Goal: Task Accomplishment & Management: Manage account settings

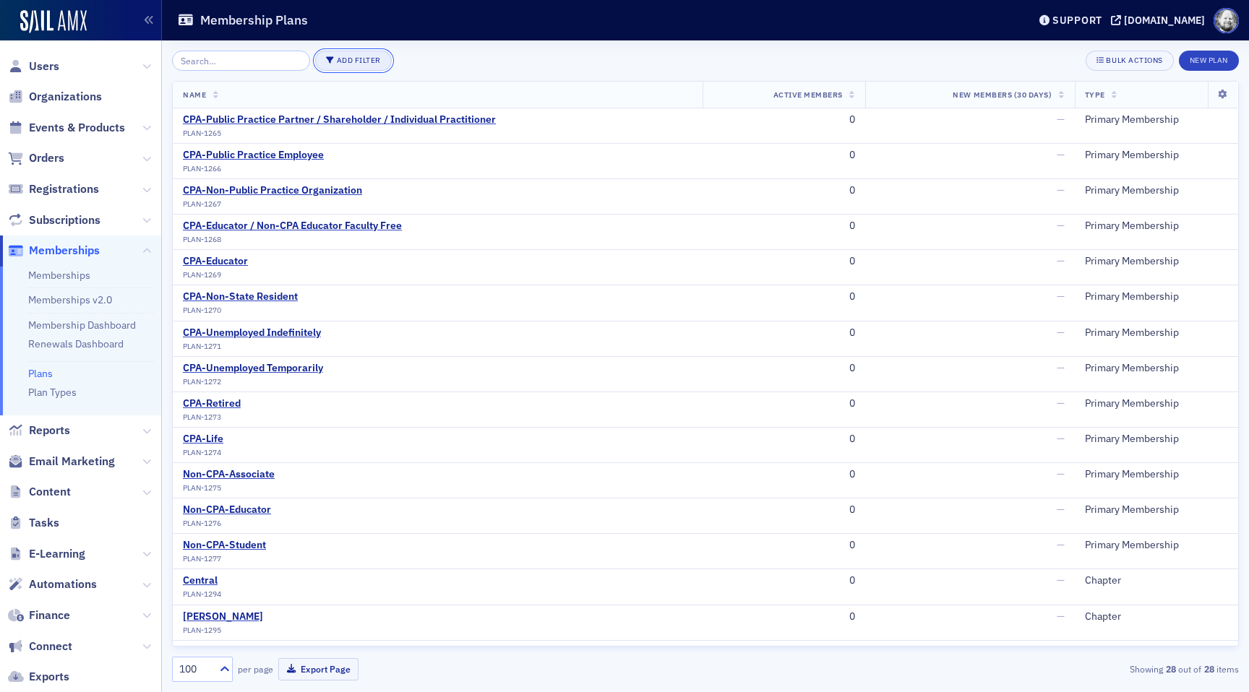
click at [346, 69] on button "Add Filter" at bounding box center [353, 61] width 77 height 20
click at [392, 66] on div "Plan Type" at bounding box center [405, 60] width 39 height 13
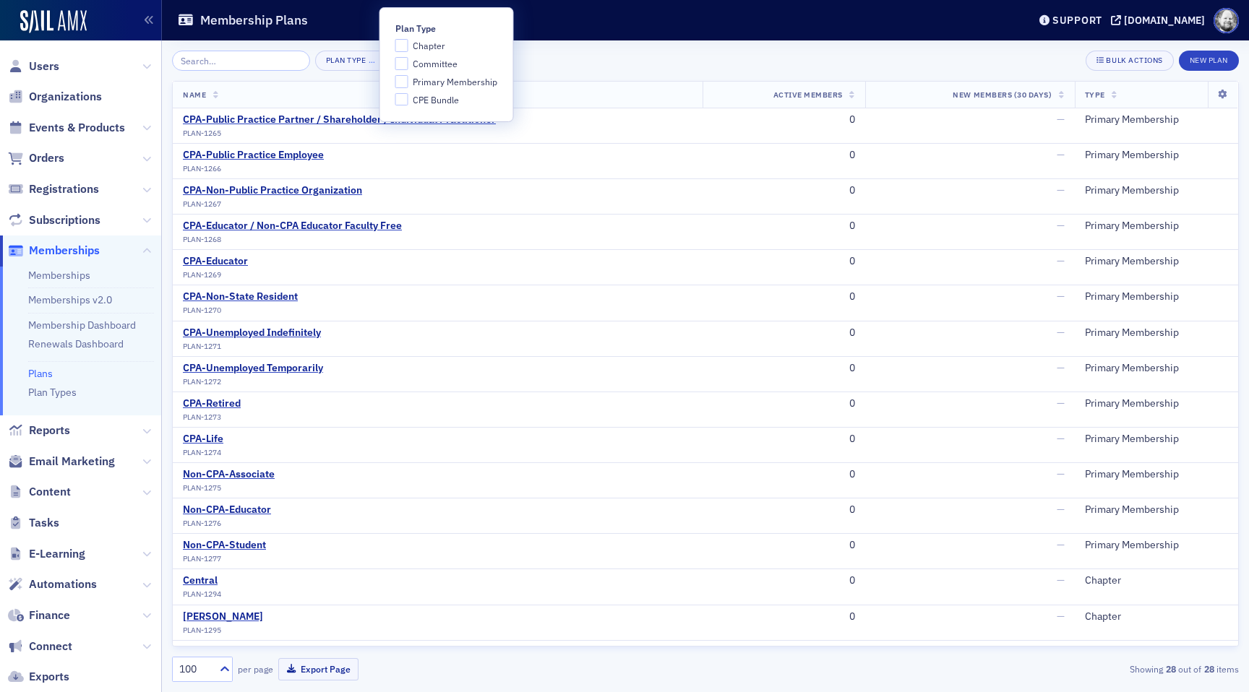
click at [424, 45] on span "Chapter" at bounding box center [429, 46] width 33 height 12
click at [408, 45] on input "Chapter" at bounding box center [401, 45] width 13 height 13
checkbox input "true"
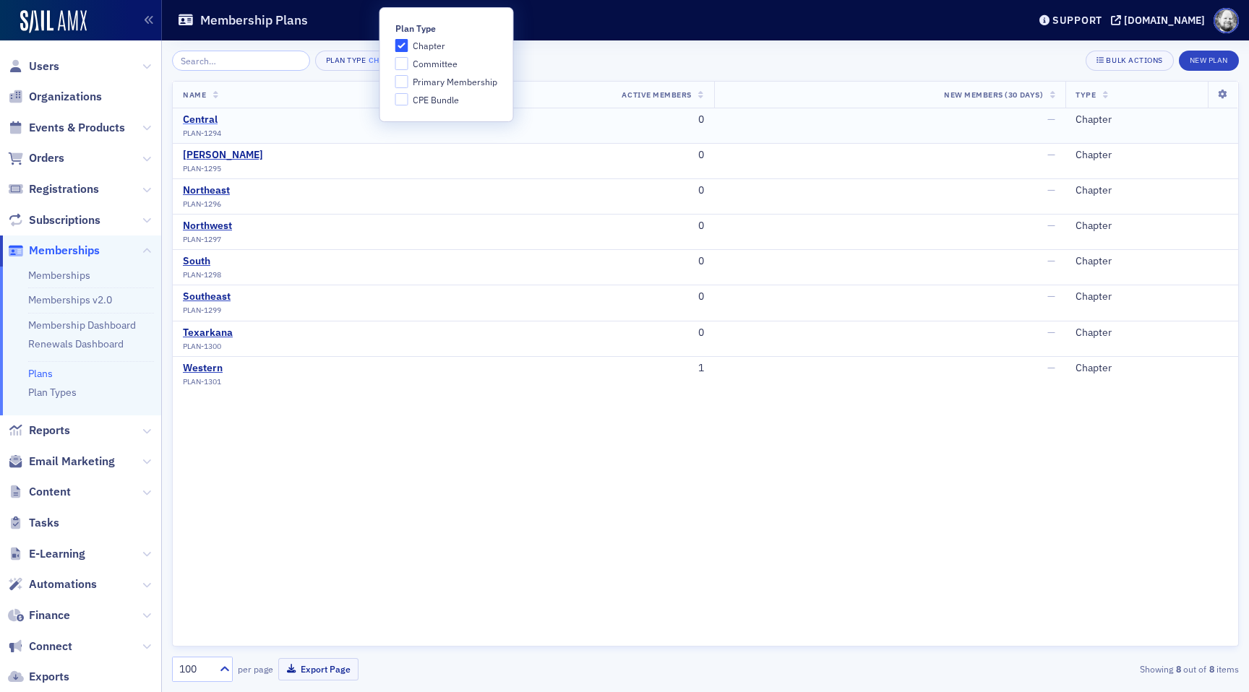
click at [197, 124] on div "Central" at bounding box center [202, 119] width 38 height 13
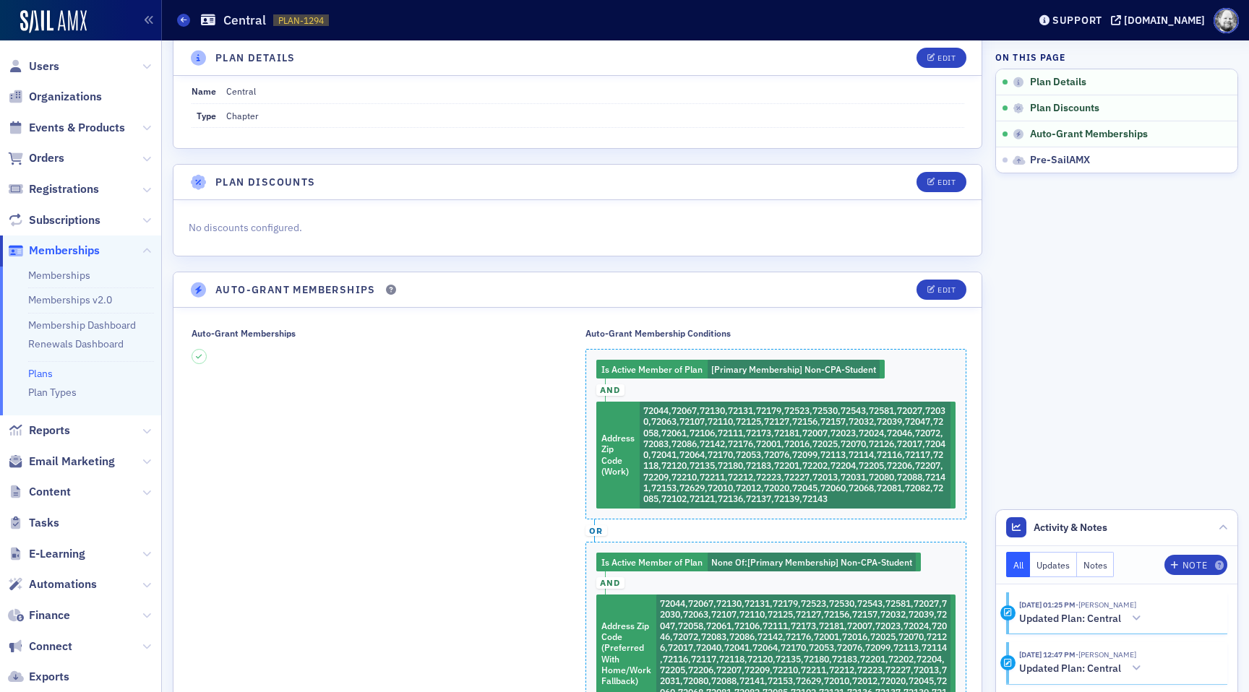
scroll to position [59, 0]
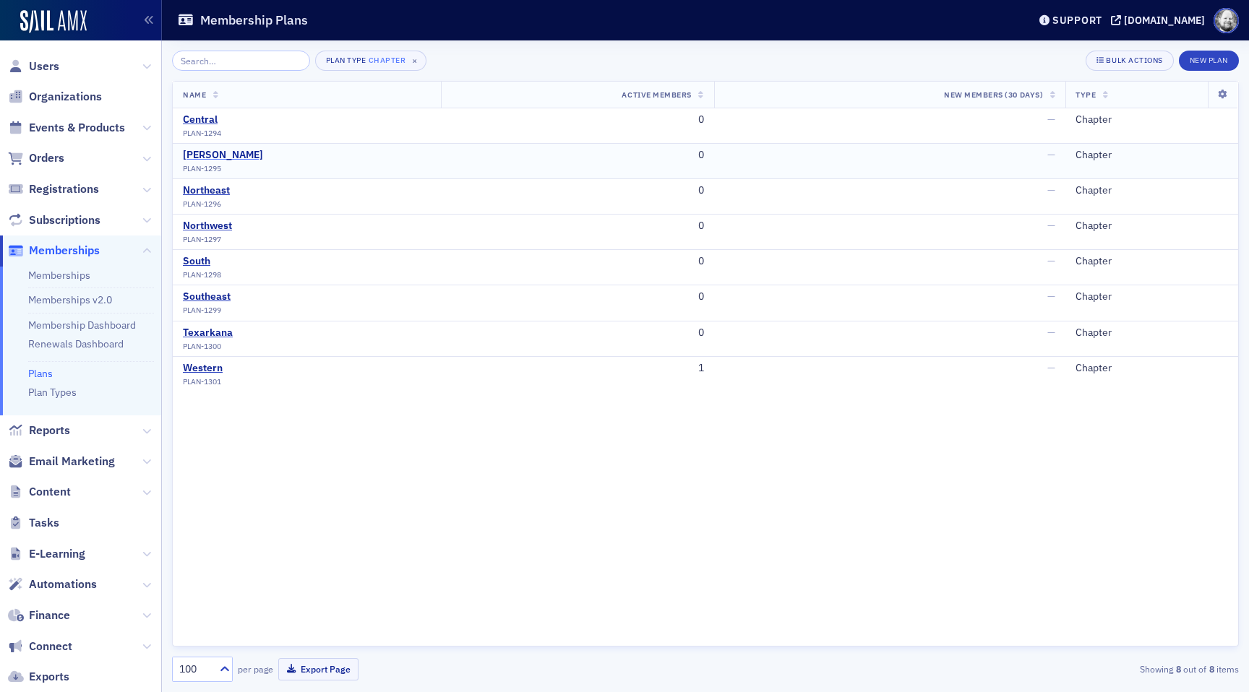
click at [213, 161] on div "DeGray" at bounding box center [223, 155] width 80 height 13
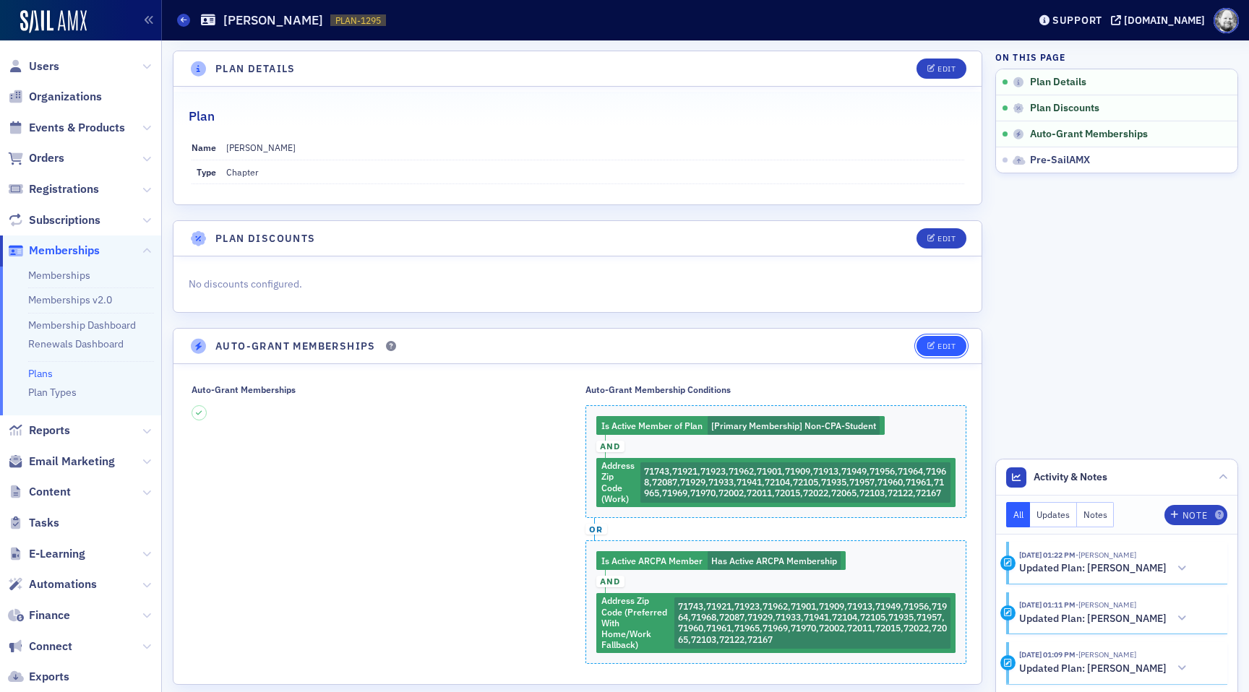
click at [943, 348] on div "Edit" at bounding box center [947, 347] width 18 height 8
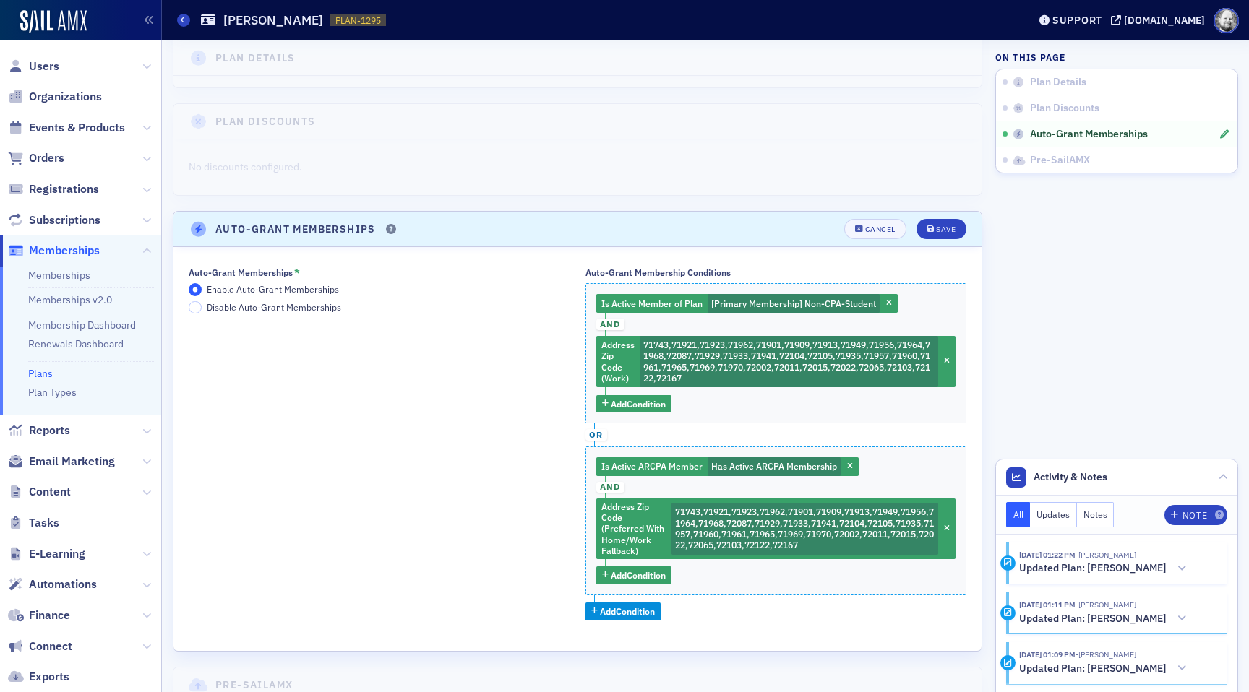
scroll to position [134, 0]
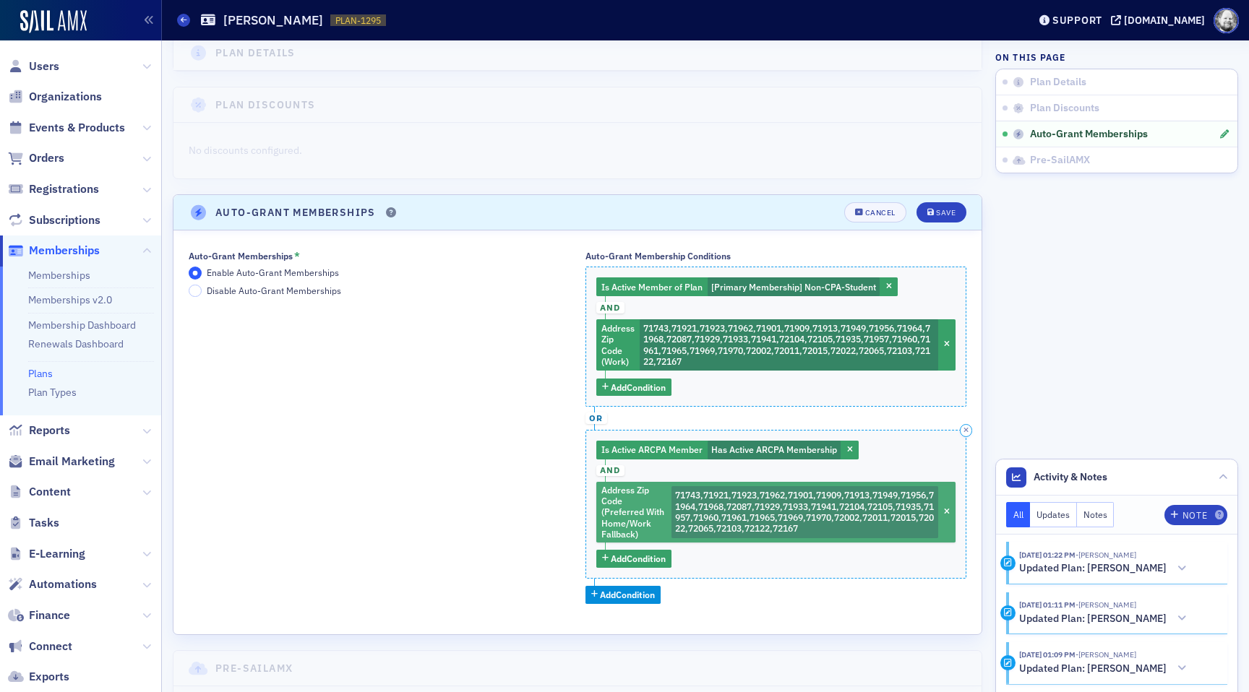
click at [696, 491] on span "71743,71921,71923,71962,71901,71909,71913,71949,71956,71964,71968,72087,71929,7…" at bounding box center [804, 511] width 259 height 45
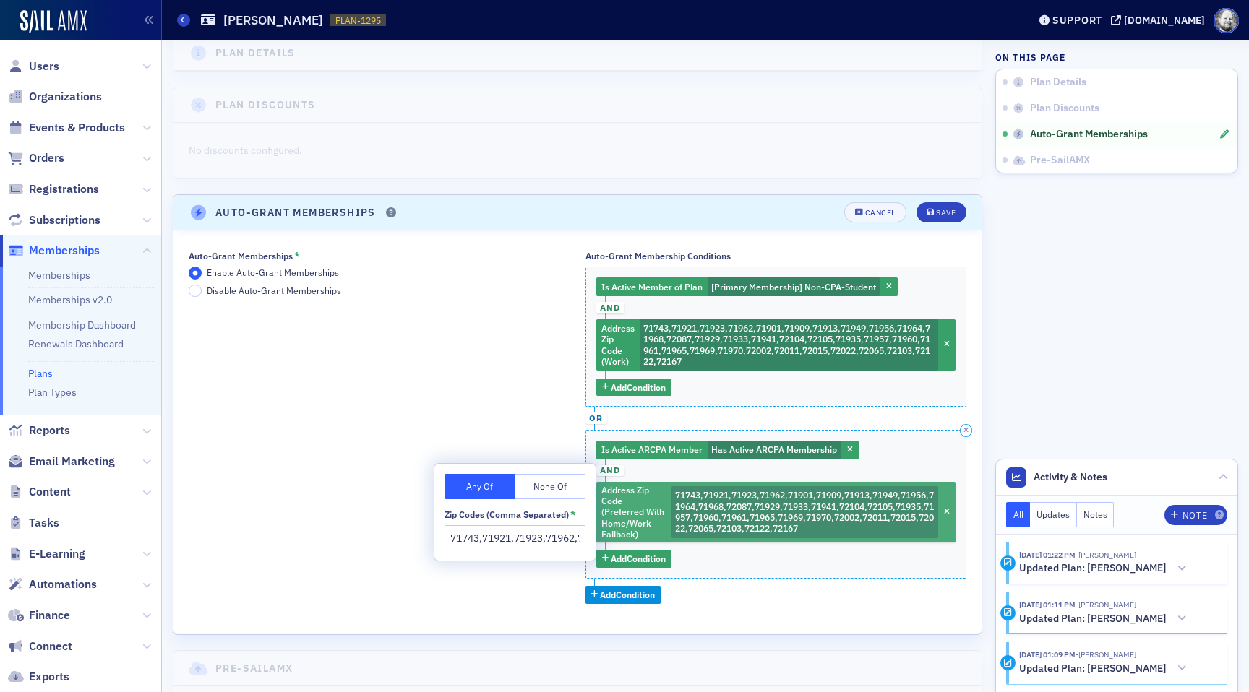
scroll to position [0, 937]
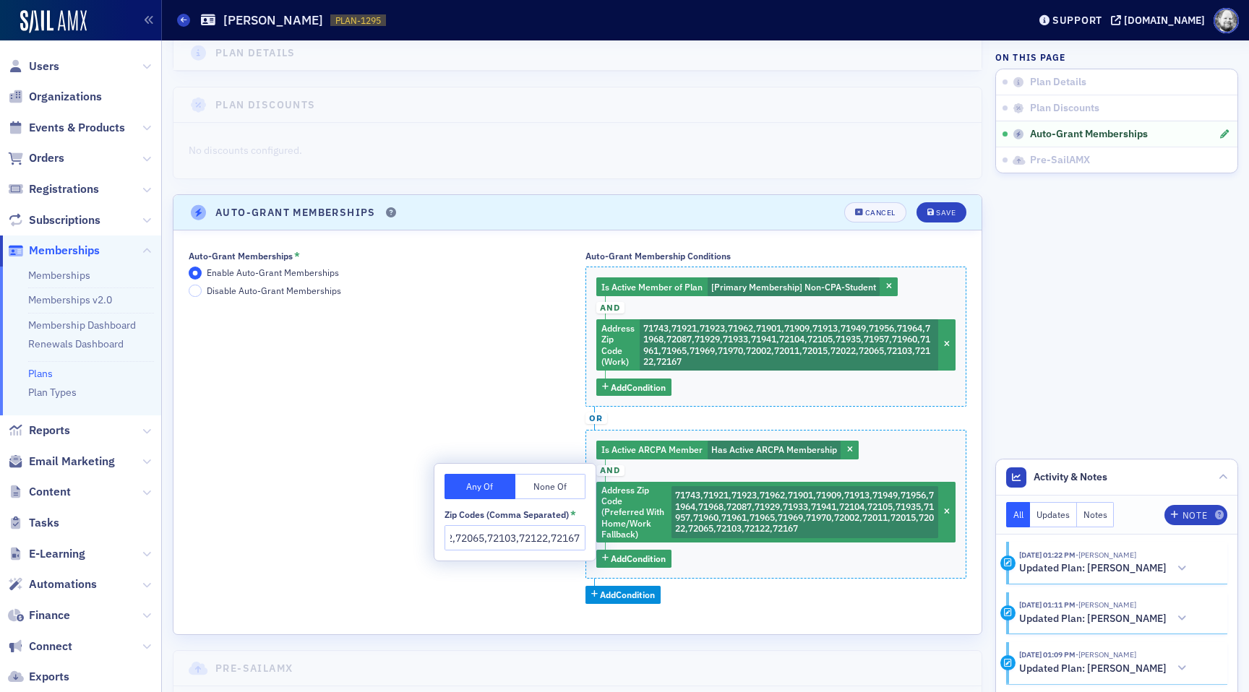
click at [504, 539] on input "71743,71921,71923,71962,71901,71909,71913,71949,71956,71964,71968,72087,71929,7…" at bounding box center [515, 538] width 141 height 25
click at [852, 448] on span "button" at bounding box center [850, 450] width 13 height 13
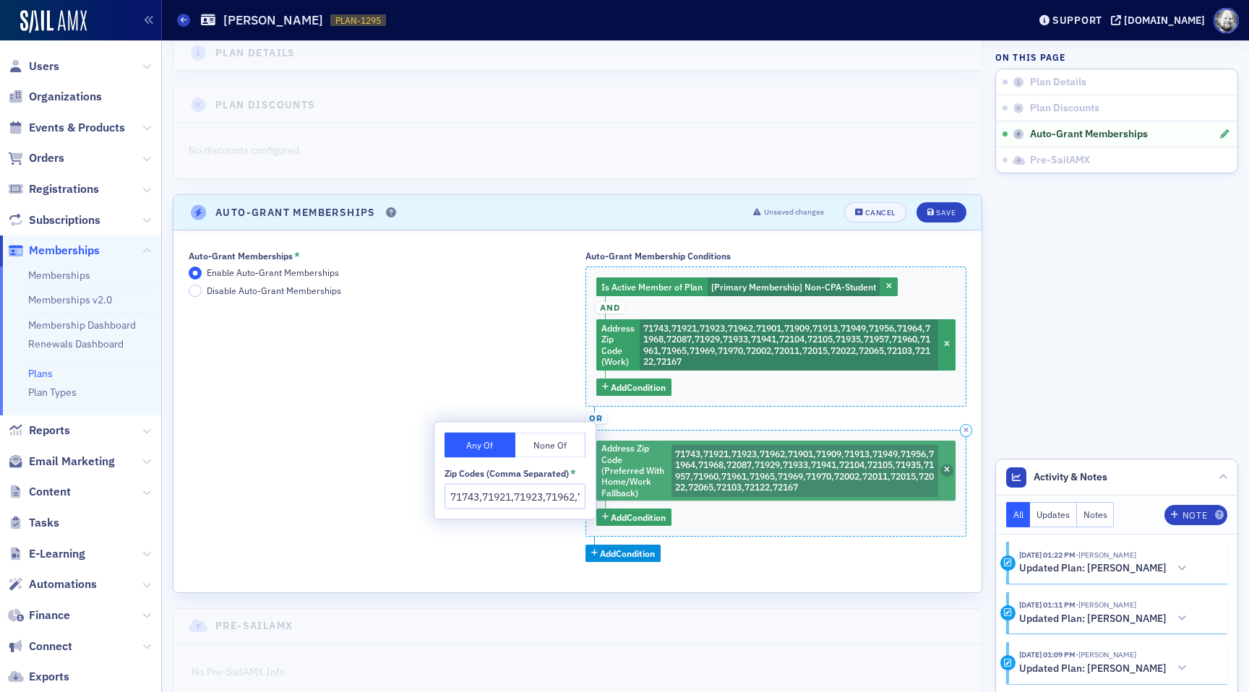
click at [944, 468] on icon "button" at bounding box center [947, 471] width 6 height 8
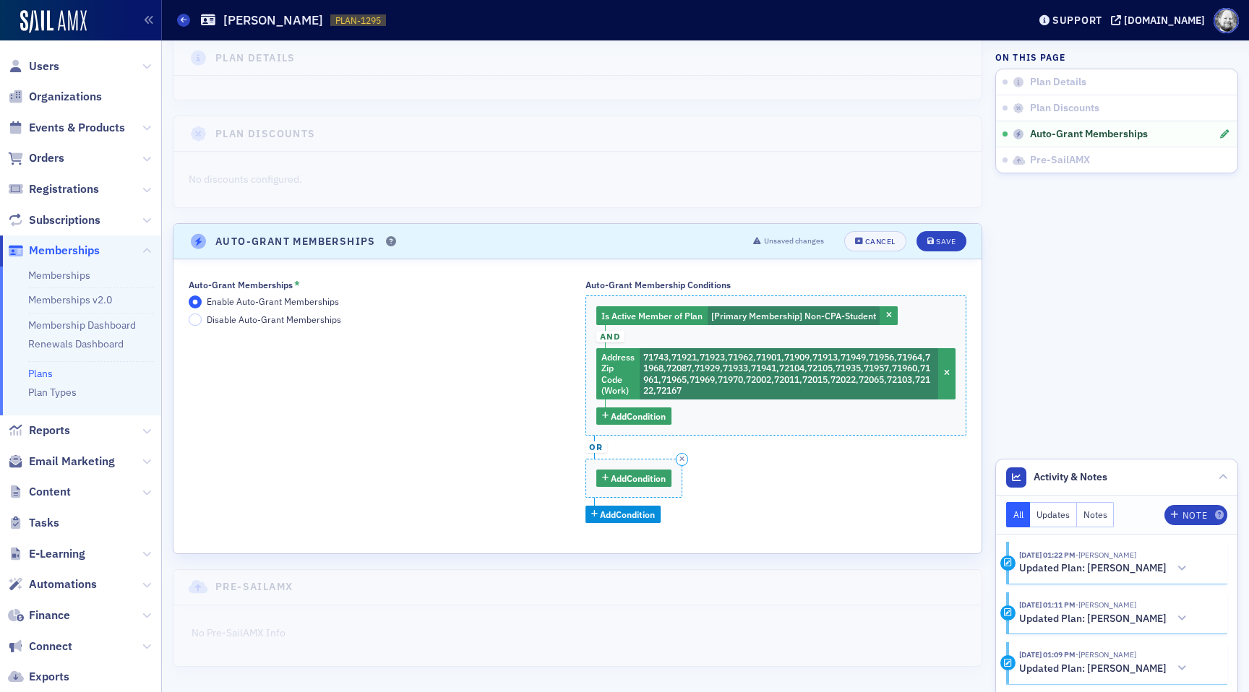
scroll to position [105, 0]
click at [634, 481] on span "Add Condition" at bounding box center [638, 478] width 55 height 13
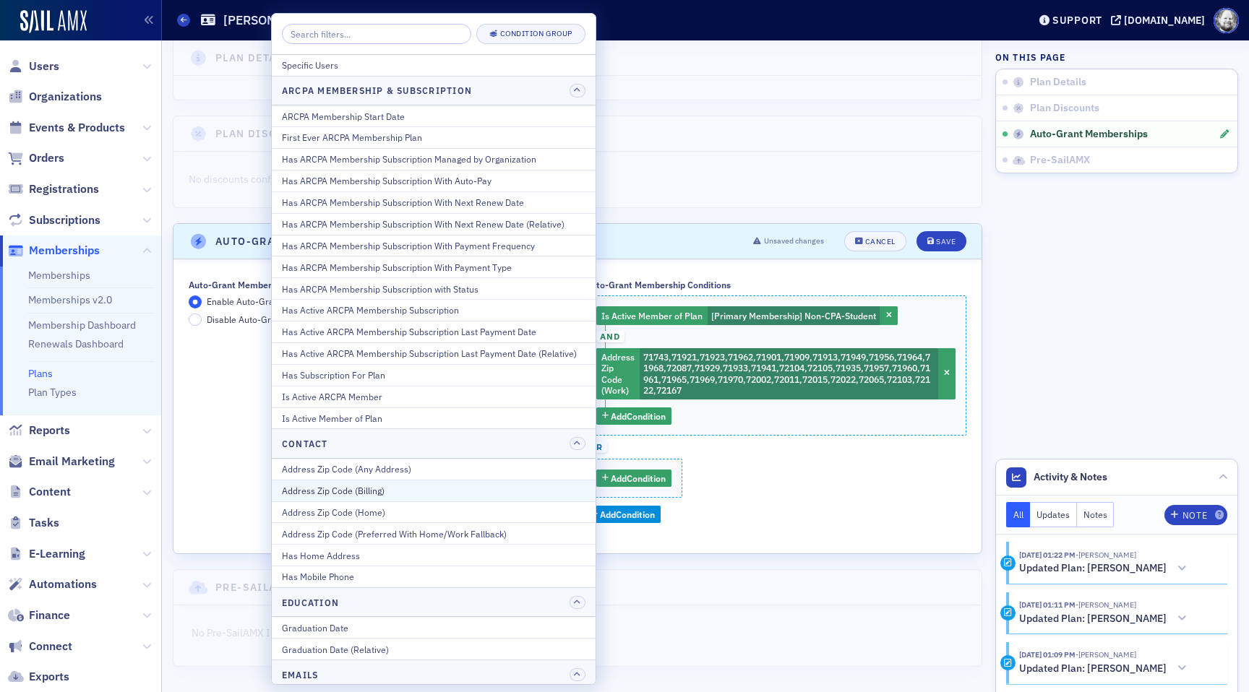
scroll to position [2, 0]
click at [479, 422] on div "Is Active Member of Plan" at bounding box center [434, 416] width 304 height 13
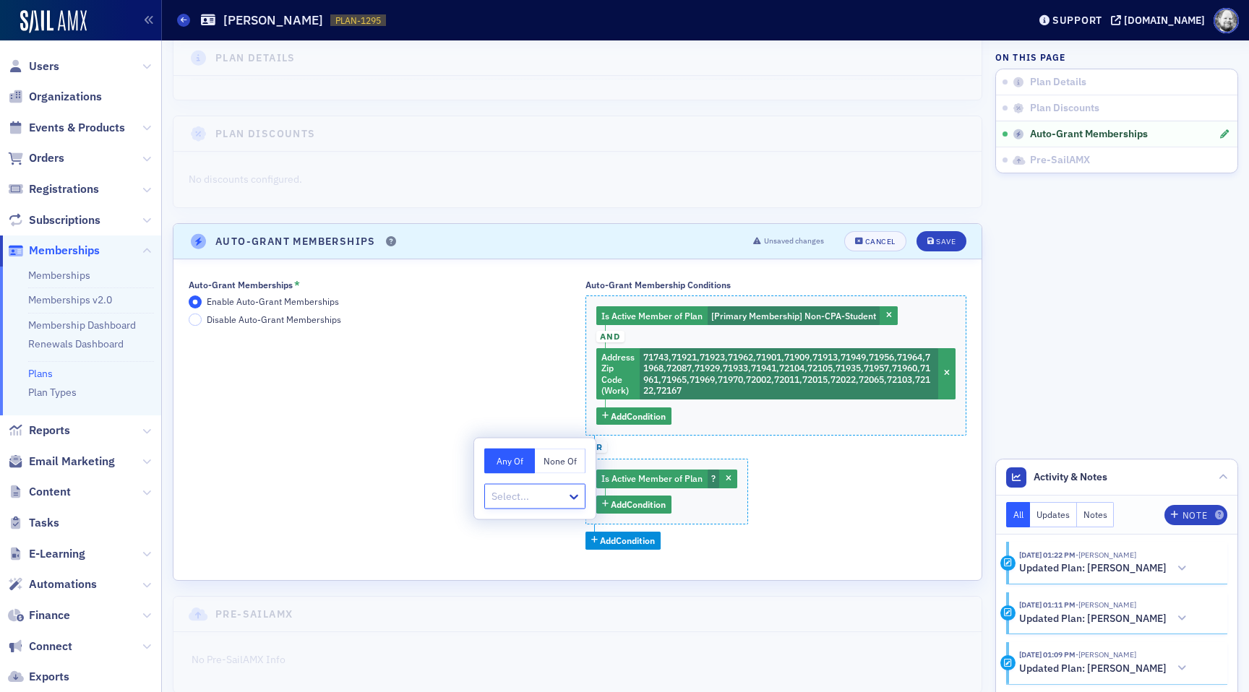
click at [560, 453] on button "None Of" at bounding box center [560, 461] width 51 height 25
click at [528, 497] on div at bounding box center [527, 497] width 75 height 18
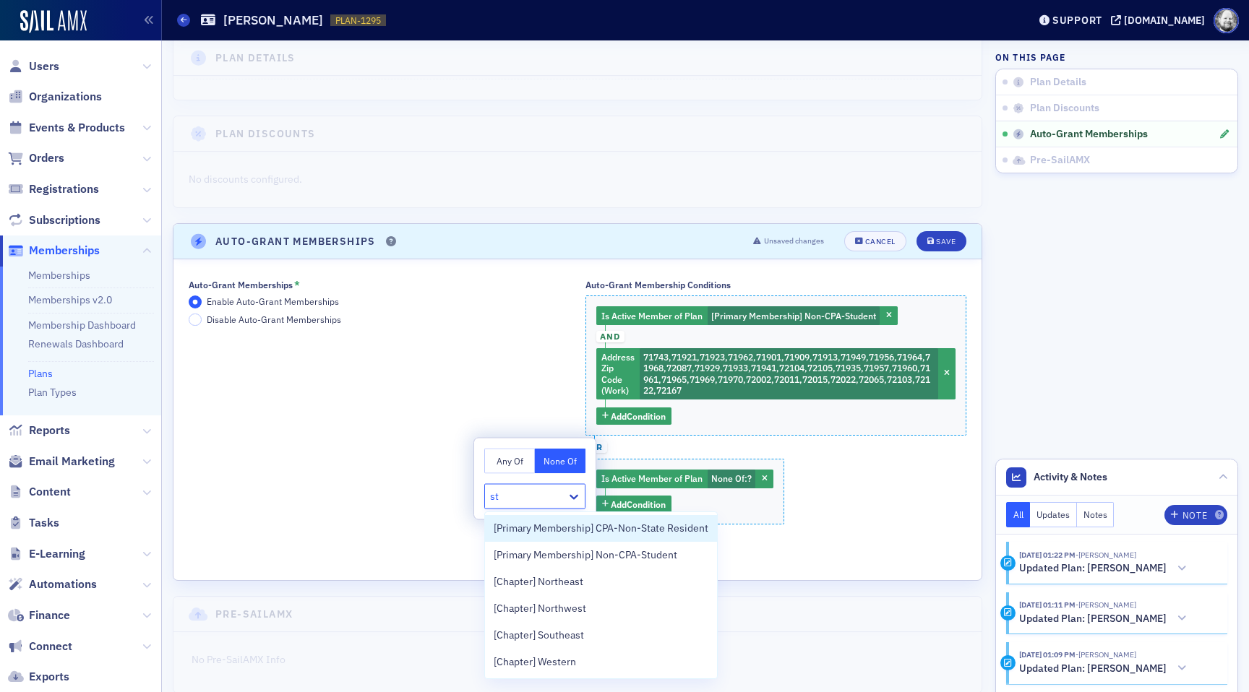
type input "stu"
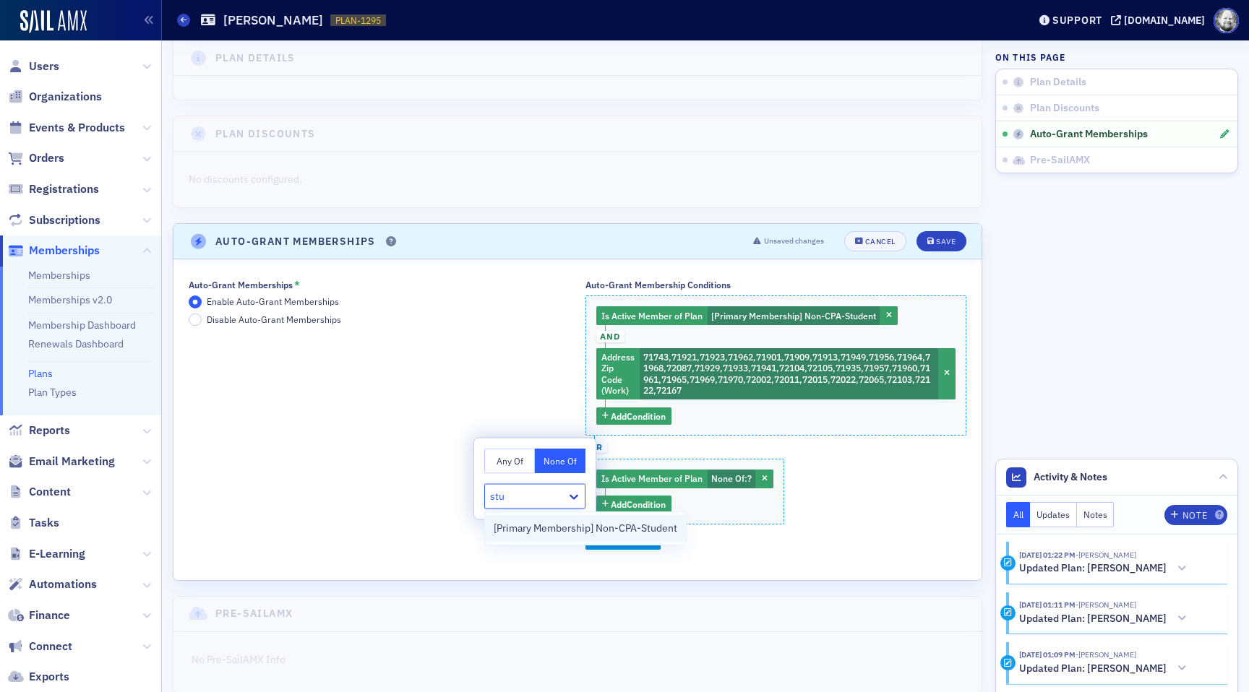
click at [544, 526] on span "[Primary Membership] Non-CPA-Student" at bounding box center [586, 528] width 184 height 15
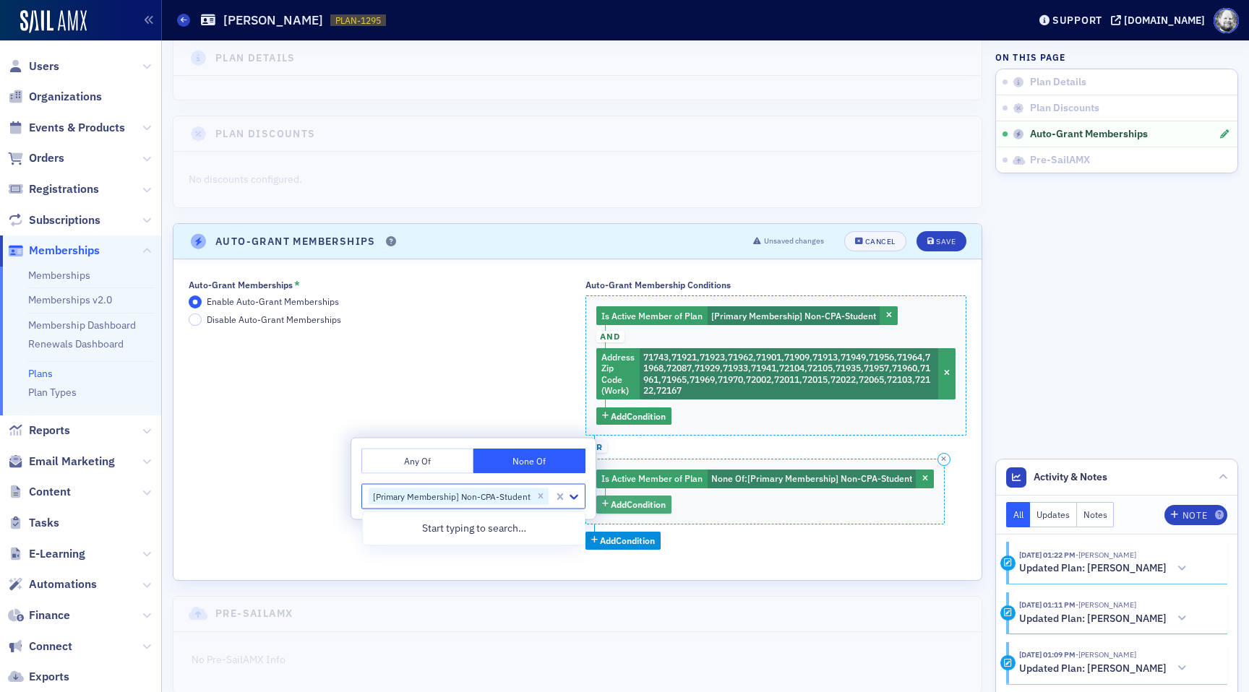
click at [638, 503] on span "Add Condition" at bounding box center [638, 504] width 55 height 13
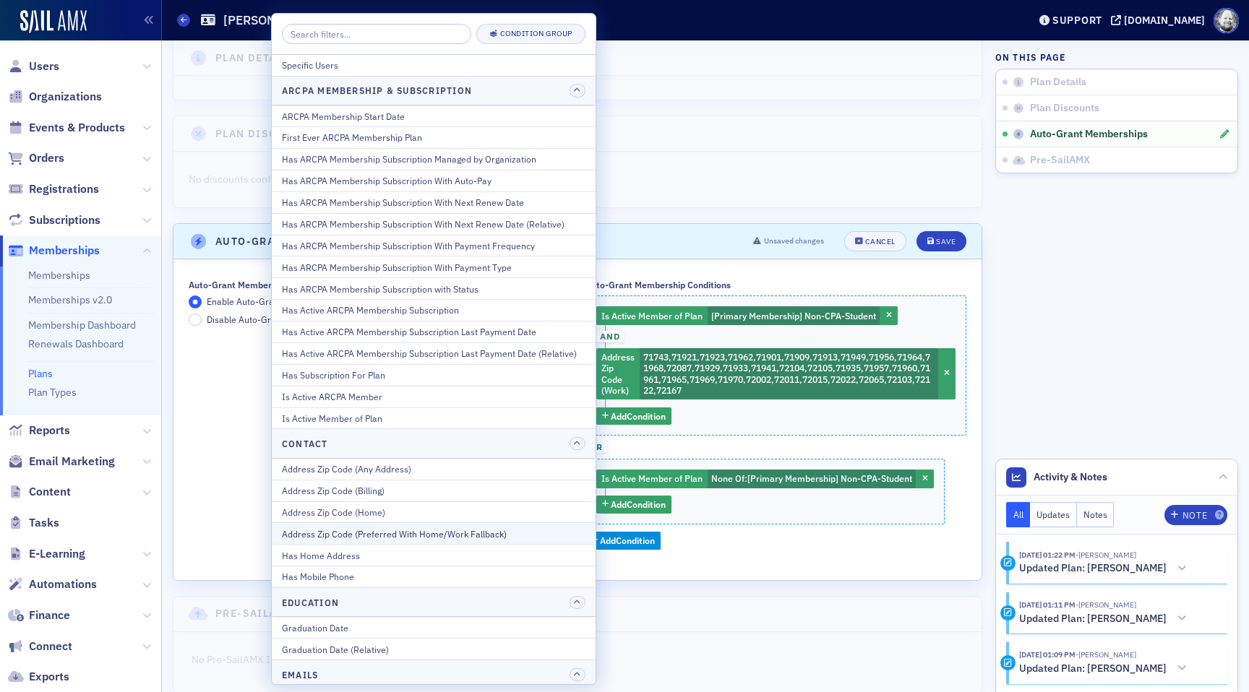
click at [526, 531] on div "Address Zip Code (Preferred With Home/Work Fallback)" at bounding box center [434, 534] width 304 height 13
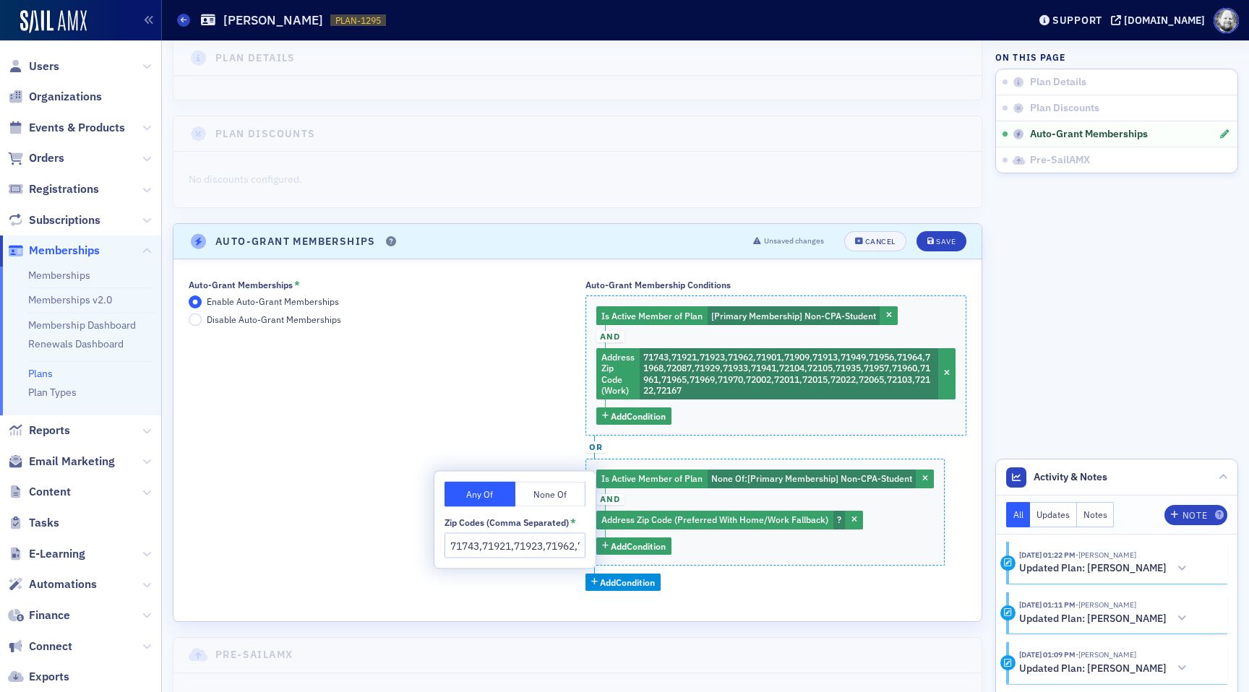
scroll to position [0, 937]
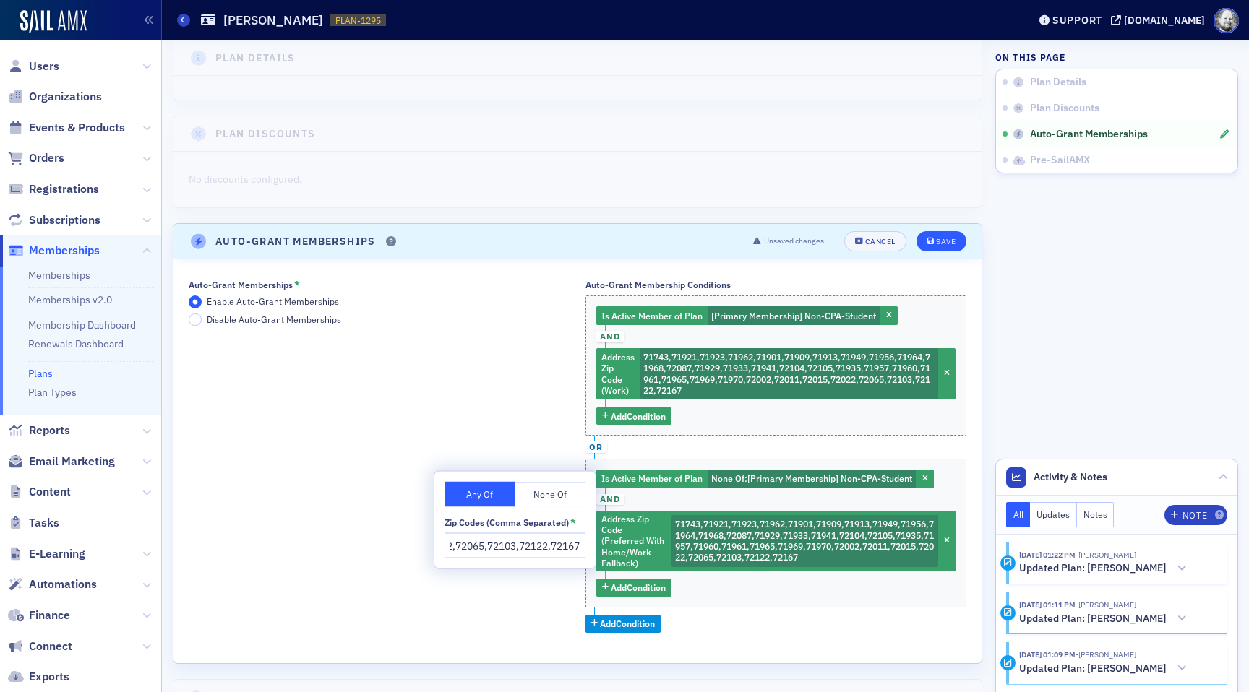
type input "71743,71921,71923,71962,71901,71909,71913,71949,71956,71964,71968,72087,71929,7…"
click at [946, 235] on button "Save" at bounding box center [942, 241] width 50 height 20
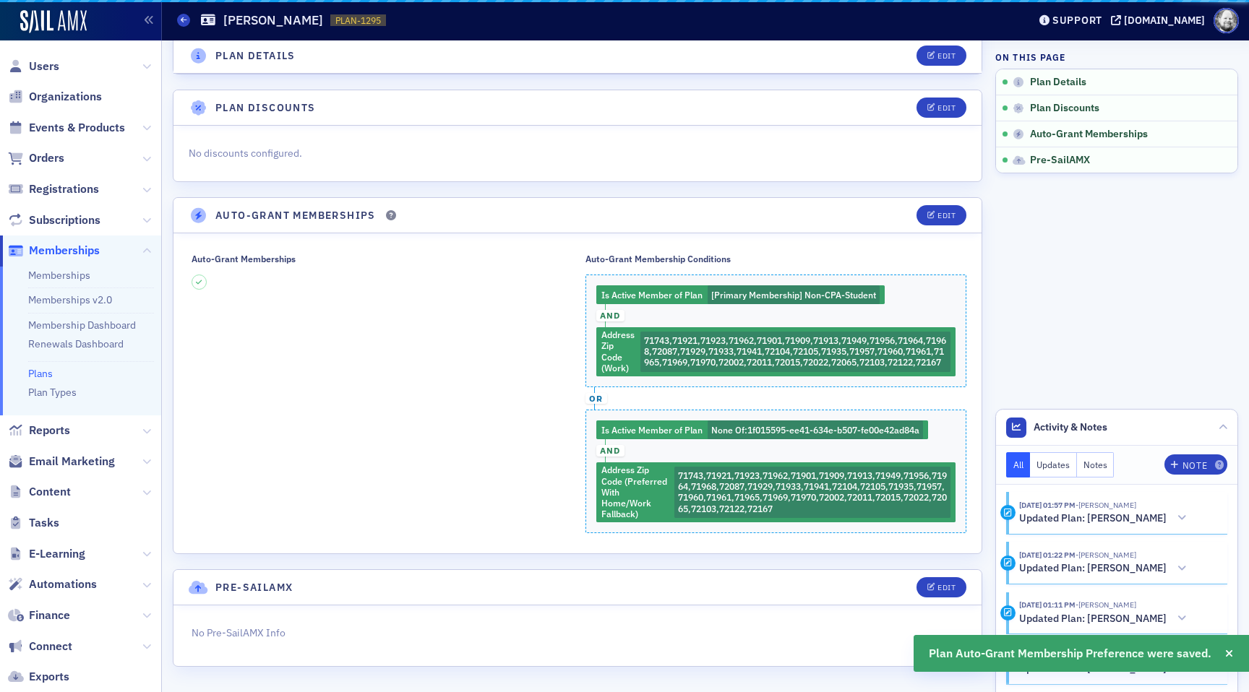
scroll to position [134, 0]
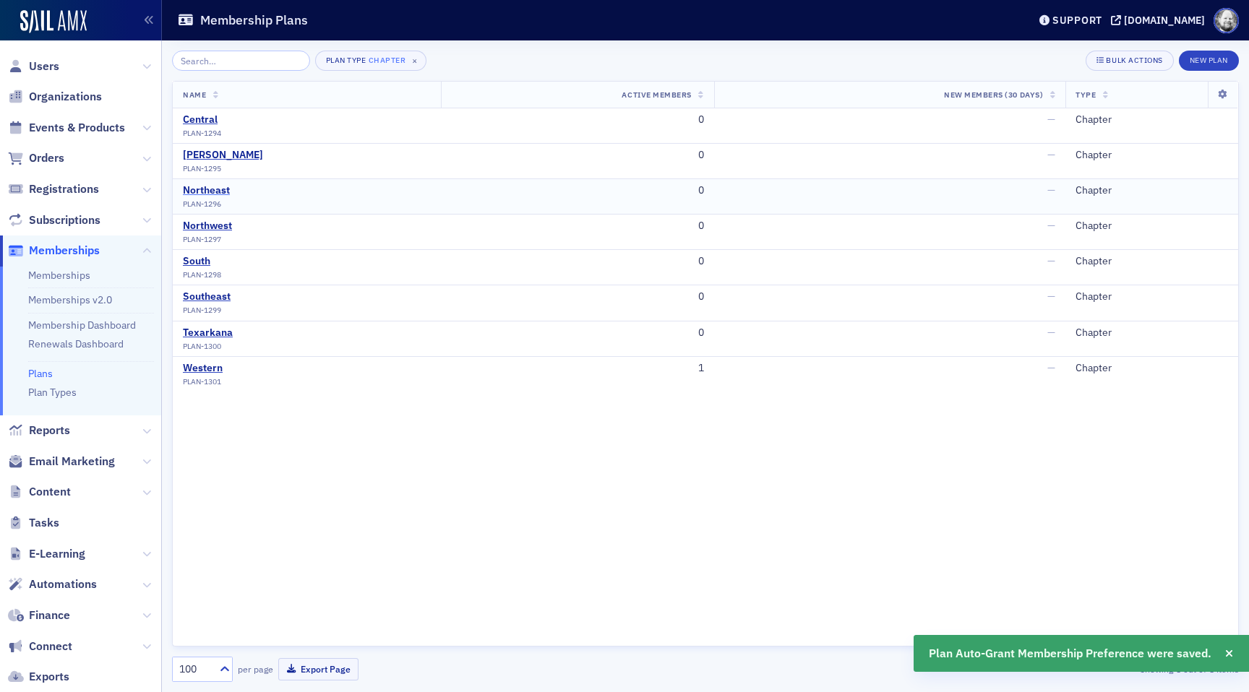
click at [206, 191] on div "Northeast" at bounding box center [206, 190] width 47 height 13
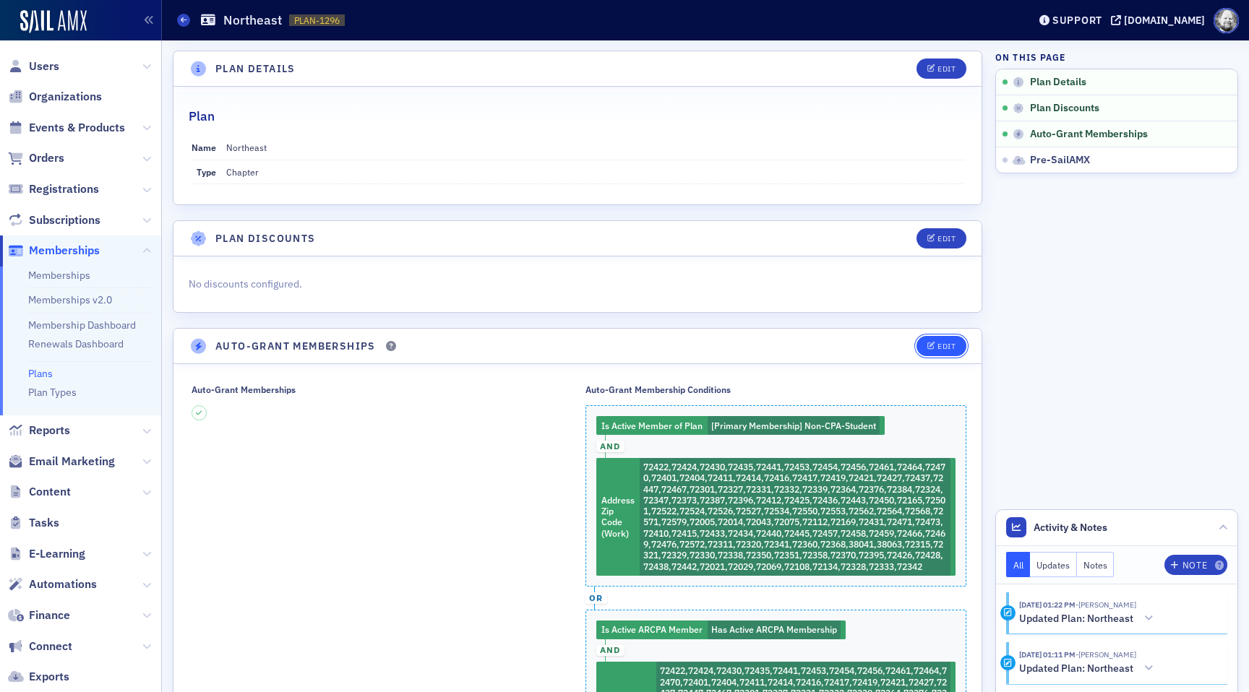
click at [939, 343] on div "Edit" at bounding box center [947, 347] width 18 height 8
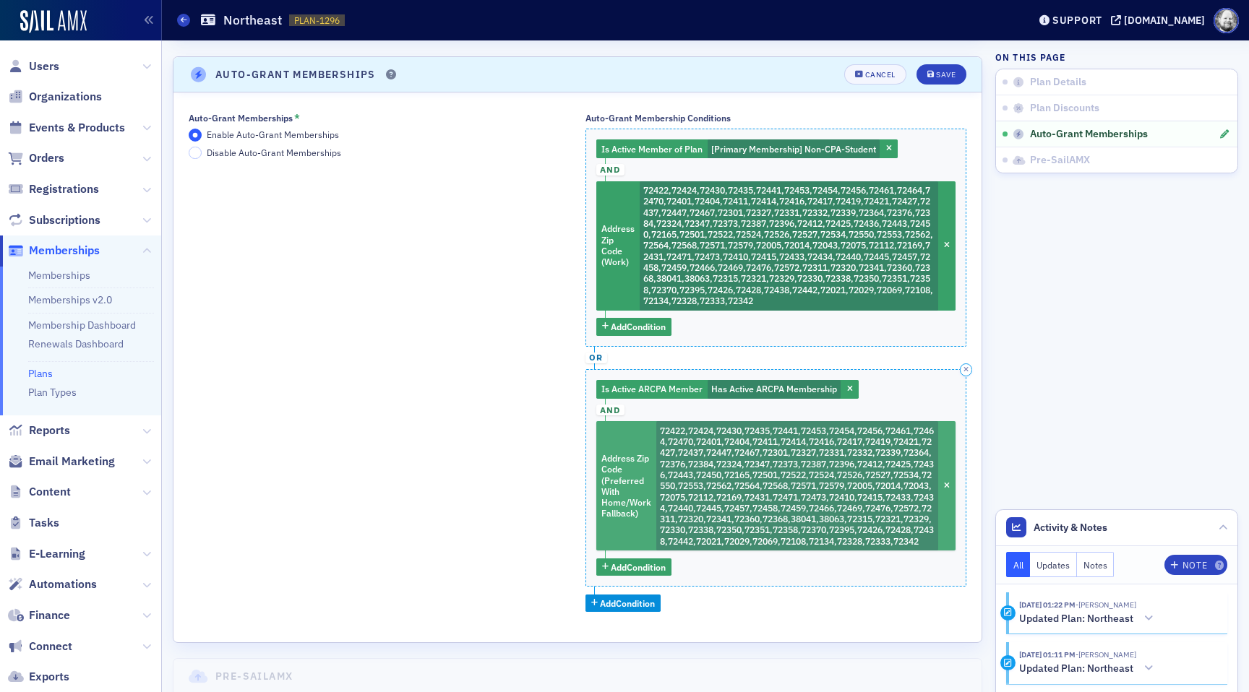
scroll to position [280, 0]
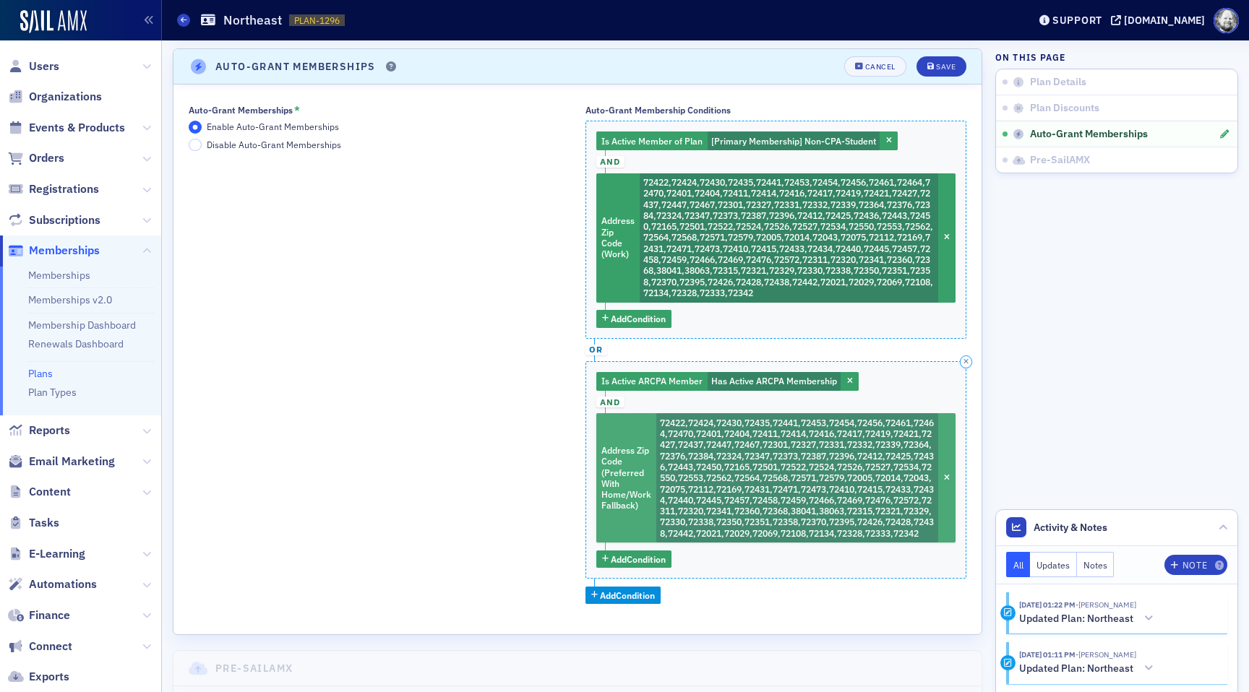
click at [752, 470] on span "72422,72424,72430,72435,72441,72453,72454,72456,72461,72464,72470,72401,72404,7…" at bounding box center [797, 478] width 274 height 122
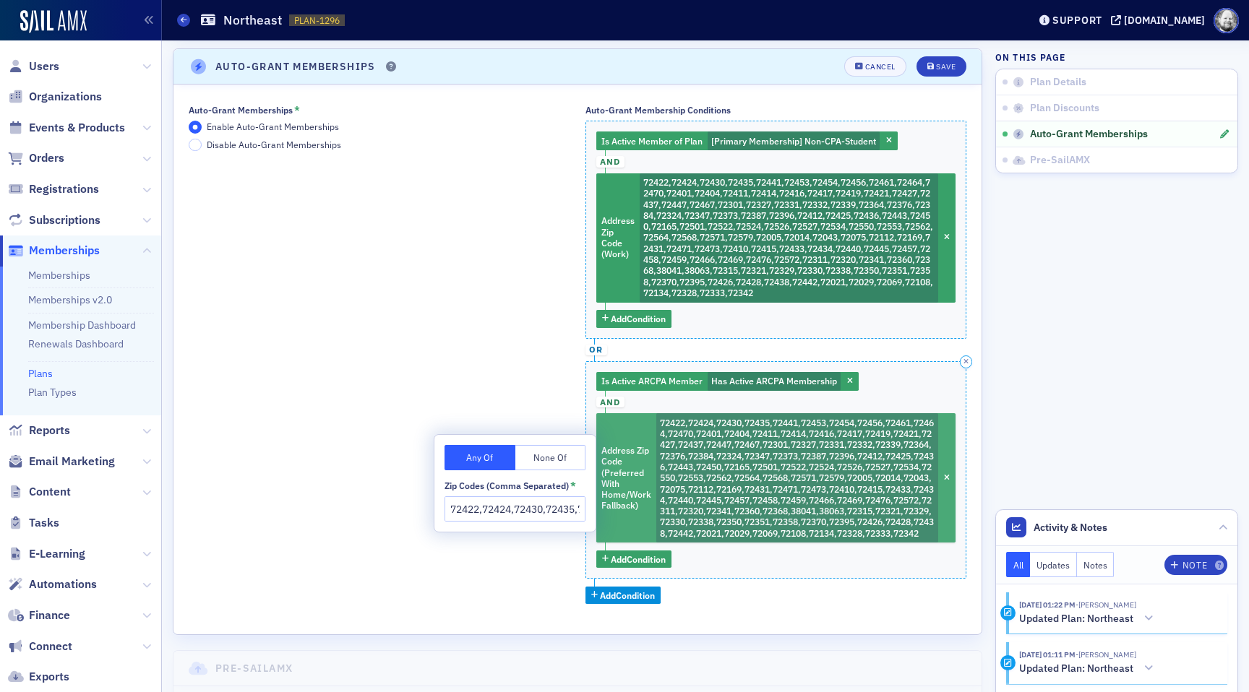
scroll to position [0, 3387]
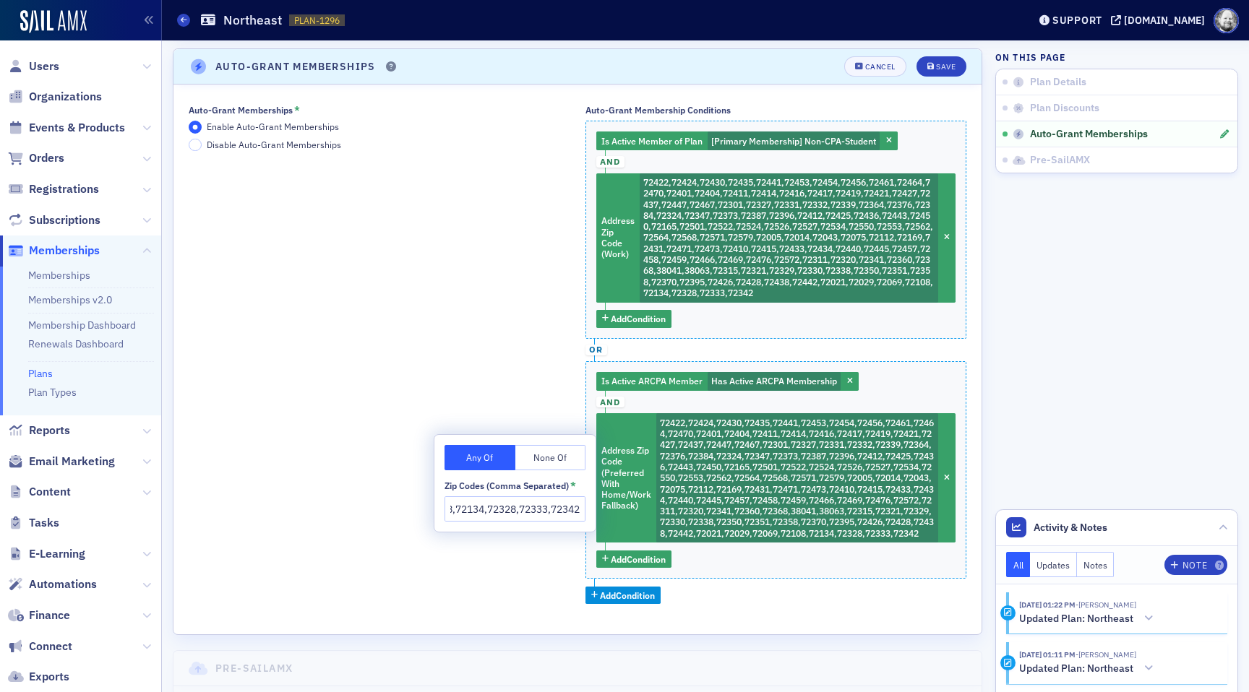
click at [497, 499] on input "72422,72424,72430,72435,72441,72453,72454,72456,72461,72464,72470,72401,72404,7…" at bounding box center [515, 509] width 141 height 25
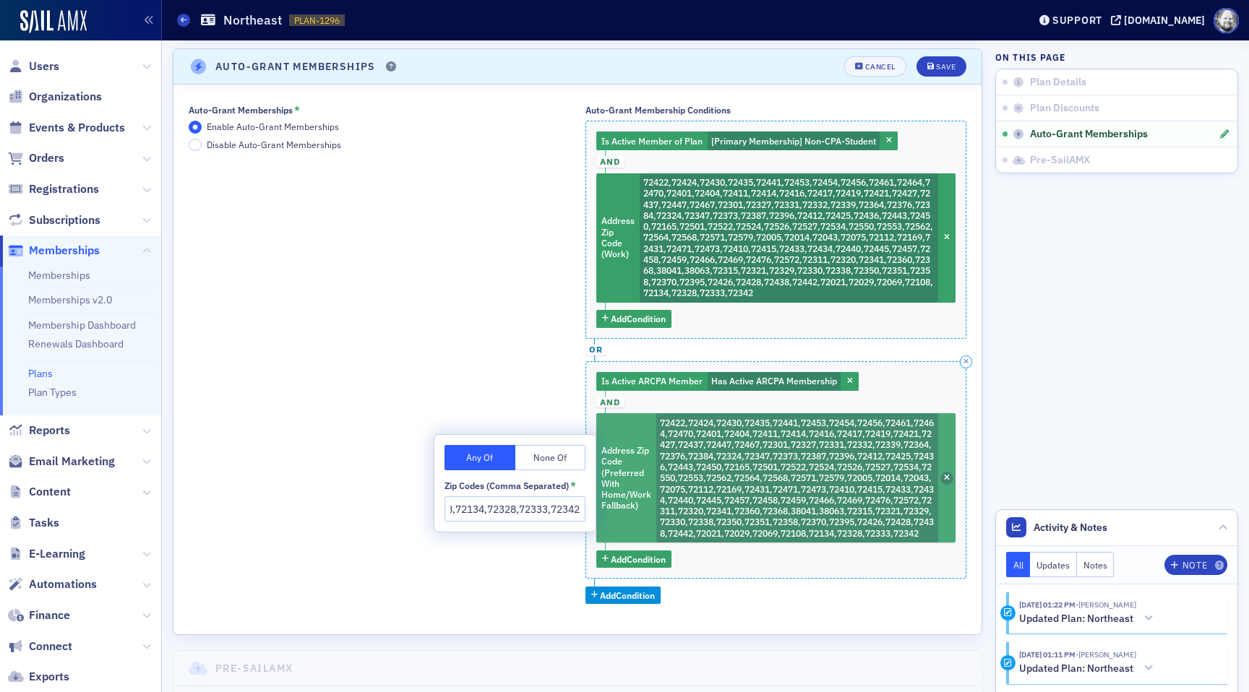
scroll to position [0, 0]
click at [947, 479] on span "button" at bounding box center [946, 478] width 13 height 13
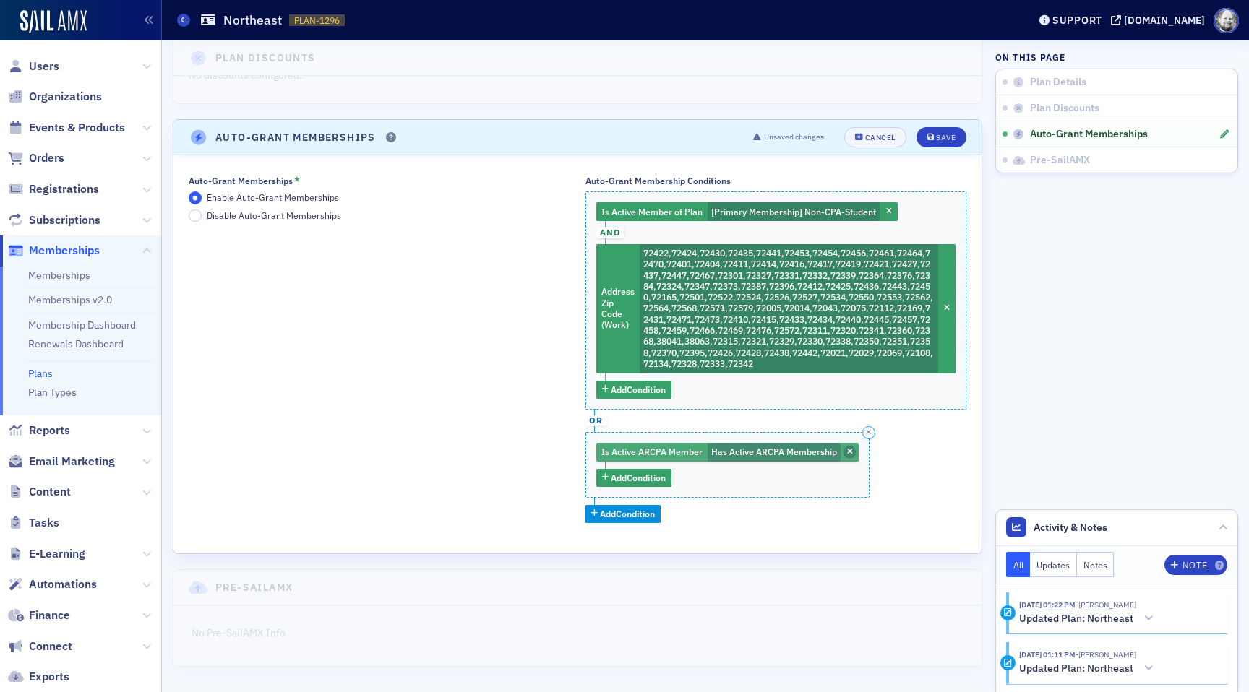
click at [847, 454] on icon "button" at bounding box center [850, 453] width 6 height 8
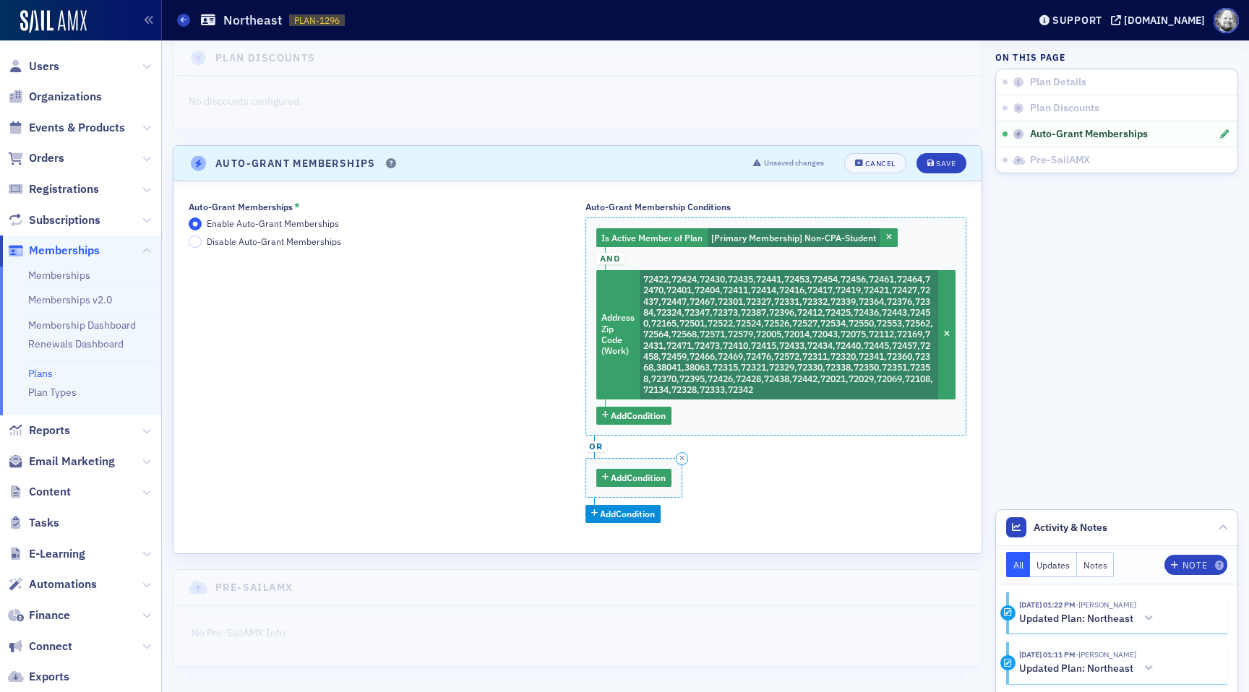
scroll to position [182, 0]
click at [640, 481] on span "Add Condition" at bounding box center [638, 478] width 55 height 13
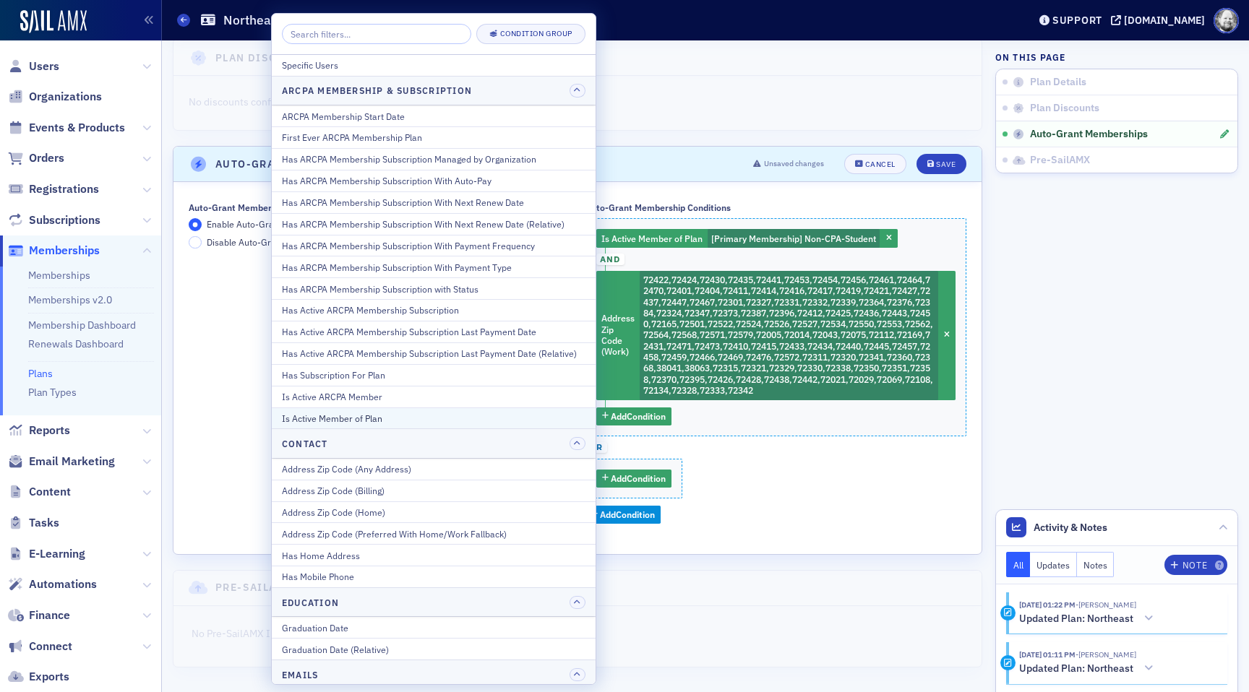
click at [485, 426] on button "Is Active Member of Plan" at bounding box center [434, 419] width 324 height 22
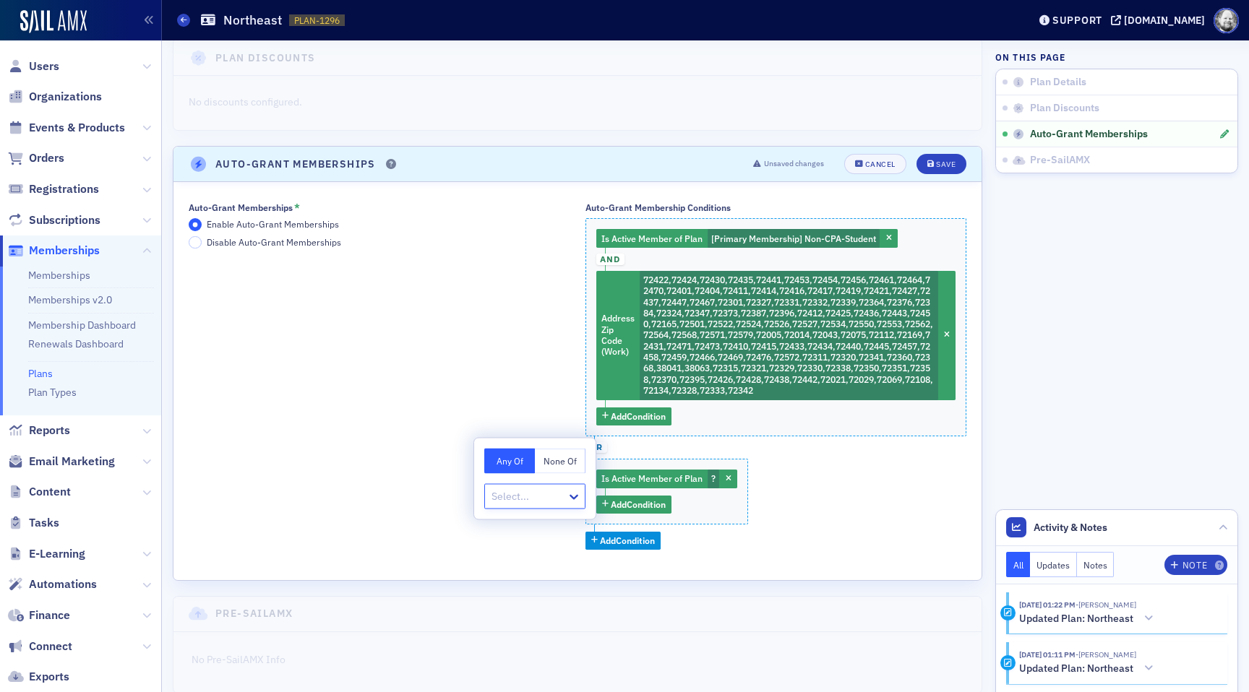
click at [544, 455] on button "None Of" at bounding box center [560, 461] width 51 height 25
click at [520, 492] on div at bounding box center [527, 497] width 75 height 18
type input "stu"
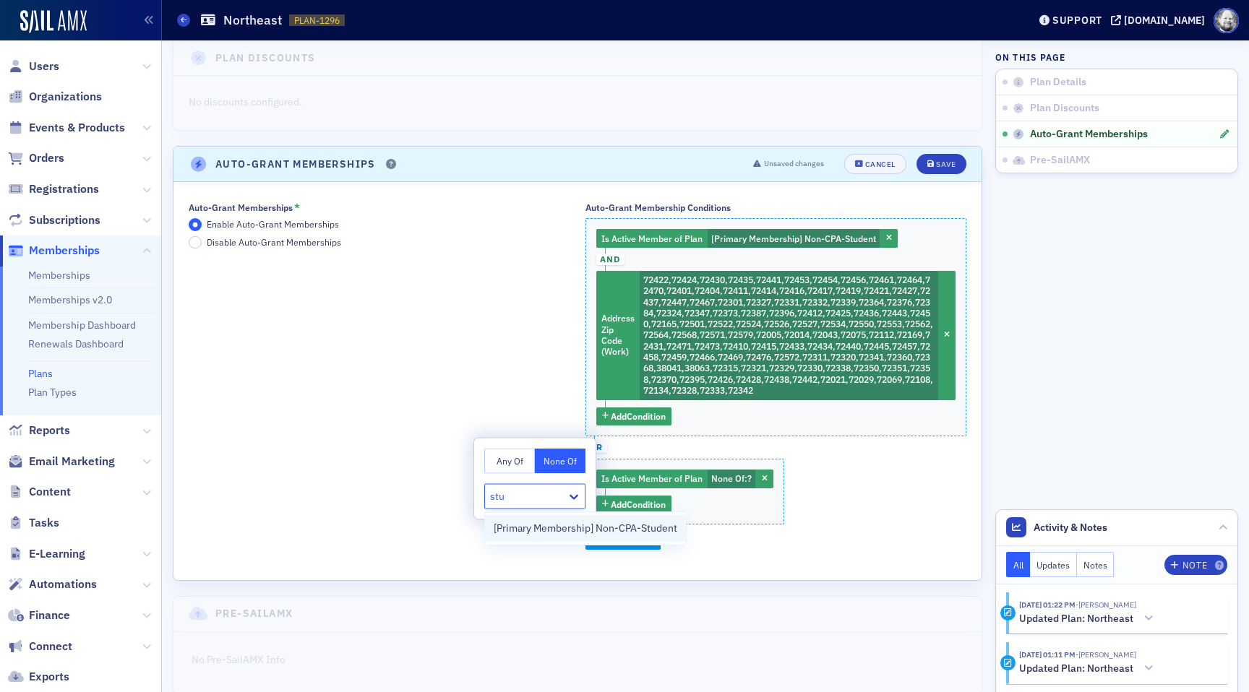
click at [546, 532] on span "[Primary Membership] Non-CPA-Student" at bounding box center [586, 528] width 184 height 15
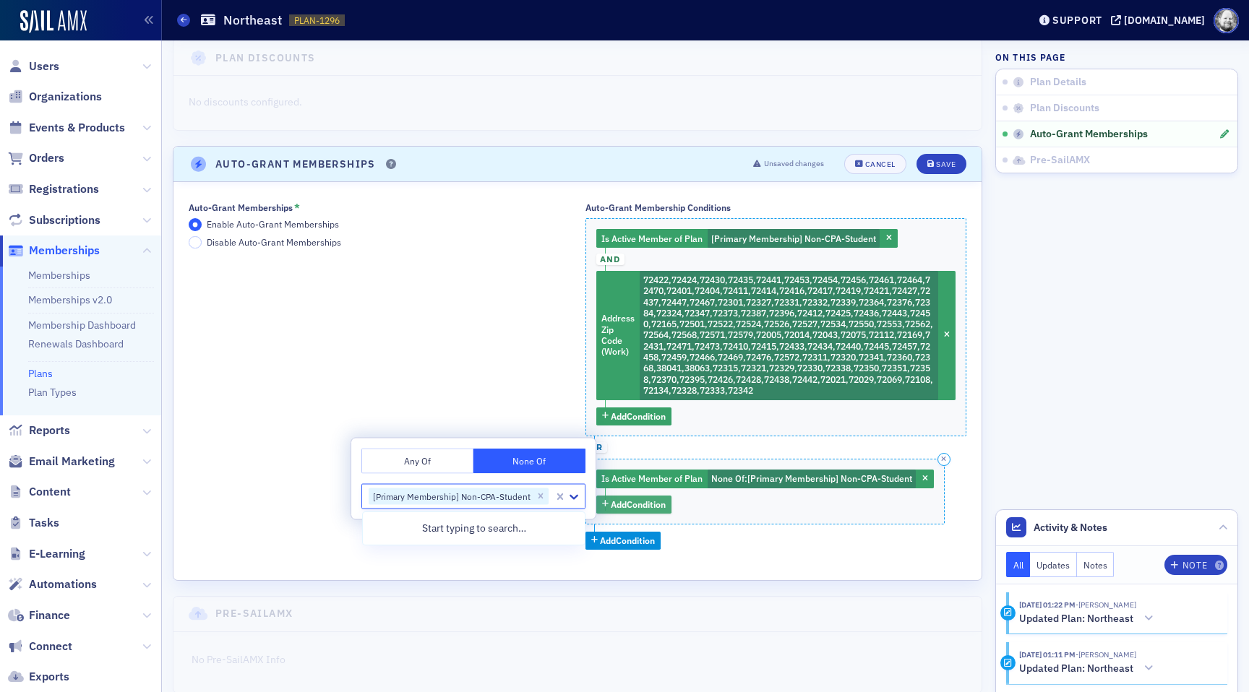
click at [629, 505] on span "Add Condition" at bounding box center [638, 504] width 55 height 13
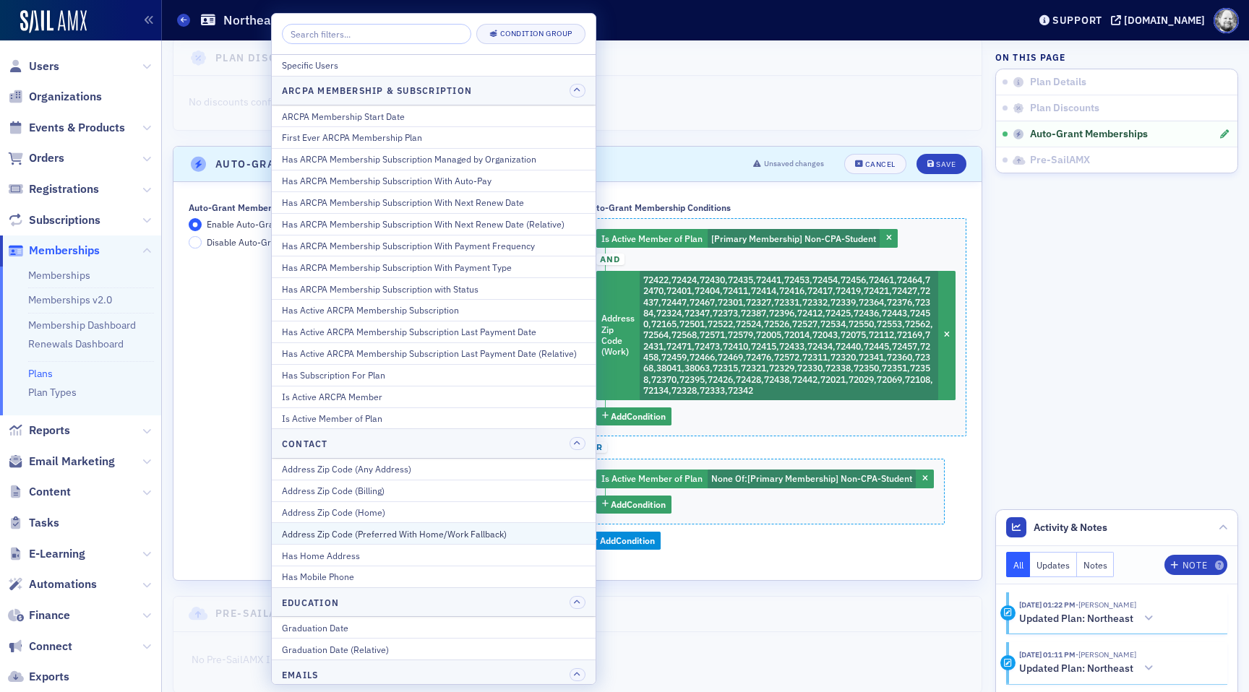
click at [544, 534] on div "Address Zip Code (Preferred With Home/Work Fallback)" at bounding box center [434, 534] width 304 height 13
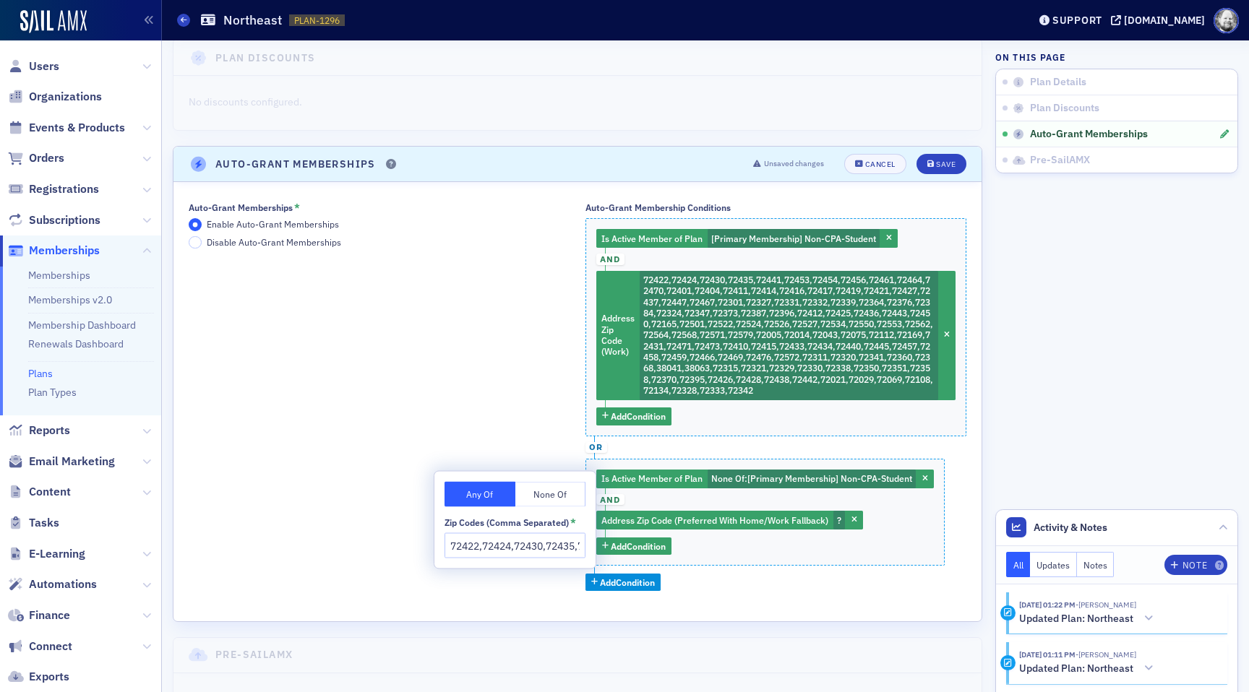
scroll to position [0, 3387]
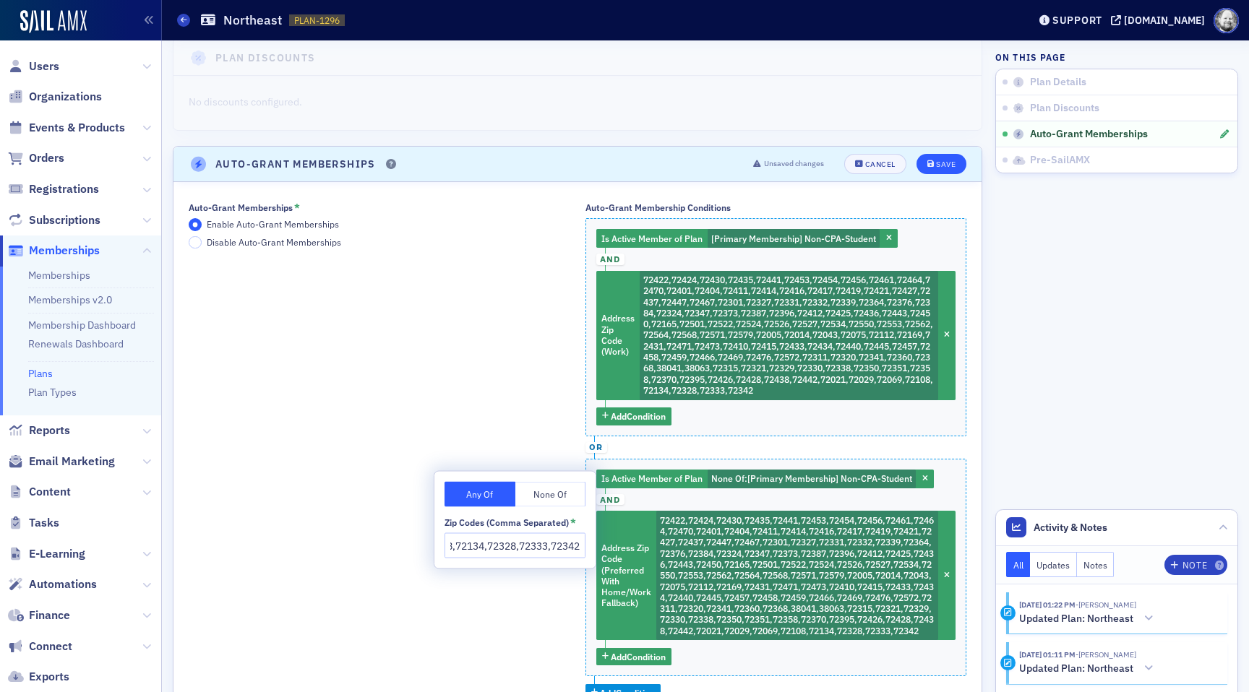
type input "72422,72424,72430,72435,72441,72453,72454,72456,72461,72464,72470,72401,72404,7…"
click at [940, 160] on div "Save" at bounding box center [946, 164] width 20 height 8
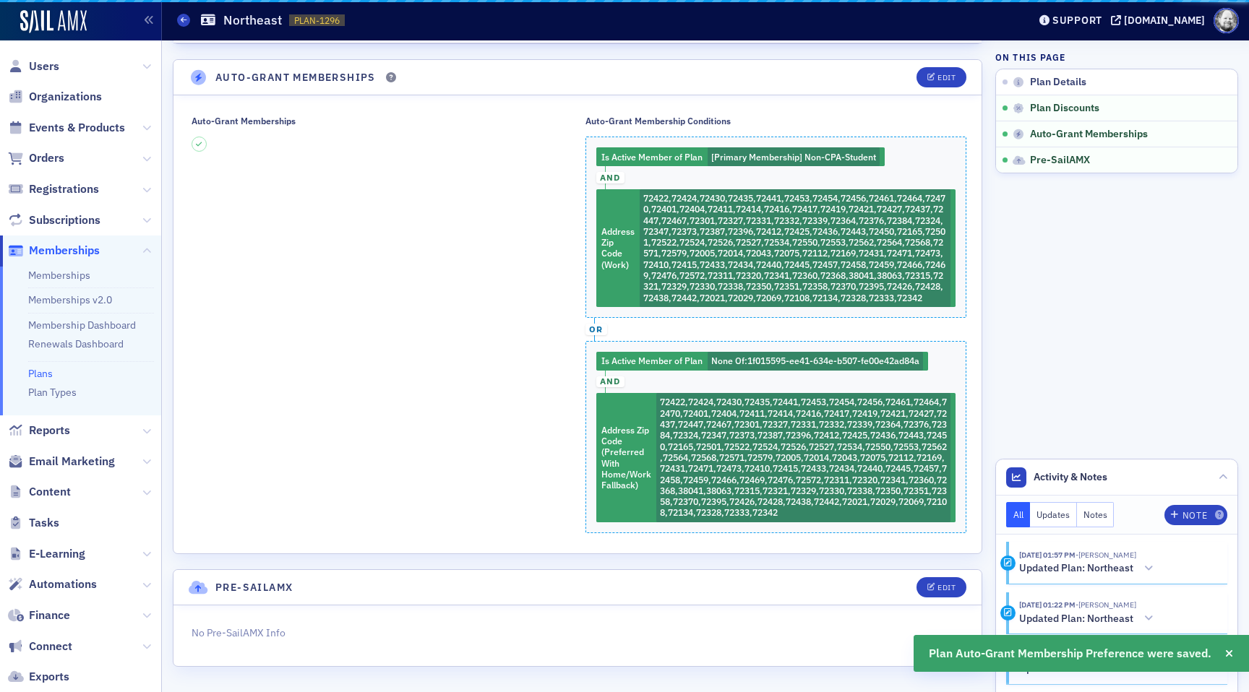
scroll to position [280, 0]
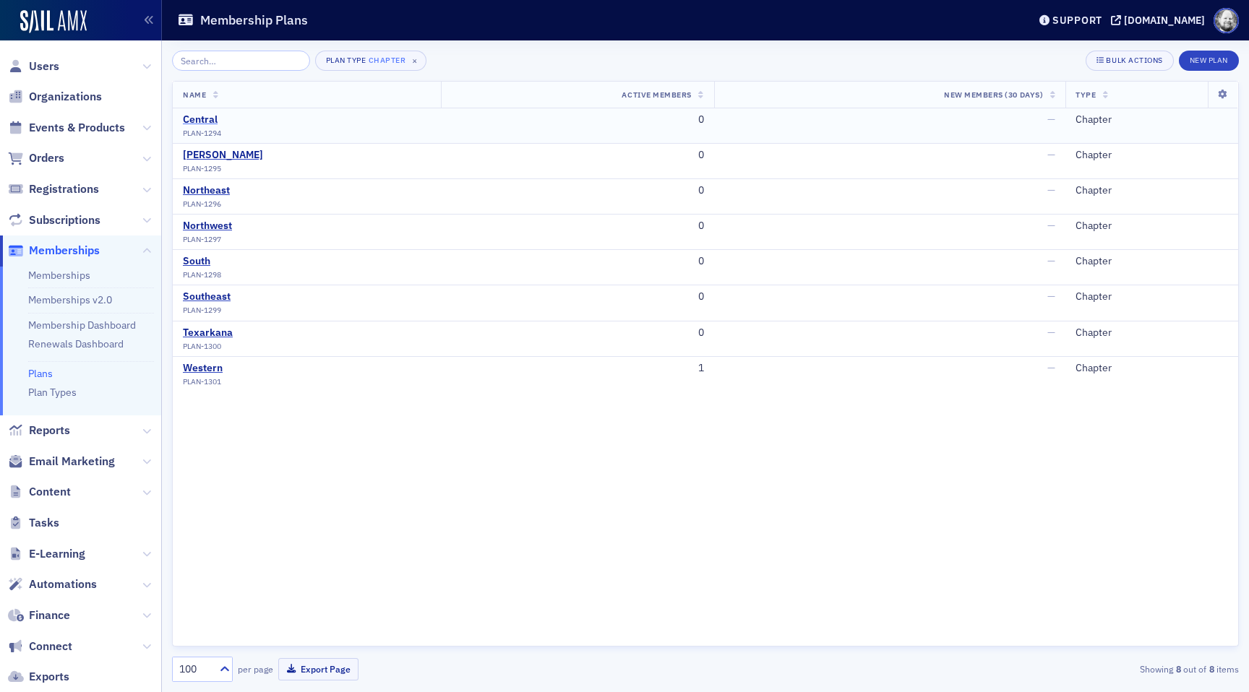
click at [206, 123] on div "Central" at bounding box center [202, 119] width 38 height 13
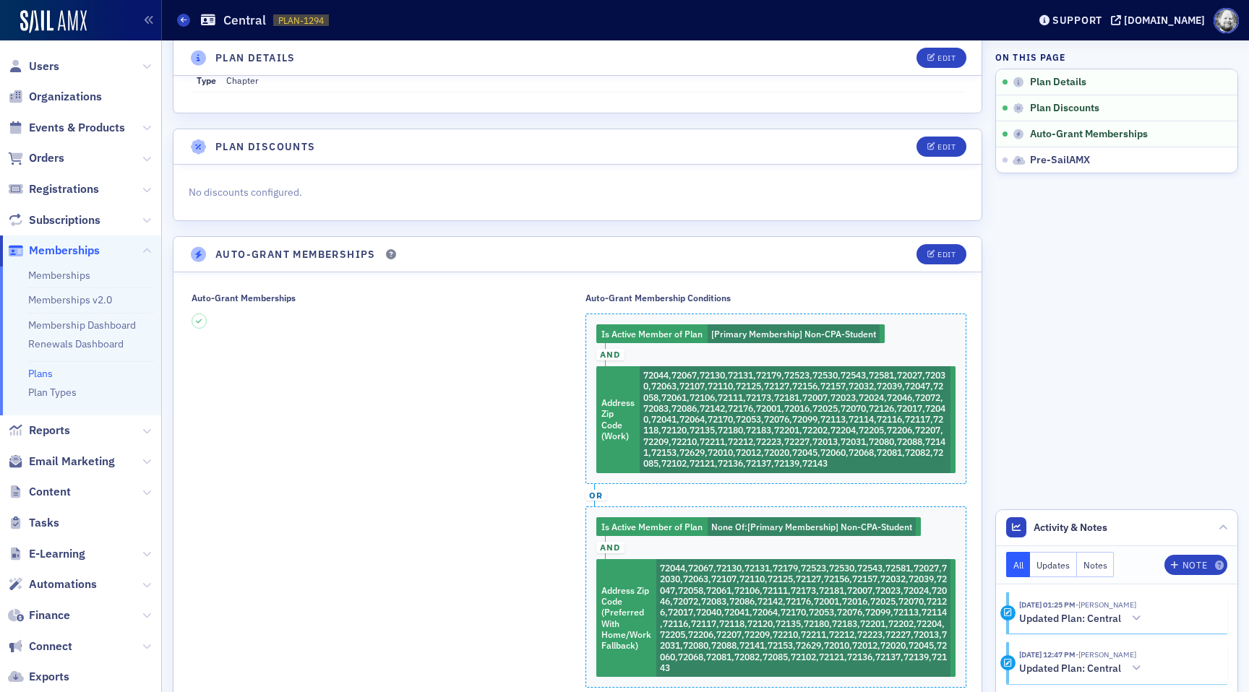
scroll to position [172, 0]
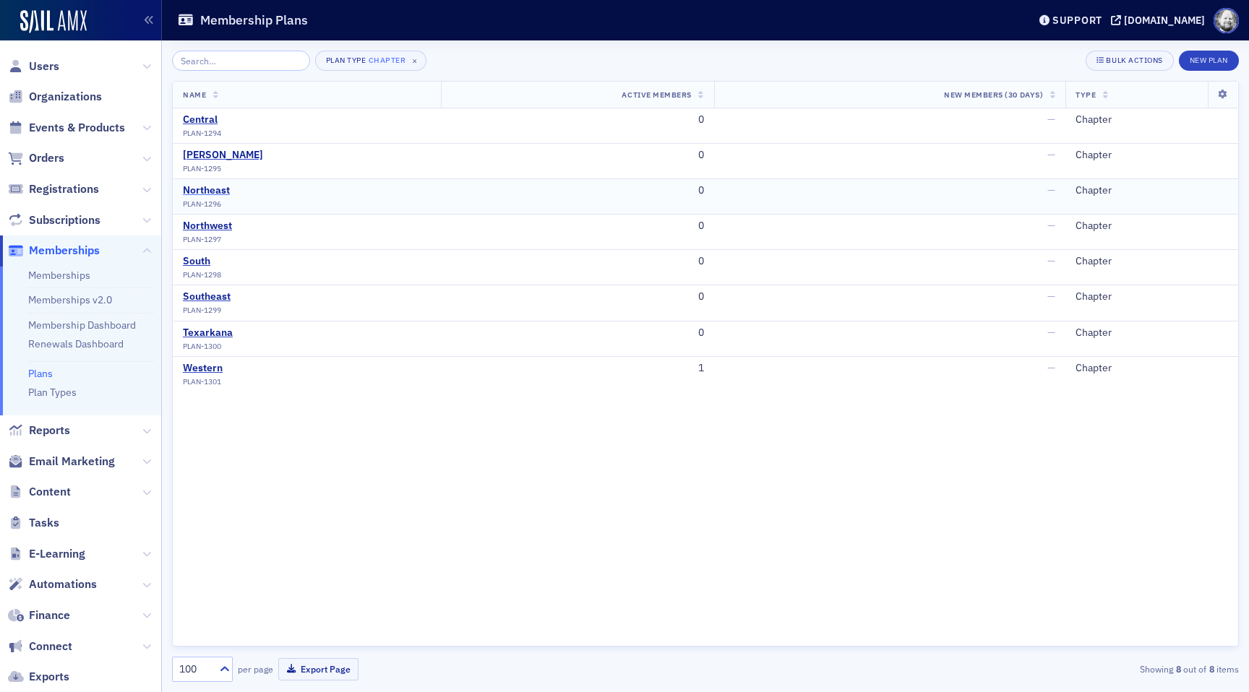
click at [216, 189] on div "Northeast" at bounding box center [206, 190] width 47 height 13
click at [216, 192] on div "Northeast" at bounding box center [206, 190] width 47 height 13
click at [205, 260] on div "South" at bounding box center [202, 261] width 38 height 13
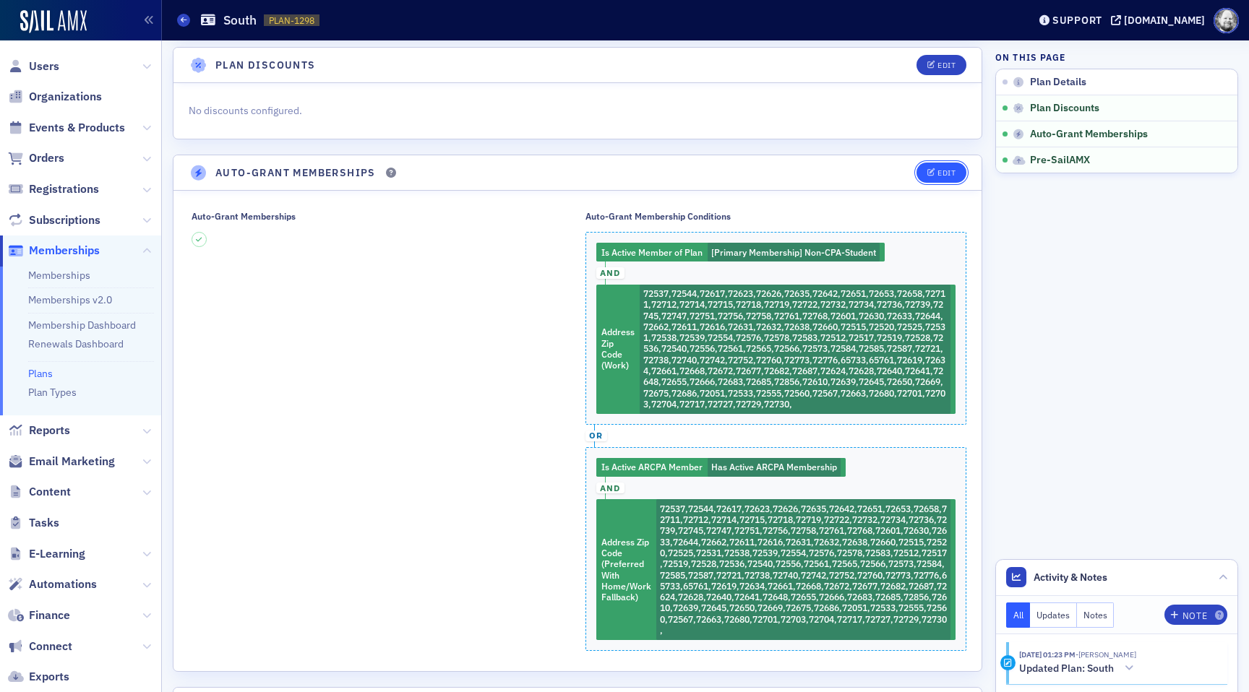
click at [943, 169] on div "Edit" at bounding box center [947, 173] width 18 height 8
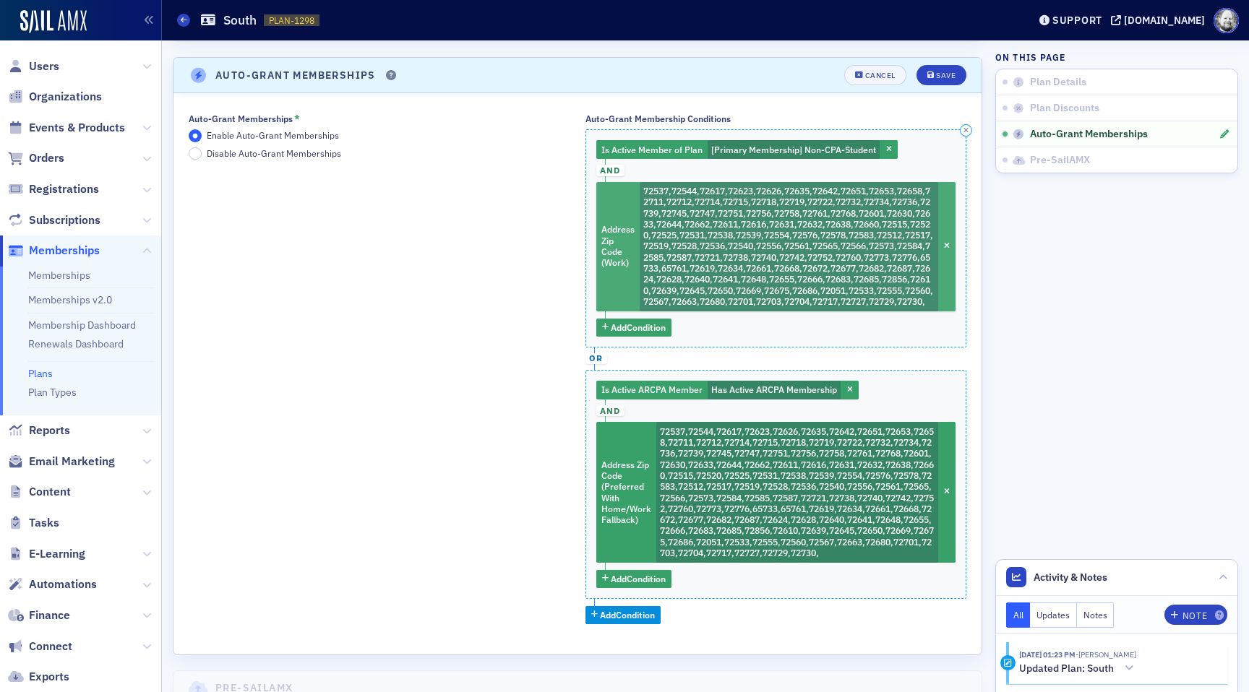
scroll to position [280, 0]
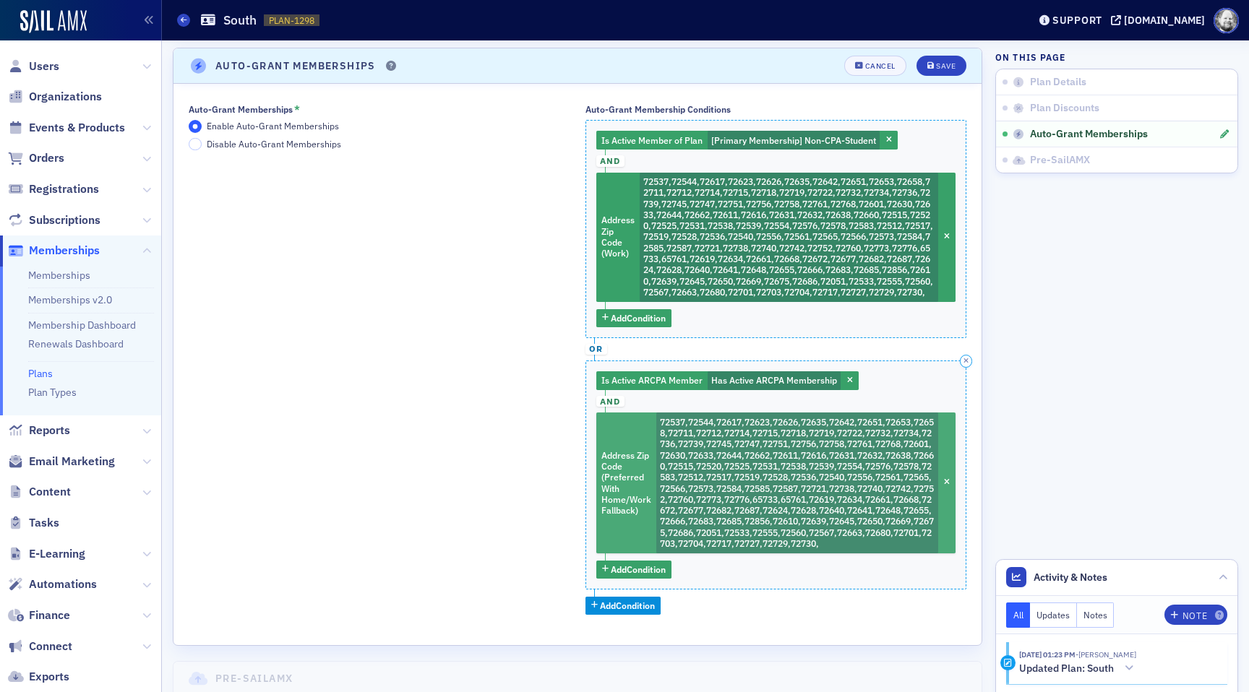
click at [739, 474] on span "72537,72544,72617,72623,72626,72635,72642,72651,72653,72658,72711,72712,72714,7…" at bounding box center [797, 482] width 274 height 133
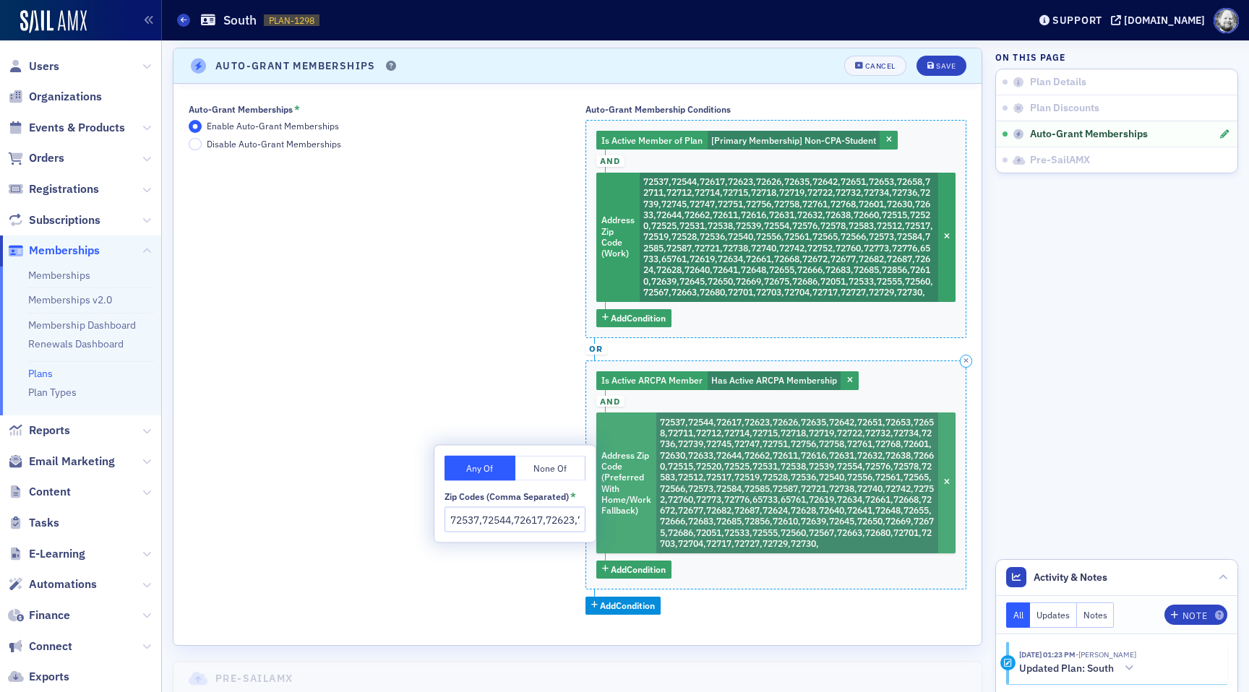
scroll to position [0, 3589]
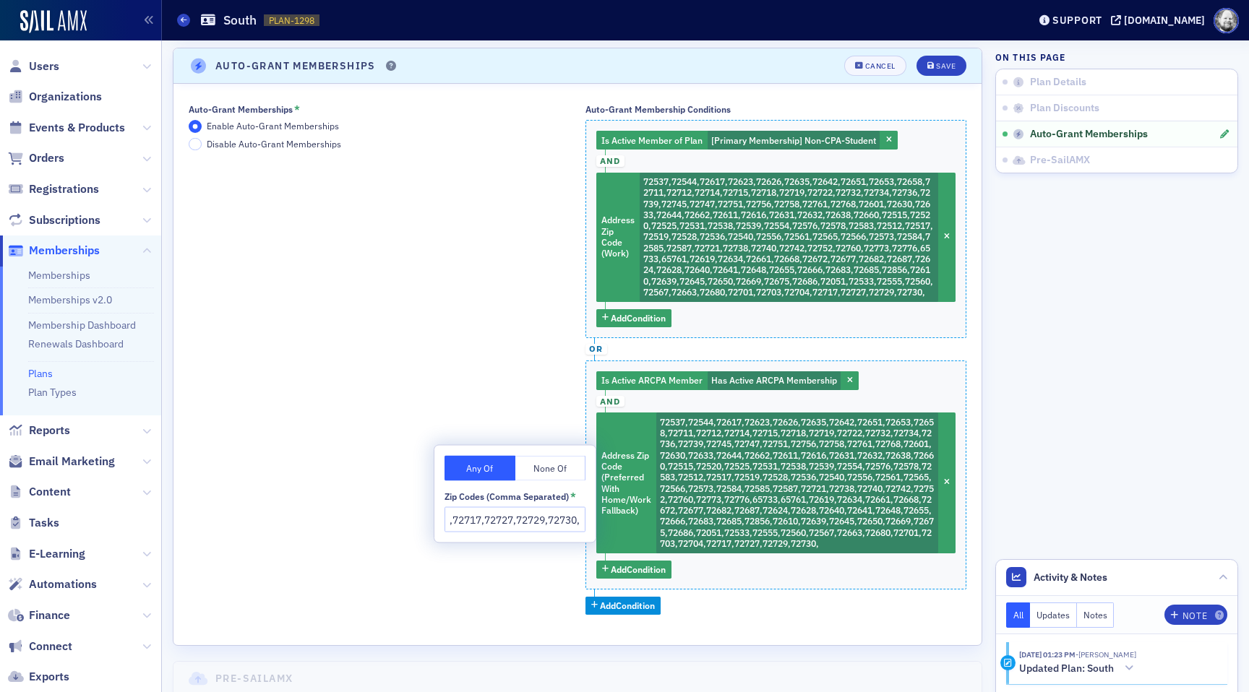
click at [520, 519] on input "72537,72544,72617,72623,72626,72635,72642,72651,72653,72658,72711,72712,72714,7…" at bounding box center [515, 519] width 141 height 25
click at [847, 385] on icon "button" at bounding box center [850, 381] width 6 height 8
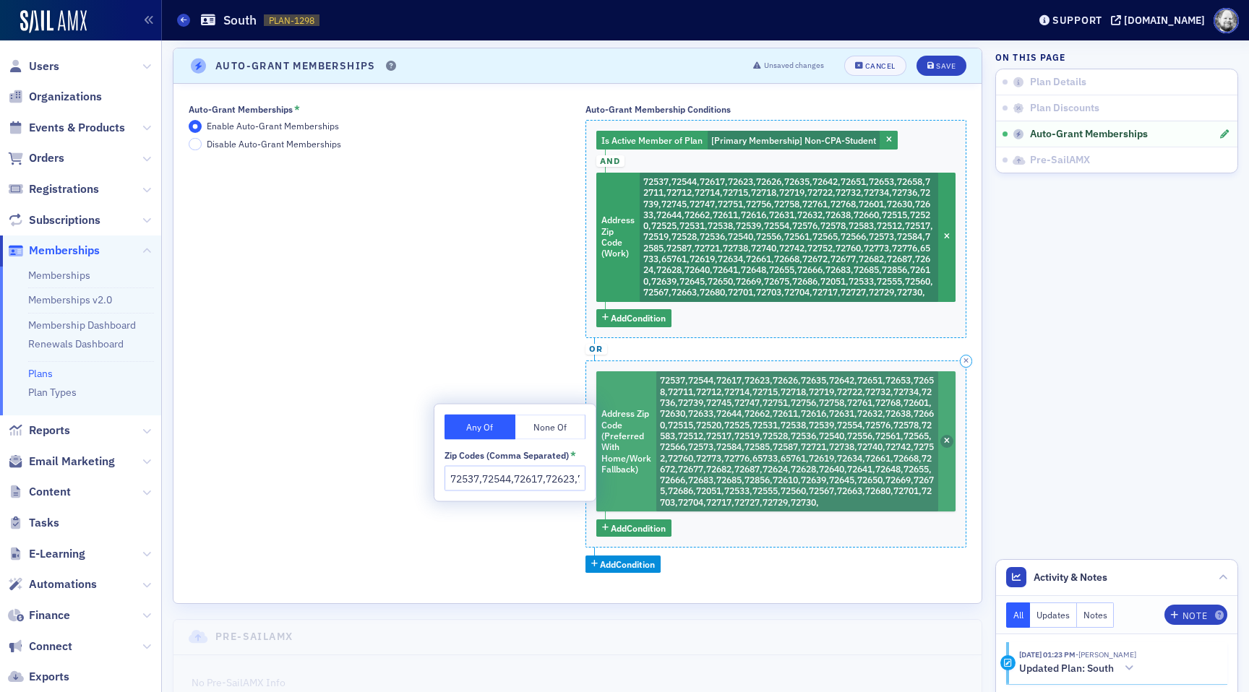
click at [945, 446] on icon "button" at bounding box center [947, 442] width 6 height 8
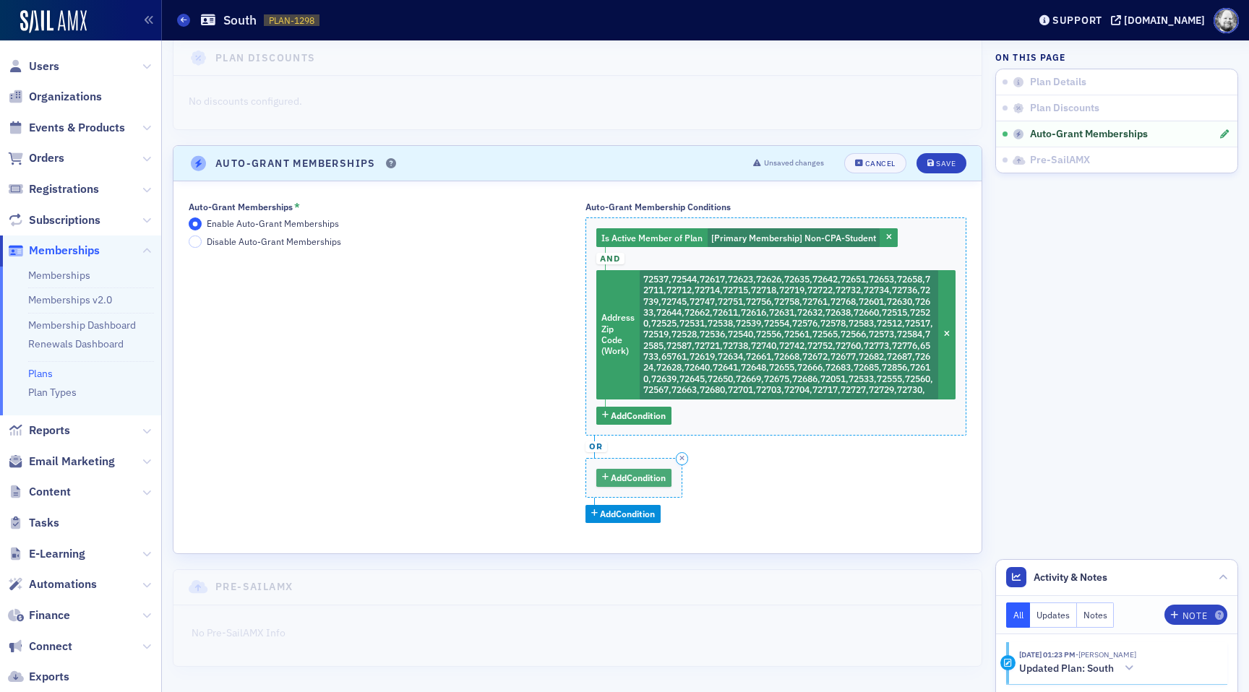
click at [633, 476] on span "Add Condition" at bounding box center [638, 477] width 55 height 13
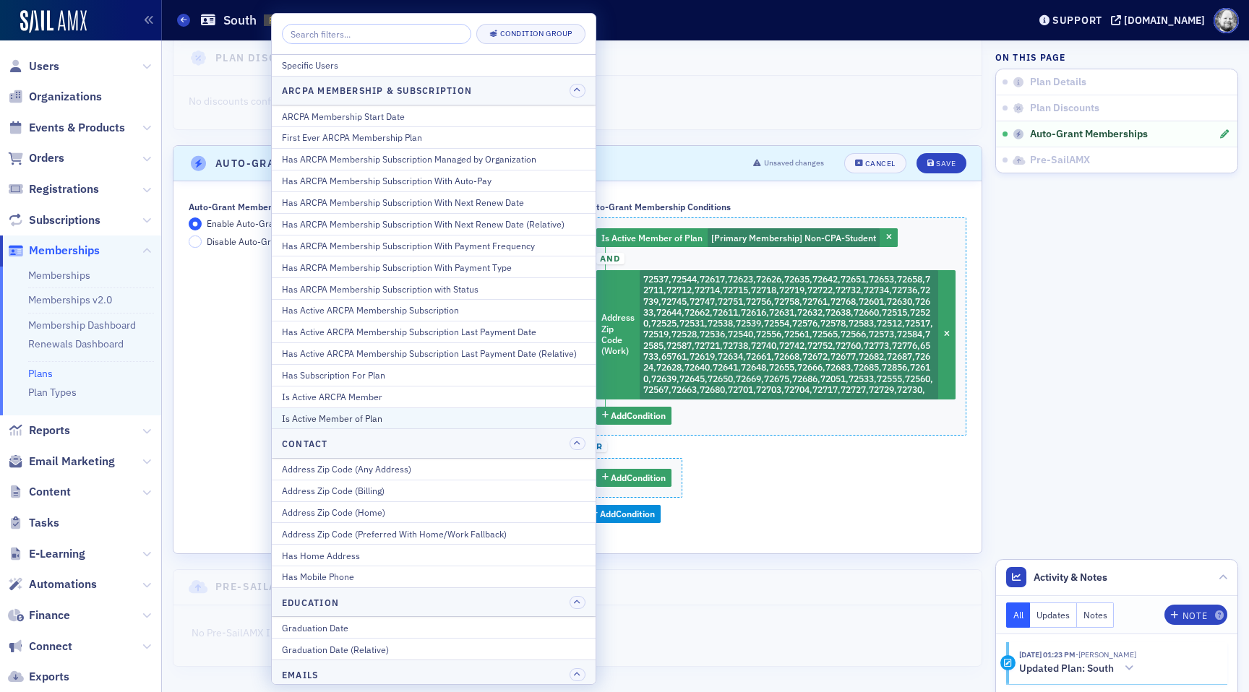
click at [499, 416] on div "Is Active Member of Plan" at bounding box center [434, 418] width 304 height 13
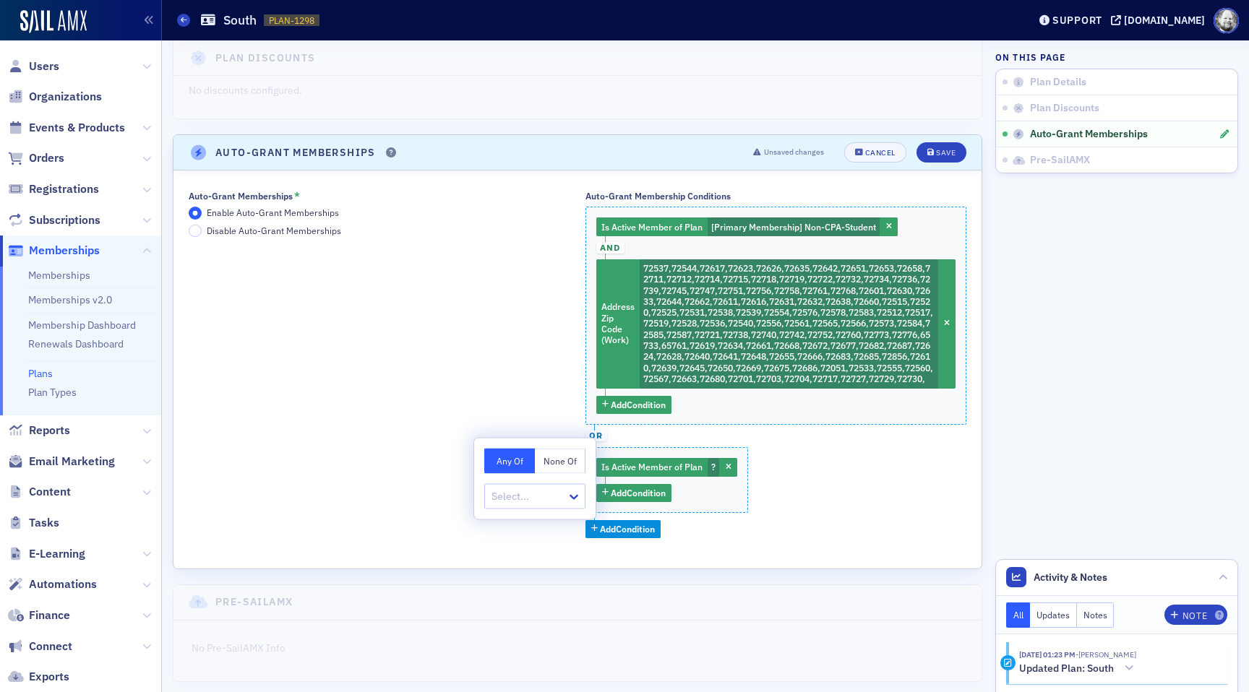
click at [545, 455] on button "None Of" at bounding box center [560, 461] width 51 height 25
click at [541, 490] on div at bounding box center [527, 497] width 75 height 18
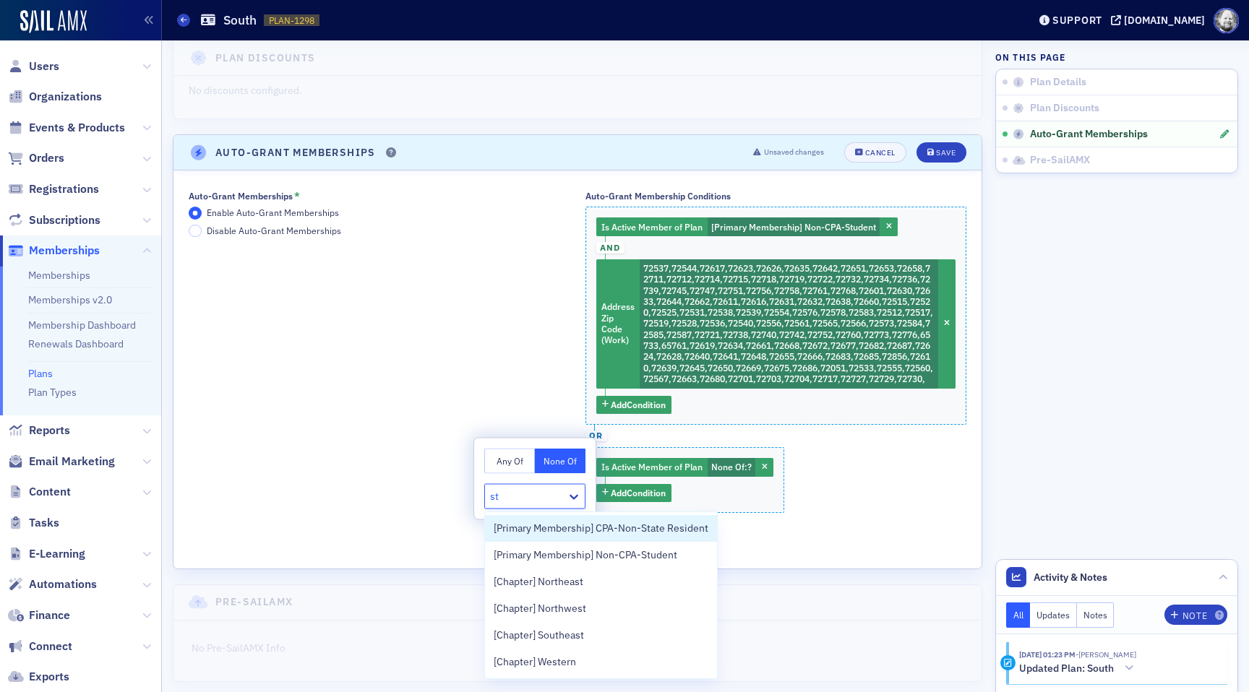
type input "stu"
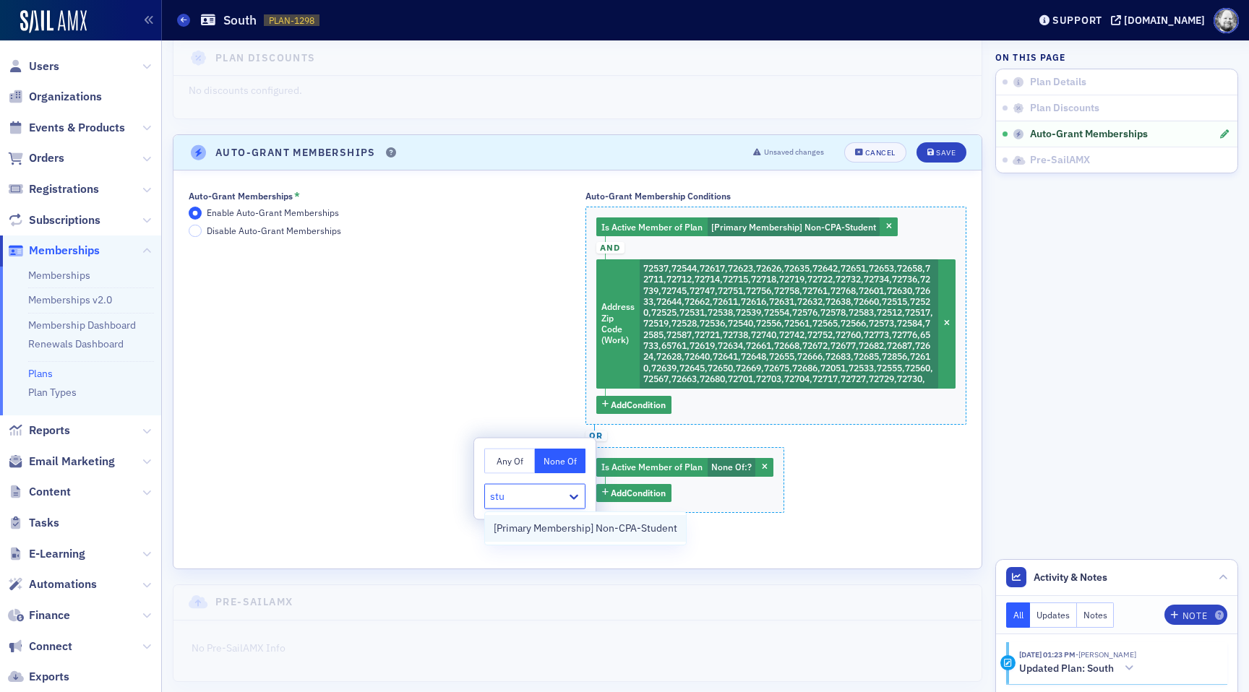
click at [549, 529] on span "[Primary Membership] Non-CPA-Student" at bounding box center [586, 528] width 184 height 15
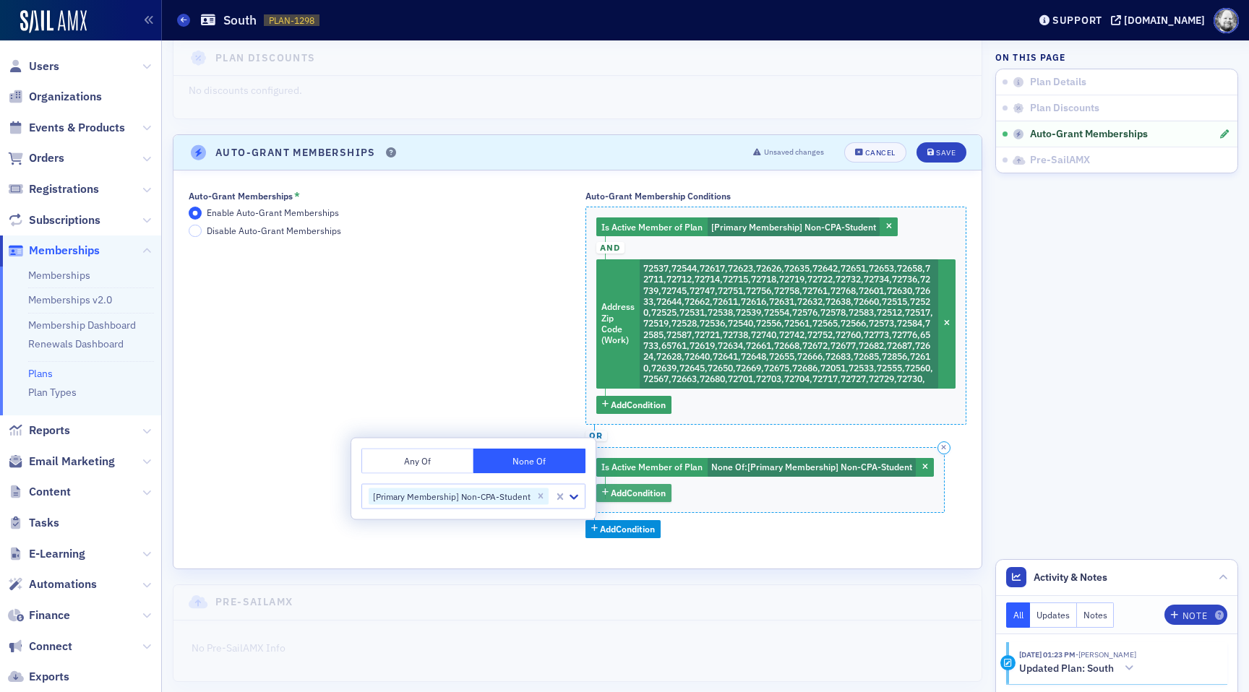
click at [646, 499] on span "Add Condition" at bounding box center [638, 492] width 55 height 13
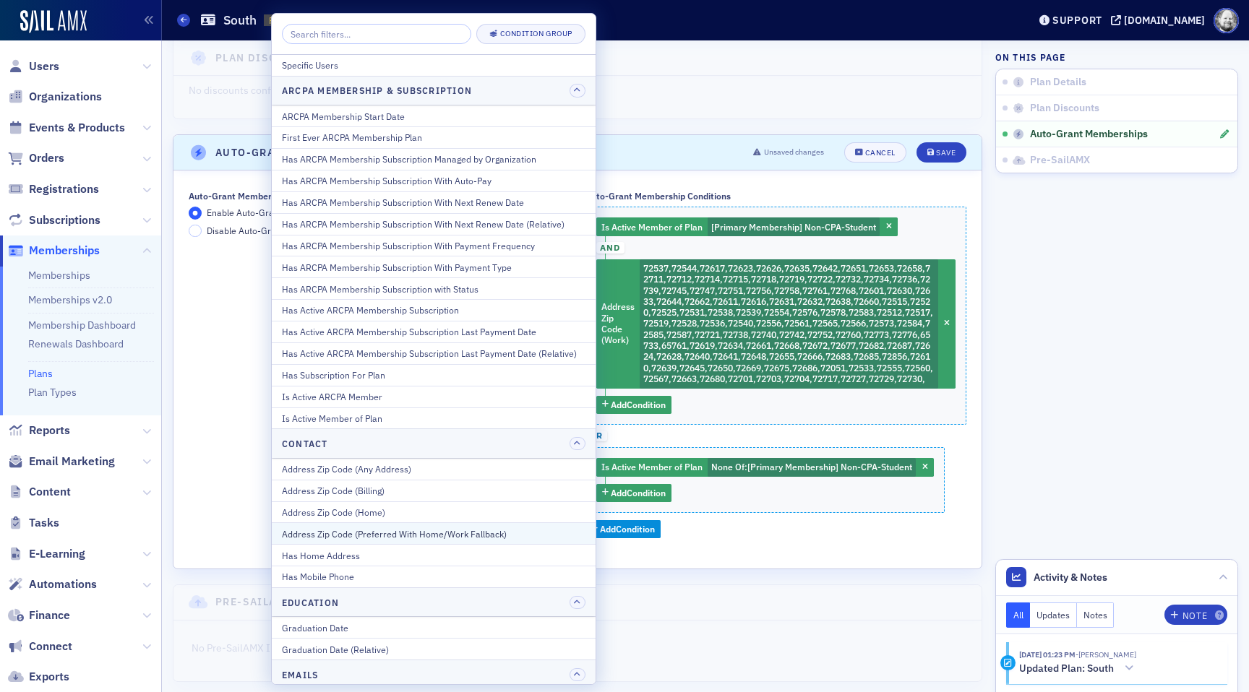
click at [548, 539] on div "Address Zip Code (Preferred With Home/Work Fallback)" at bounding box center [434, 534] width 304 height 13
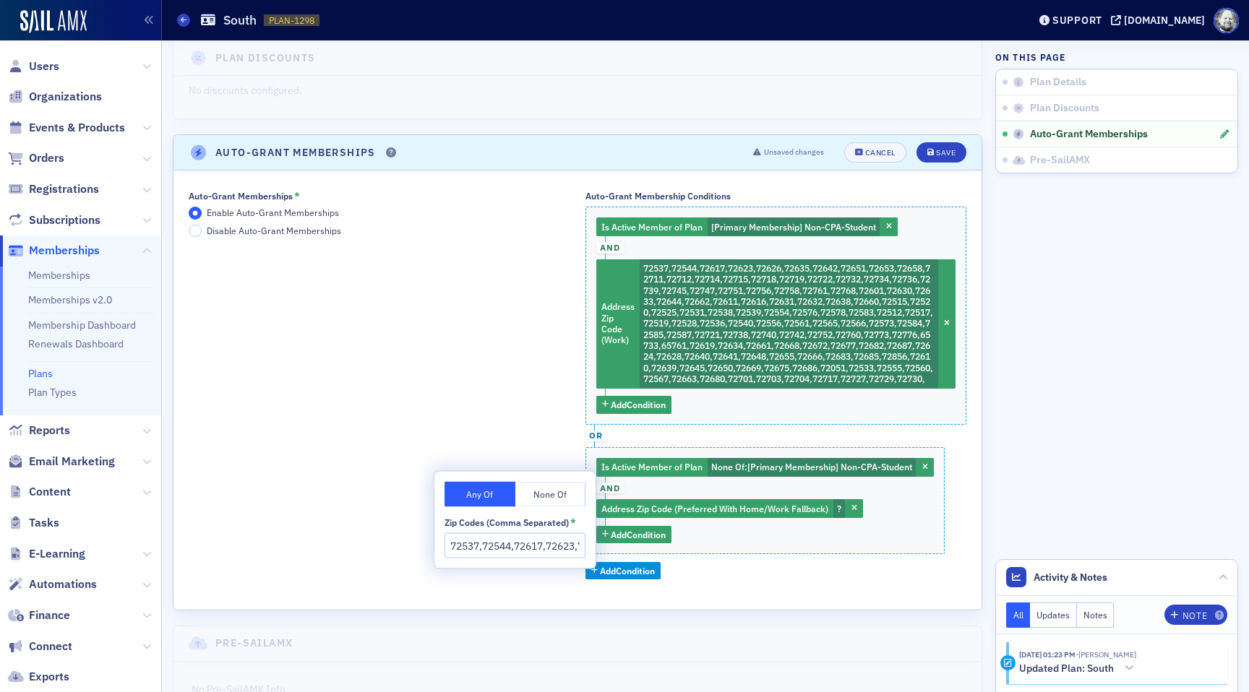
scroll to position [0, 3588]
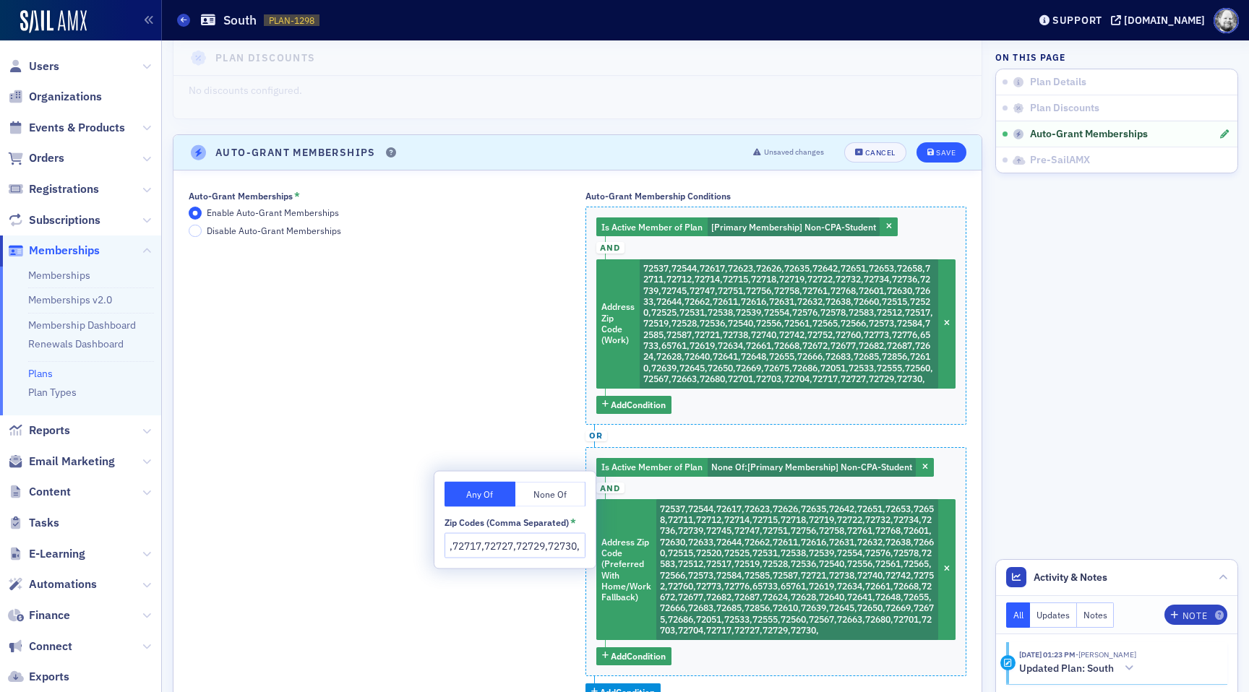
type input "72537,72544,72617,72623,72626,72635,72642,72651,72653,72658,72711,72712,72714,7…"
click at [932, 158] on button "Save" at bounding box center [942, 152] width 50 height 20
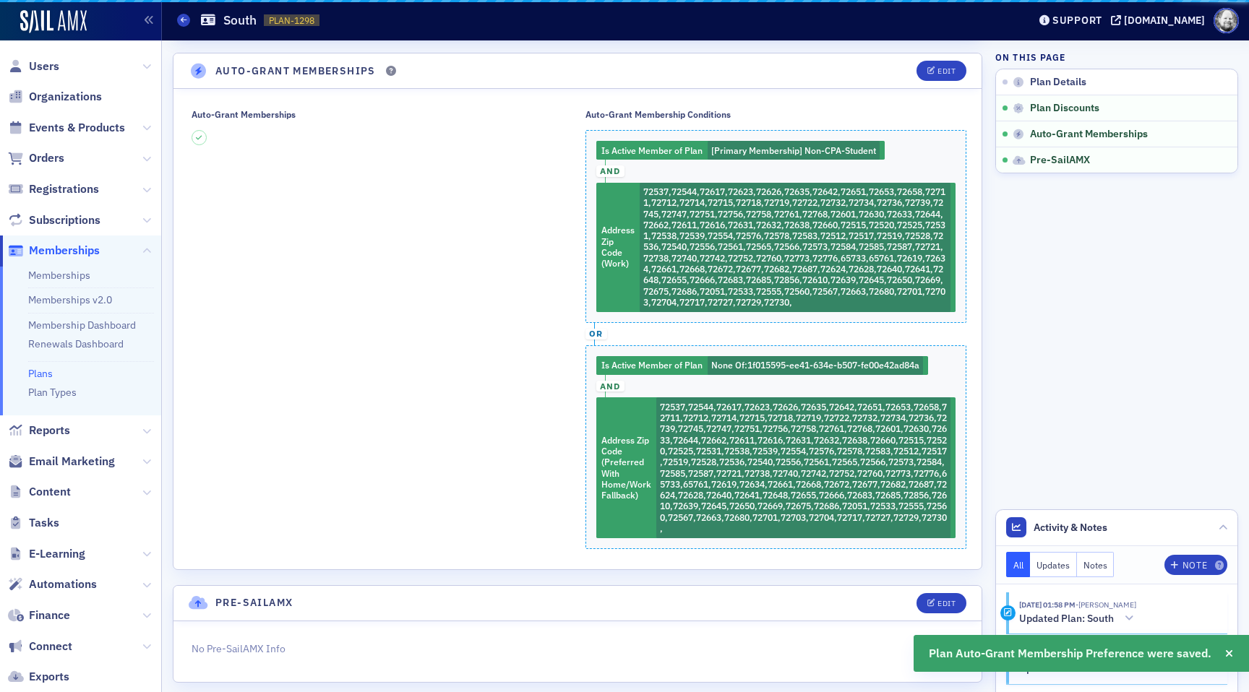
scroll to position [280, 0]
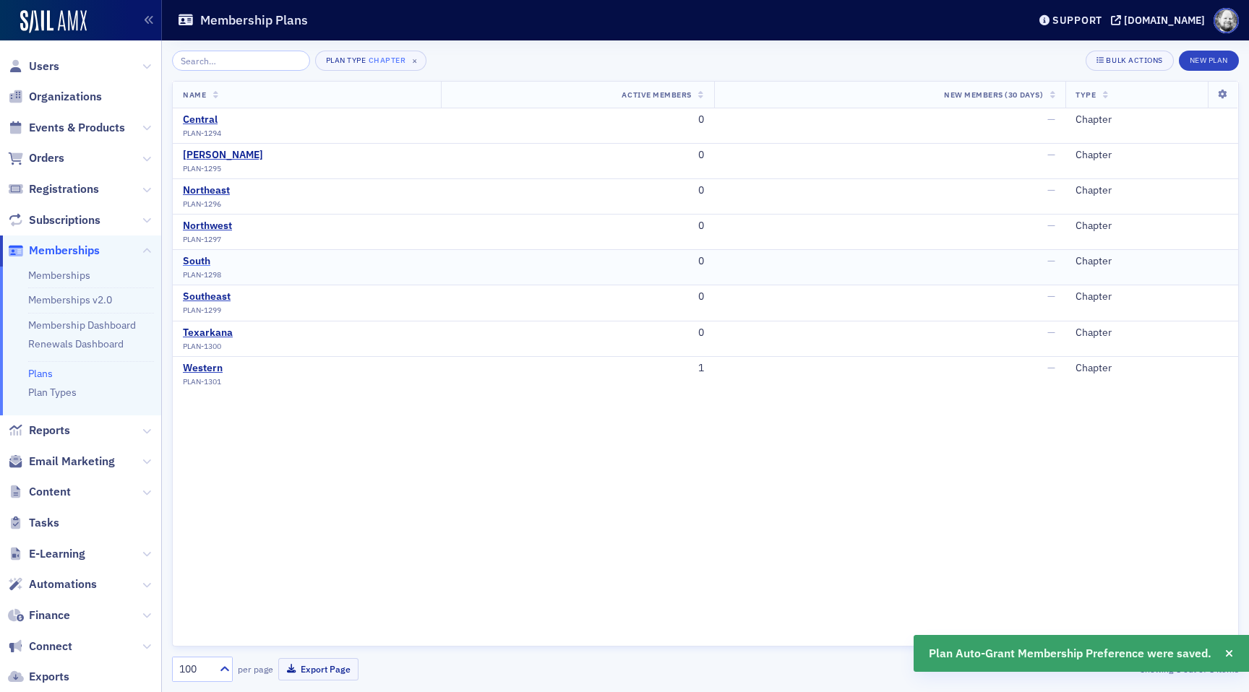
click at [196, 264] on div "South" at bounding box center [202, 261] width 38 height 13
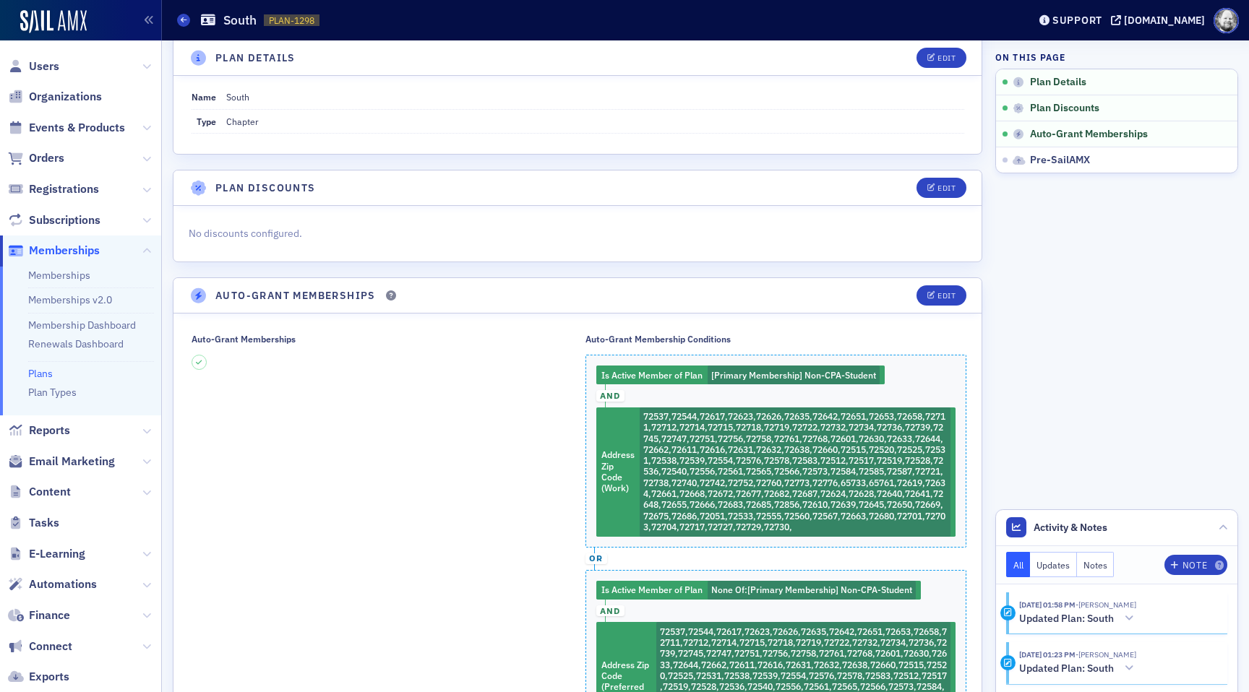
scroll to position [44, 0]
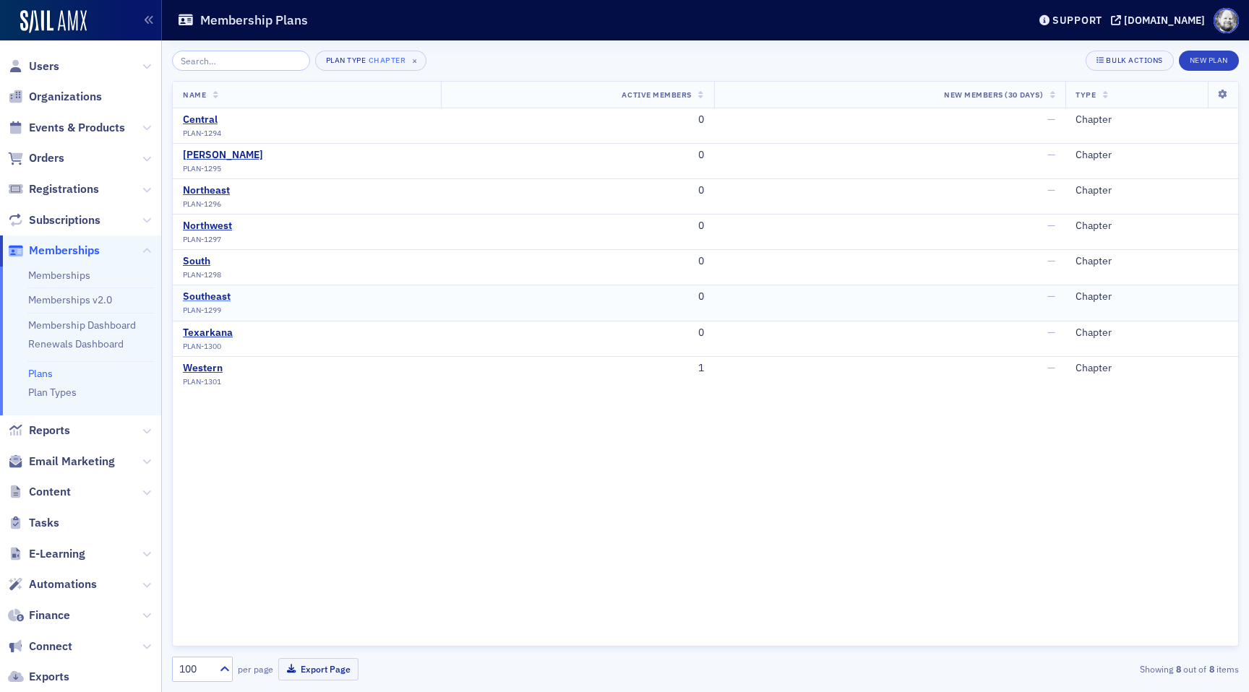
click at [218, 296] on div "Southeast" at bounding box center [207, 297] width 48 height 13
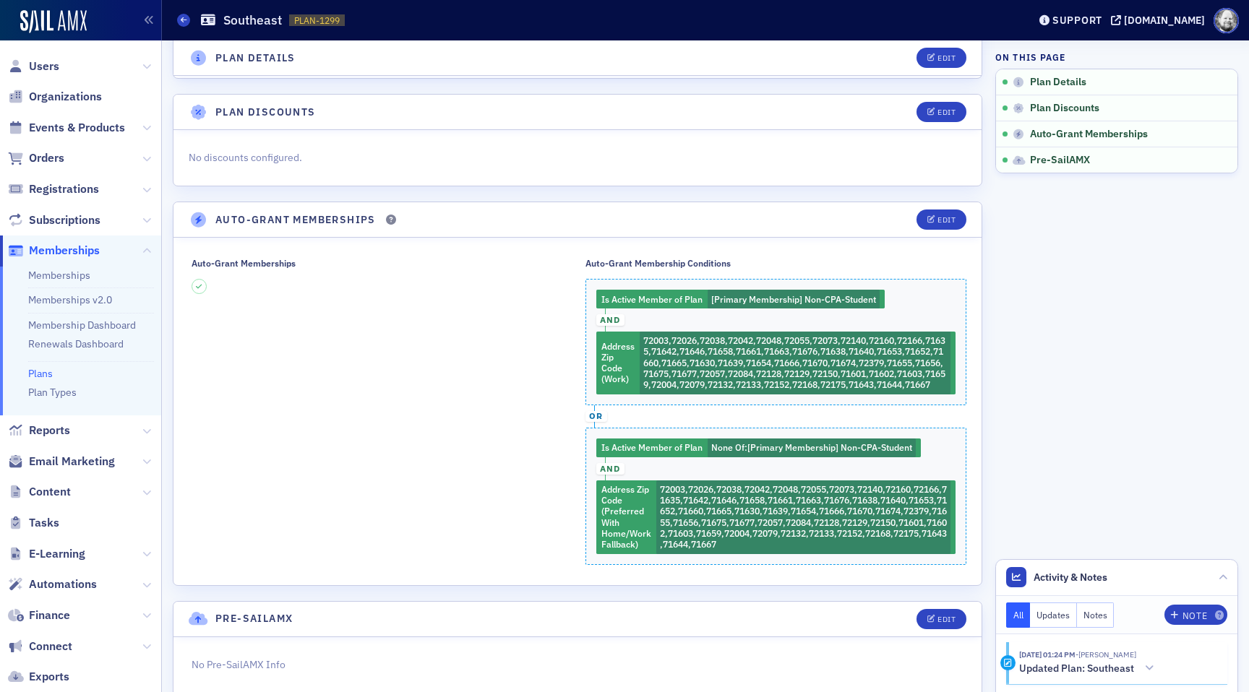
scroll to position [127, 0]
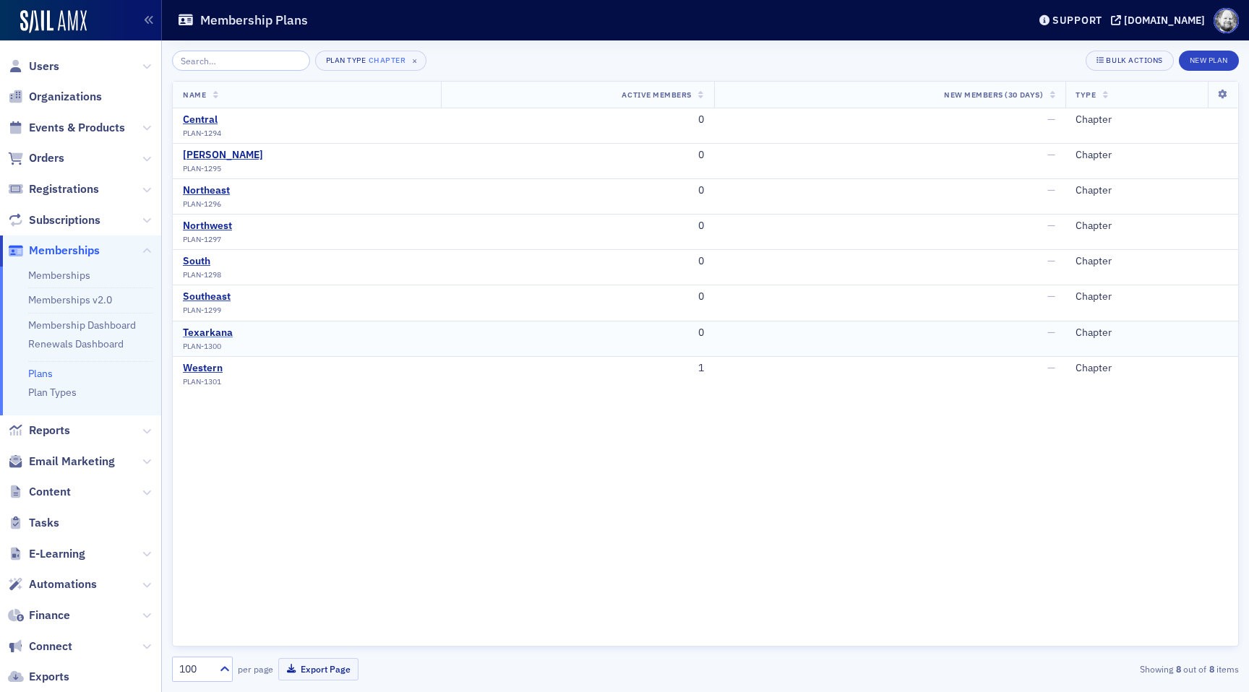
click at [217, 335] on div "Texarkana" at bounding box center [208, 333] width 50 height 13
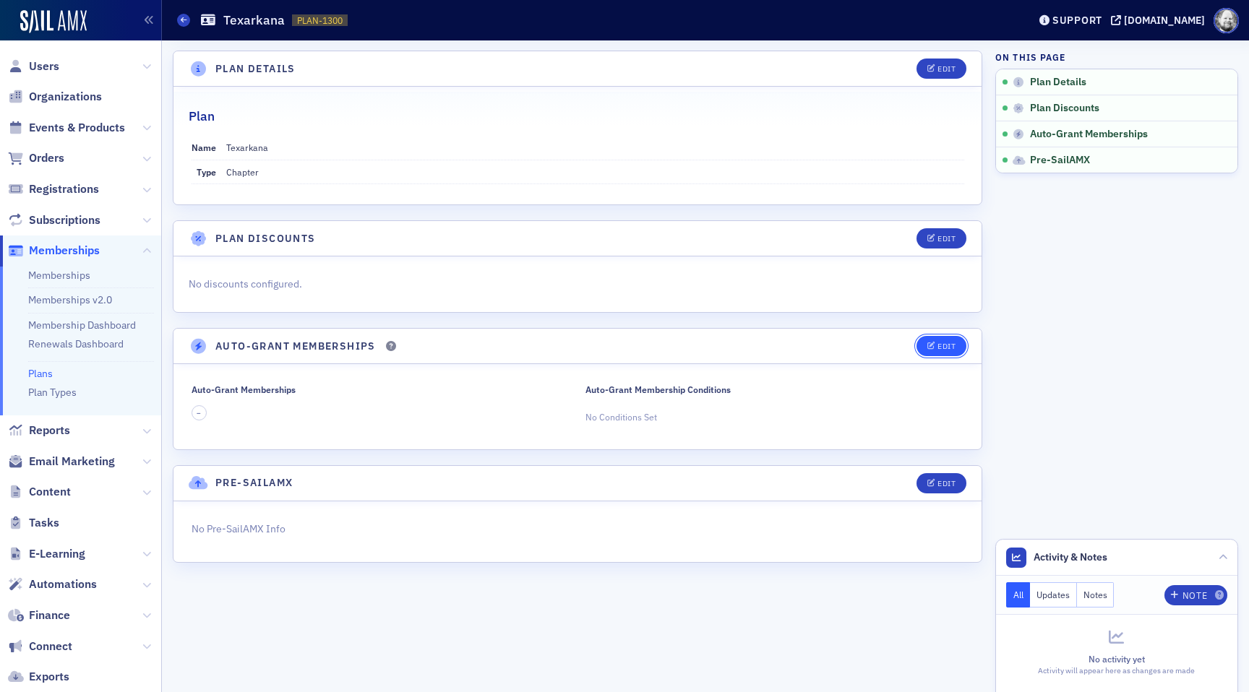
click at [940, 340] on button "Edit" at bounding box center [942, 346] width 50 height 20
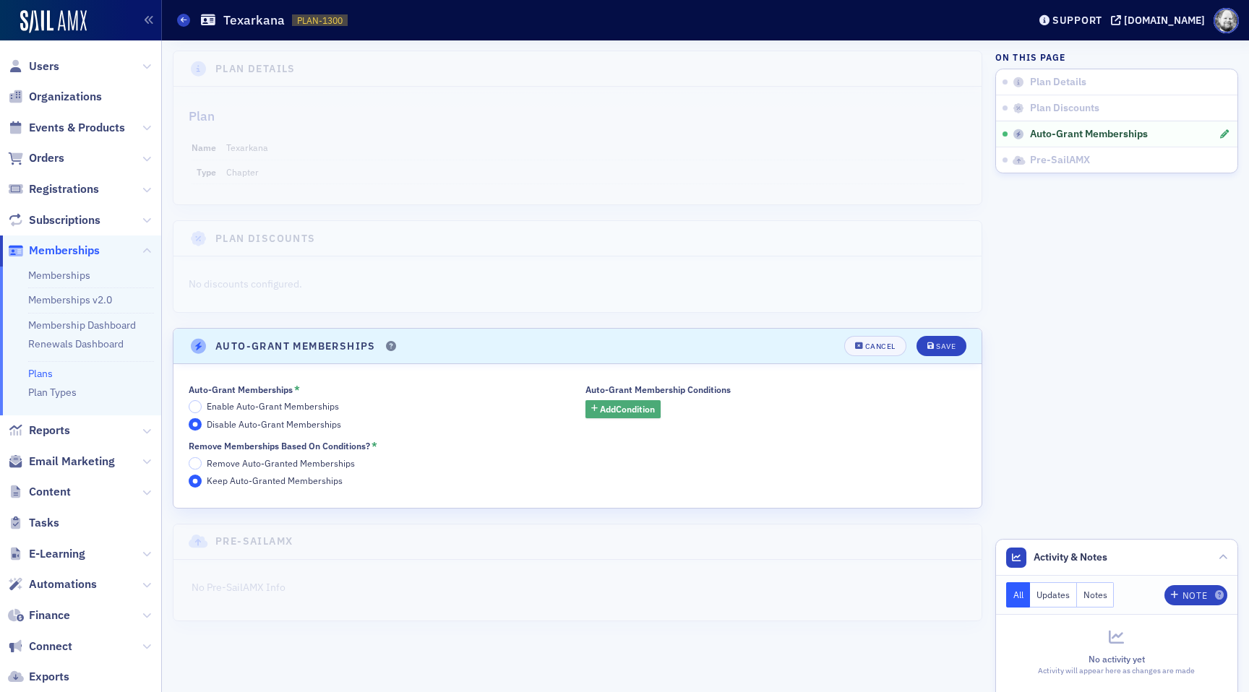
click at [643, 405] on span "Add Condition" at bounding box center [627, 409] width 55 height 13
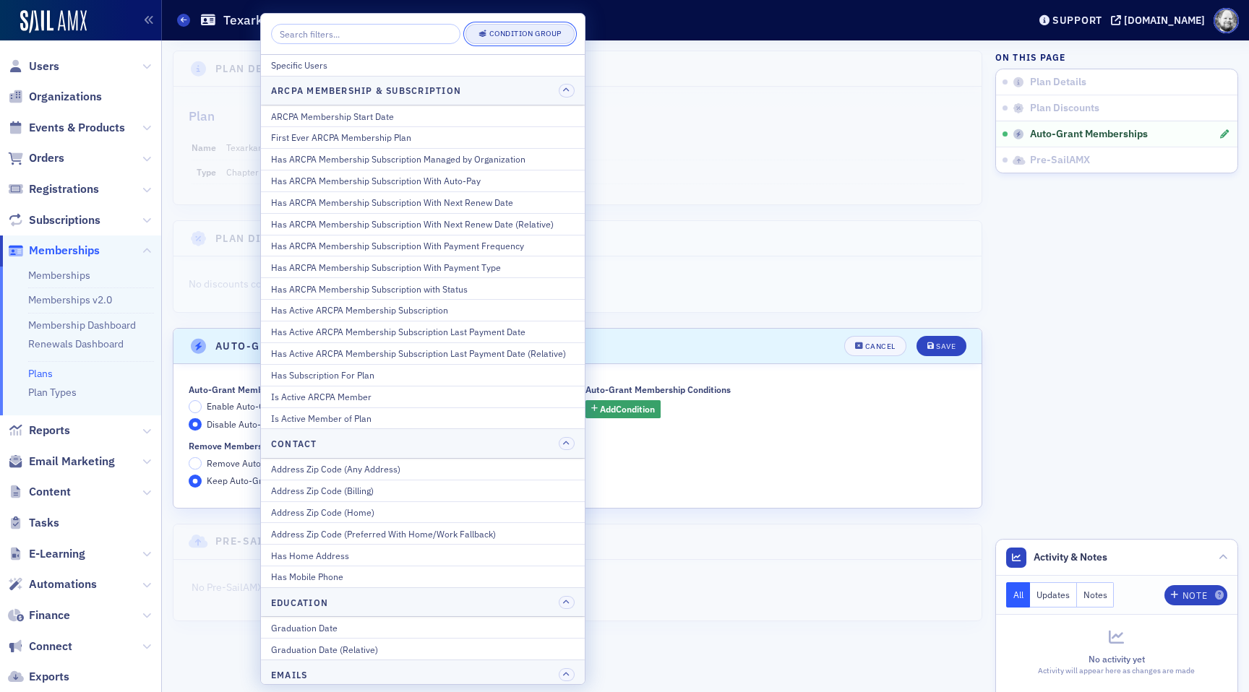
click at [520, 40] on button "Condition Group" at bounding box center [520, 34] width 109 height 20
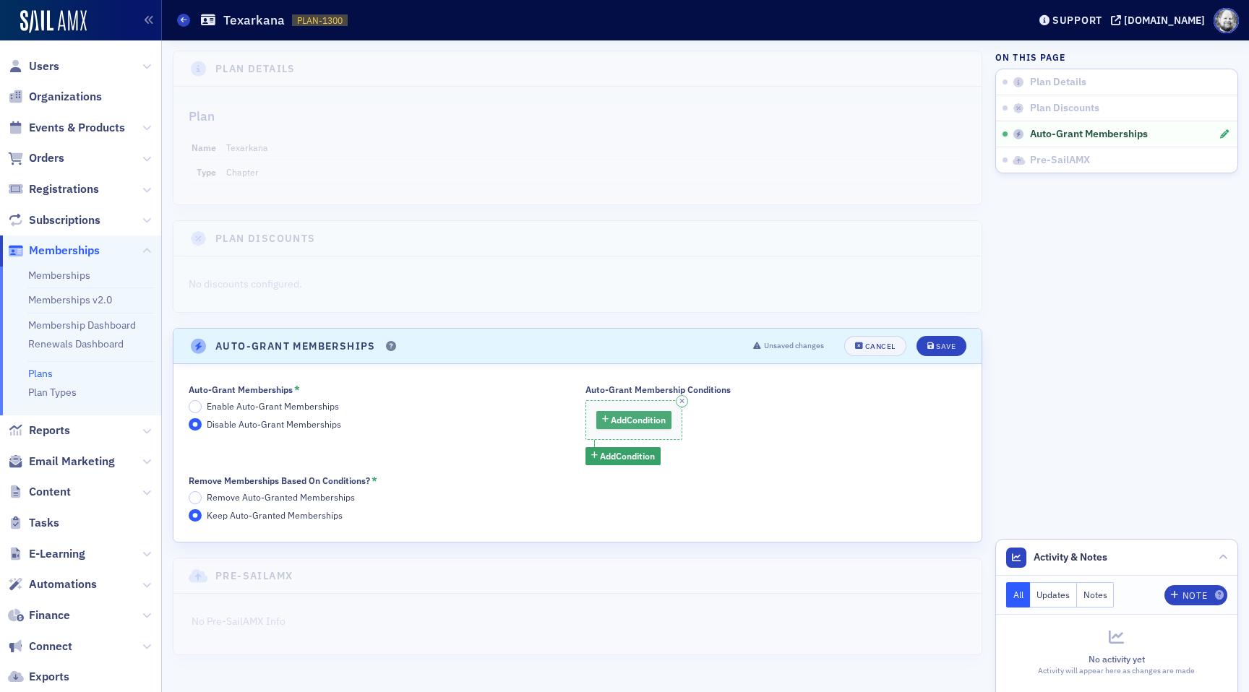
click at [648, 424] on span "Add Condition" at bounding box center [638, 419] width 55 height 13
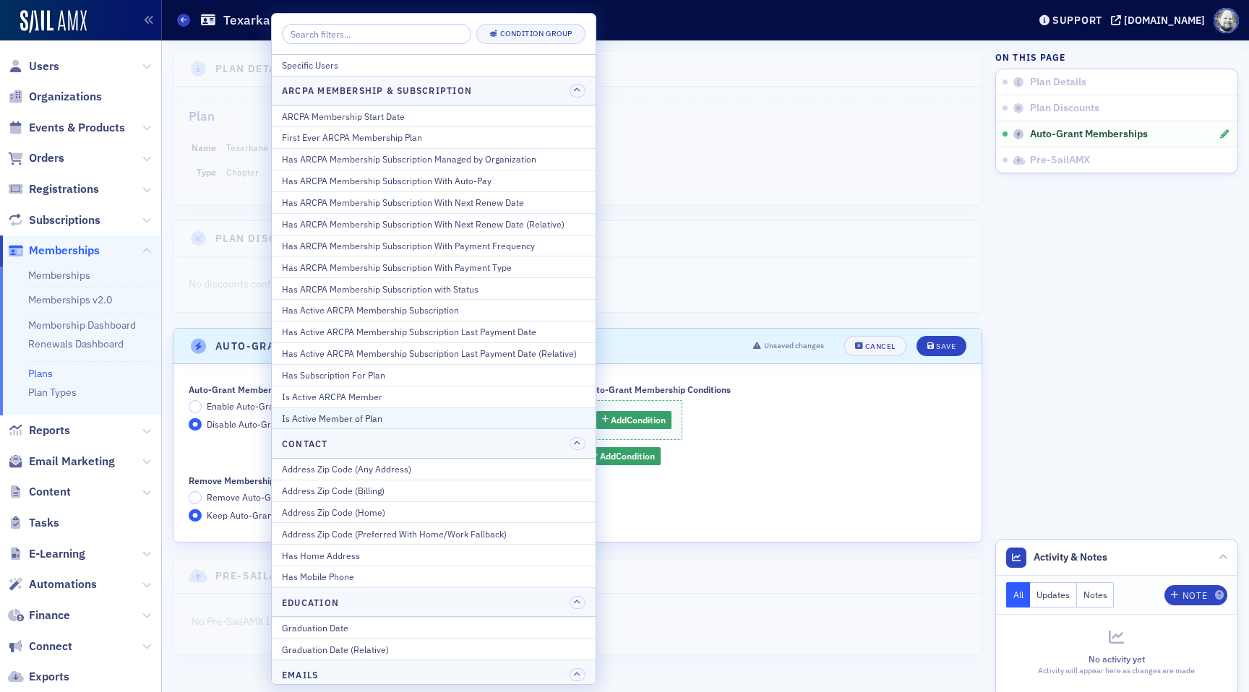
click at [488, 409] on button "Is Active Member of Plan" at bounding box center [434, 419] width 324 height 22
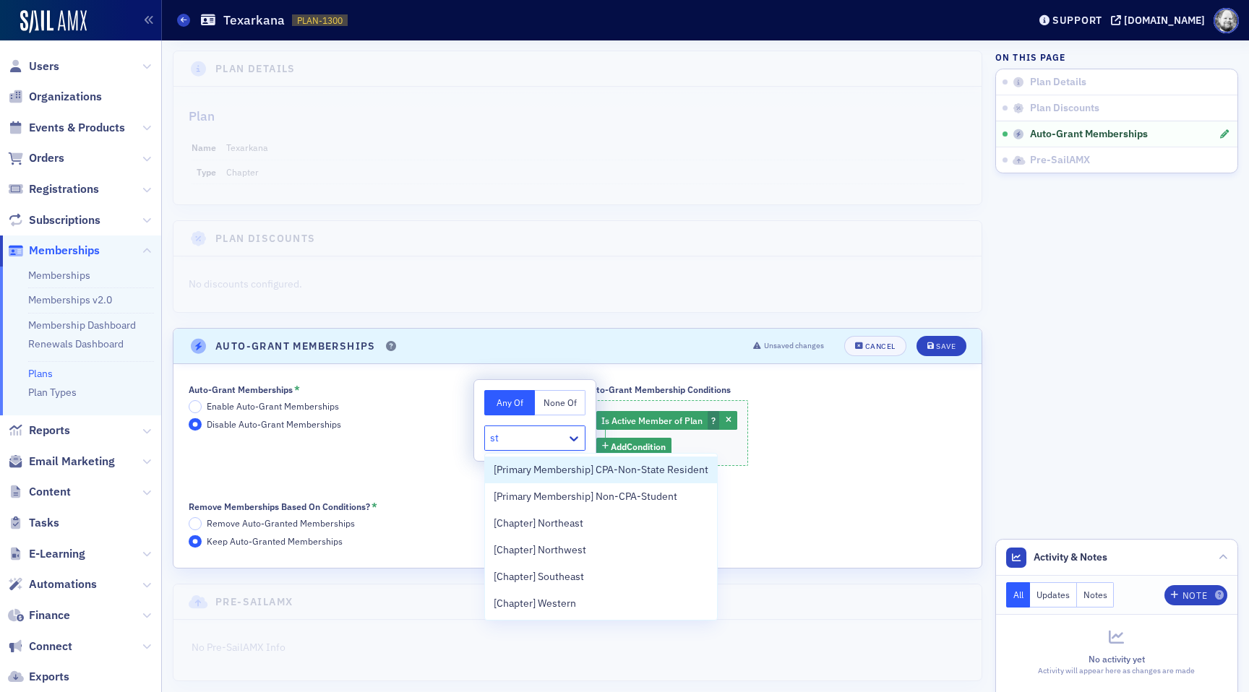
type input "stu"
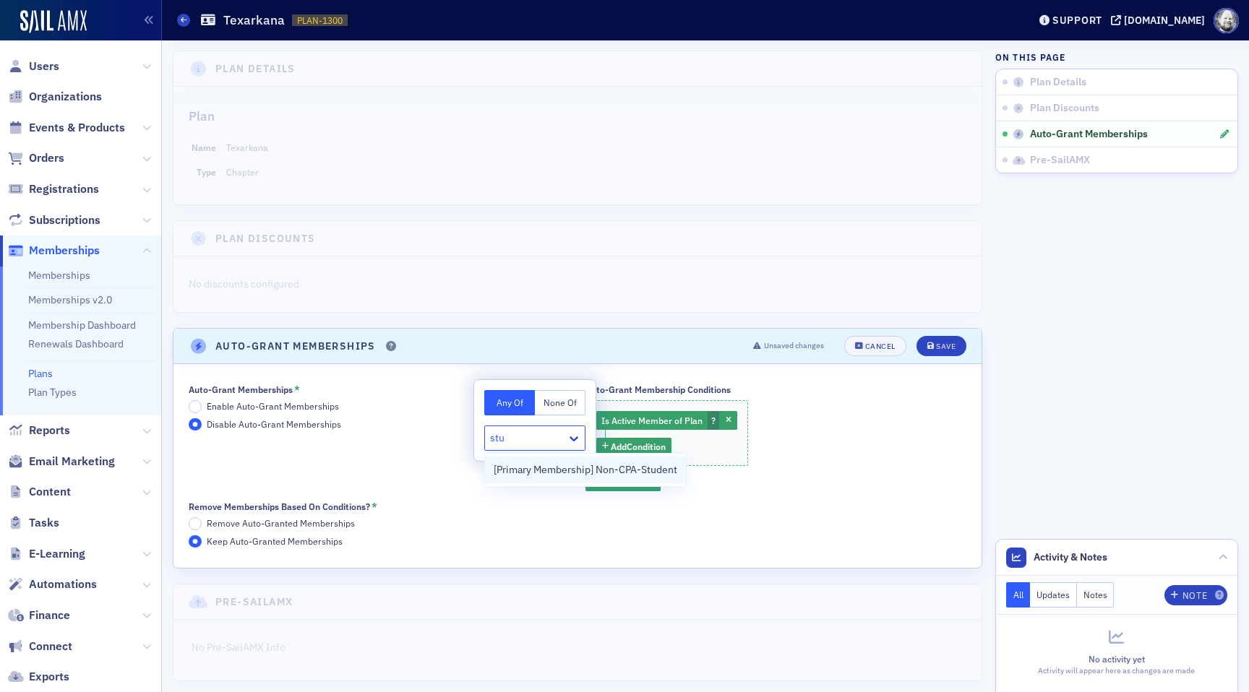
click at [521, 463] on span "[Primary Membership] Non-CPA-Student" at bounding box center [586, 470] width 184 height 15
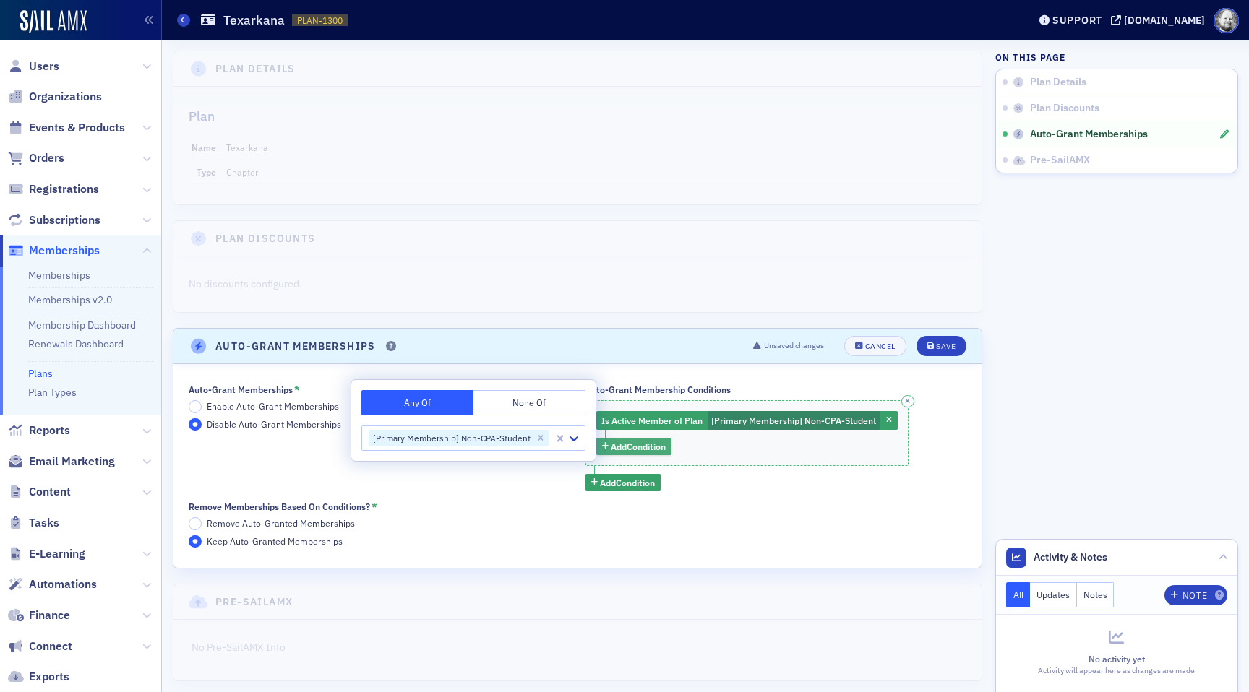
click at [622, 442] on span "Add Condition" at bounding box center [638, 446] width 55 height 13
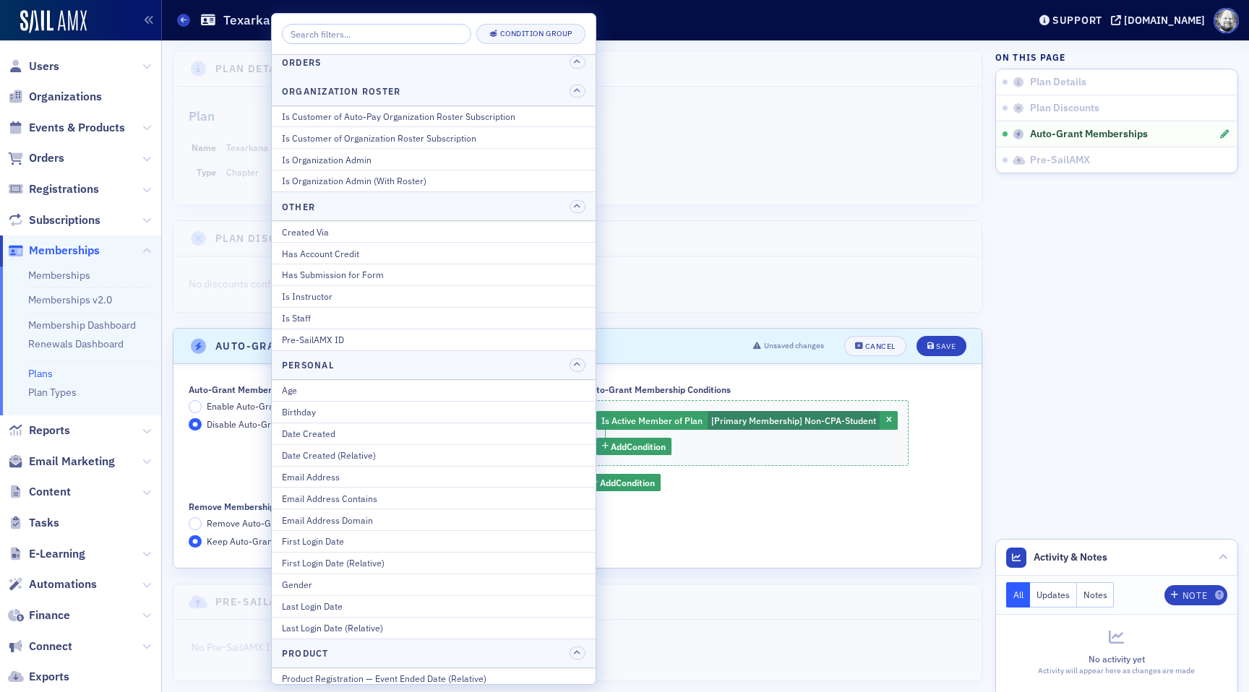
scroll to position [1657, 0]
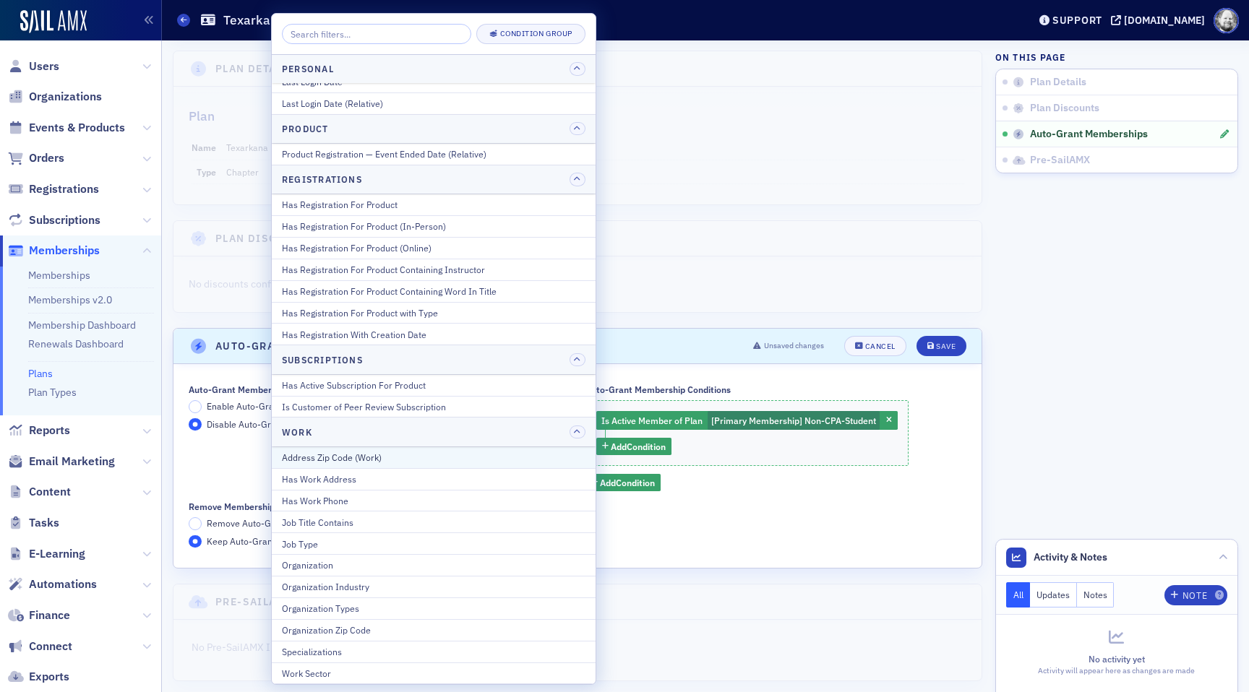
click at [460, 459] on div "Address Zip Code (Work)" at bounding box center [434, 457] width 304 height 13
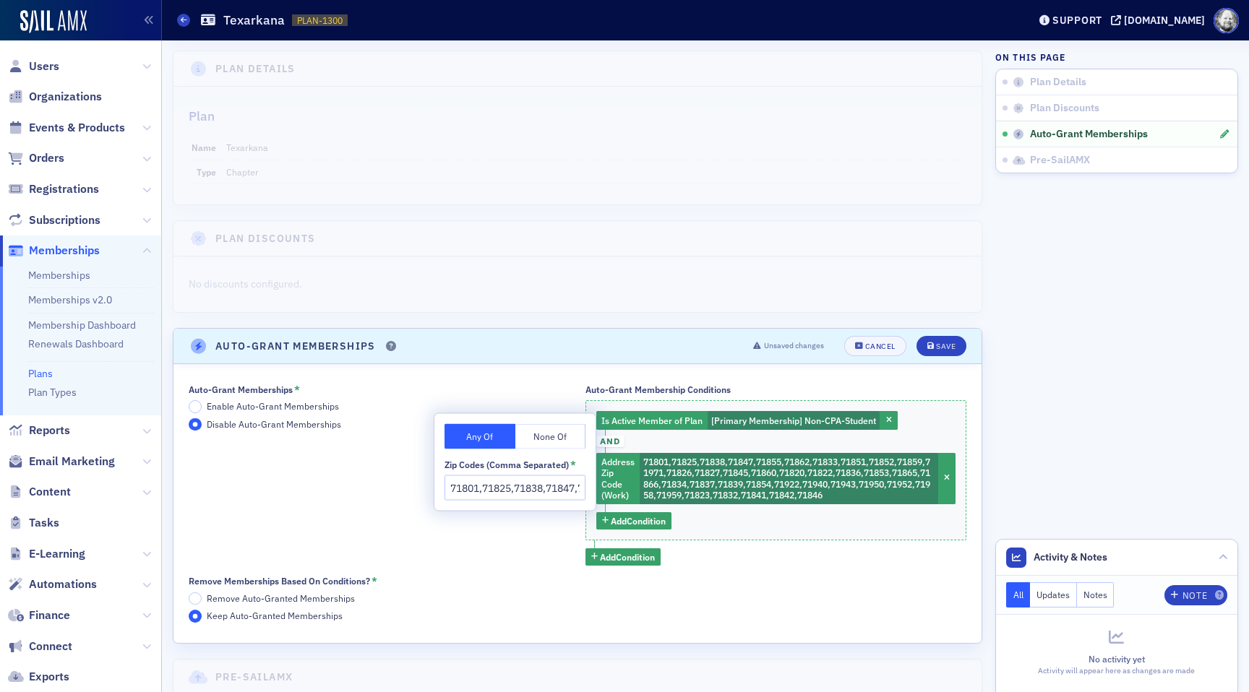
scroll to position [0, 1102]
type input "71801,71825,71838,71847,71855,71862,71833,71851,71852,71859,71971,71826,71827,7…"
click at [629, 558] on span "Add Condition" at bounding box center [627, 557] width 55 height 13
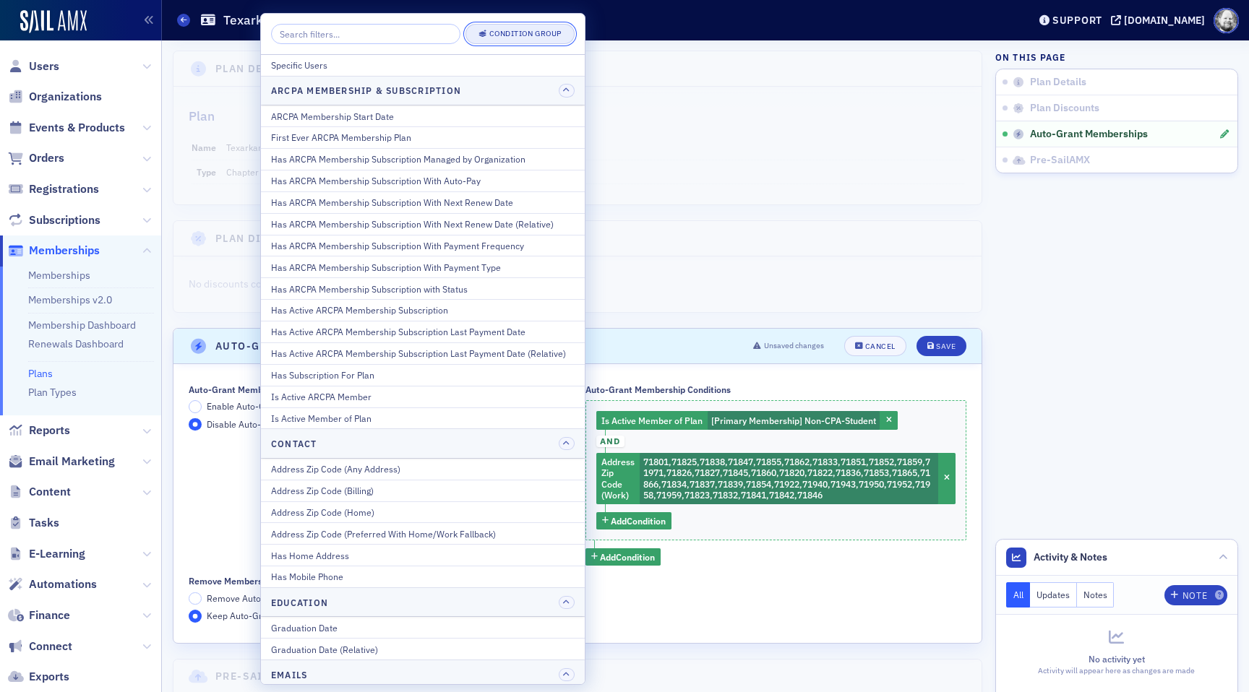
click at [523, 28] on button "Condition Group" at bounding box center [520, 34] width 109 height 20
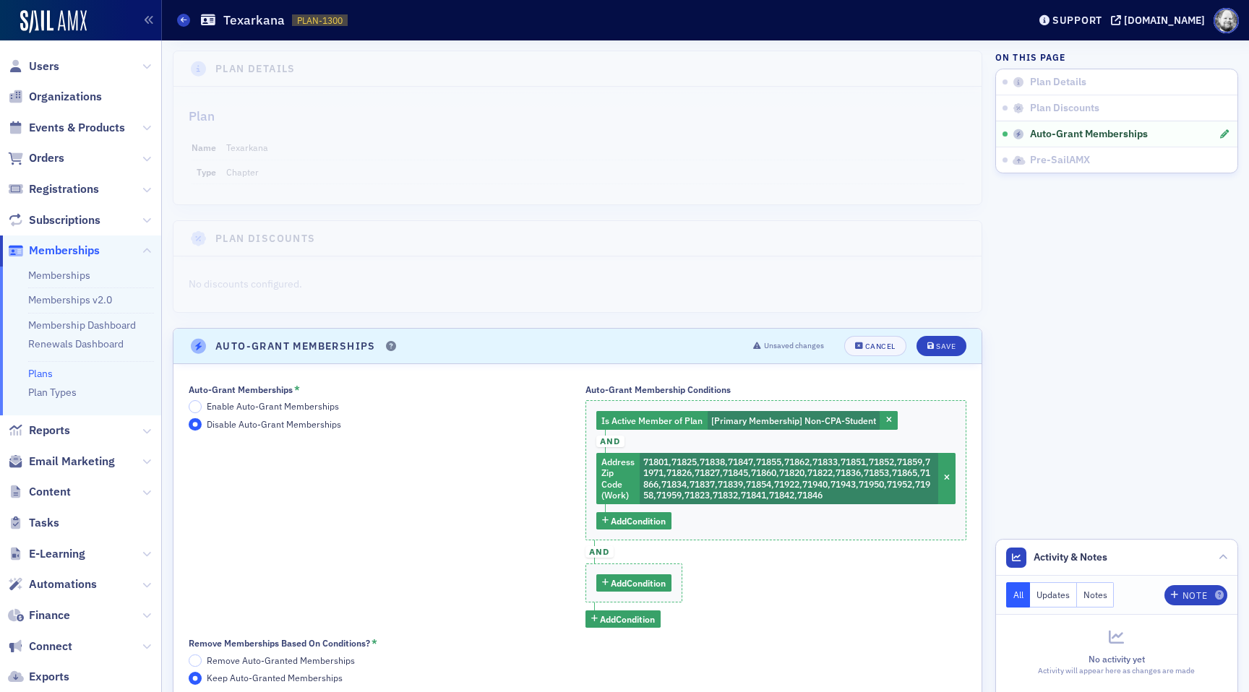
click at [309, 396] on div "Auto-Grant Memberships * Enable Auto-Grant Memberships Disable Auto-Grant Membe…" at bounding box center [265, 507] width 153 height 244
click at [309, 403] on span "Enable Auto-Grant Memberships" at bounding box center [273, 406] width 132 height 12
click at [202, 403] on input "Enable Auto-Grant Memberships" at bounding box center [195, 406] width 13 height 13
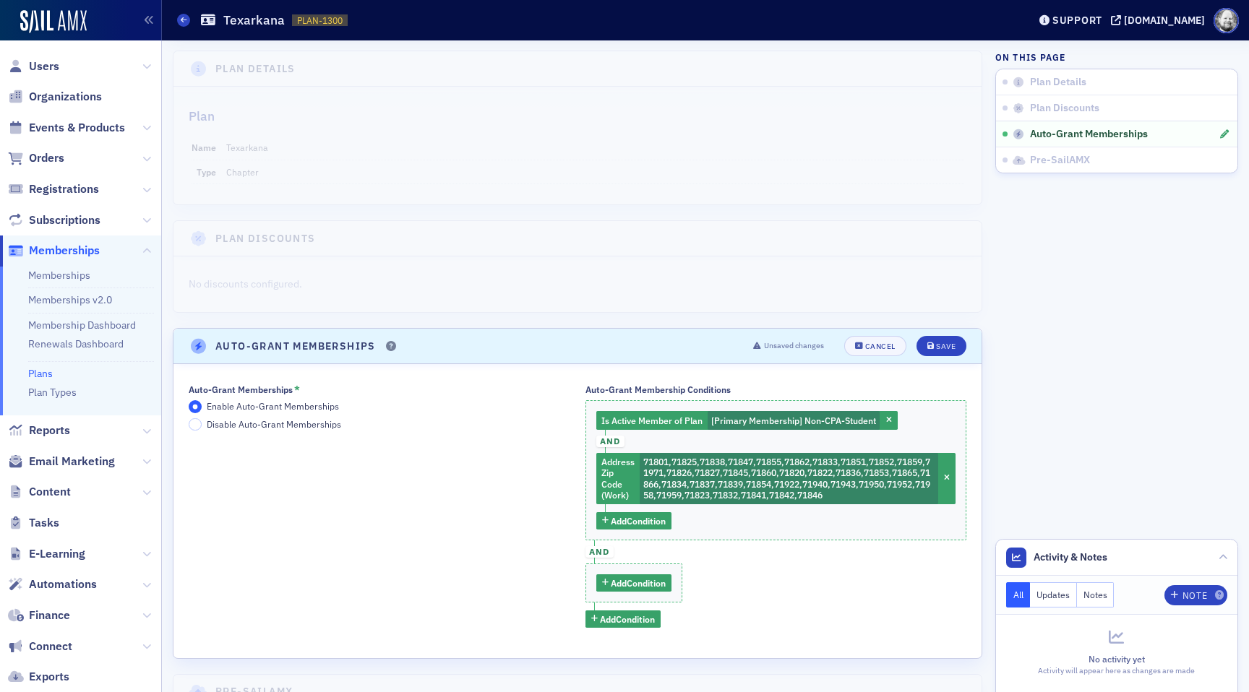
click at [603, 545] on span "and" at bounding box center [600, 552] width 28 height 23
click at [624, 586] on span "Add Condition" at bounding box center [638, 583] width 55 height 13
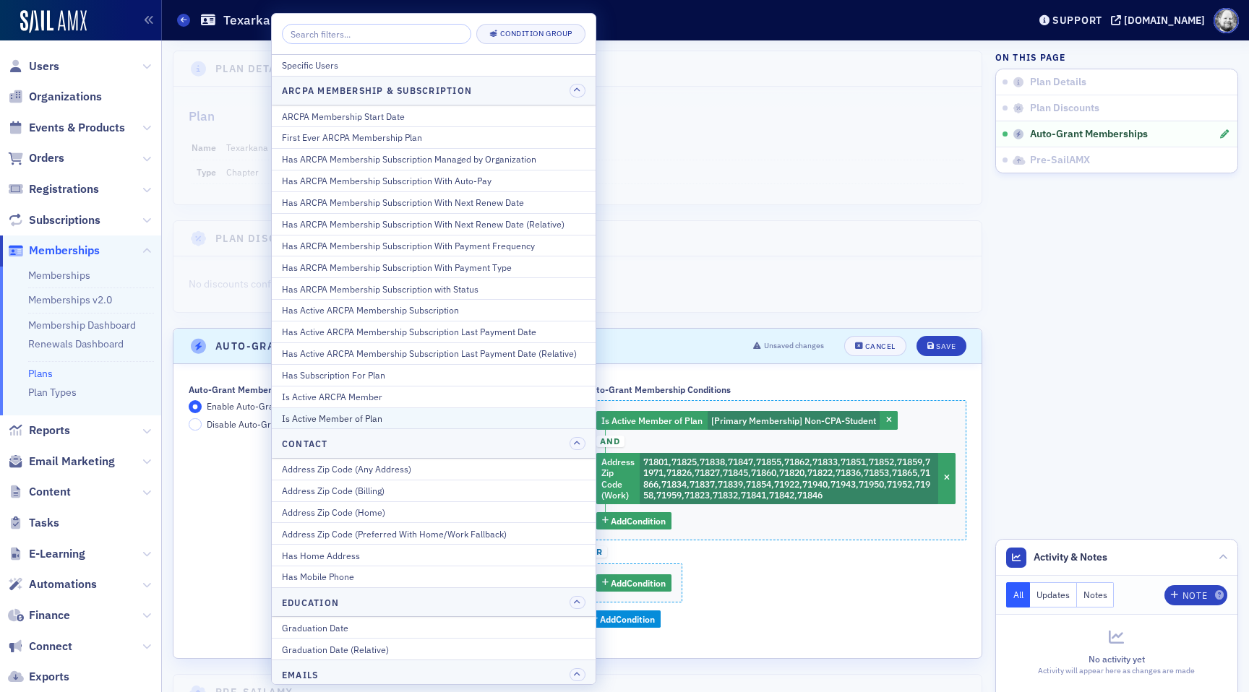
click at [432, 417] on div "Is Active Member of Plan" at bounding box center [434, 418] width 304 height 13
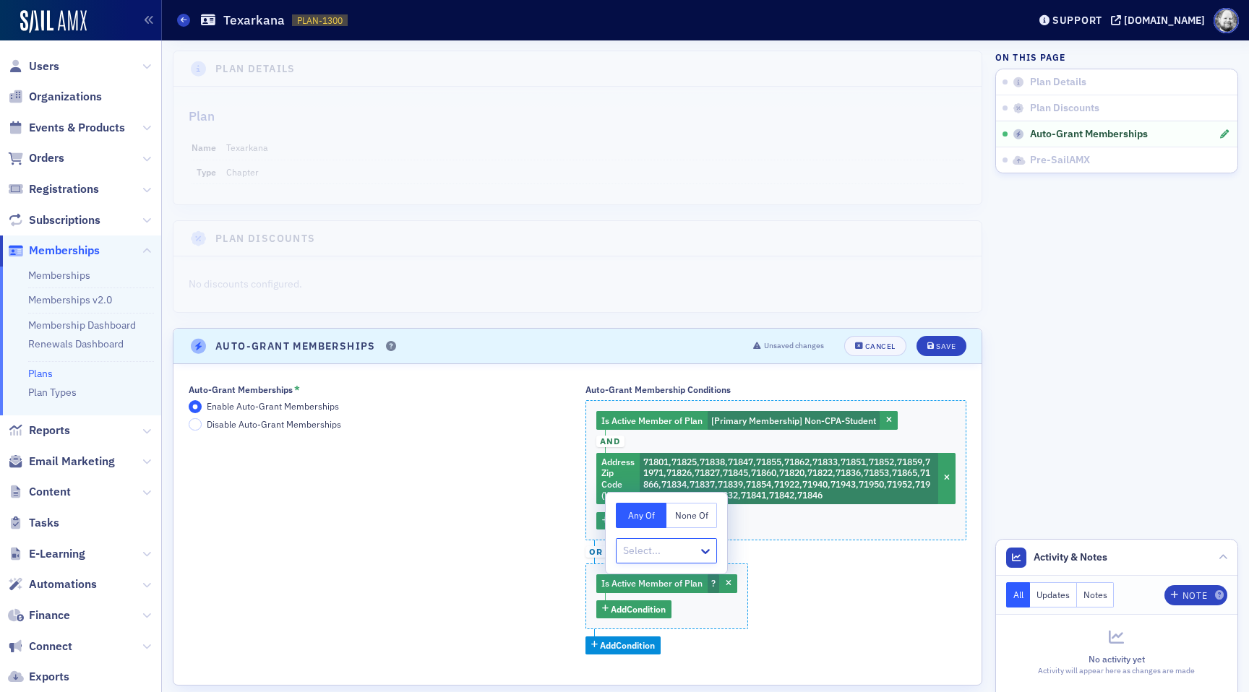
click at [682, 515] on button "None Of" at bounding box center [691, 515] width 51 height 25
click at [667, 552] on div at bounding box center [659, 551] width 75 height 18
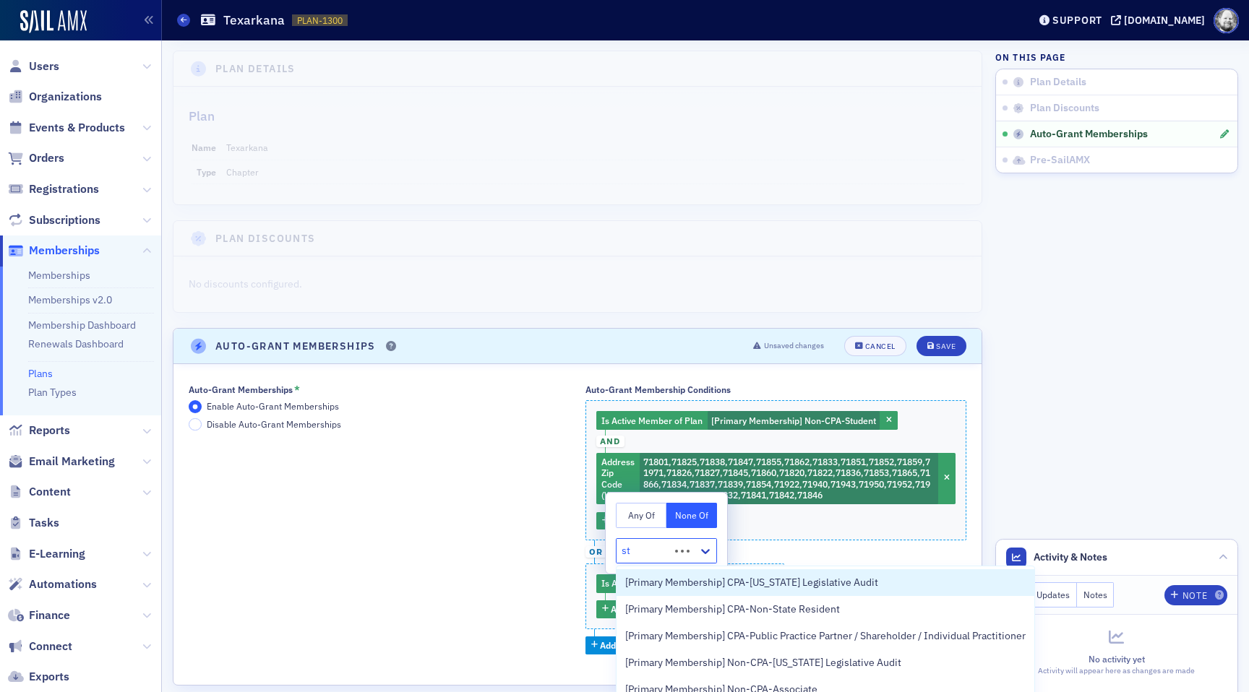
type input "stu"
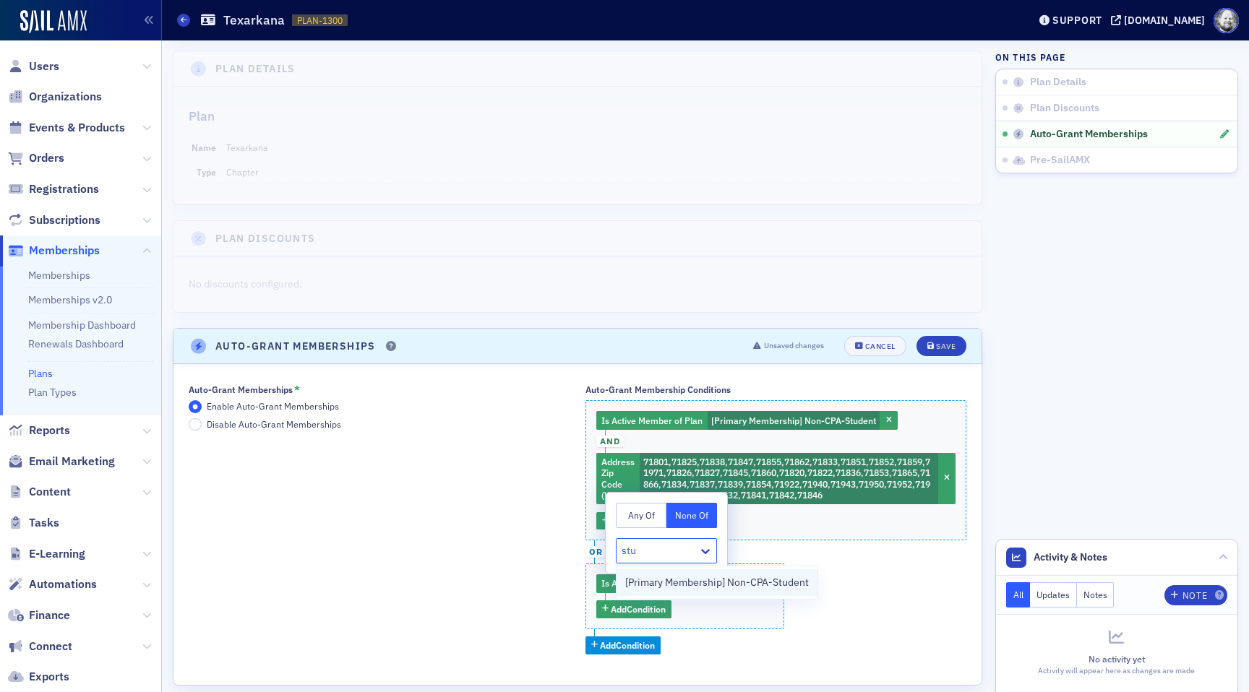
click at [682, 583] on span "[Primary Membership] Non-CPA-Student" at bounding box center [717, 582] width 184 height 15
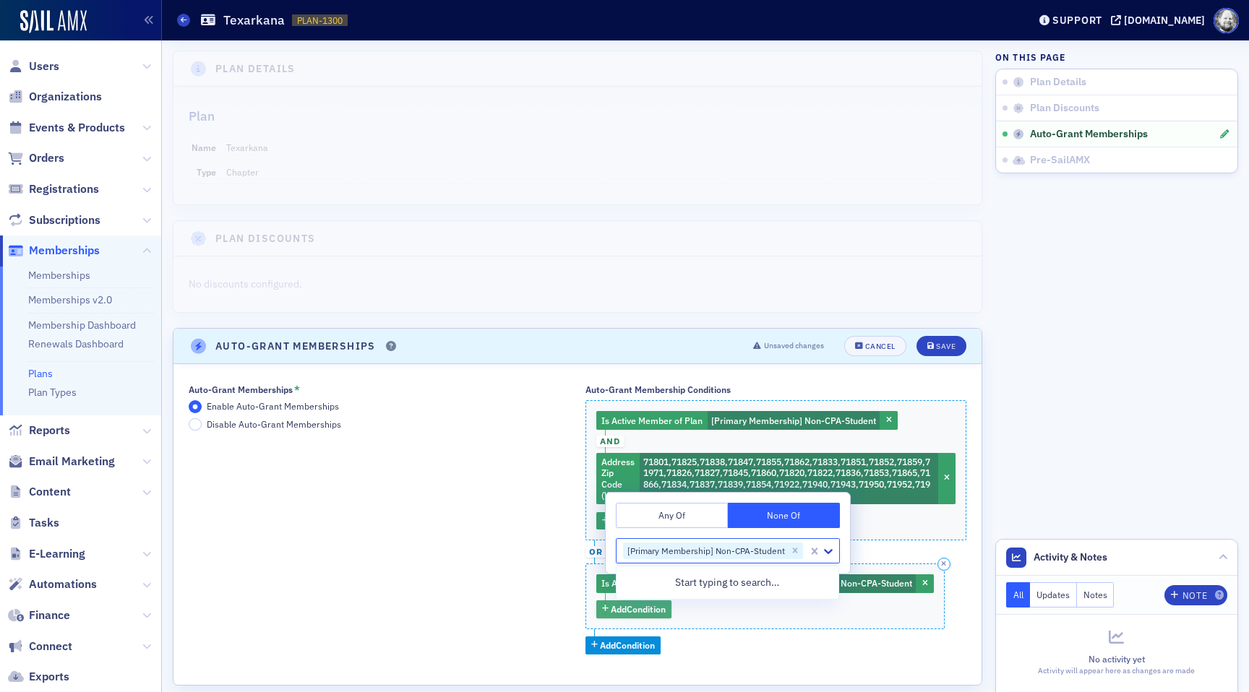
click at [644, 612] on span "Add Condition" at bounding box center [638, 609] width 55 height 13
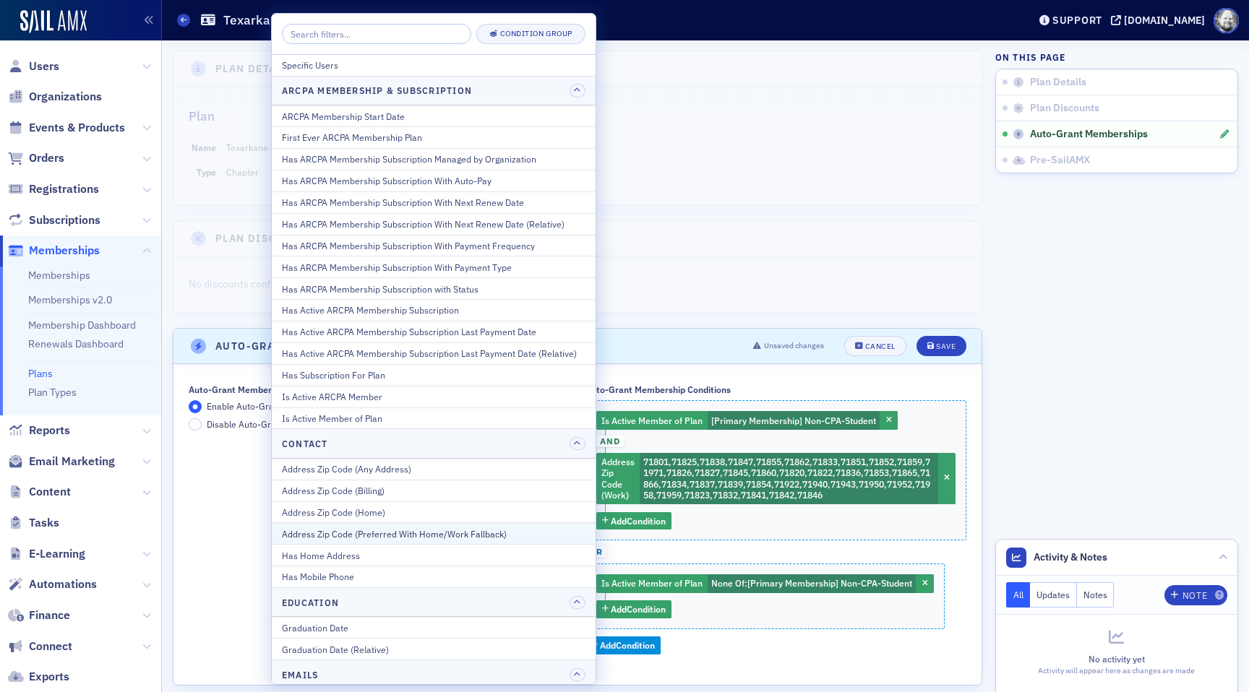
click at [507, 528] on div "Address Zip Code (Preferred With Home/Work Fallback)" at bounding box center [434, 534] width 304 height 13
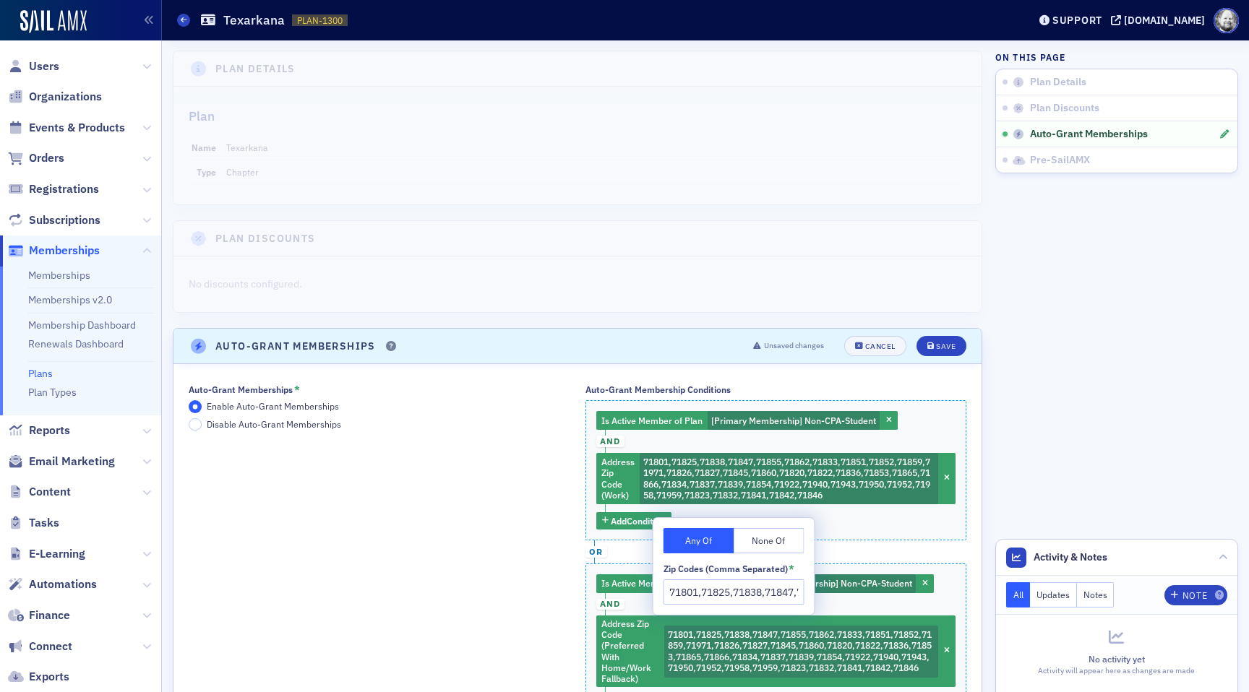
scroll to position [0, 1102]
type input "71801,71825,71838,71847,71855,71862,71833,71851,71852,71859,71971,71826,71827,7…"
click at [507, 528] on div "Auto-Grant Memberships * Enable Auto-Grant Memberships Disable Auto-Grant Membe…" at bounding box center [380, 567] width 382 height 364
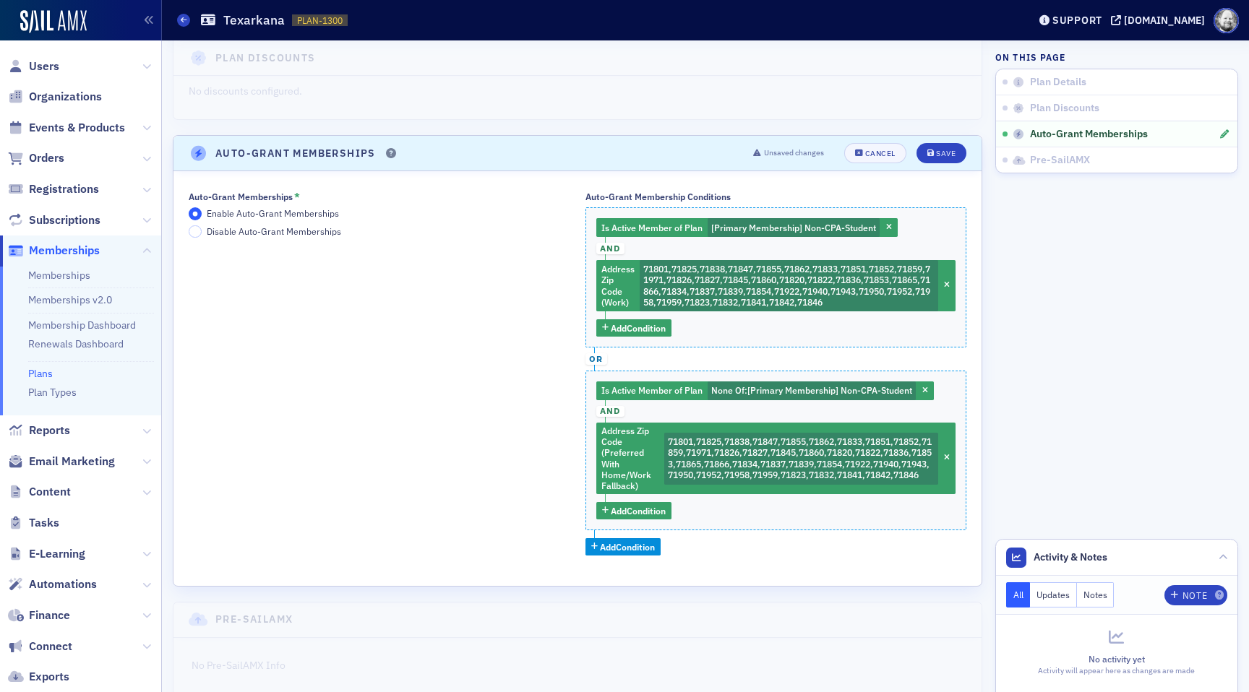
scroll to position [226, 0]
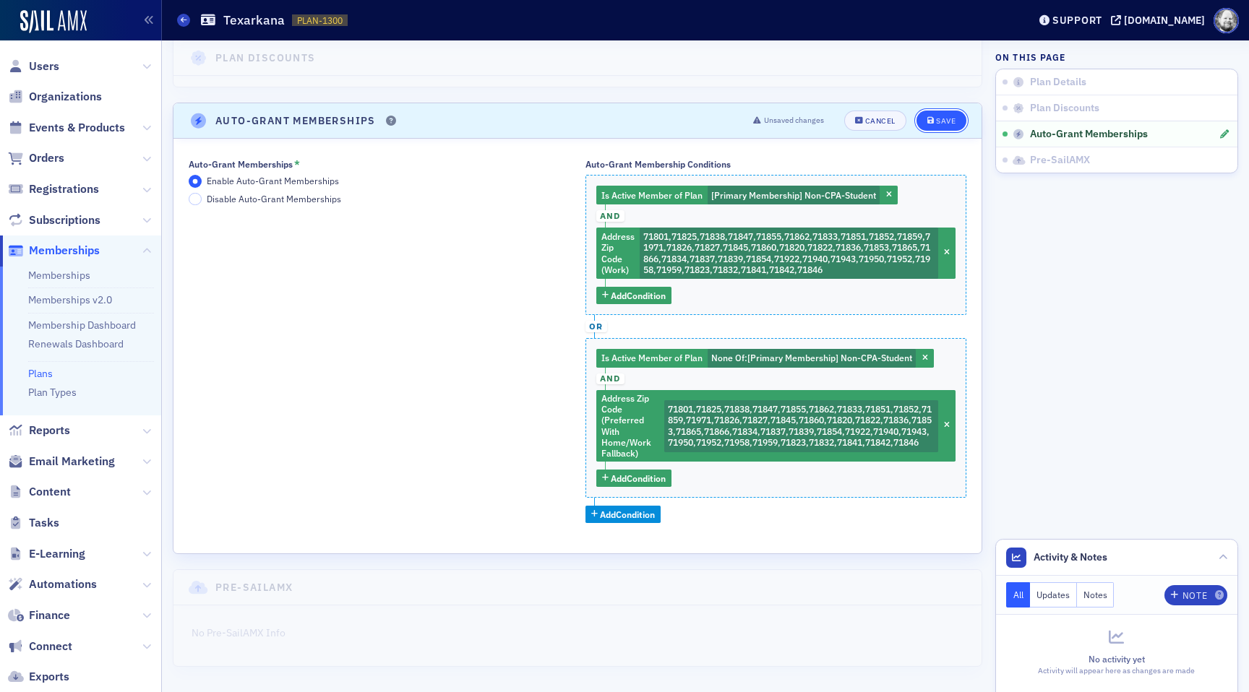
click at [936, 124] on div "Save" at bounding box center [946, 121] width 20 height 8
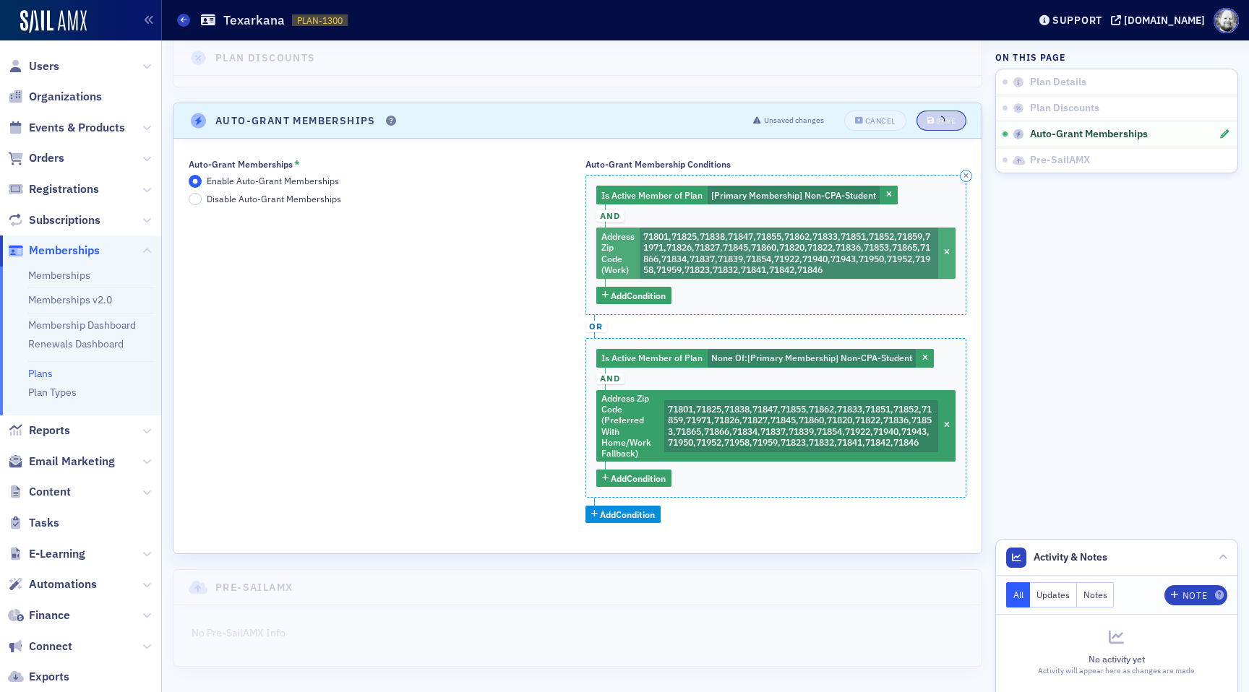
scroll to position [145, 0]
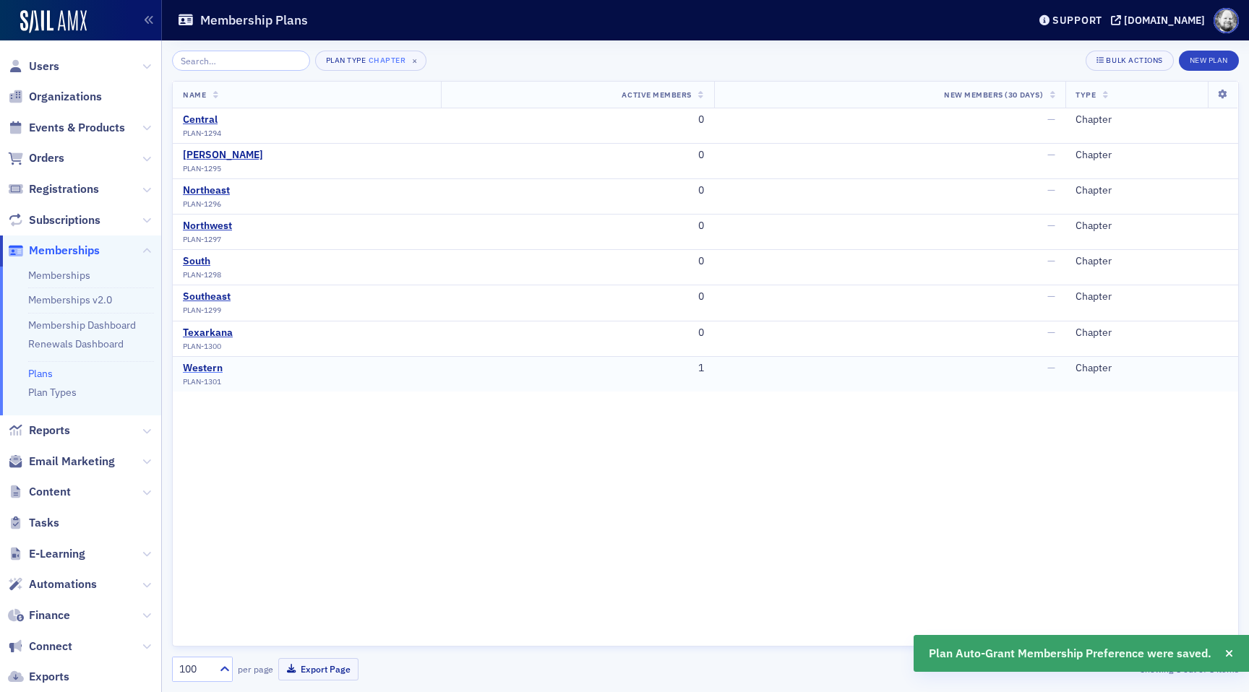
click at [212, 369] on div "Western" at bounding box center [203, 368] width 40 height 13
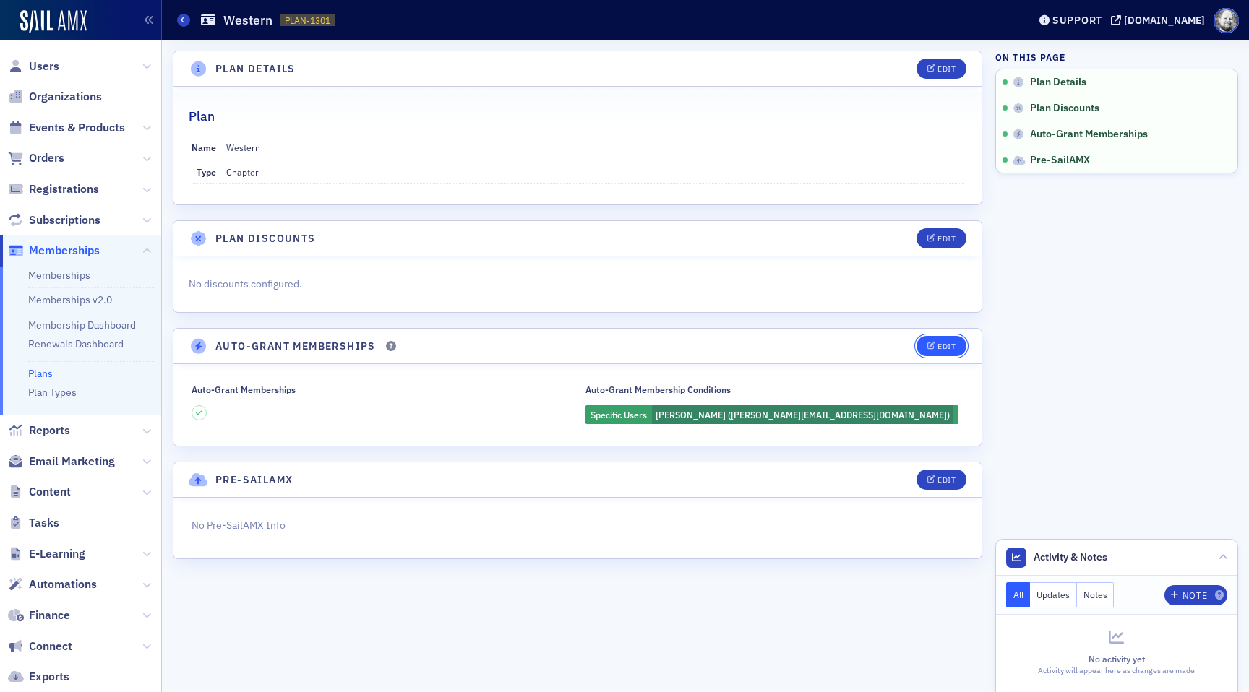
click at [927, 348] on button "Edit" at bounding box center [942, 346] width 50 height 20
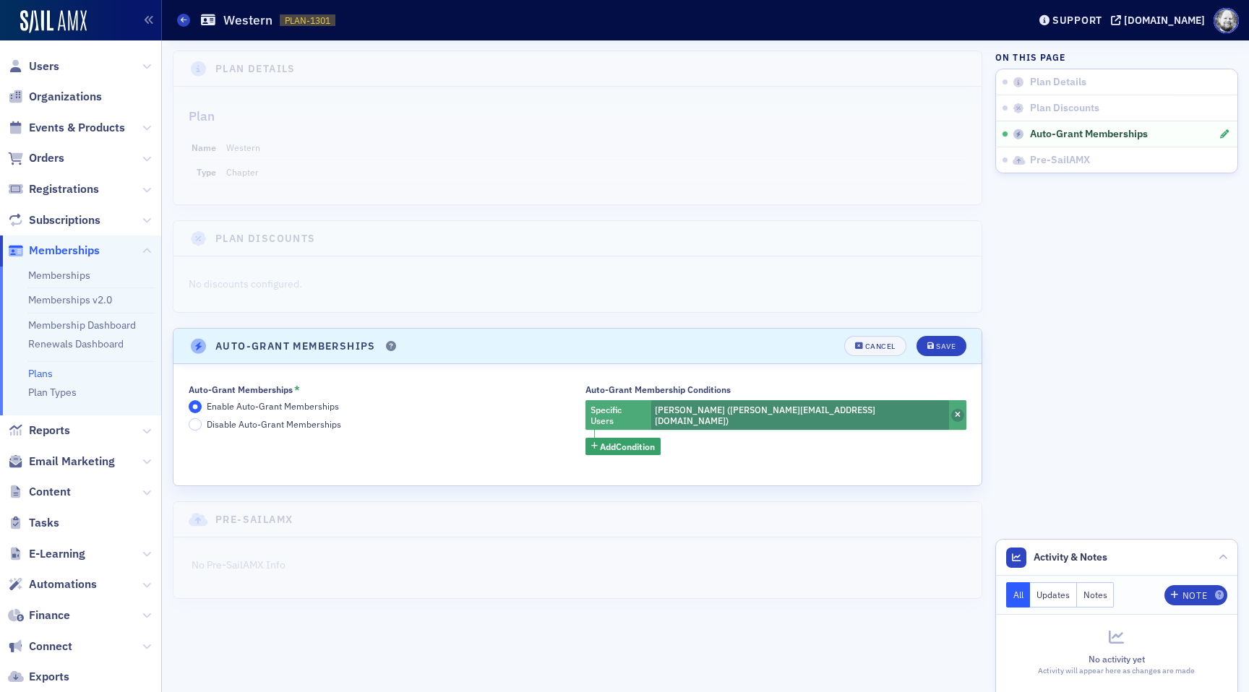
click at [955, 412] on icon "button" at bounding box center [958, 416] width 6 height 8
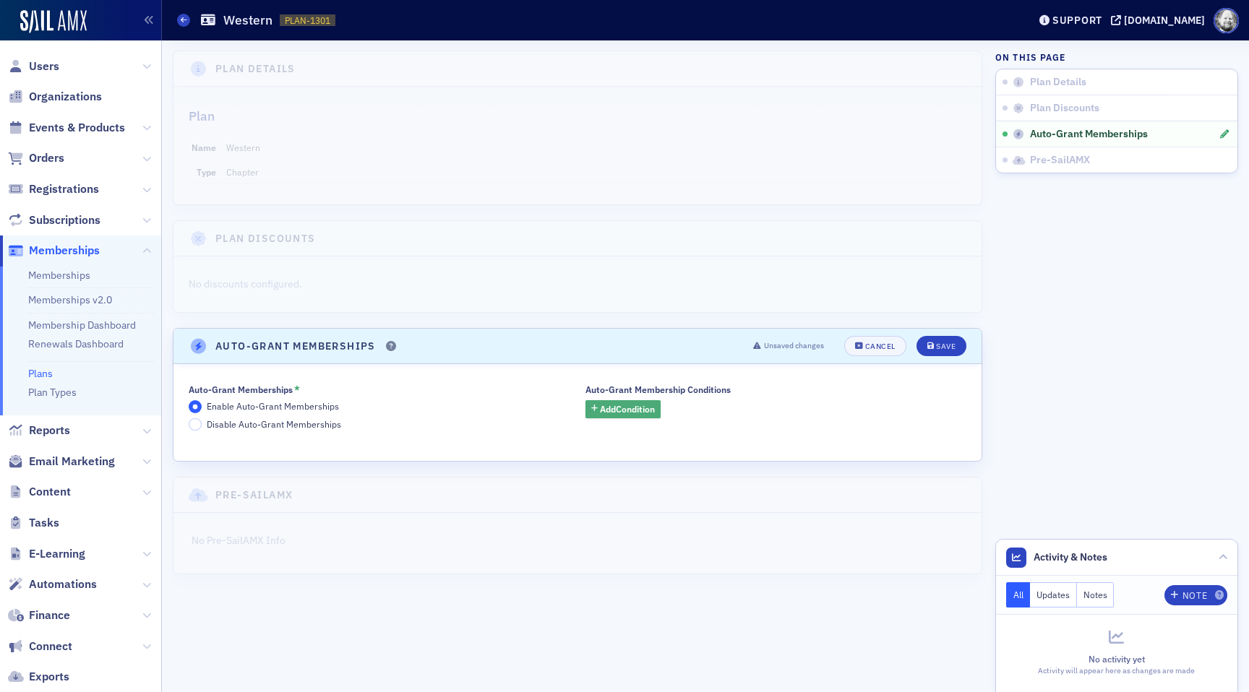
click at [625, 413] on span "Add Condition" at bounding box center [627, 409] width 55 height 13
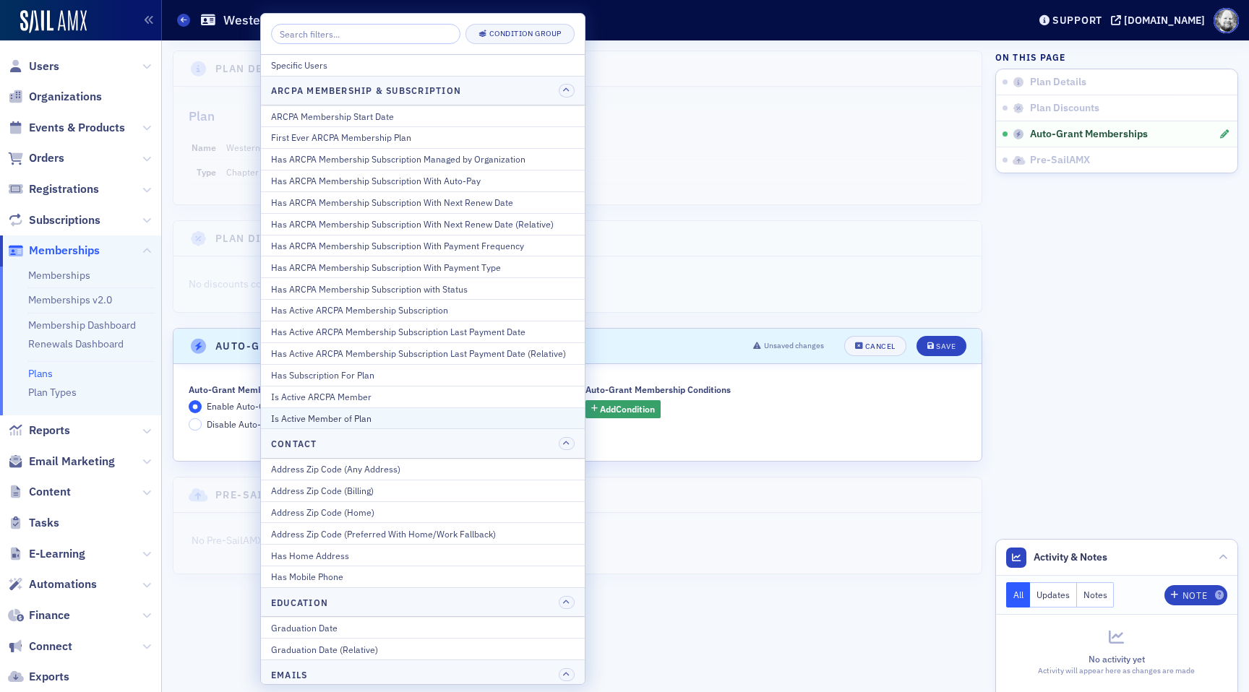
click at [450, 414] on div "Is Active Member of Plan" at bounding box center [423, 418] width 304 height 13
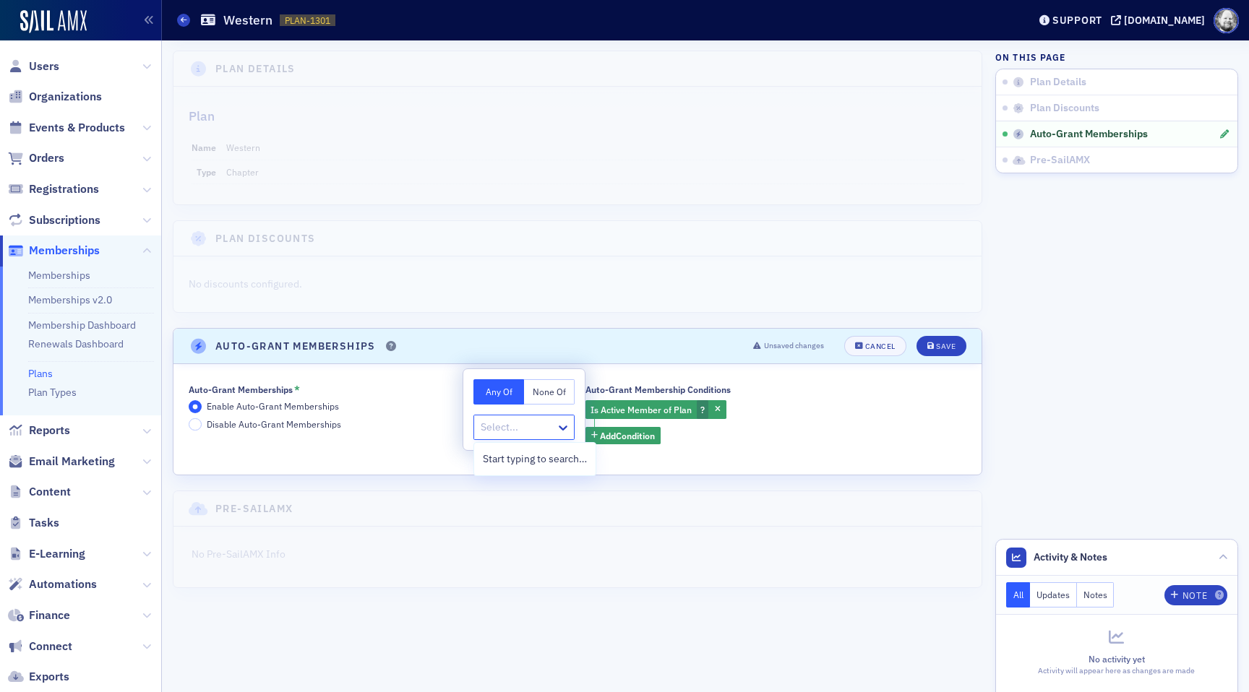
click at [505, 426] on div at bounding box center [516, 428] width 75 height 18
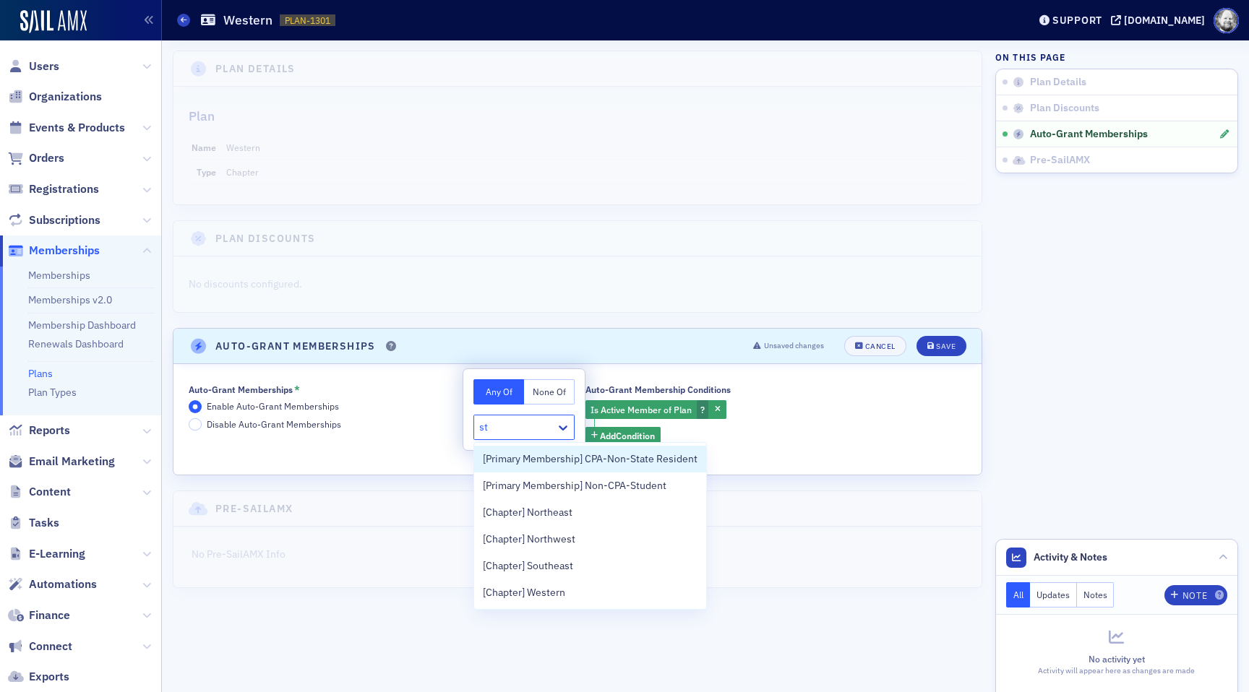
type input "stu"
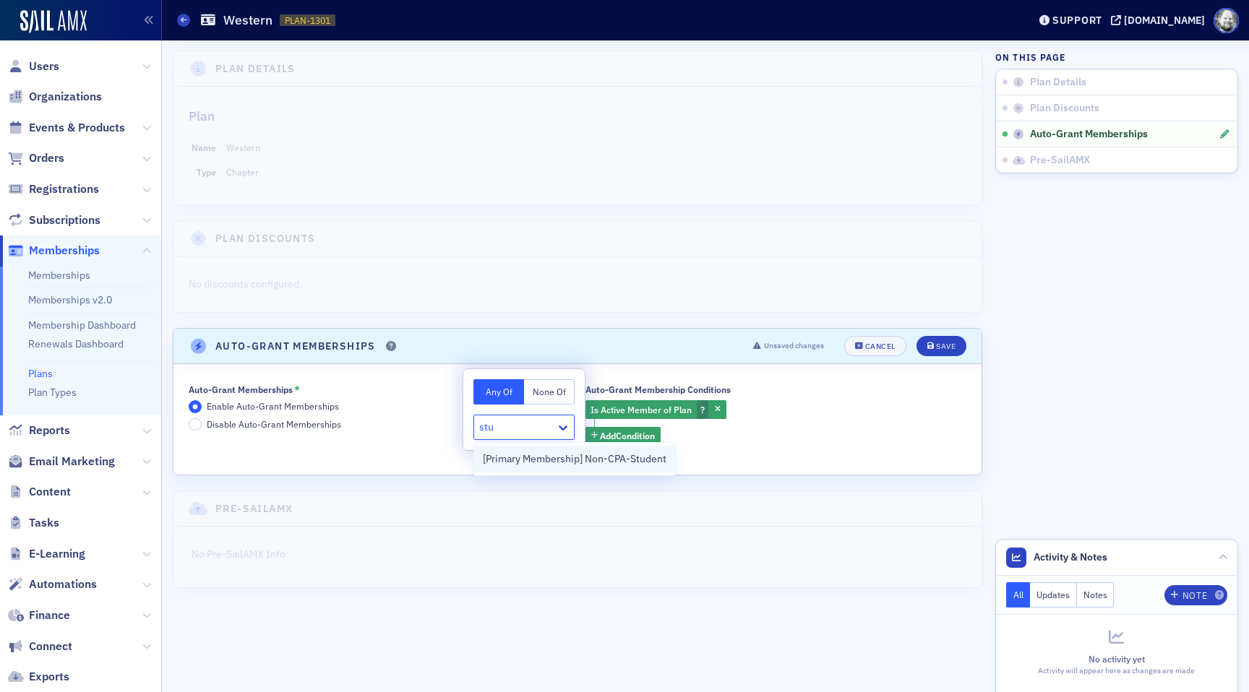
click at [591, 457] on span "[Primary Membership] Non-CPA-Student" at bounding box center [575, 459] width 184 height 15
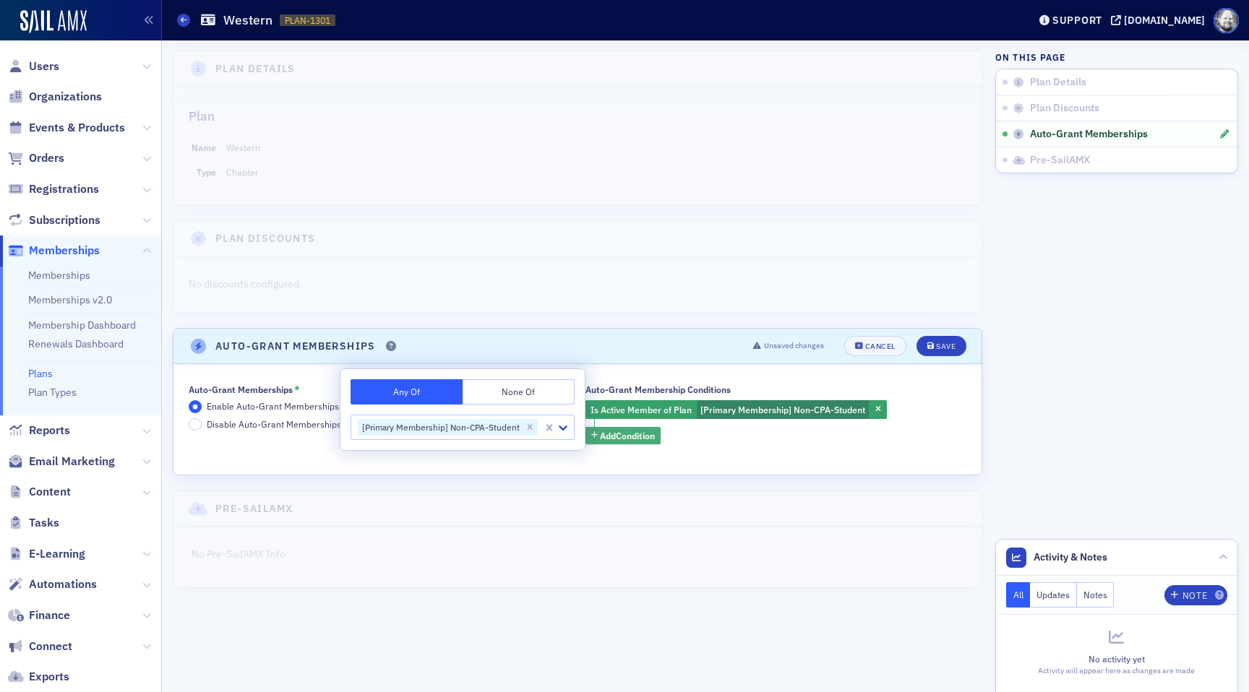
click at [625, 442] on button "Add Condition" at bounding box center [624, 436] width 76 height 18
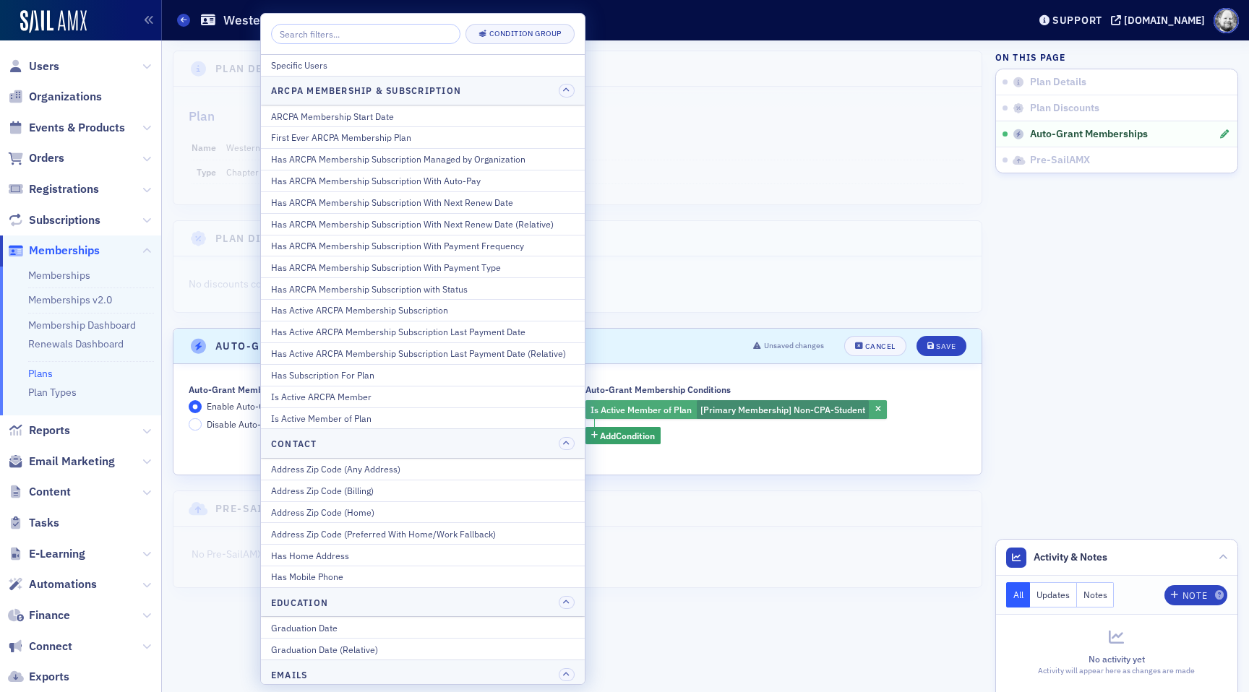
click at [882, 405] on button "button" at bounding box center [878, 409] width 13 height 13
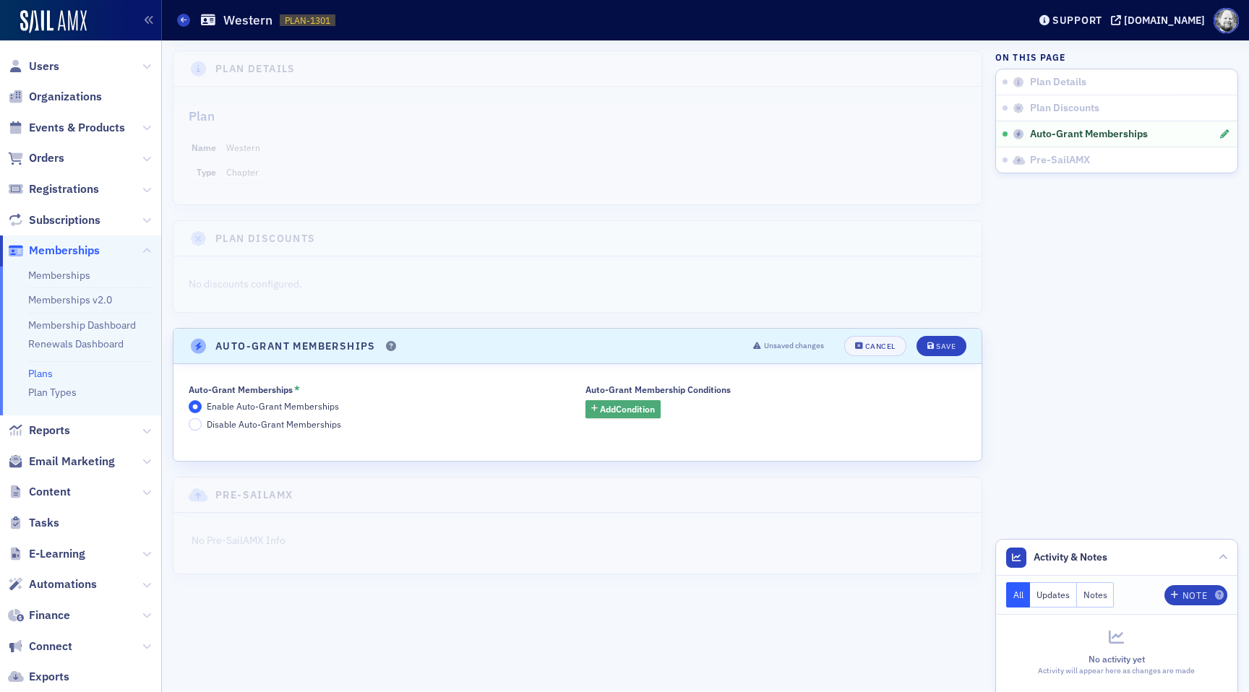
click at [650, 406] on span "Add Condition" at bounding box center [627, 409] width 55 height 13
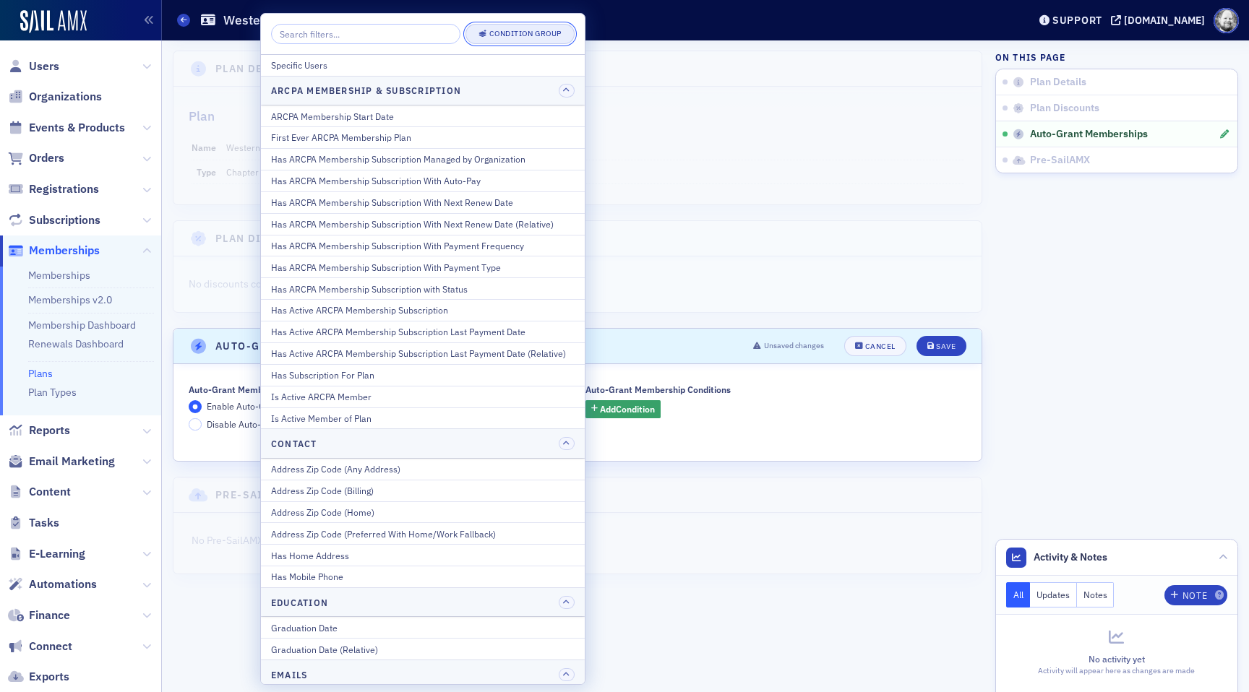
click at [541, 34] on div "Condition Group" at bounding box center [525, 34] width 72 height 8
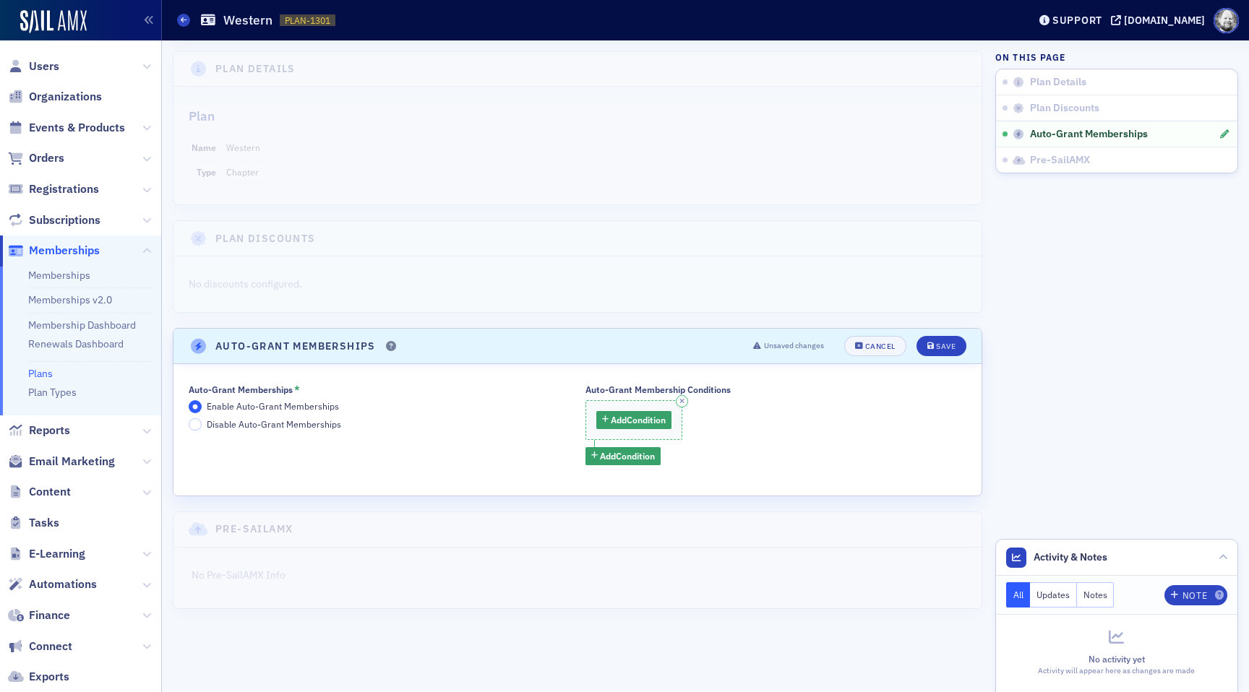
click at [628, 432] on div "Add Condition" at bounding box center [635, 420] width 98 height 40
click at [628, 422] on span "Add Condition" at bounding box center [638, 419] width 55 height 13
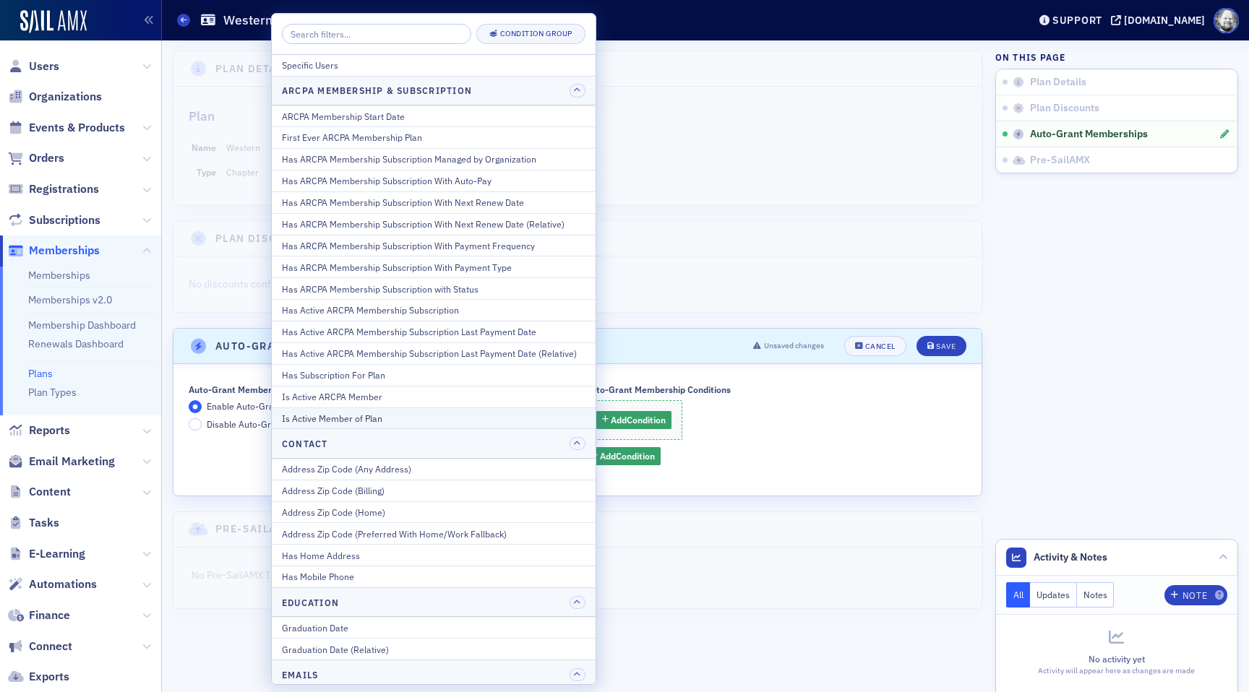
click at [471, 414] on div "Is Active Member of Plan" at bounding box center [434, 418] width 304 height 13
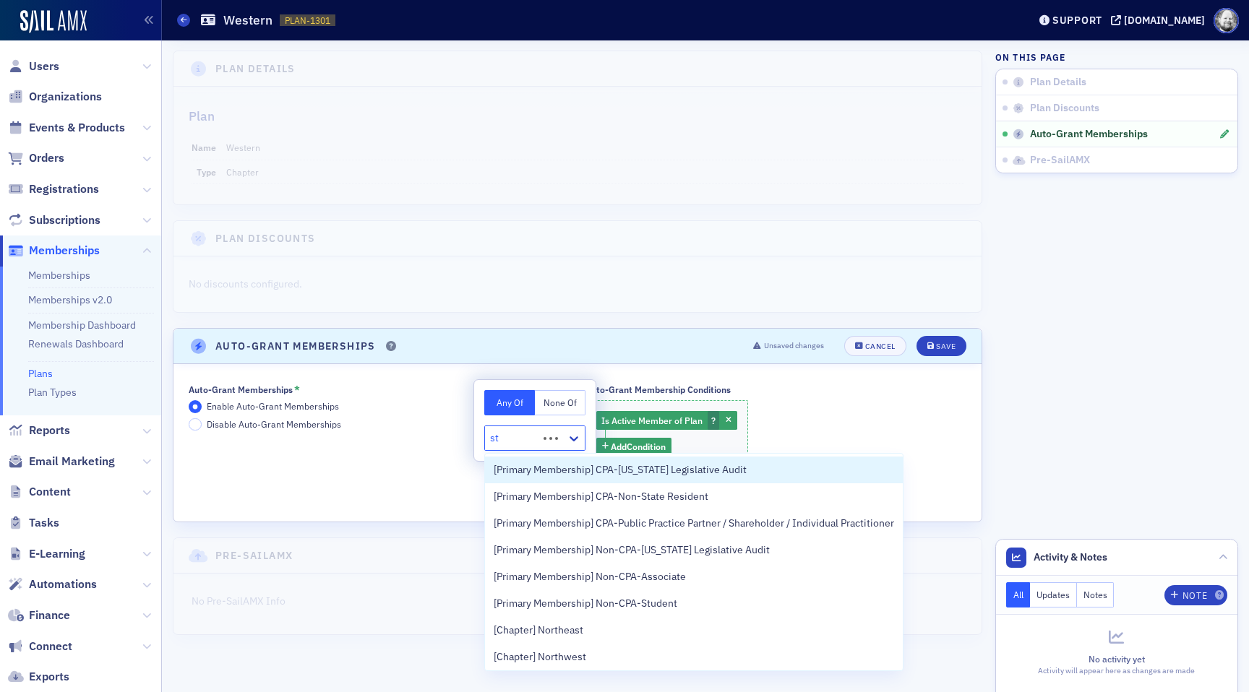
type input "stu"
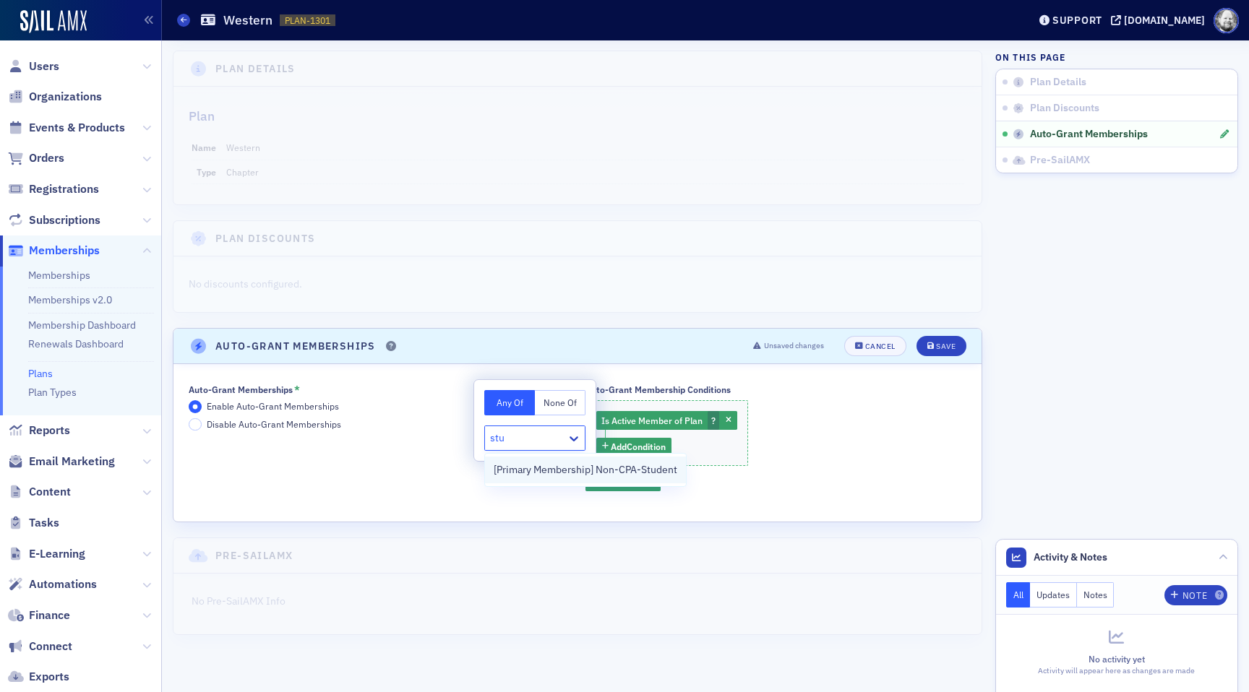
click at [522, 471] on span "[Primary Membership] Non-CPA-Student" at bounding box center [586, 470] width 184 height 15
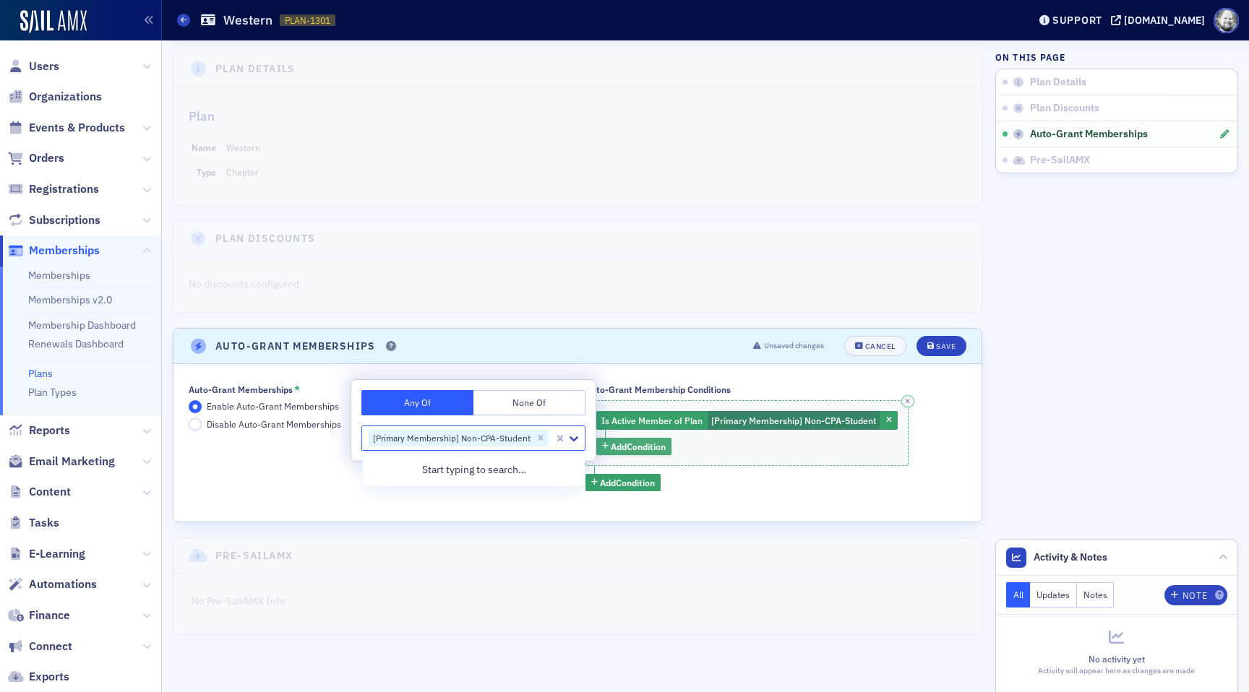
click at [632, 444] on span "Add Condition" at bounding box center [638, 446] width 55 height 13
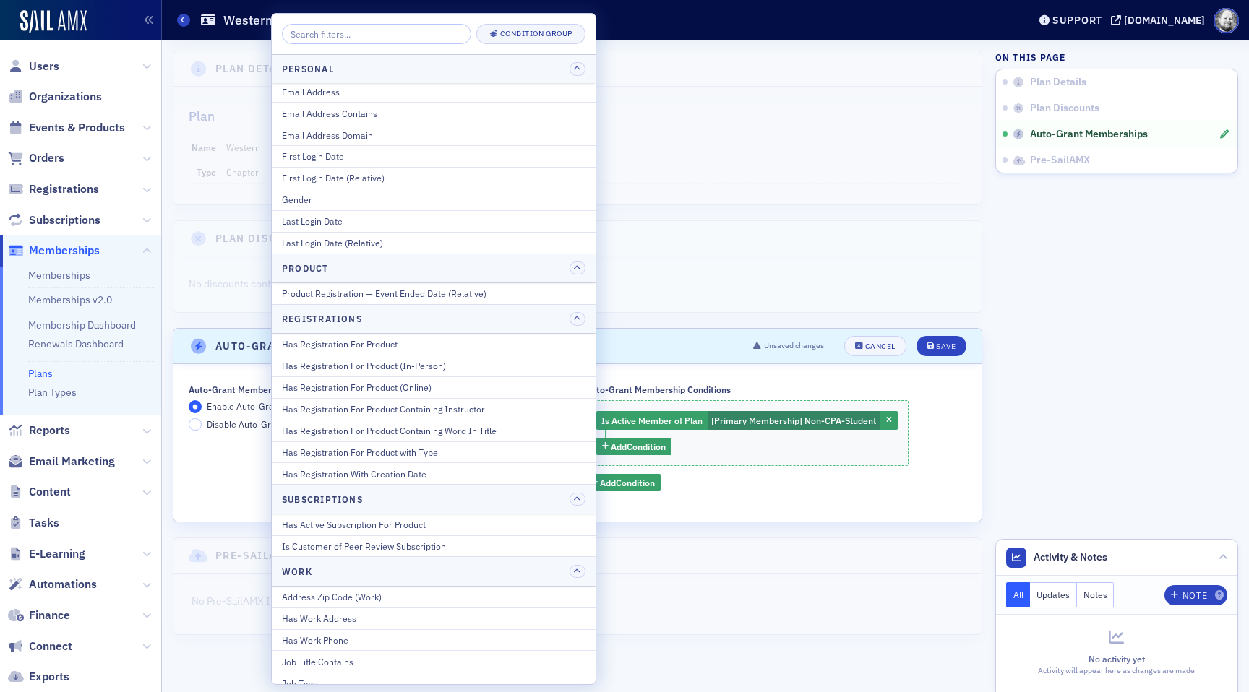
scroll to position [1657, 0]
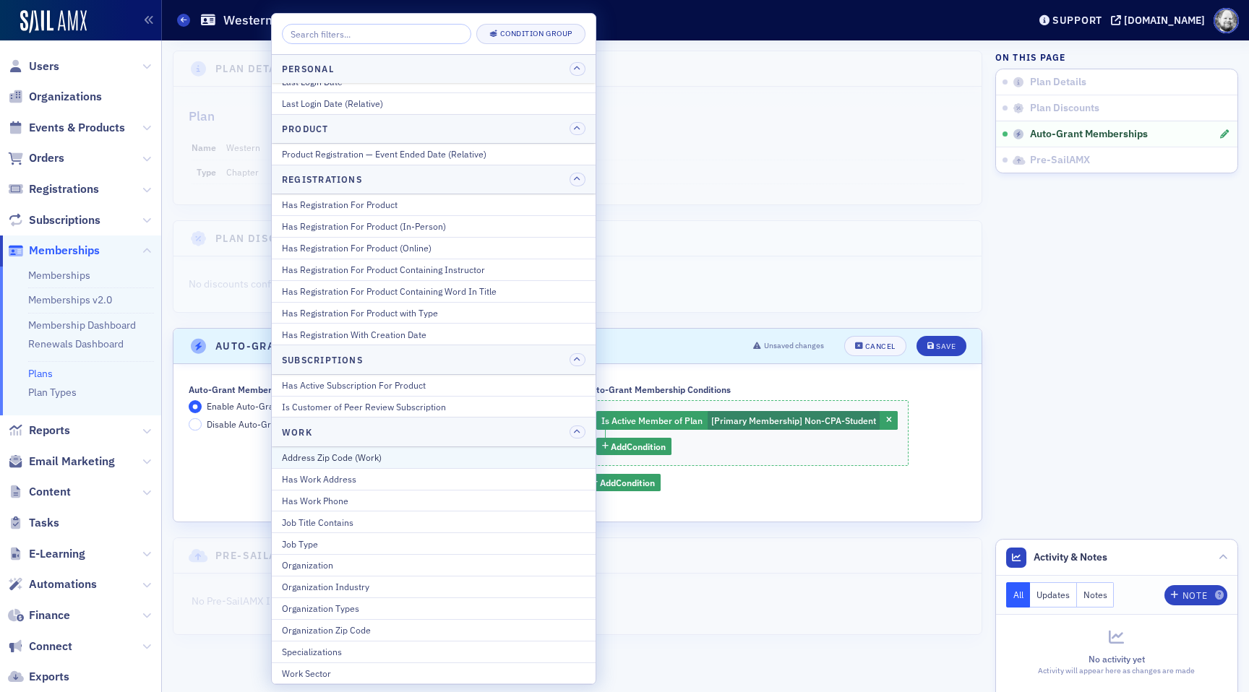
click at [429, 461] on div "Address Zip Code (Work)" at bounding box center [434, 457] width 304 height 13
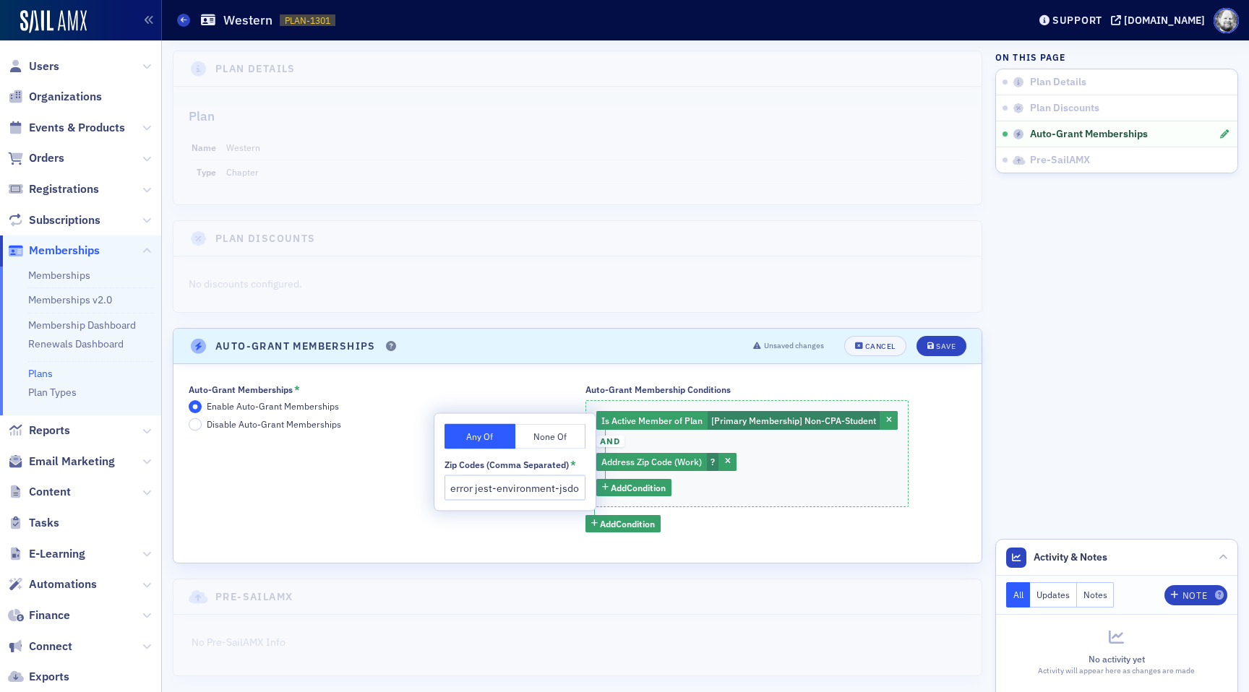
scroll to position [0, 792]
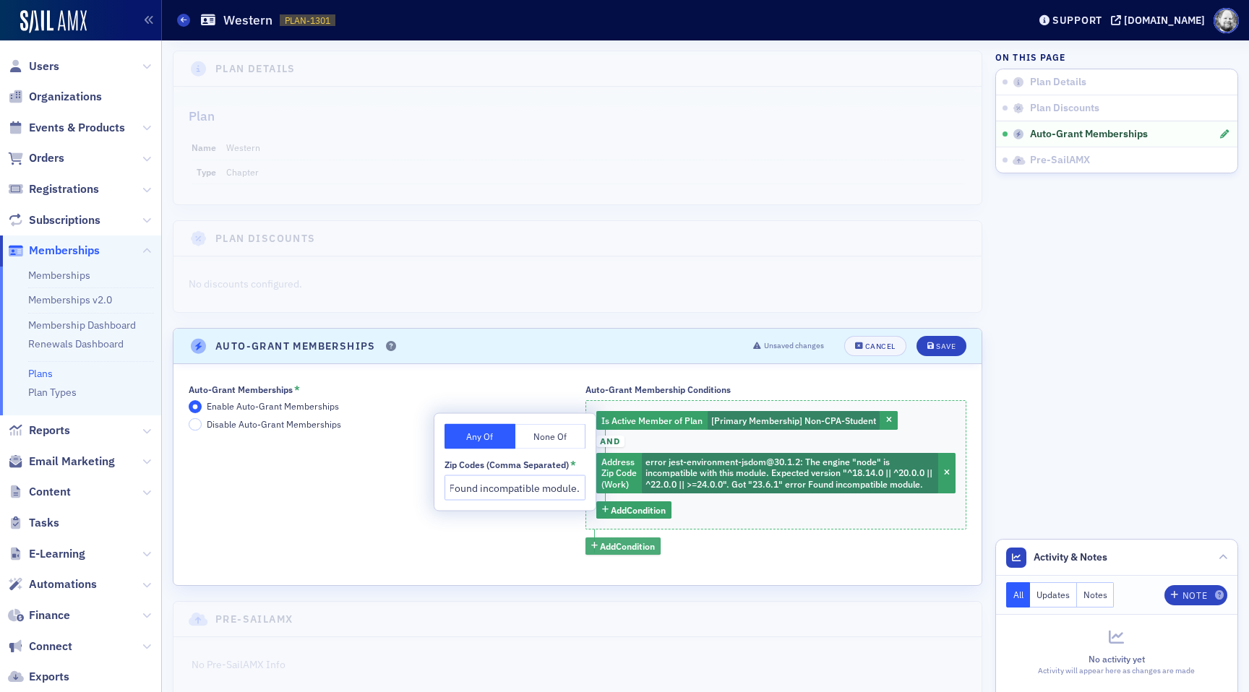
type input "error jest-environment-jsdom@30.1.2: The engine "node" is incompatible with thi…"
click at [619, 553] on span "Add Condition" at bounding box center [627, 546] width 55 height 13
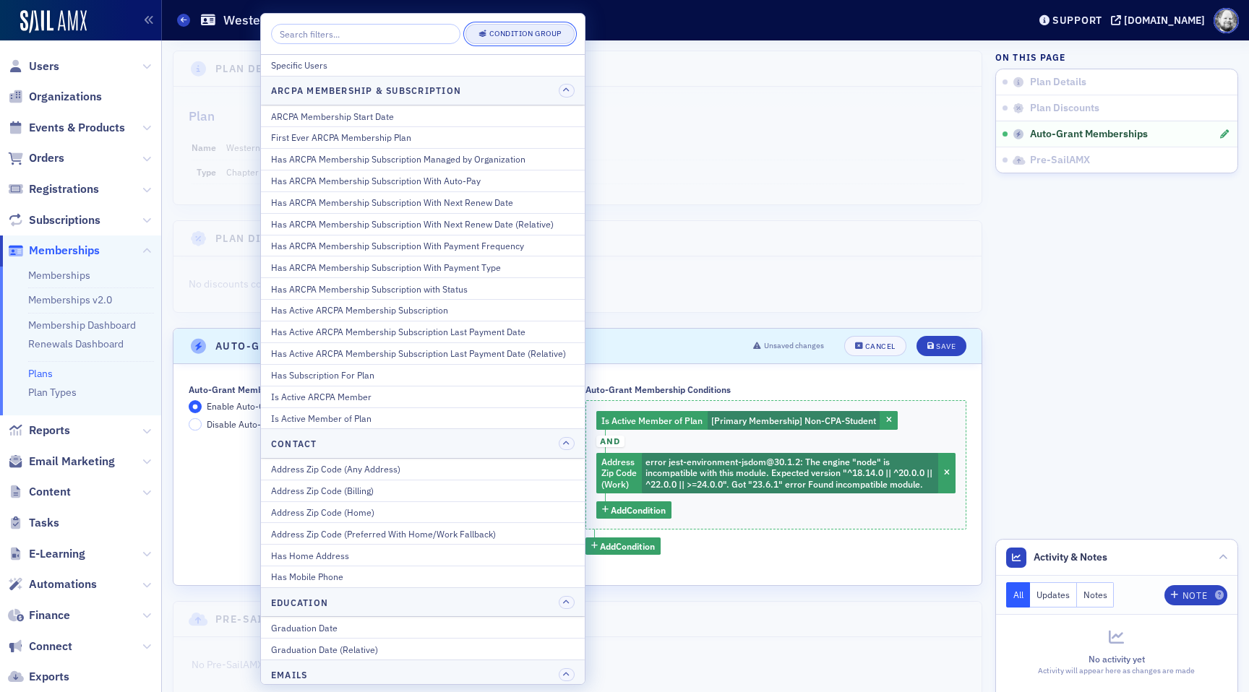
click at [554, 30] on div "Condition Group" at bounding box center [525, 34] width 72 height 8
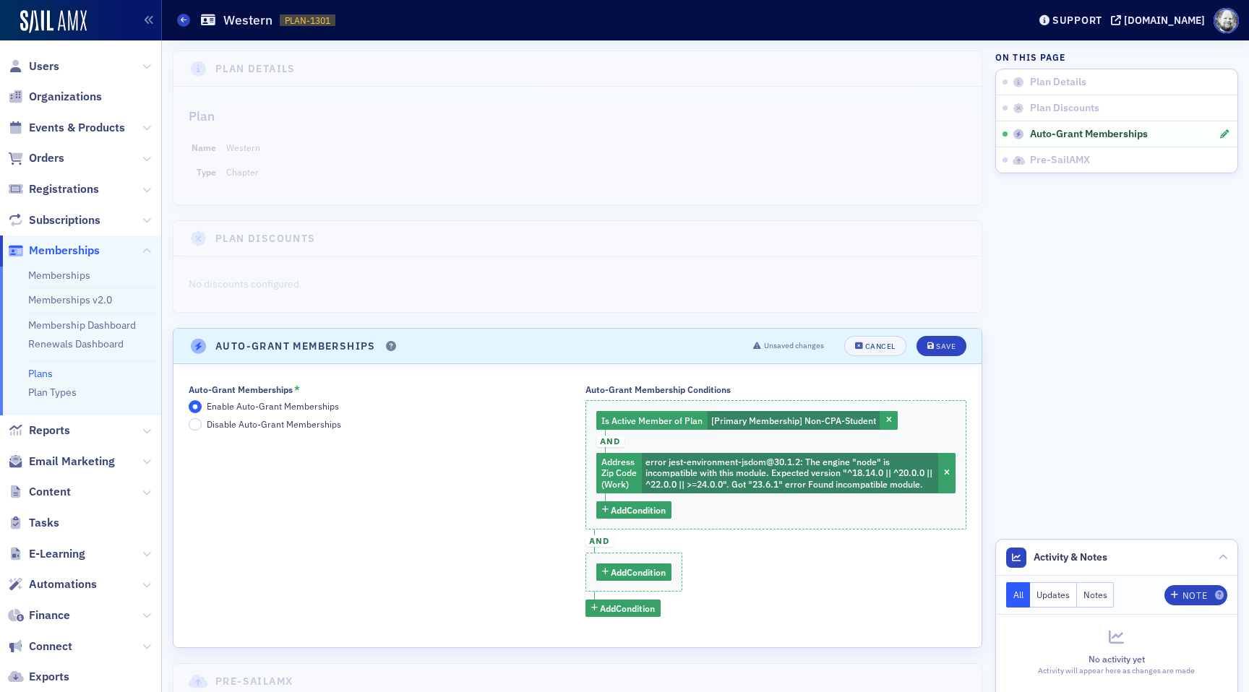
click at [598, 544] on span "and" at bounding box center [600, 542] width 28 height 12
click at [619, 579] on span "Add Condition" at bounding box center [638, 572] width 55 height 13
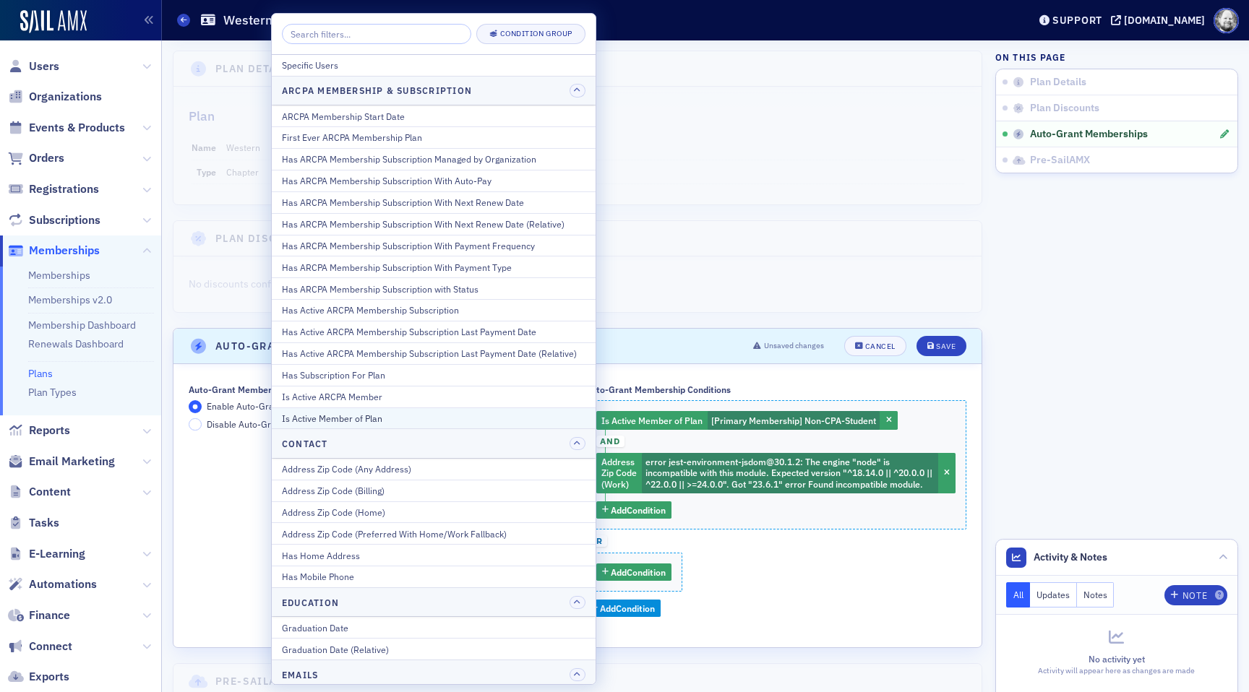
click at [387, 422] on div "Is Active Member of Plan" at bounding box center [434, 418] width 304 height 13
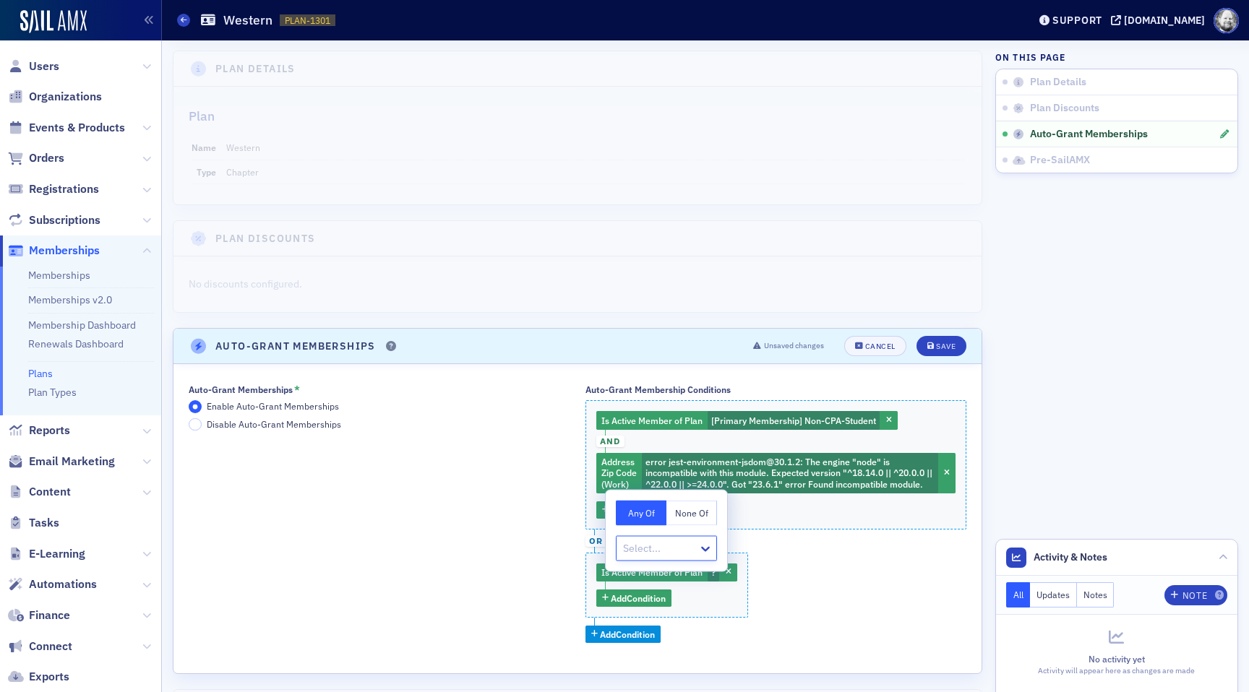
click at [694, 515] on button "None Of" at bounding box center [691, 513] width 51 height 25
click at [668, 544] on div at bounding box center [659, 549] width 75 height 18
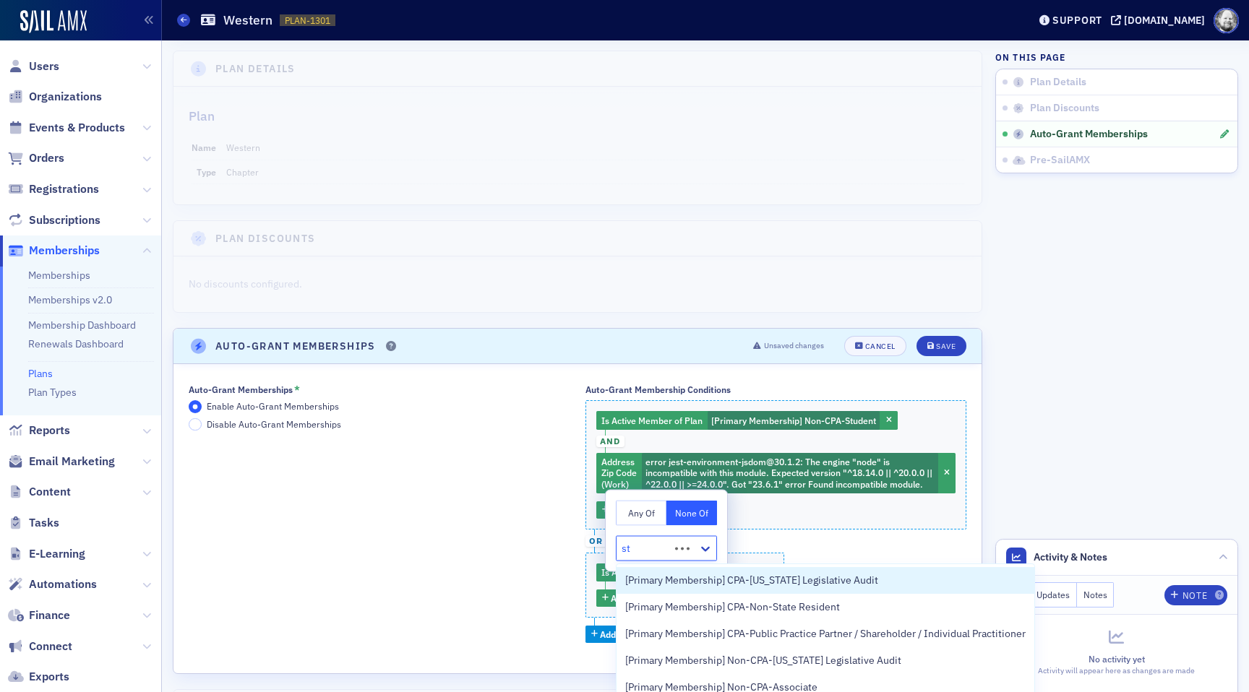
type input "stu"
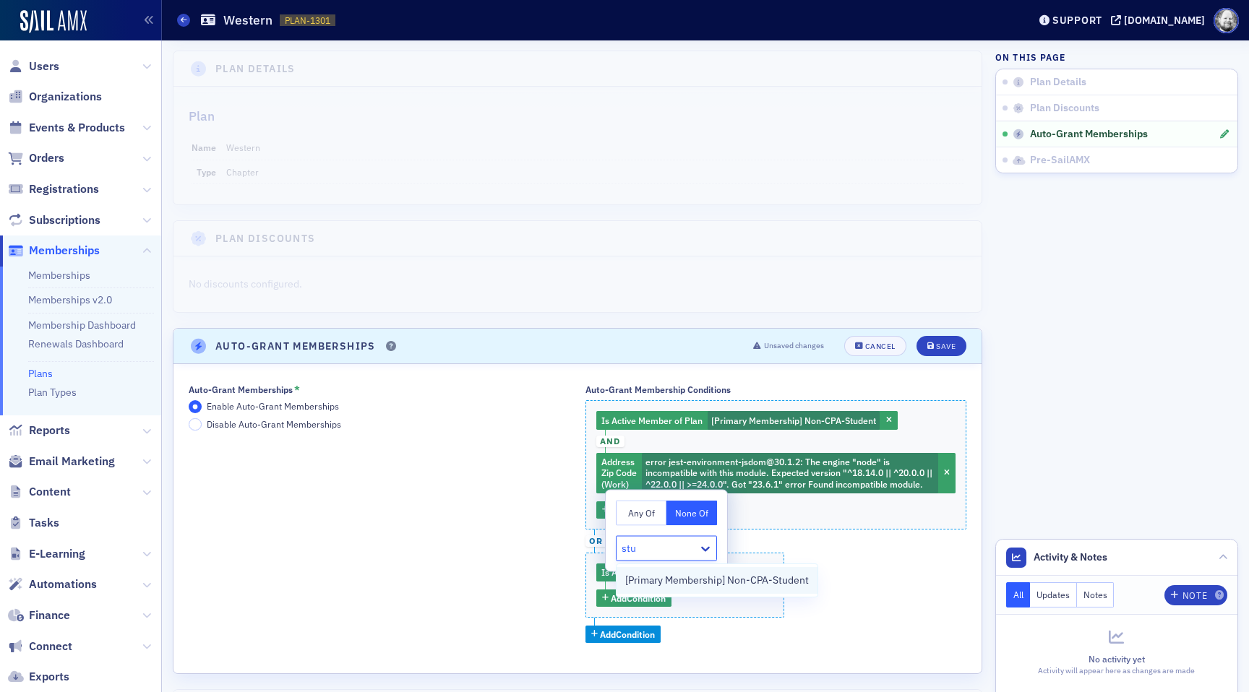
click at [691, 573] on span "[Primary Membership] Non-CPA-Student" at bounding box center [717, 580] width 184 height 15
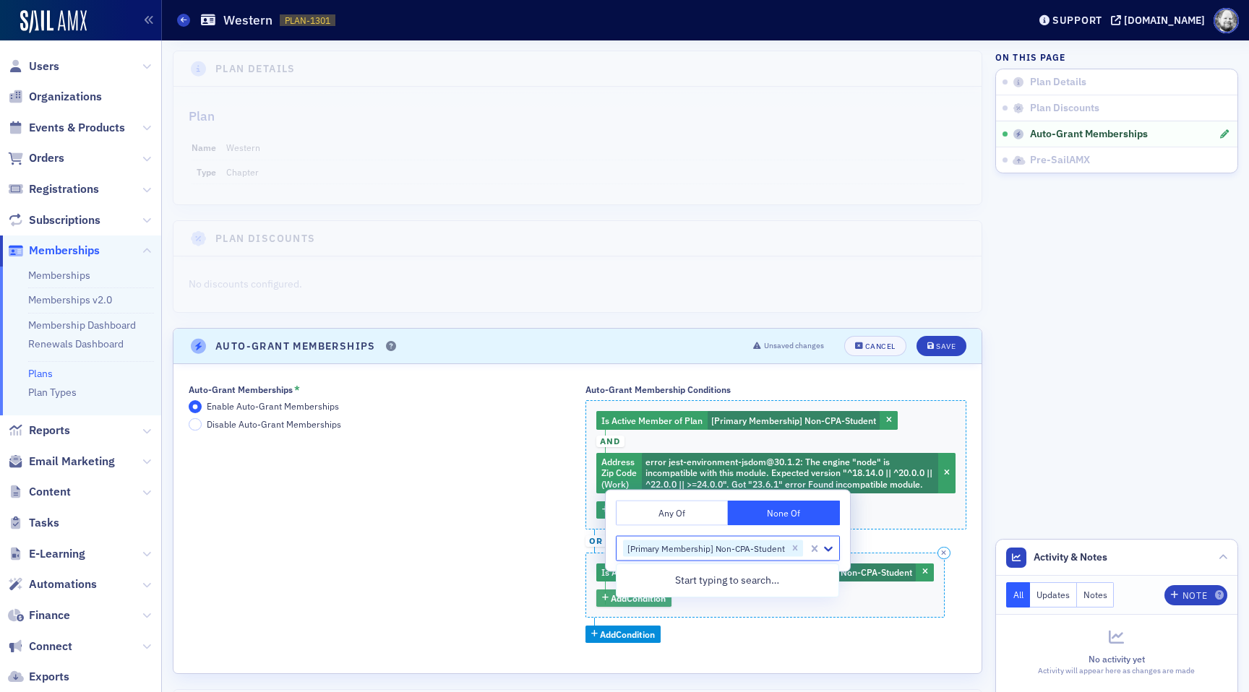
click at [638, 605] on span "Add Condition" at bounding box center [638, 598] width 55 height 13
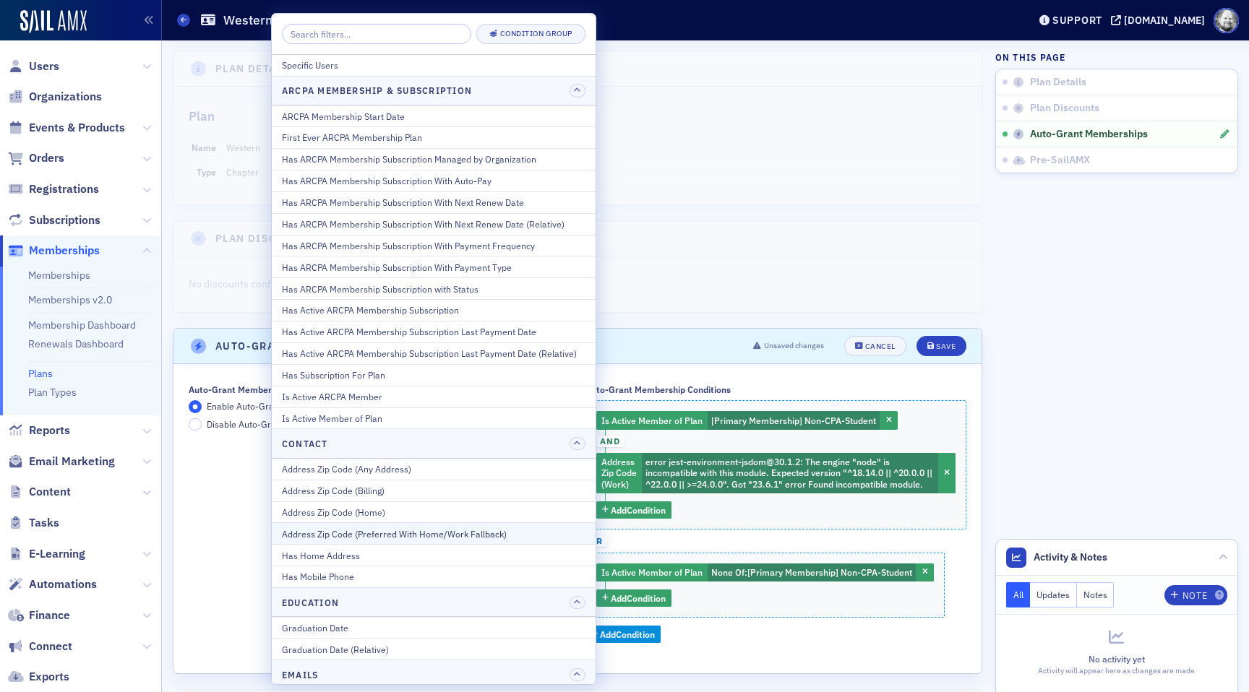
click at [526, 533] on div "Address Zip Code (Preferred With Home/Work Fallback)" at bounding box center [434, 534] width 304 height 13
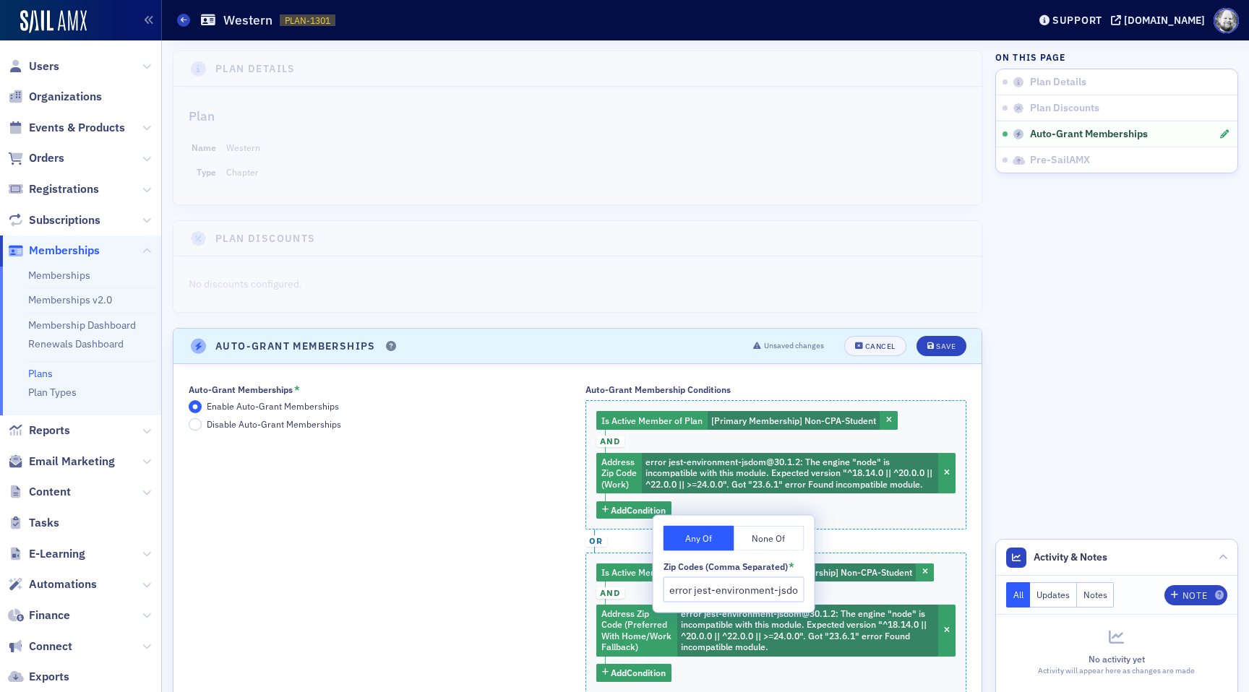
scroll to position [0, 792]
type input "error jest-environment-jsdom@30.1.2: The engine "node" is incompatible with thi…"
click at [937, 343] on div "Save" at bounding box center [946, 347] width 20 height 8
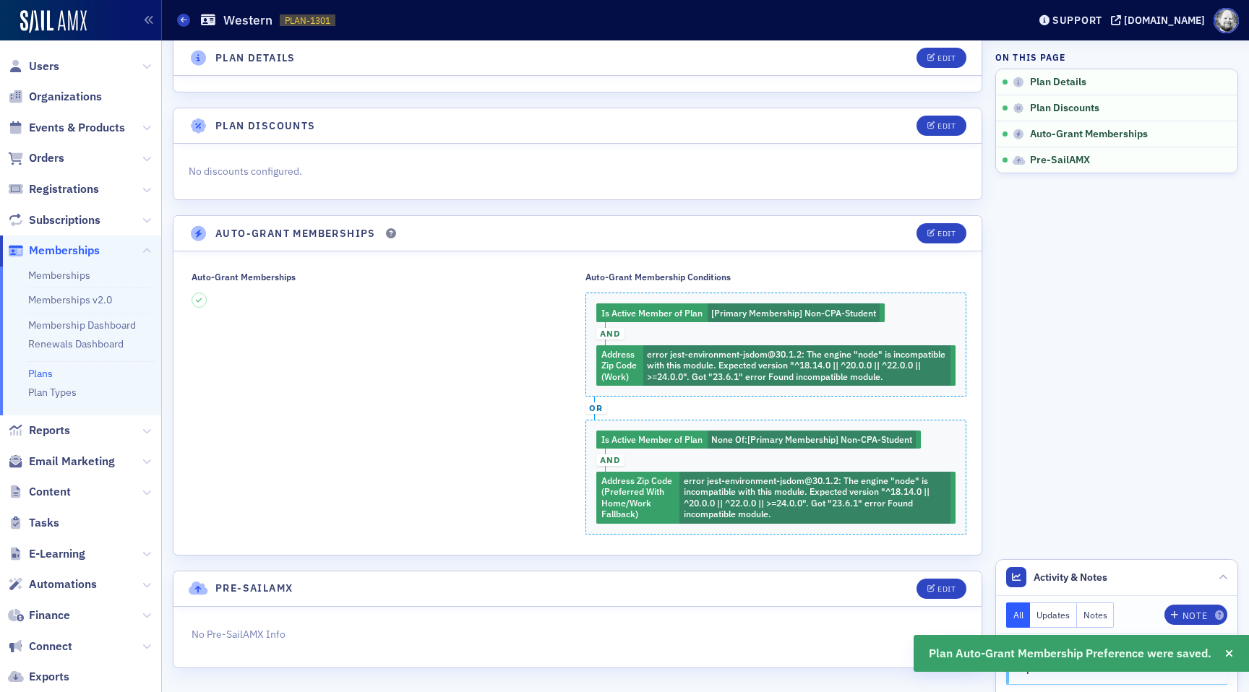
scroll to position [113, 0]
click at [929, 239] on button "Edit" at bounding box center [942, 233] width 50 height 20
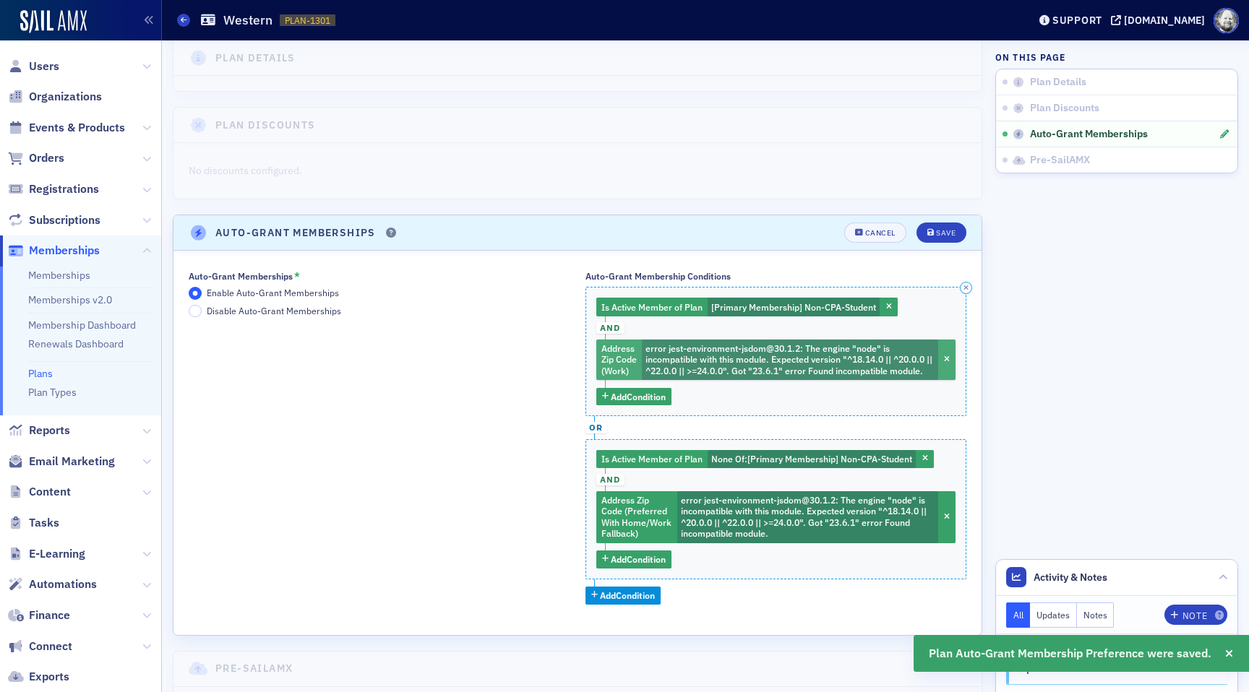
click at [715, 376] on span "error jest-environment-jsdom@30.1.2: The engine "node" is incompatible with thi…" at bounding box center [789, 360] width 287 height 34
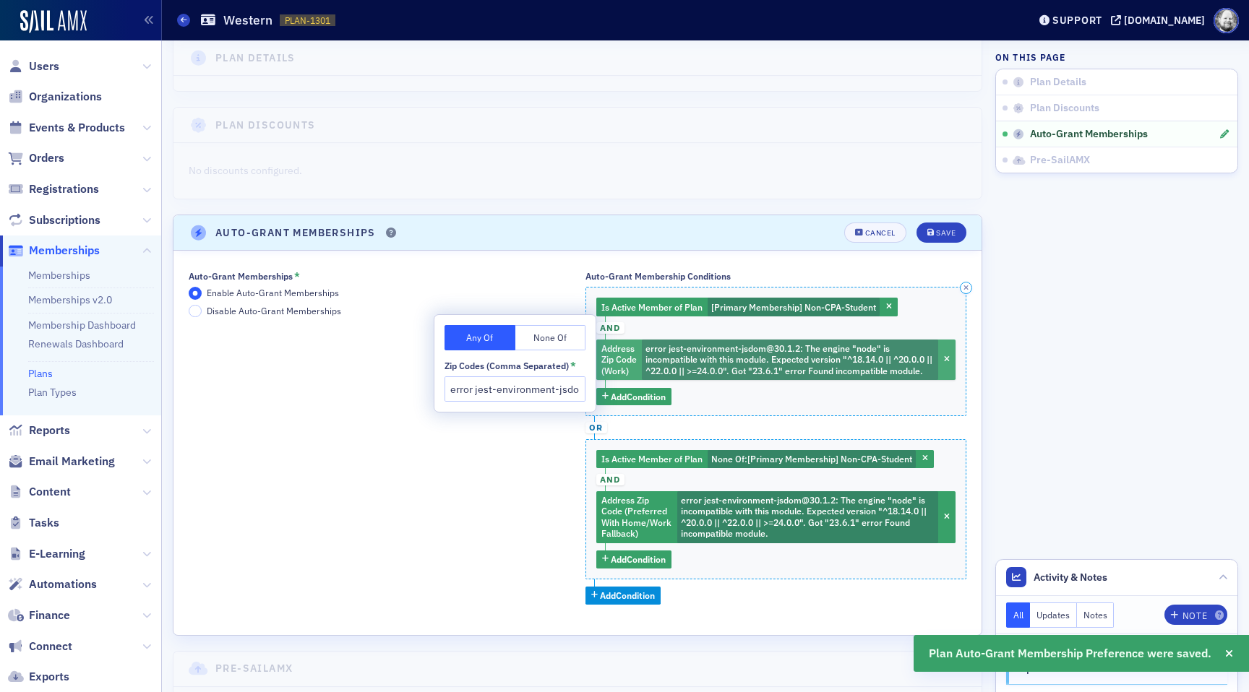
scroll to position [0, 792]
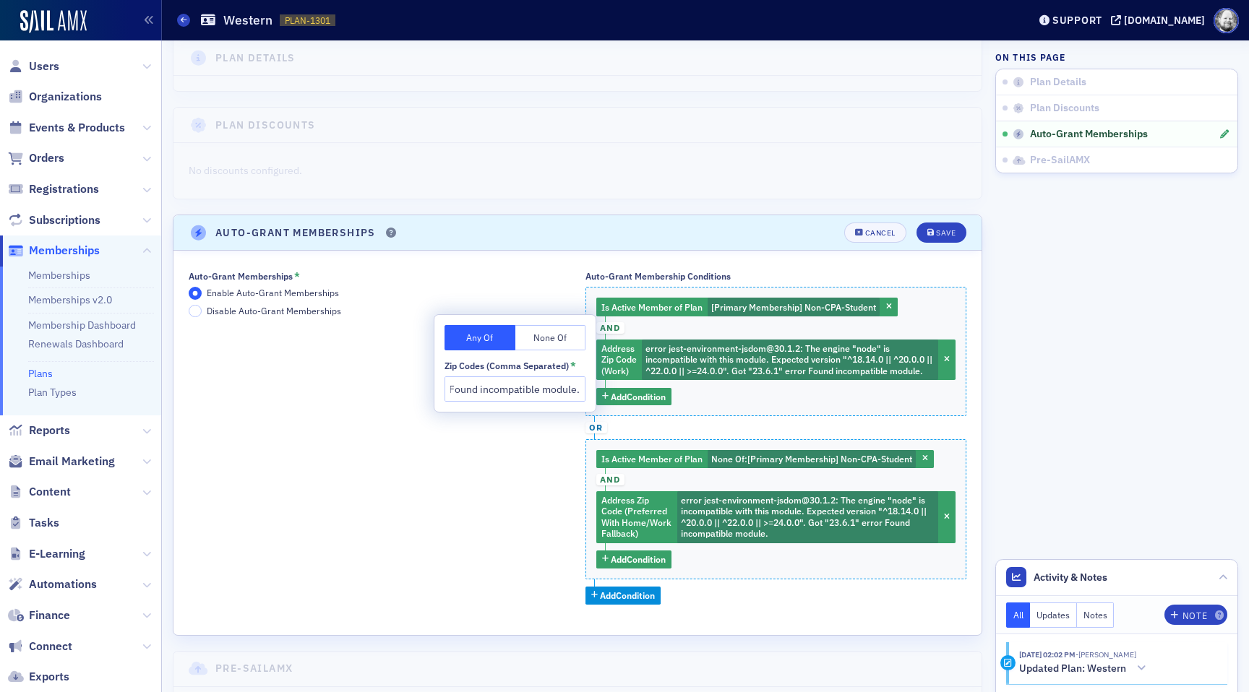
click at [510, 385] on input "error jest-environment-jsdom@30.1.2: The engine "node" is incompatible with thi…" at bounding box center [515, 389] width 141 height 25
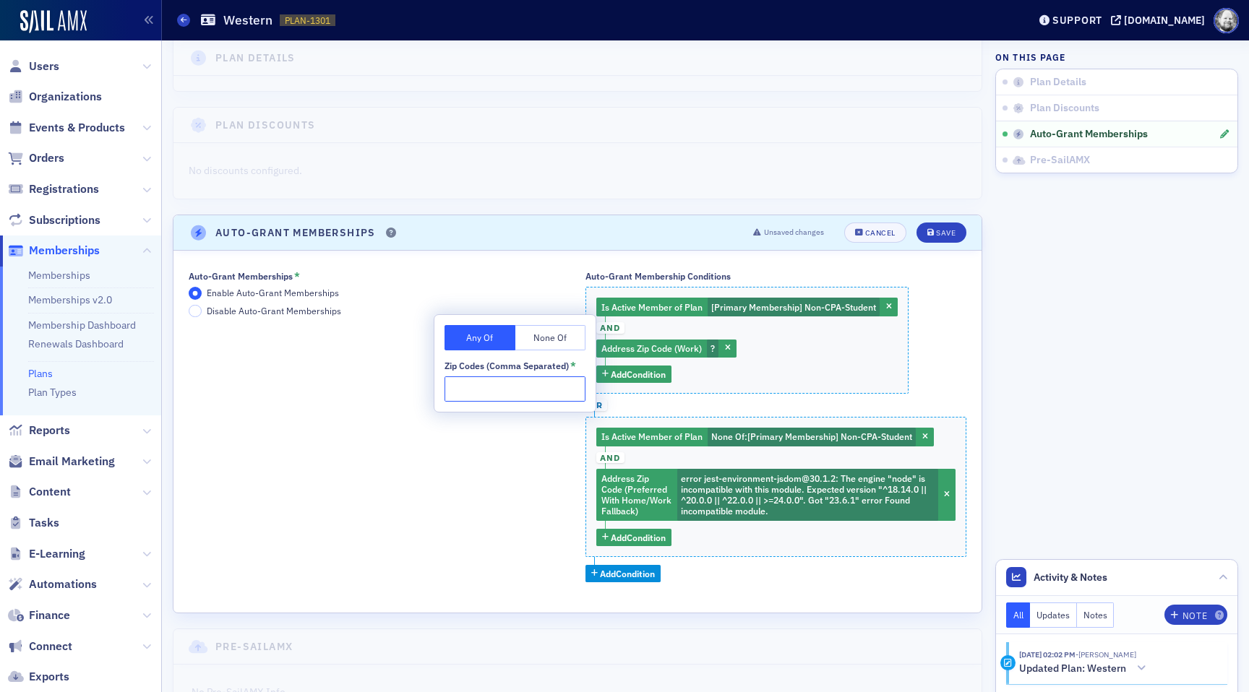
paste input "72921,72932,72934,72935,72946,72947,72948,72952,72955,72956,72820,72821,72928,7…"
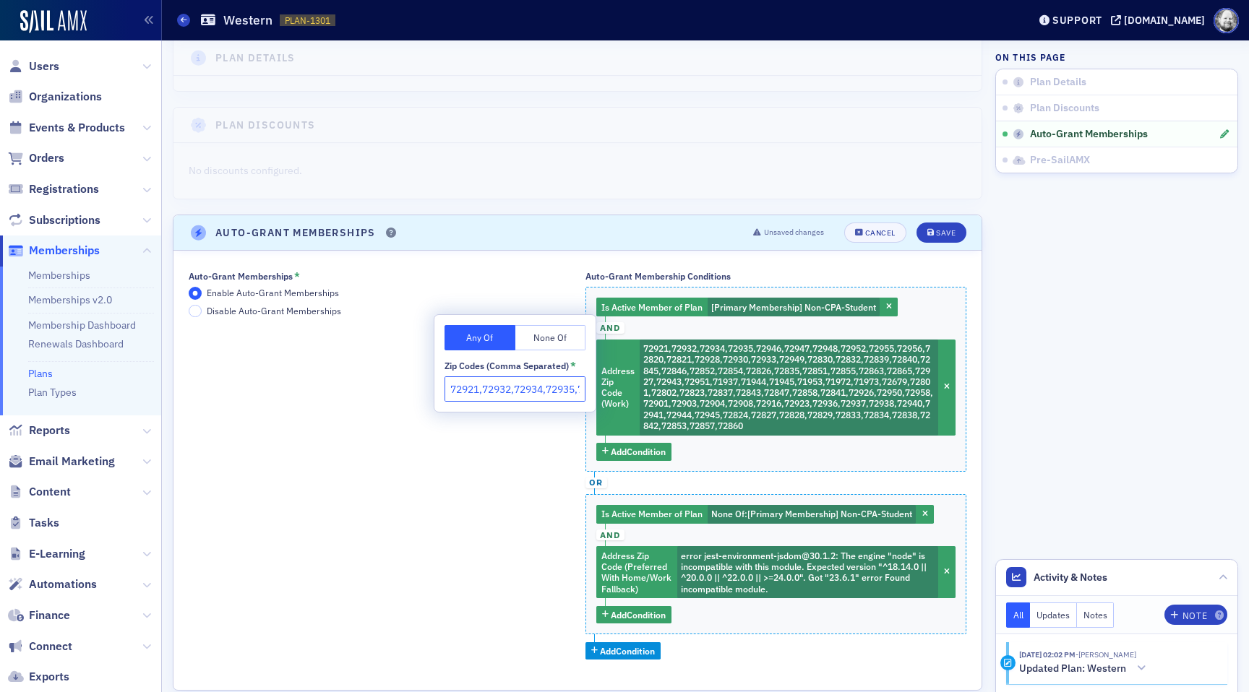
scroll to position [0, 2361]
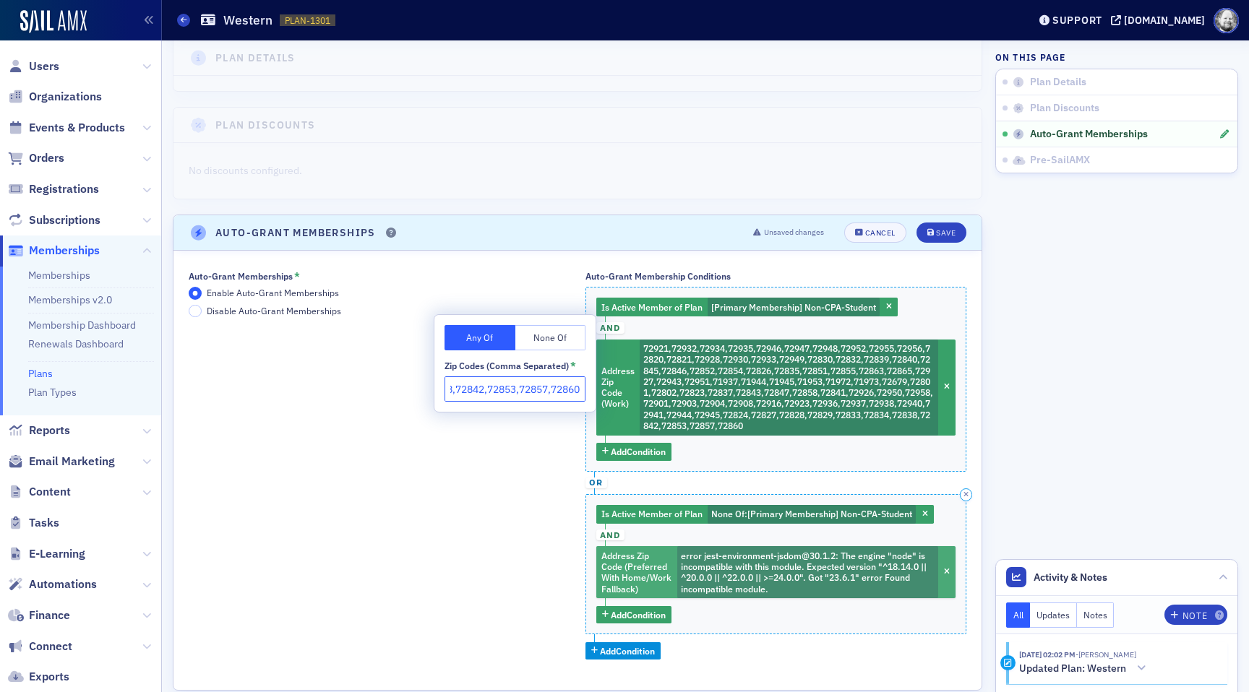
type input "72921,72932,72934,72935,72946,72947,72948,72952,72955,72956,72820,72821,72928,7…"
click at [705, 576] on span "error jest-environment-jsdom@30.1.2: The engine "node" is incompatible with thi…" at bounding box center [804, 572] width 246 height 45
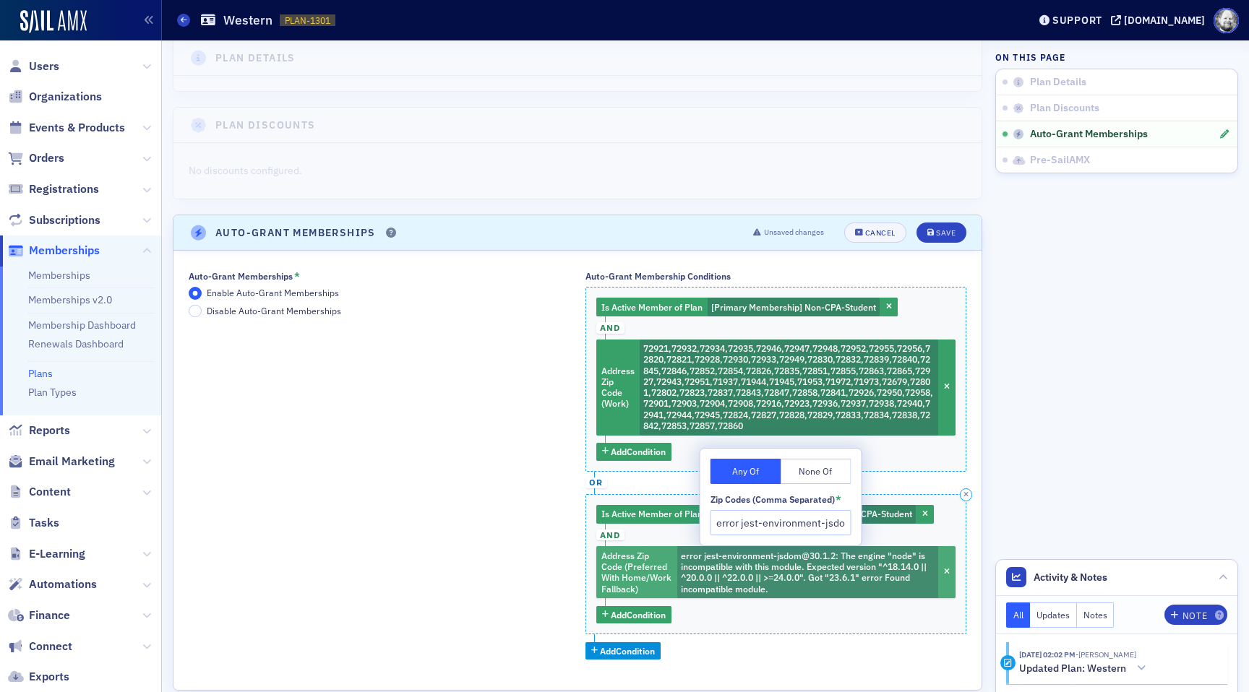
scroll to position [0, 792]
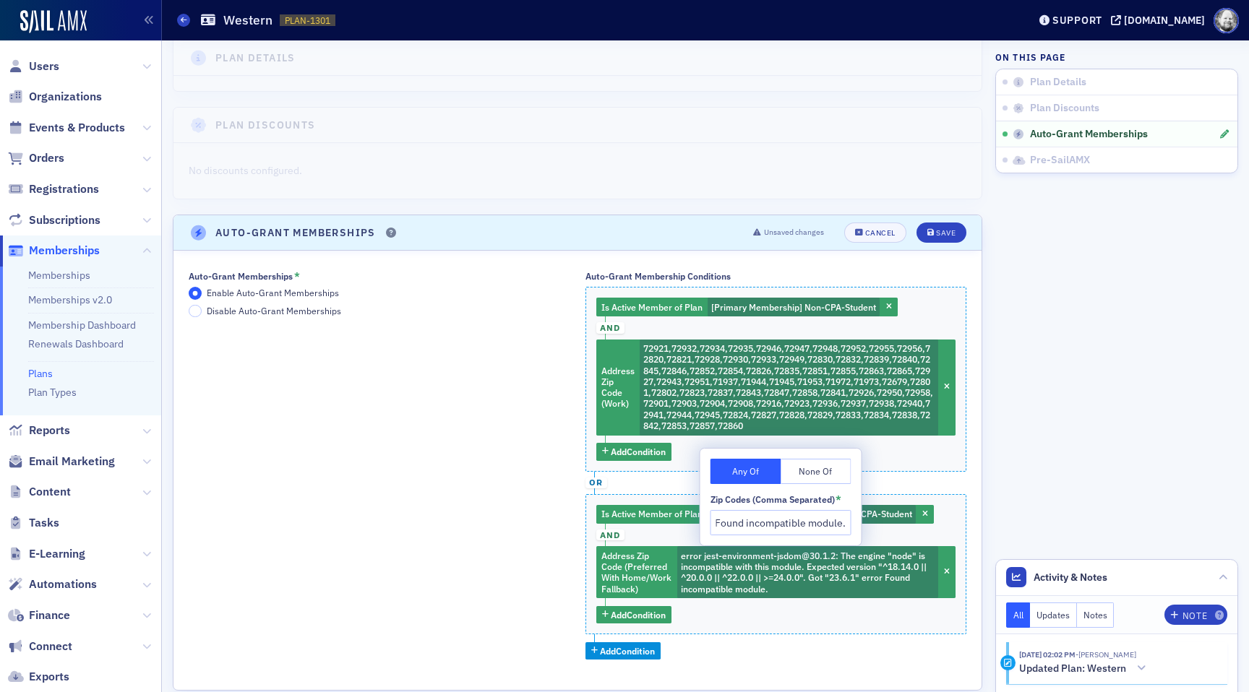
click at [748, 521] on input "error jest-environment-jsdom@30.1.2: The engine "node" is incompatible with thi…" at bounding box center [781, 522] width 141 height 25
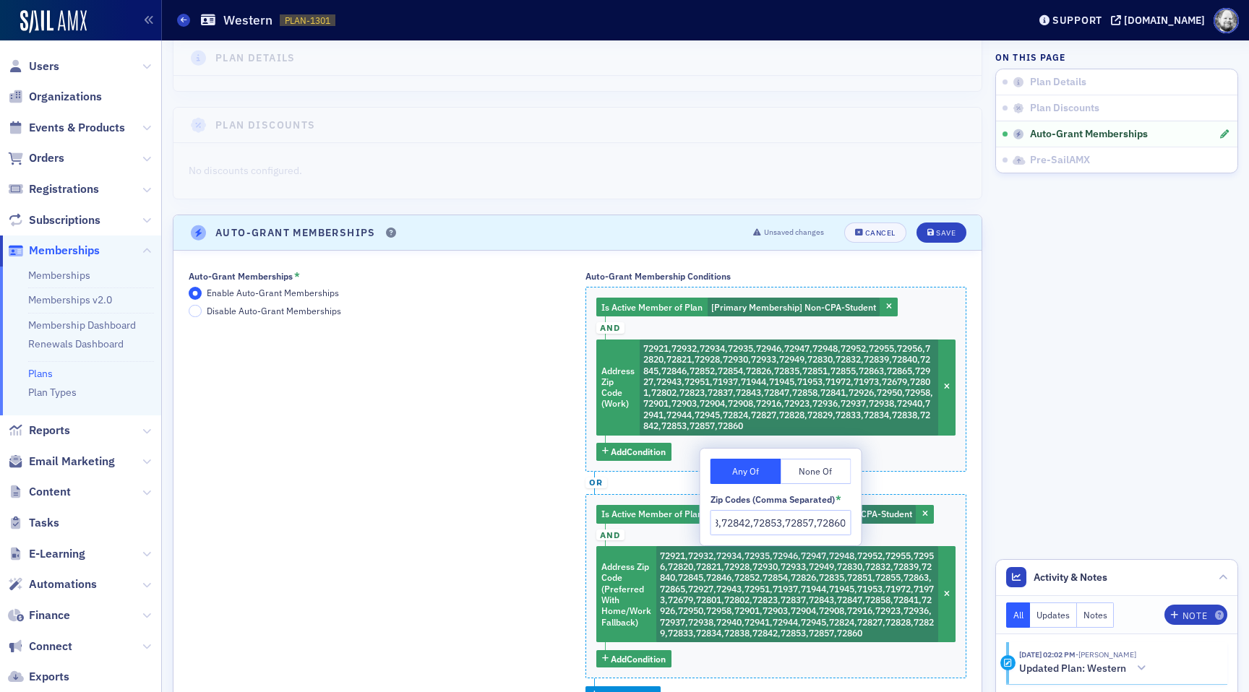
scroll to position [0, 2361]
type input "72921,72932,72934,72935,72946,72947,72948,72952,72955,72956,72820,72821,72928,7…"
click at [948, 231] on div "Save" at bounding box center [946, 233] width 20 height 8
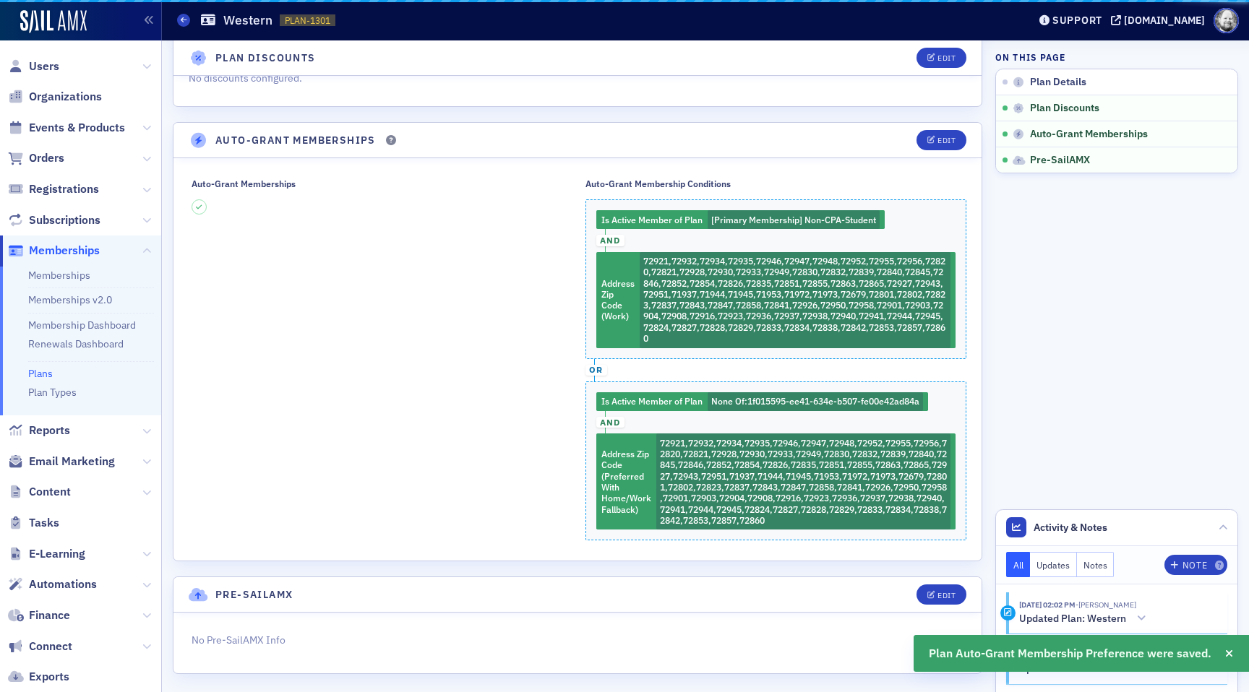
scroll to position [213, 0]
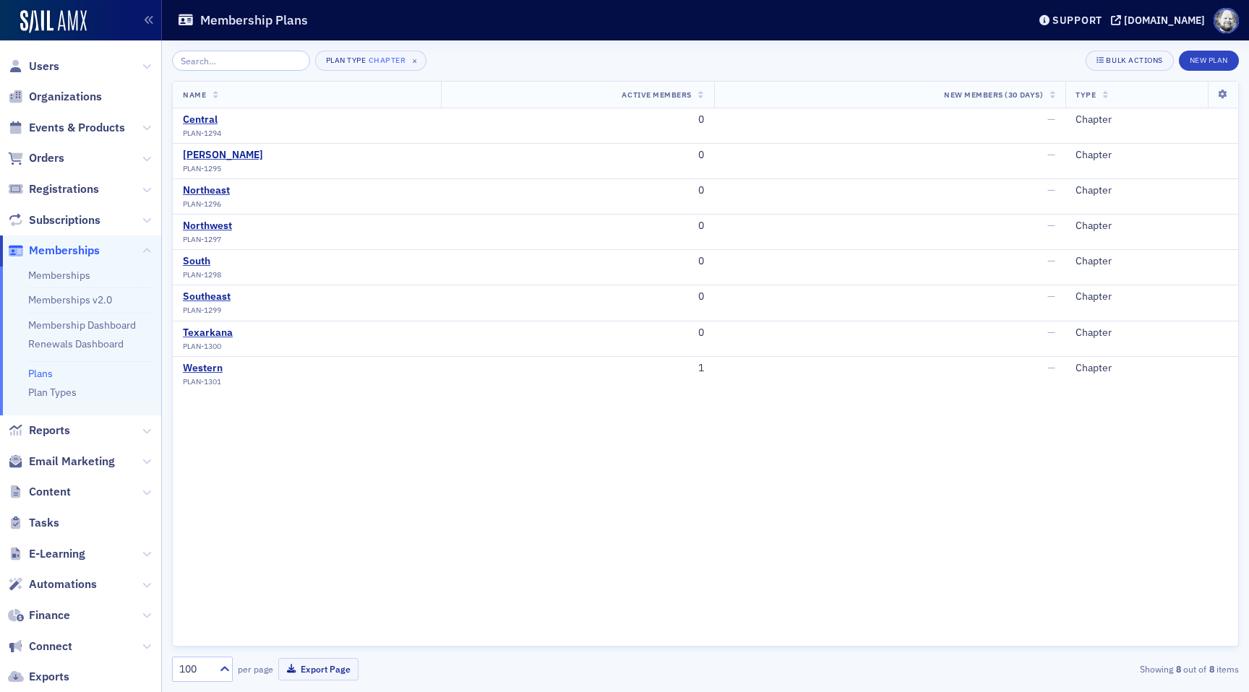
click at [518, 28] on div "Membership Plans" at bounding box center [591, 20] width 829 height 27
click at [207, 121] on div "Central" at bounding box center [202, 119] width 38 height 13
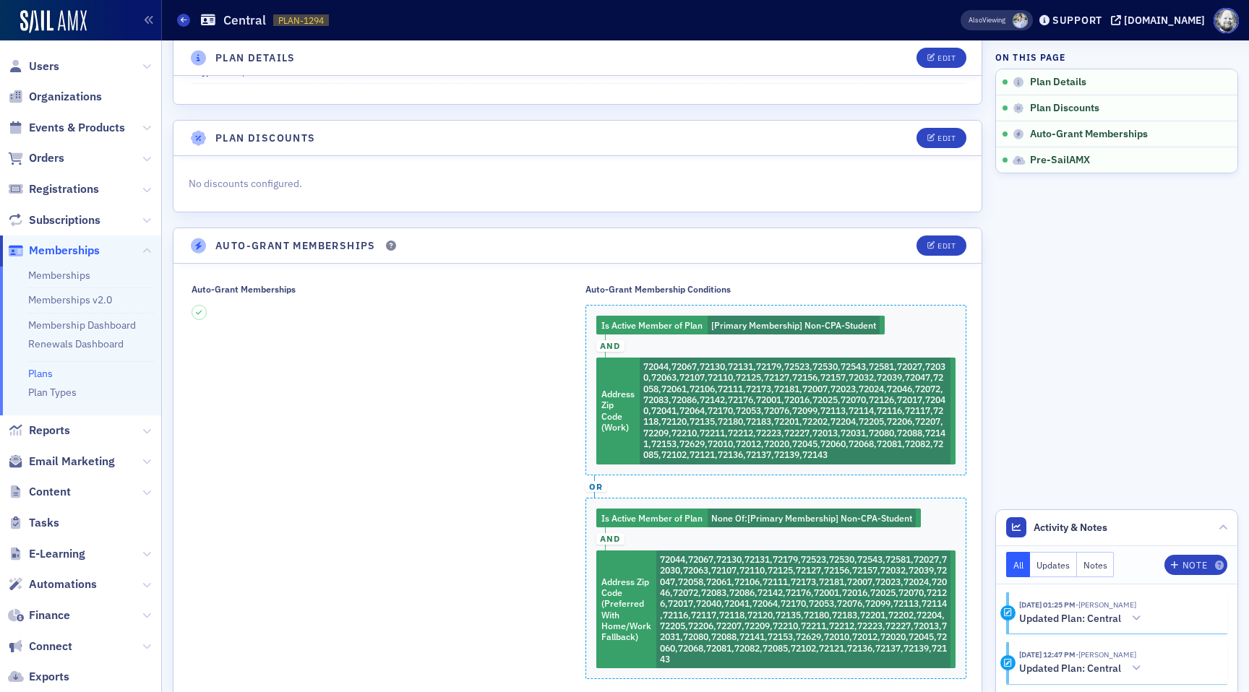
scroll to position [129, 0]
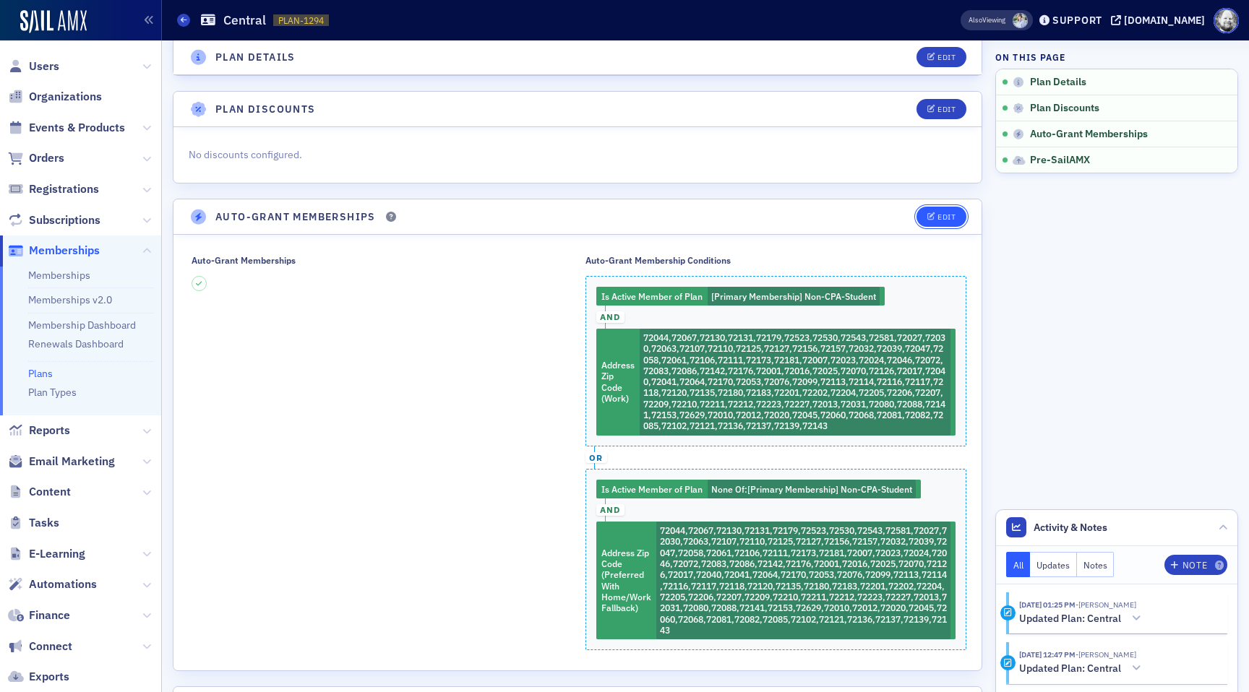
click at [935, 208] on button "Edit" at bounding box center [942, 217] width 50 height 20
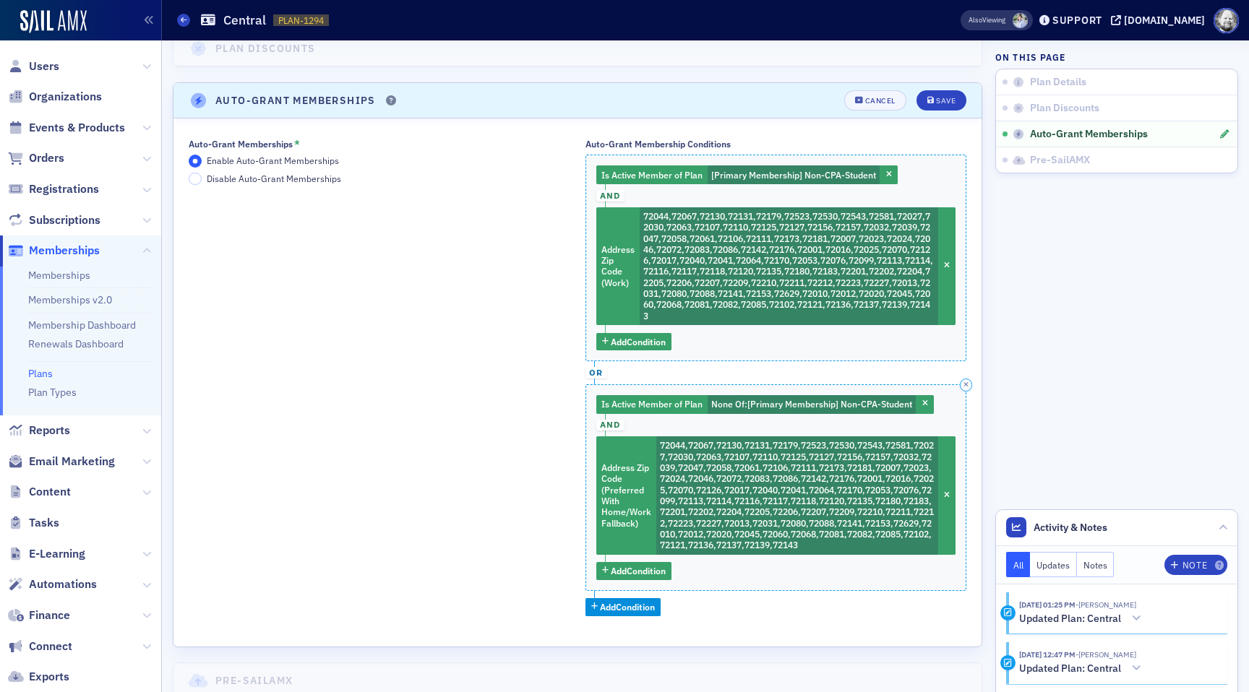
scroll to position [246, 0]
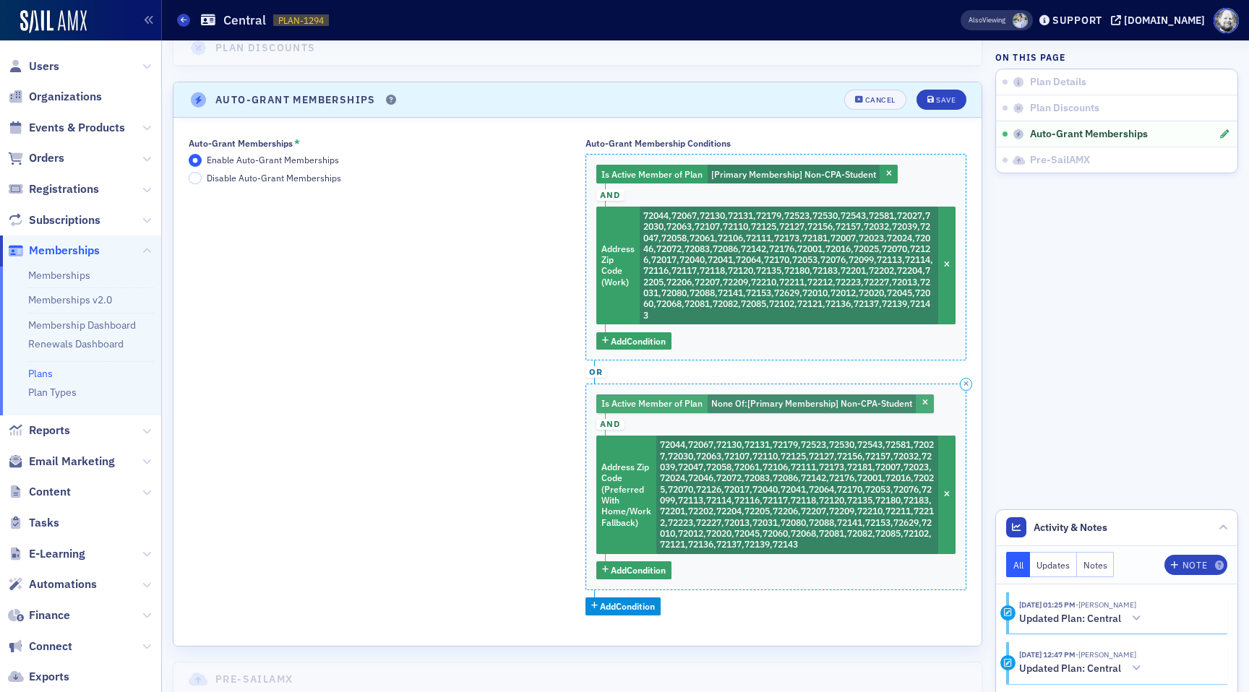
click at [685, 405] on span "Is Active Member of Plan" at bounding box center [651, 404] width 101 height 12
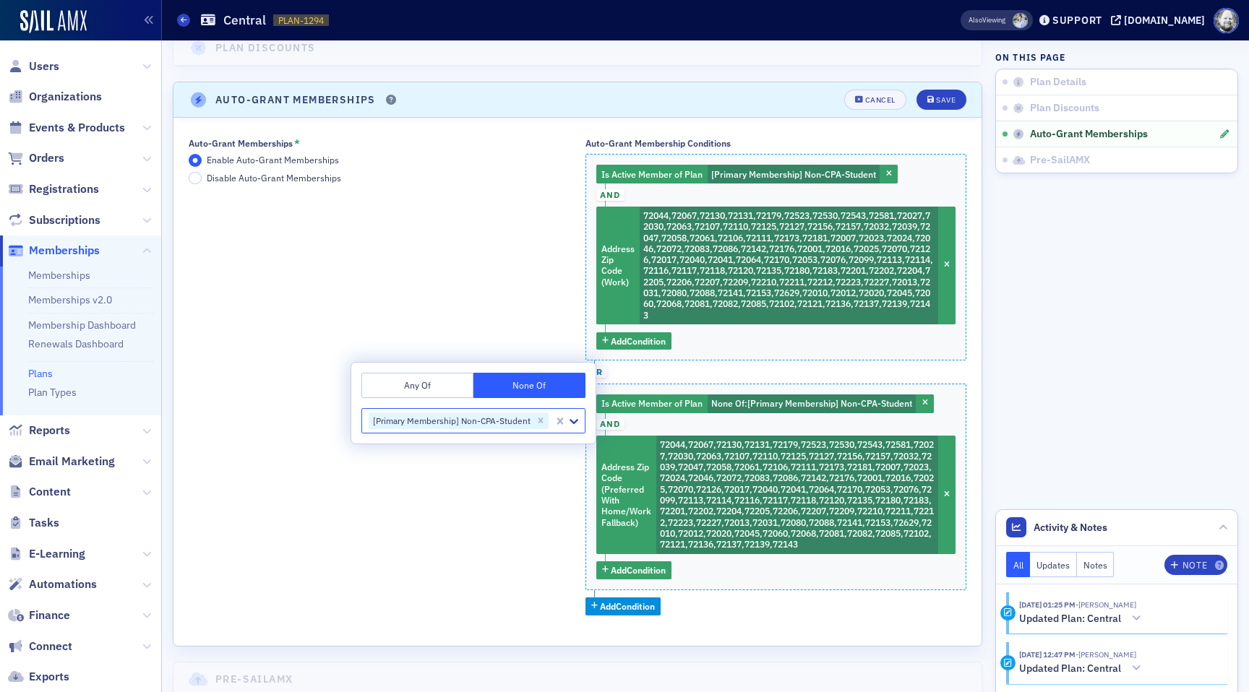
click at [424, 385] on button "Any Of" at bounding box center [417, 385] width 112 height 25
click at [539, 421] on icon "Remove [Primary Membership] Non-CPA-Student" at bounding box center [541, 421] width 5 height 5
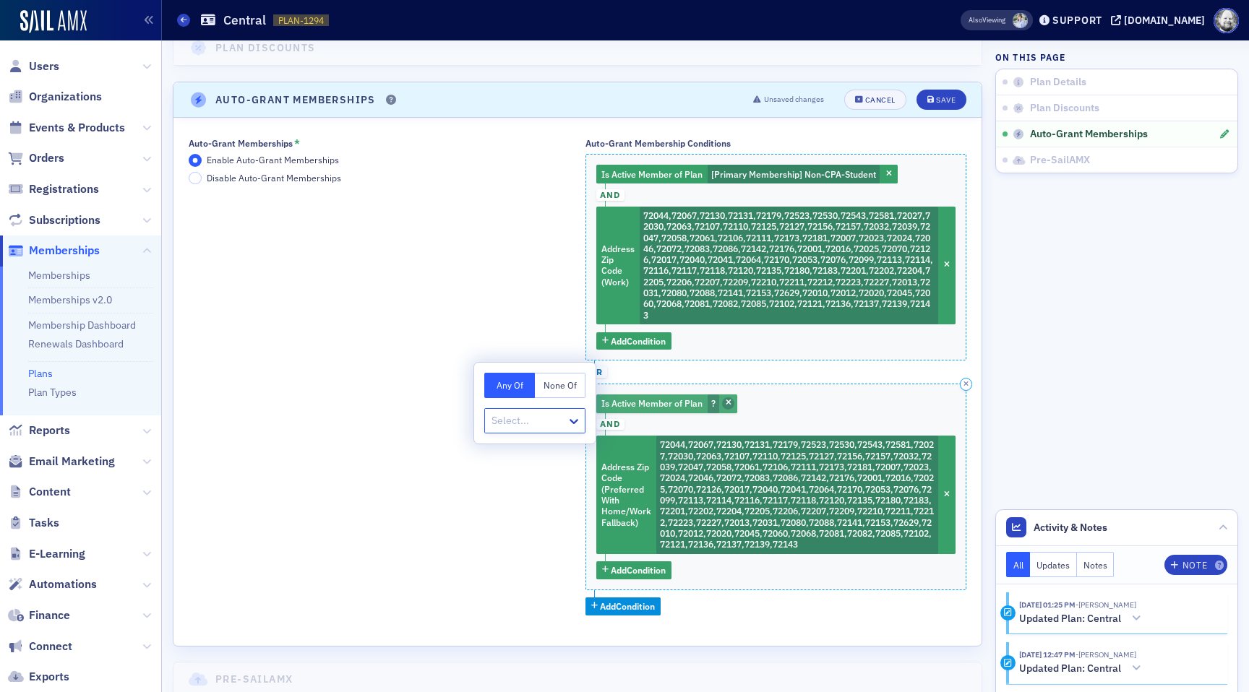
click at [730, 400] on icon "button" at bounding box center [729, 404] width 6 height 8
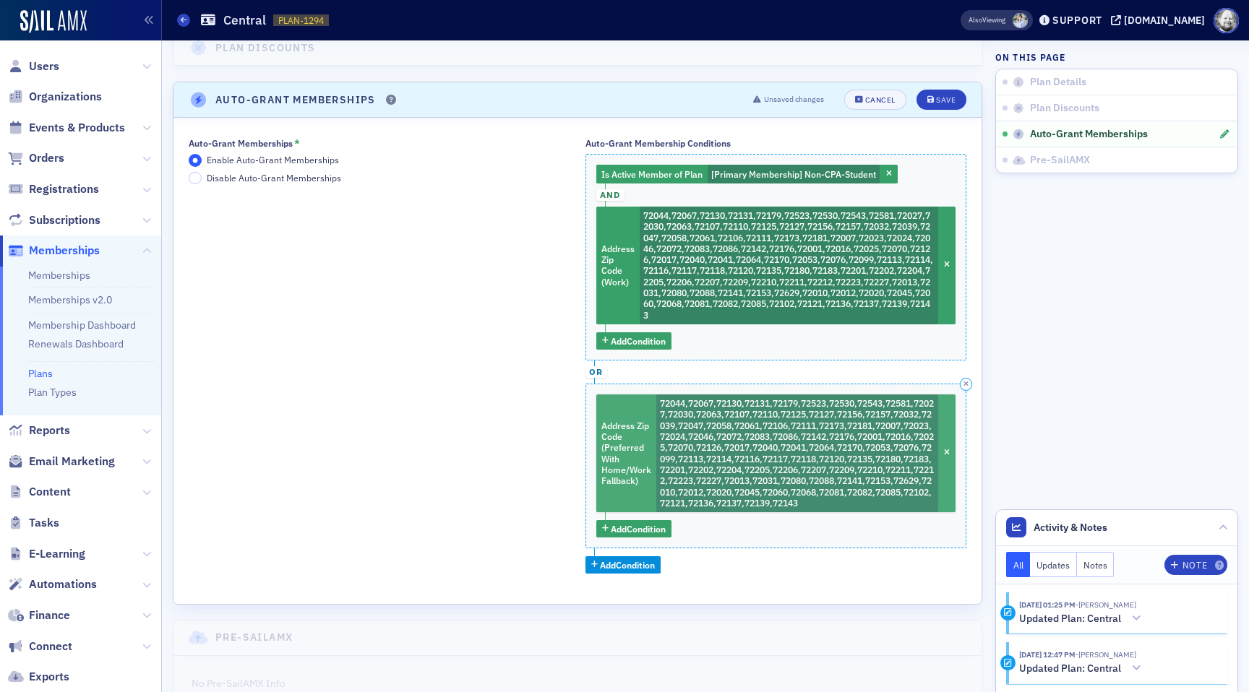
click at [728, 437] on span "72044,72067,72130,72131,72179,72523,72530,72543,72581,72027,72030,72063,72107,7…" at bounding box center [797, 453] width 274 height 111
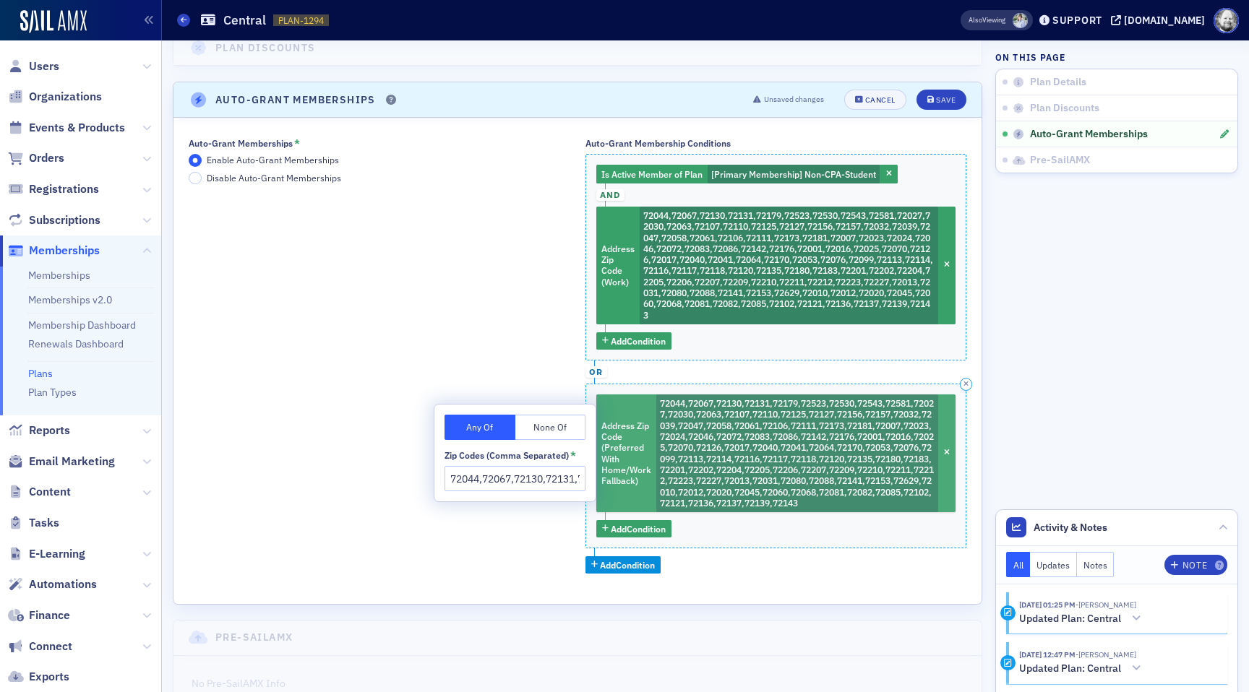
scroll to position [0, 2924]
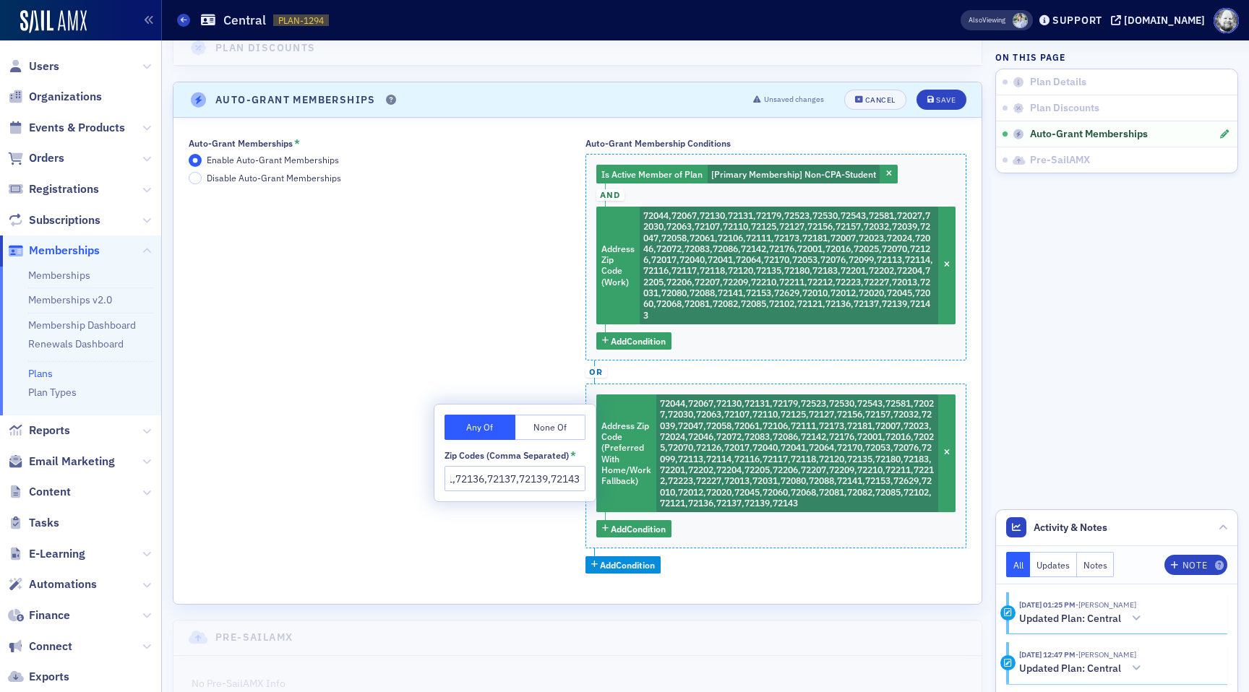
click at [505, 467] on input "72044,72067,72130,72131,72179,72523,72530,72543,72581,72027,72030,72063,72107,7…" at bounding box center [515, 478] width 141 height 25
click at [505, 473] on input "72044,72067,72130,72131,72179,72523,72530,72543,72581,72027,72030,72063,72107,7…" at bounding box center [515, 478] width 141 height 25
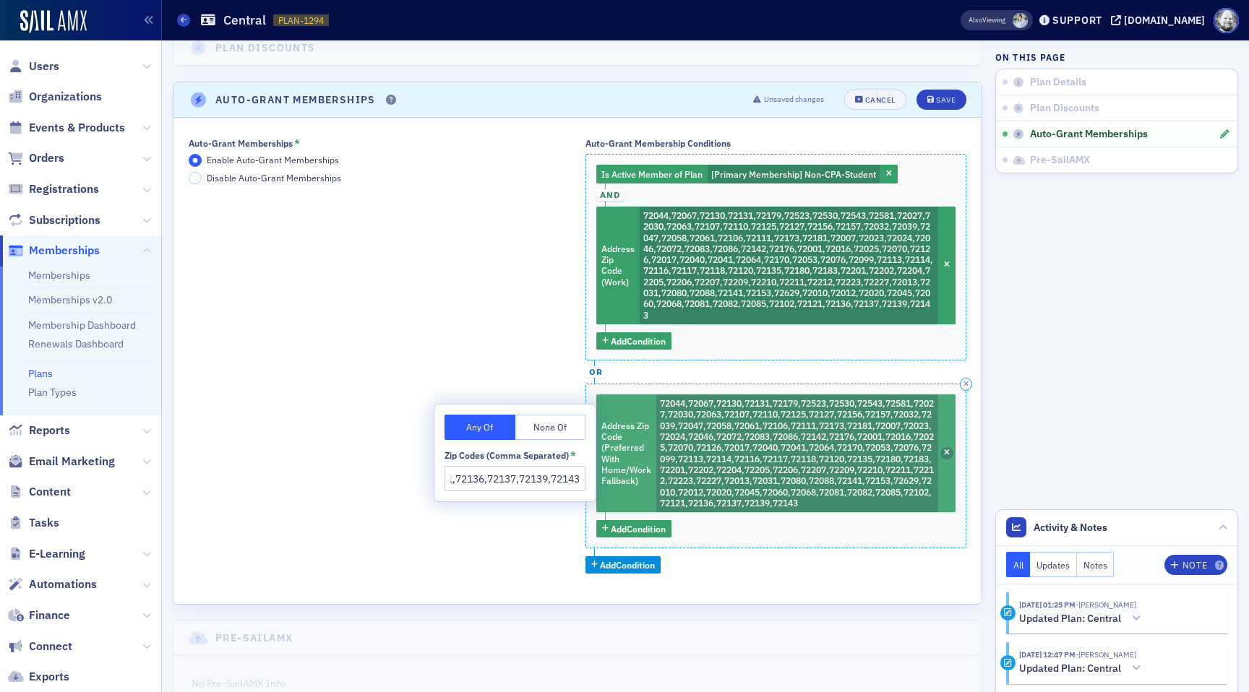
scroll to position [0, 0]
click at [948, 454] on icon "button" at bounding box center [947, 454] width 6 height 8
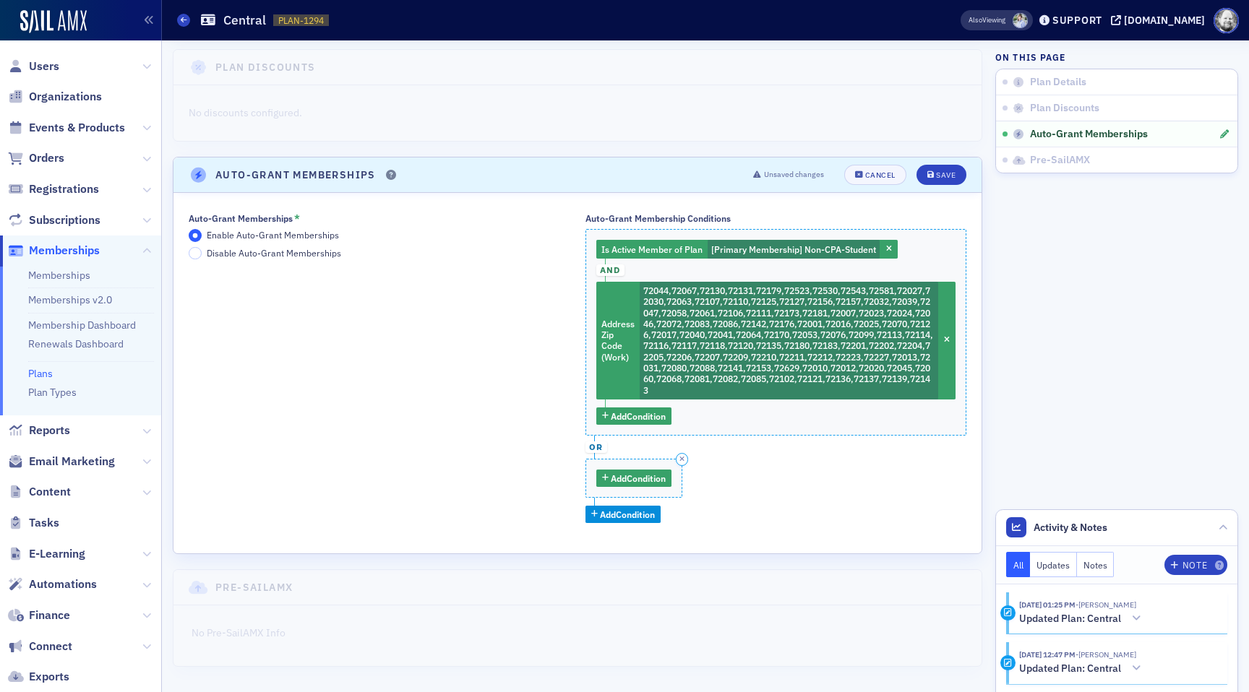
click at [636, 489] on div "Add Condition" at bounding box center [635, 479] width 98 height 40
click at [636, 478] on span "Add Condition" at bounding box center [638, 478] width 55 height 13
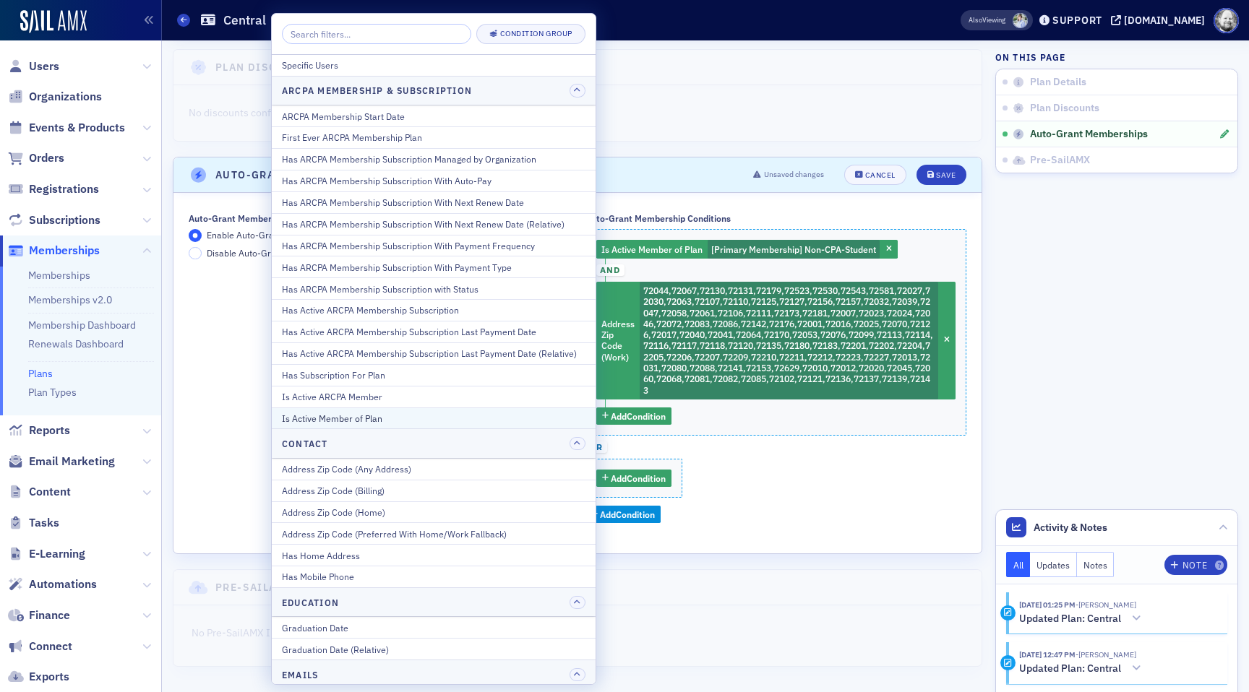
click at [499, 419] on div "Is Active Member of Plan" at bounding box center [434, 418] width 304 height 13
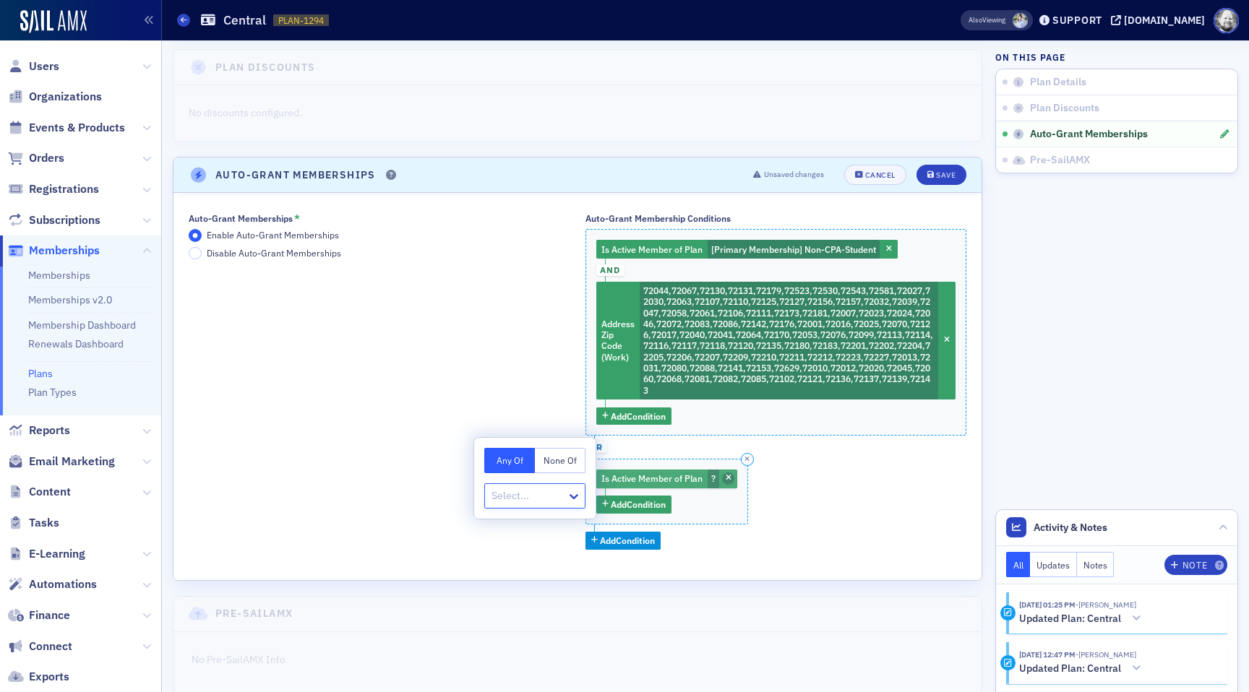
click at [726, 477] on icon "button" at bounding box center [729, 479] width 6 height 8
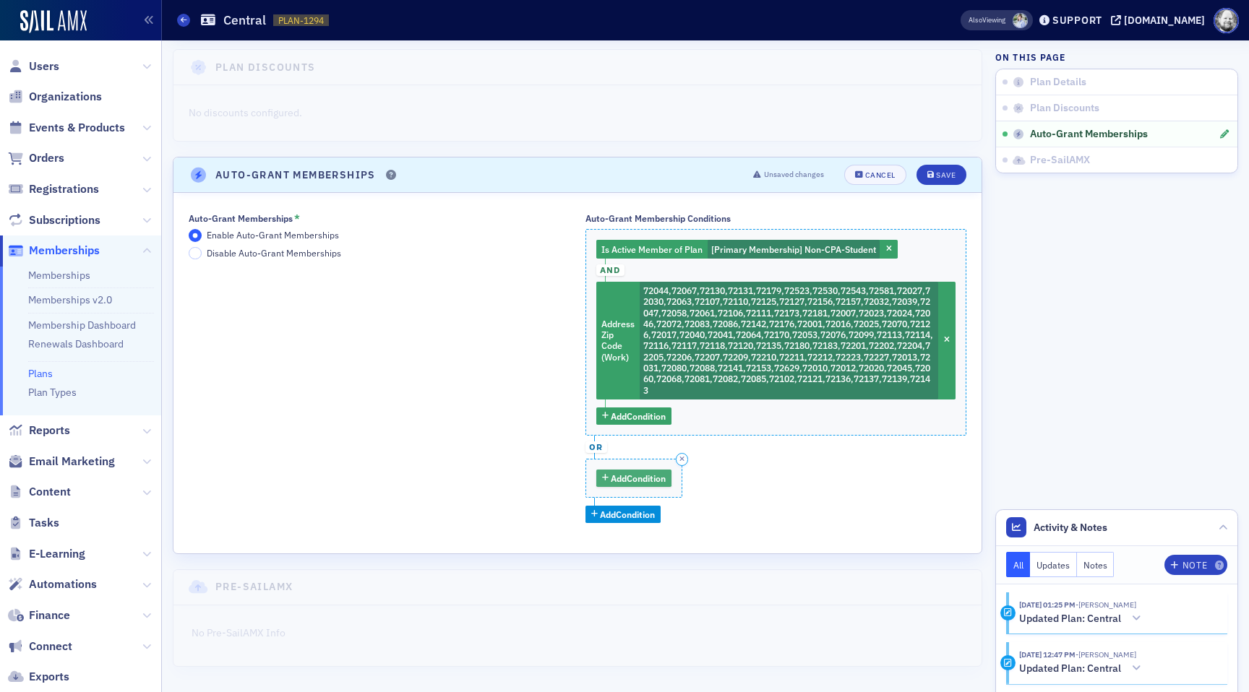
click at [611, 471] on button "Add Condition" at bounding box center [634, 479] width 76 height 18
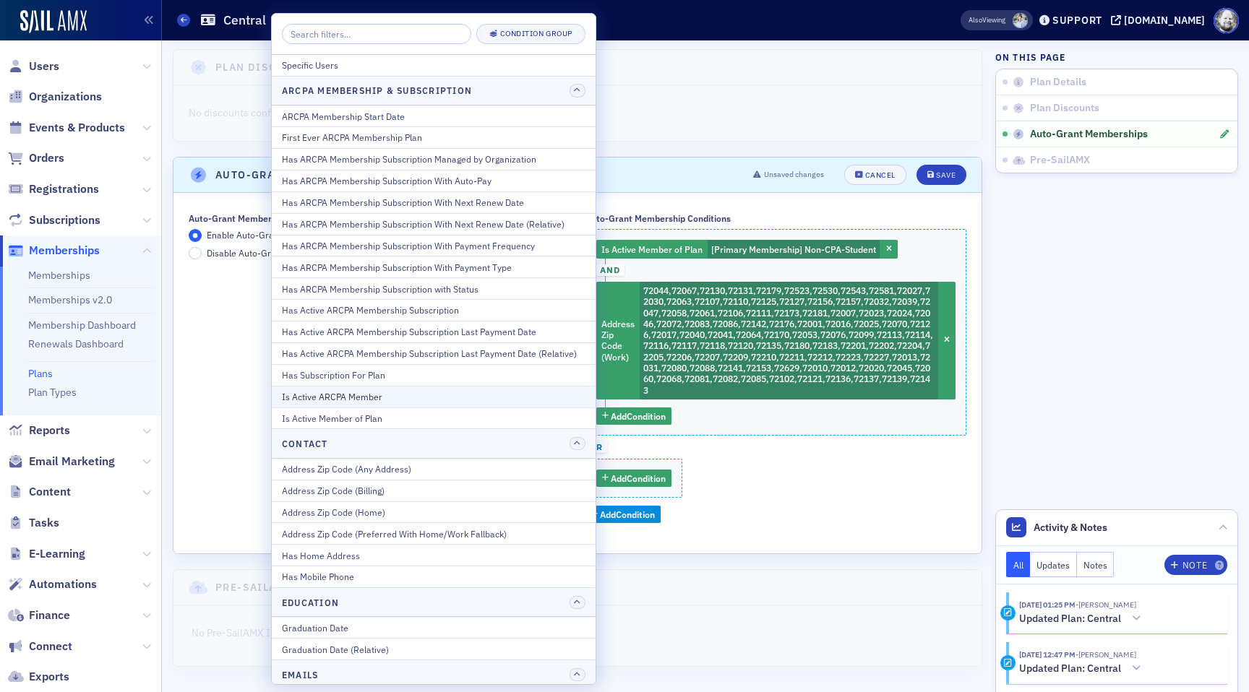
click at [435, 403] on div "Is Active ARCPA Member" at bounding box center [434, 396] width 304 height 13
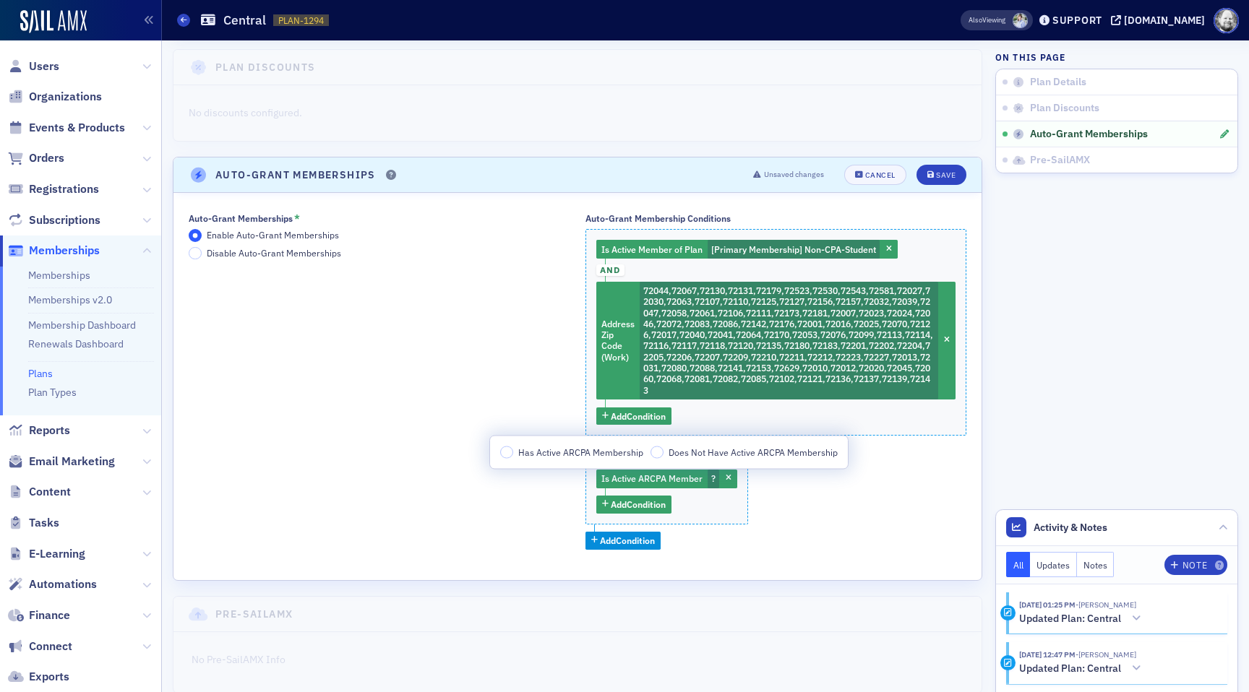
click at [526, 455] on span "Has Active ARCPA Membership" at bounding box center [580, 452] width 125 height 12
click at [513, 455] on input "Has Active ARCPA Membership" at bounding box center [506, 452] width 13 height 13
click at [637, 494] on div "Is Active ARCPA Member Has Active ARCPA Membership Add Condition" at bounding box center [728, 492] width 284 height 66
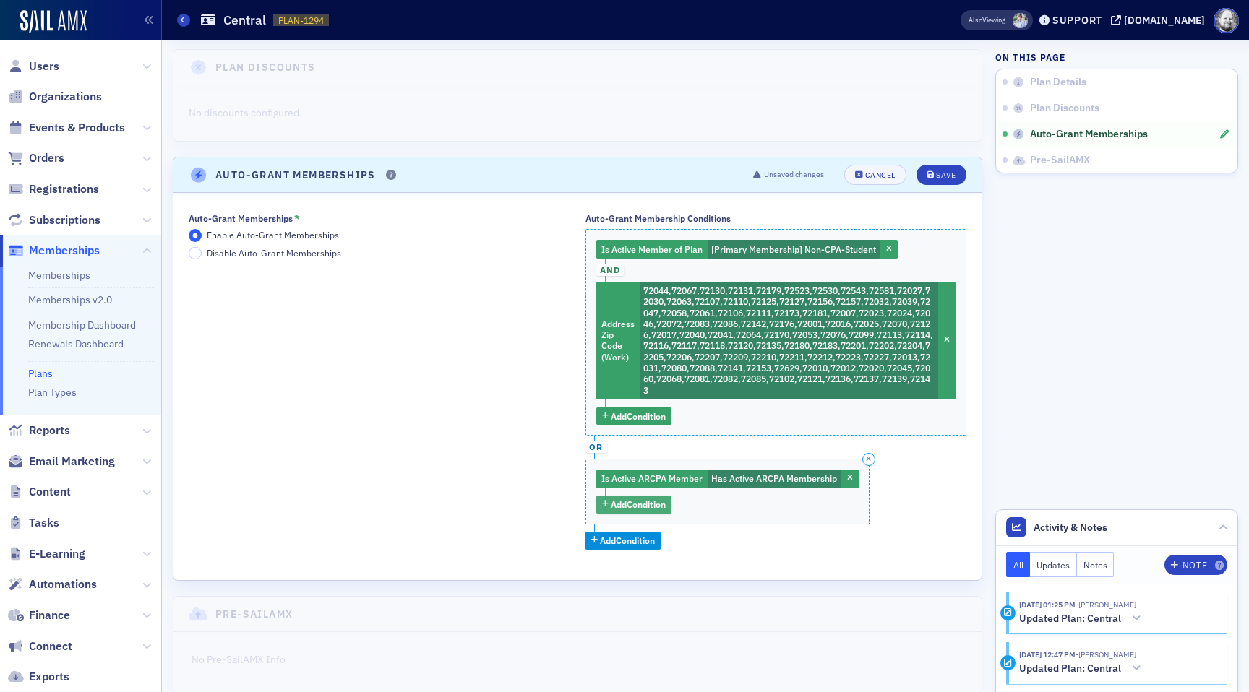
click at [637, 498] on span "Add Condition" at bounding box center [638, 504] width 55 height 13
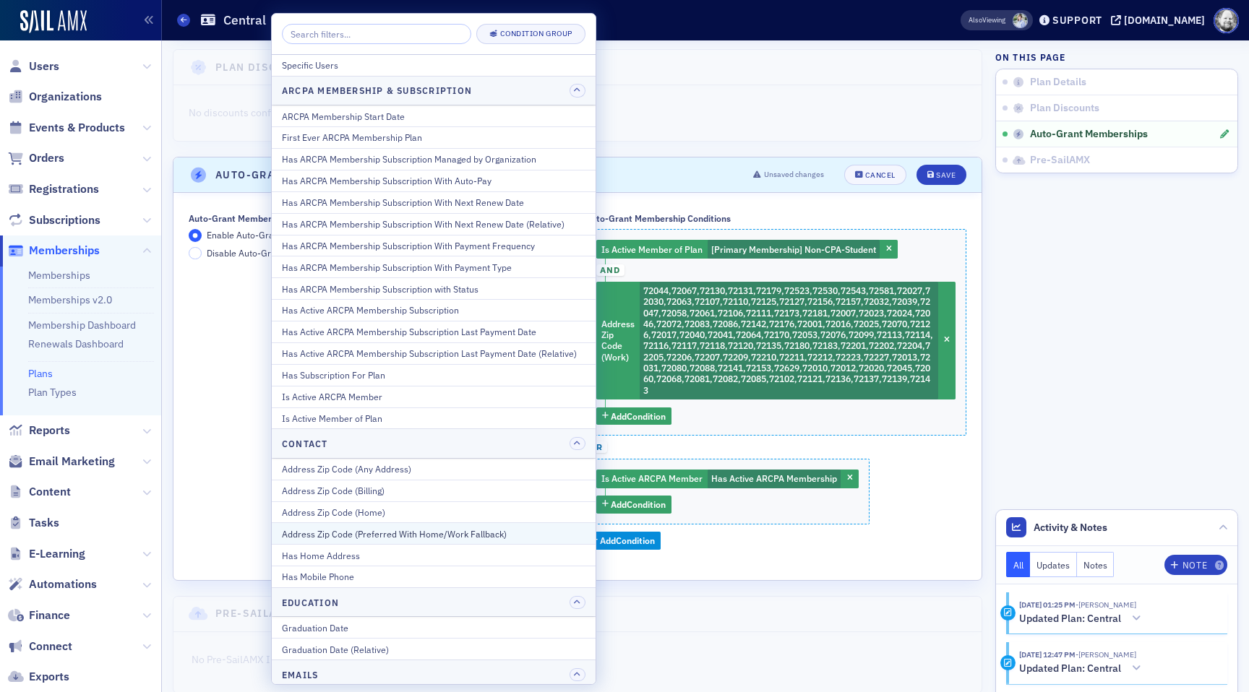
click at [516, 528] on div "Address Zip Code (Preferred With Home/Work Fallback)" at bounding box center [434, 534] width 304 height 13
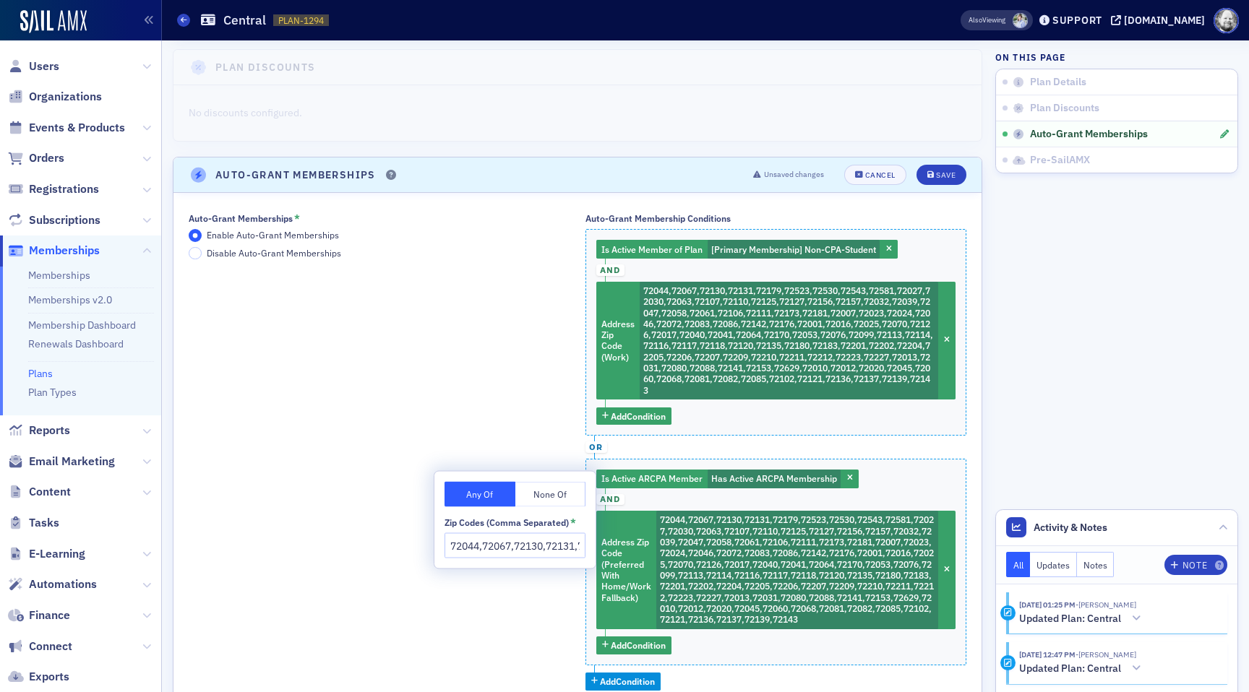
scroll to position [0, 2924]
type input "72044,72067,72130,72131,72179,72523,72530,72543,72581,72027,72030,72063,72107,7…"
click at [945, 176] on div "Save" at bounding box center [946, 175] width 20 height 8
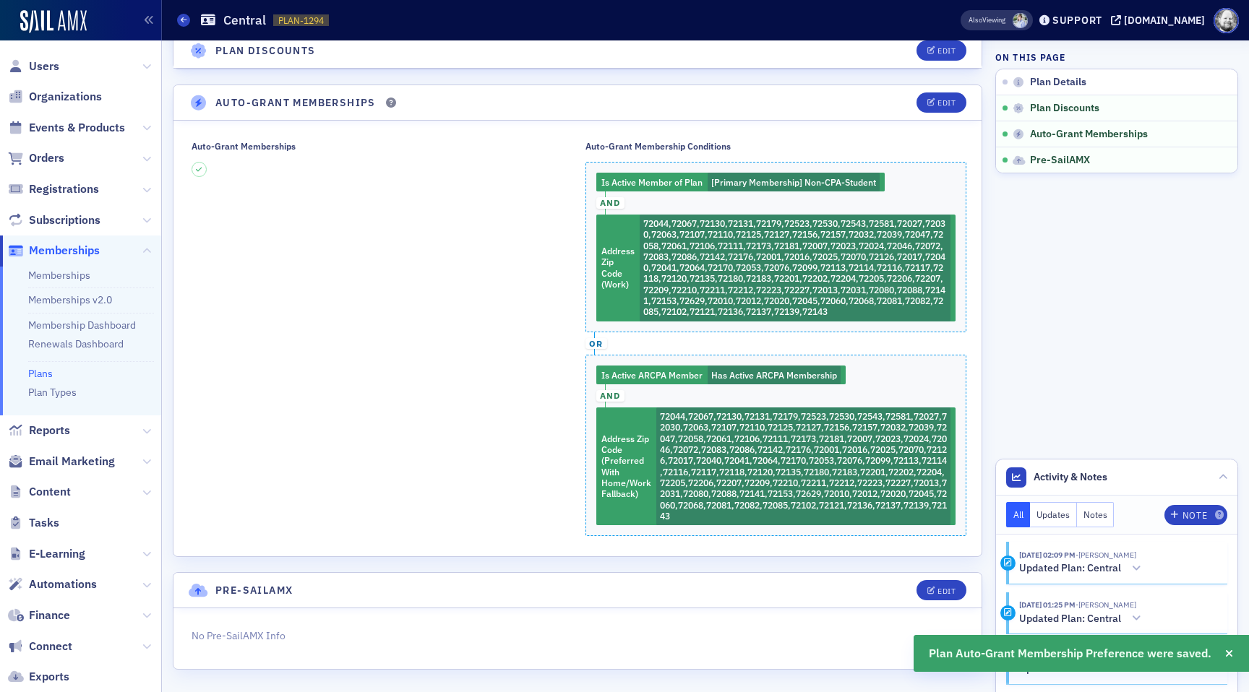
scroll to position [246, 0]
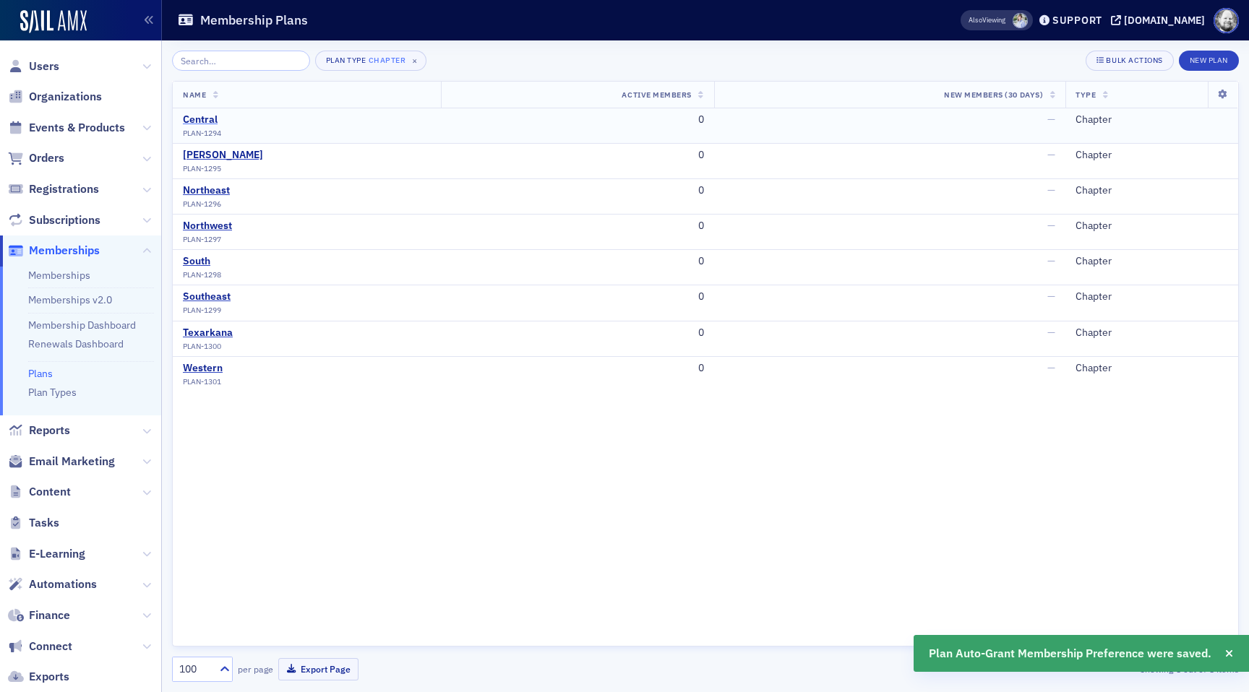
click at [205, 124] on div "Central" at bounding box center [202, 119] width 38 height 13
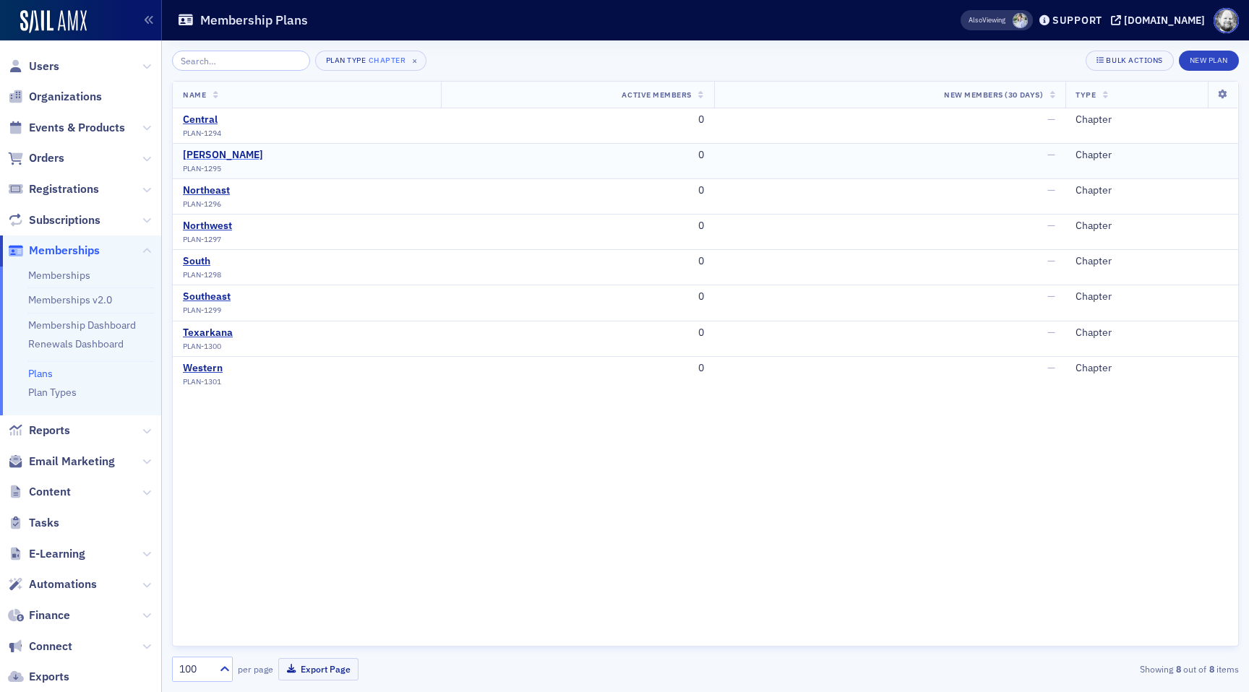
click at [194, 154] on div "DeGray" at bounding box center [223, 155] width 80 height 13
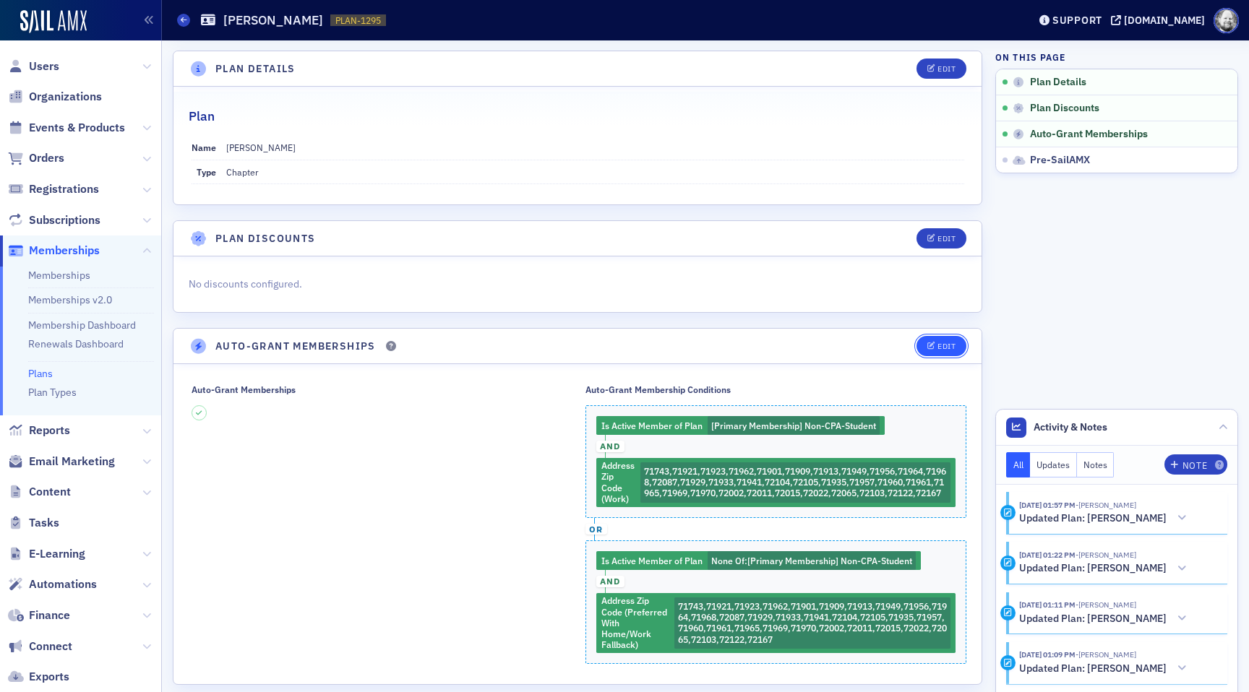
click at [934, 345] on icon "button" at bounding box center [931, 347] width 9 height 8
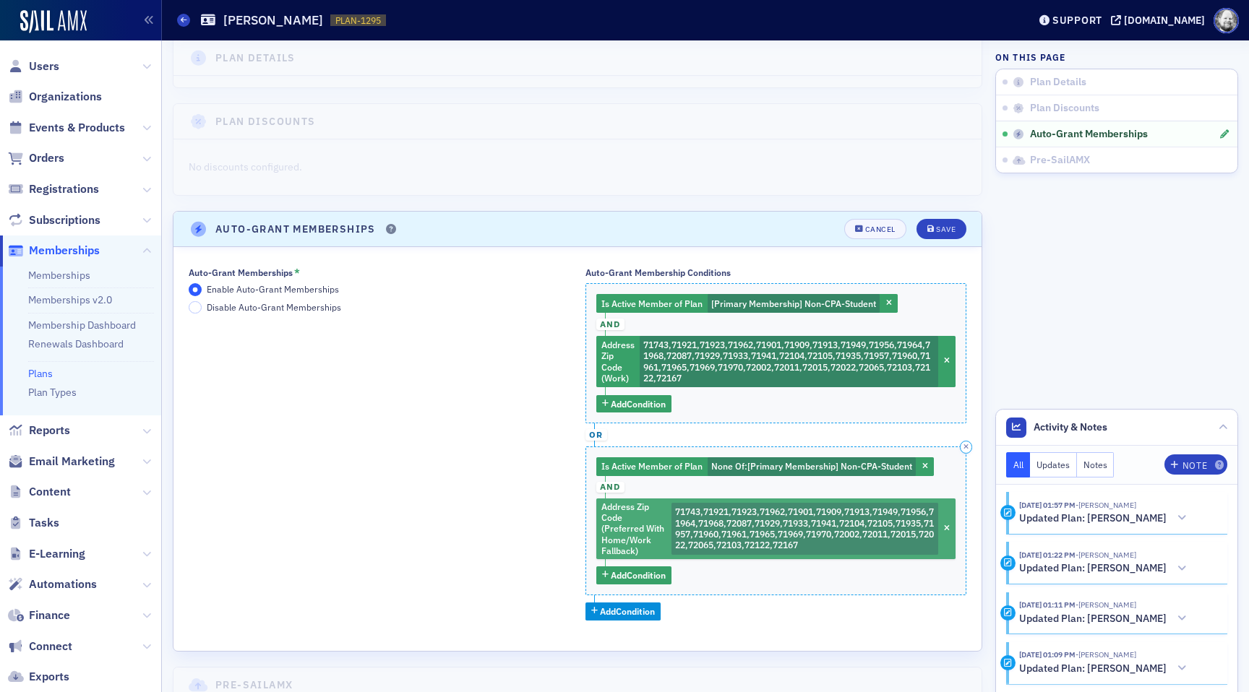
scroll to position [134, 0]
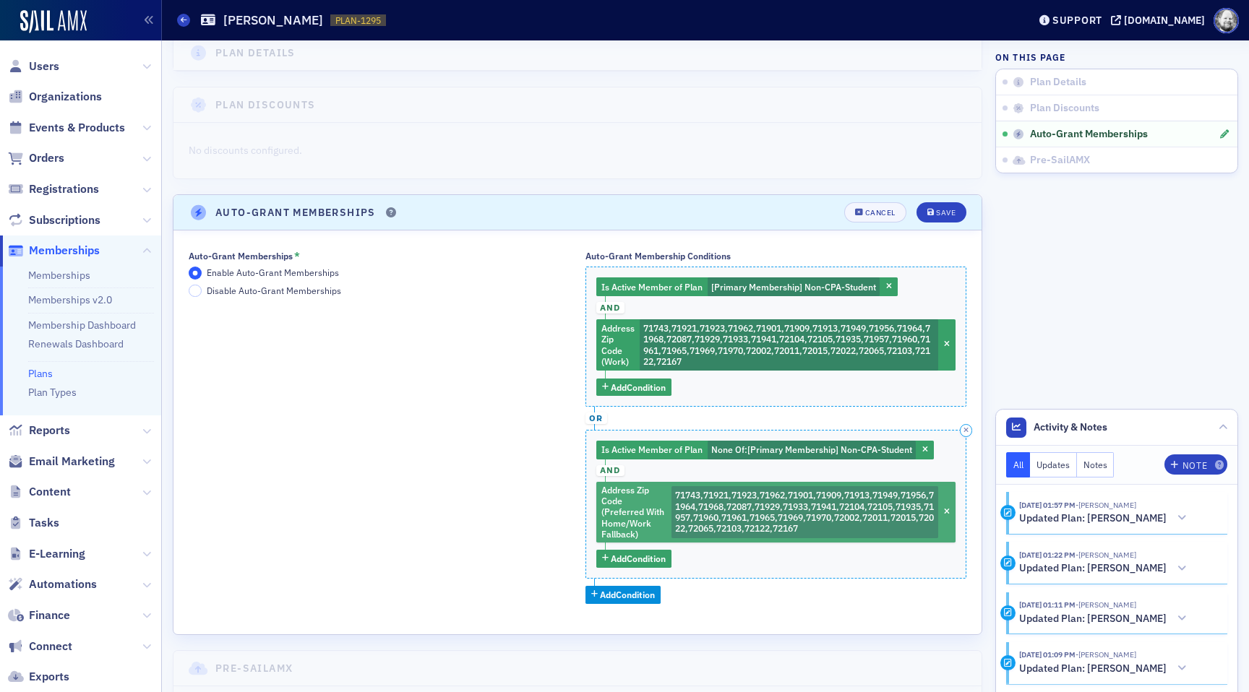
click at [732, 507] on span "71743,71921,71923,71962,71901,71909,71913,71949,71956,71964,71968,72087,71929,7…" at bounding box center [804, 511] width 259 height 45
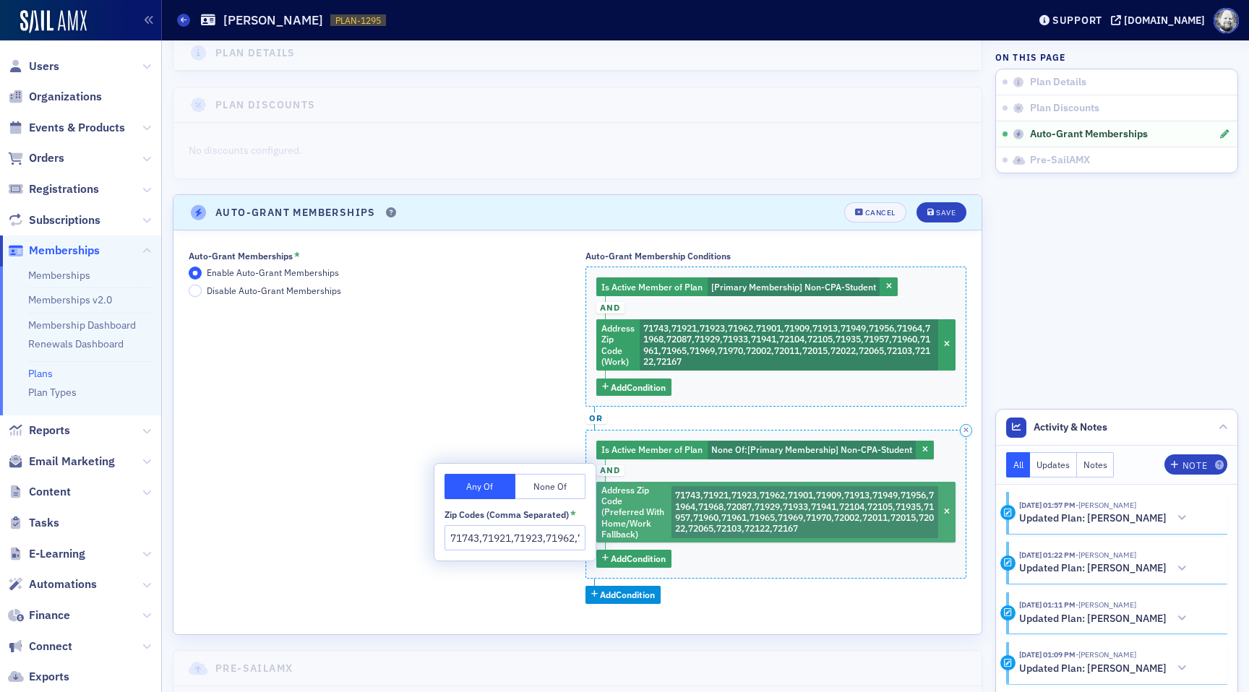
scroll to position [0, 937]
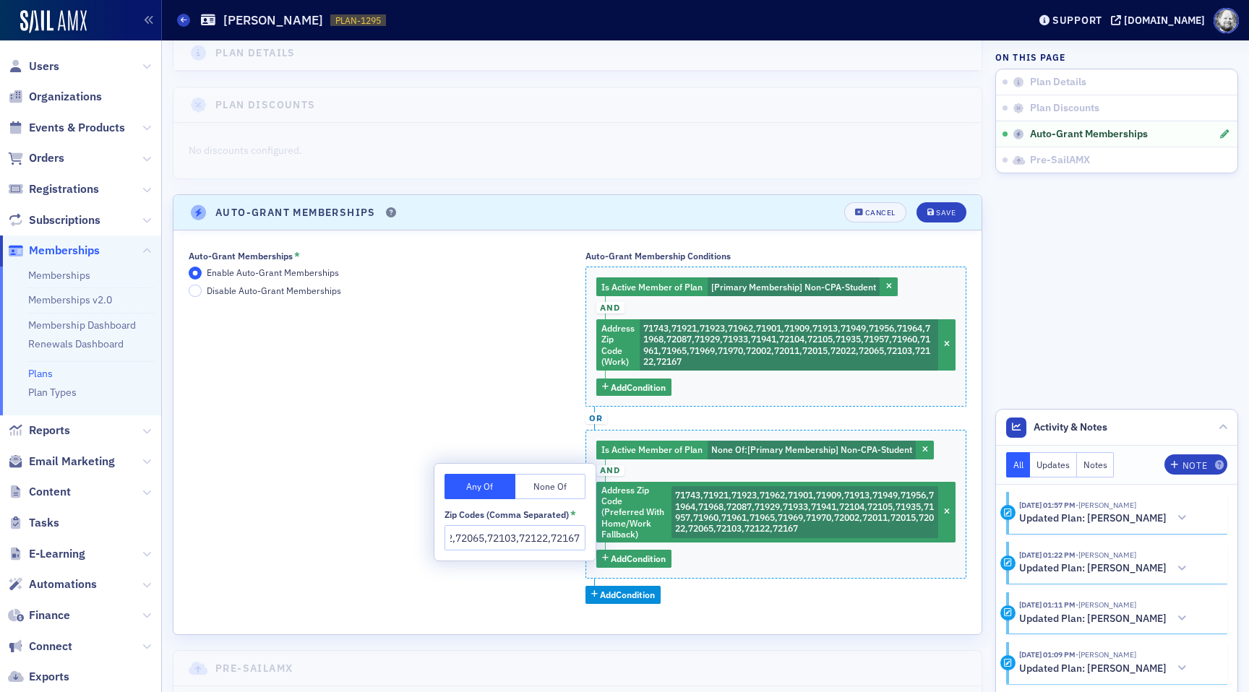
click at [511, 536] on input "71743,71921,71923,71962,71901,71909,71913,71949,71956,71964,71968,72087,71929,7…" at bounding box center [515, 538] width 141 height 25
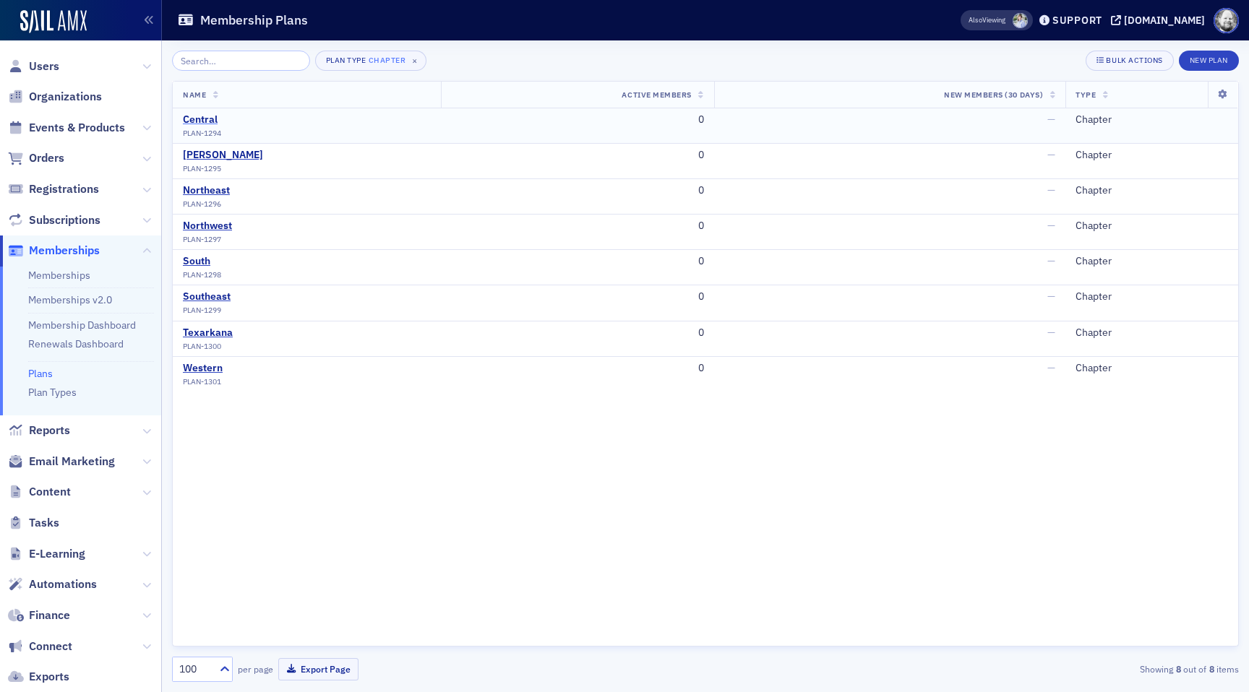
click at [193, 113] on div "Central" at bounding box center [202, 119] width 38 height 13
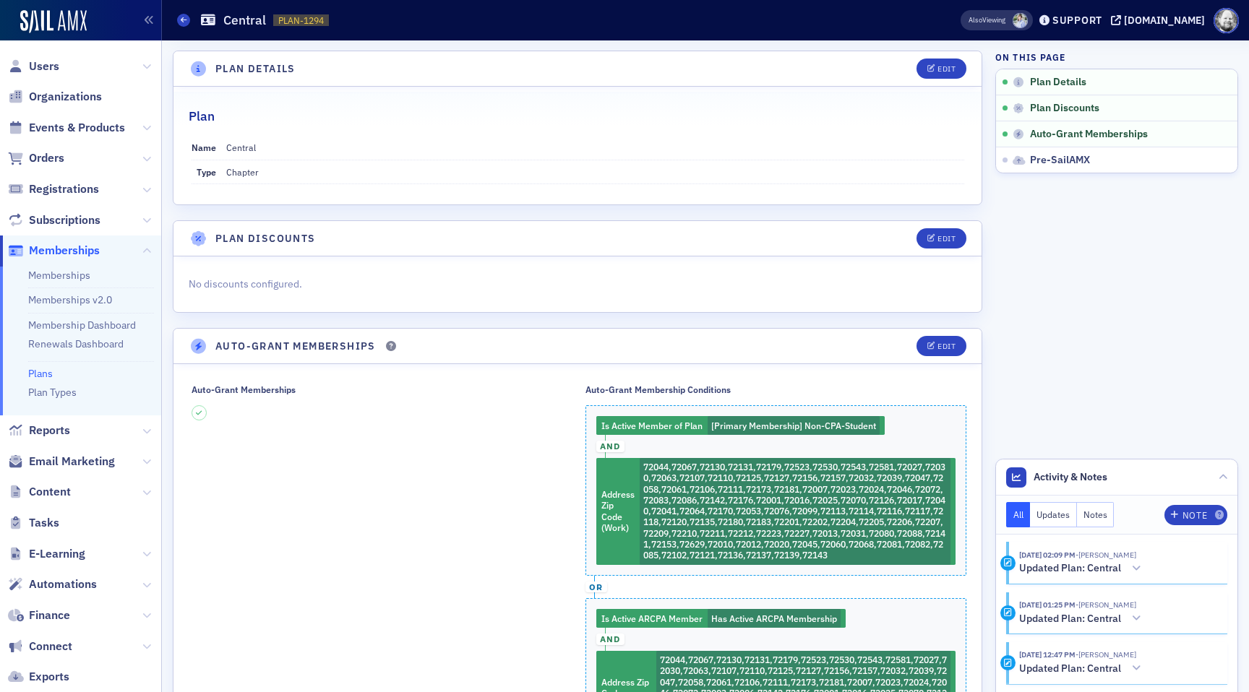
click at [276, 257] on div "No discounts configured." at bounding box center [577, 285] width 808 height 56
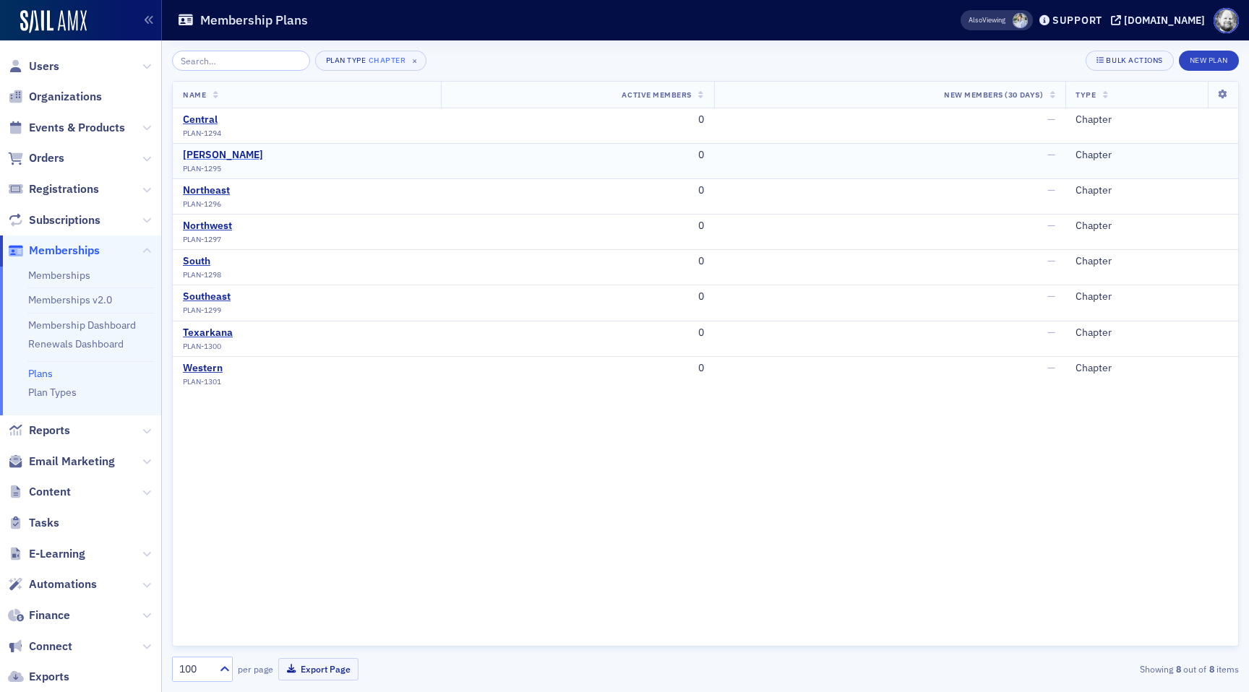
click at [204, 158] on div "DeGray" at bounding box center [223, 155] width 80 height 13
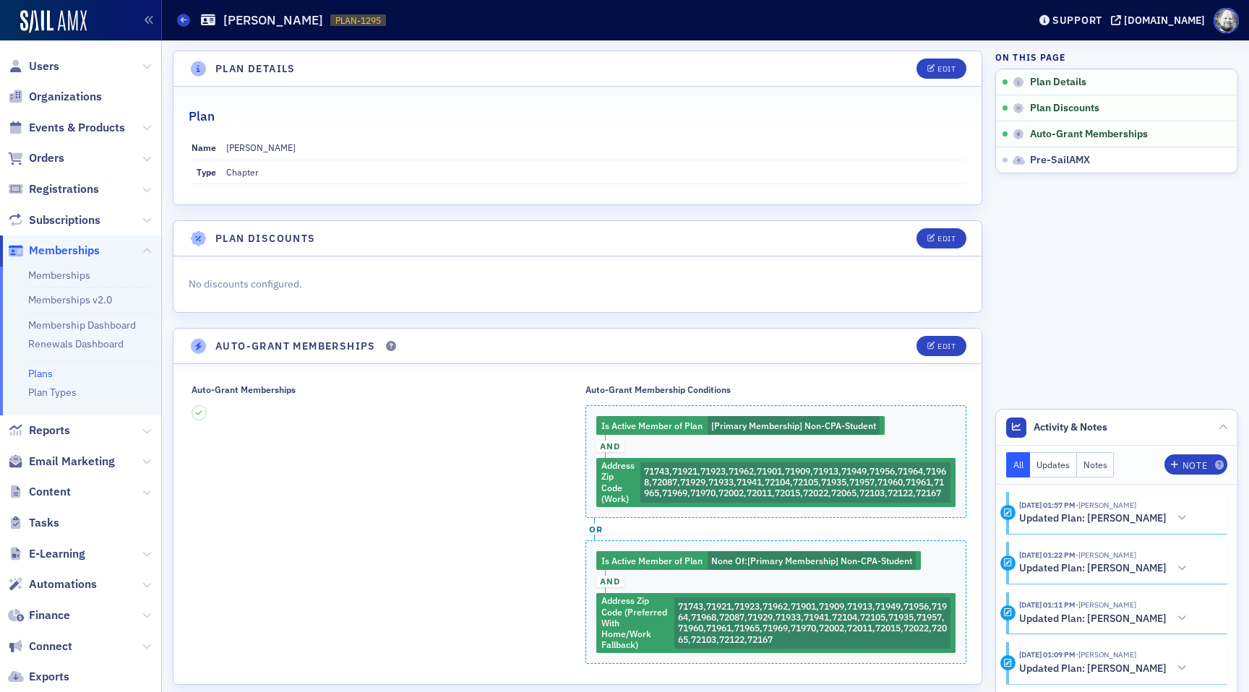
click at [904, 562] on div "Auto-Grant Membership Conditions Is Active Member of Plan [Primary Membership] …" at bounding box center [777, 525] width 382 height 280
click at [910, 562] on div "Auto-Grant Membership Conditions Is Active Member of Plan [Primary Membership] …" at bounding box center [777, 525] width 382 height 280
click at [943, 351] on button "Edit" at bounding box center [942, 346] width 50 height 20
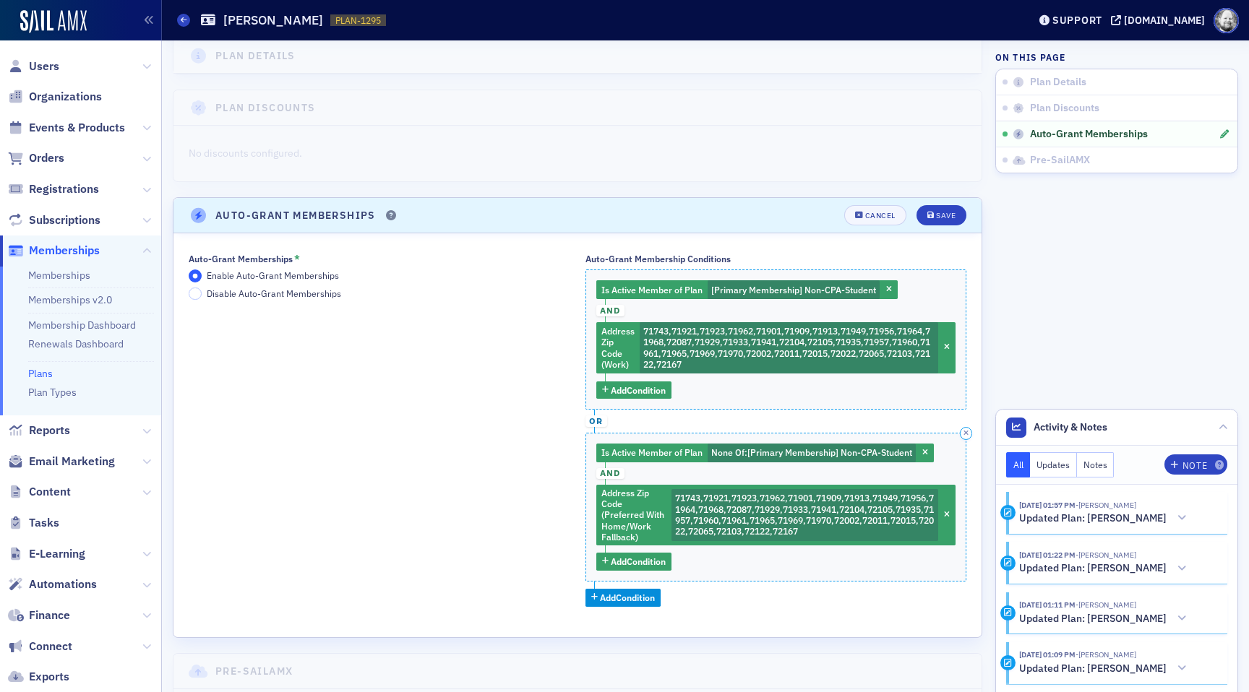
scroll to position [134, 0]
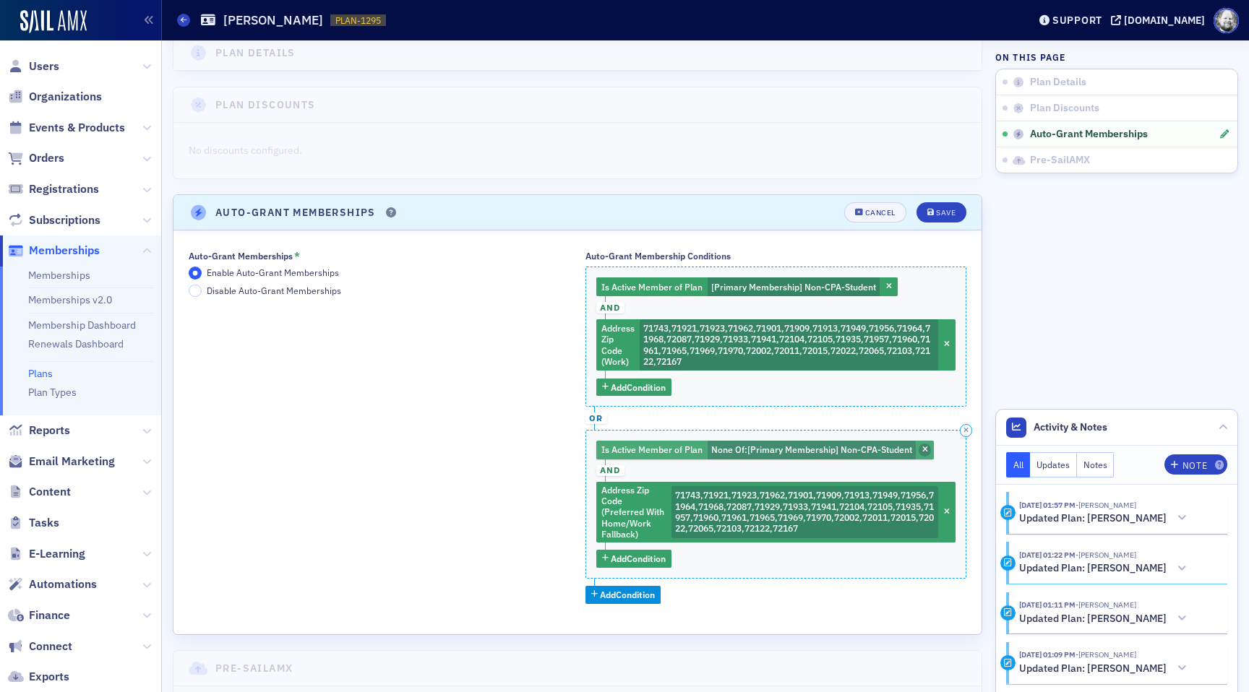
click at [925, 445] on span "button" at bounding box center [925, 450] width 13 height 13
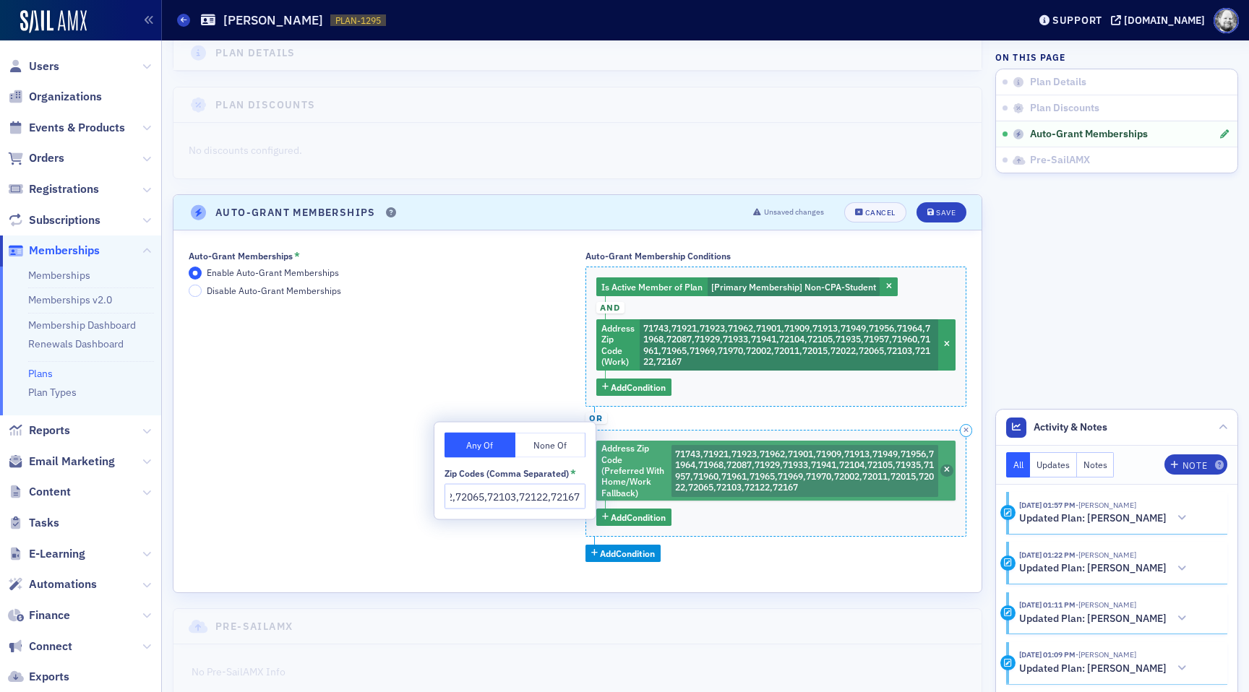
scroll to position [0, 0]
click at [946, 466] on span "button" at bounding box center [946, 471] width 13 height 13
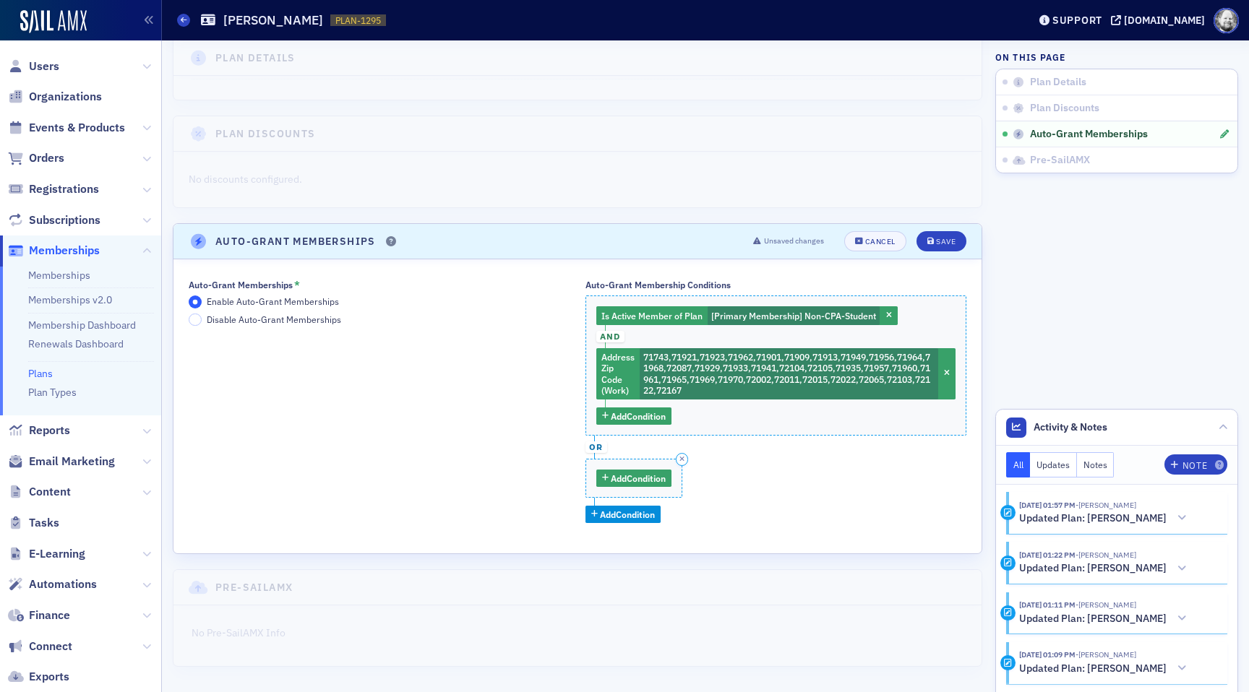
scroll to position [105, 0]
click at [649, 479] on span "Add Condition" at bounding box center [638, 478] width 55 height 13
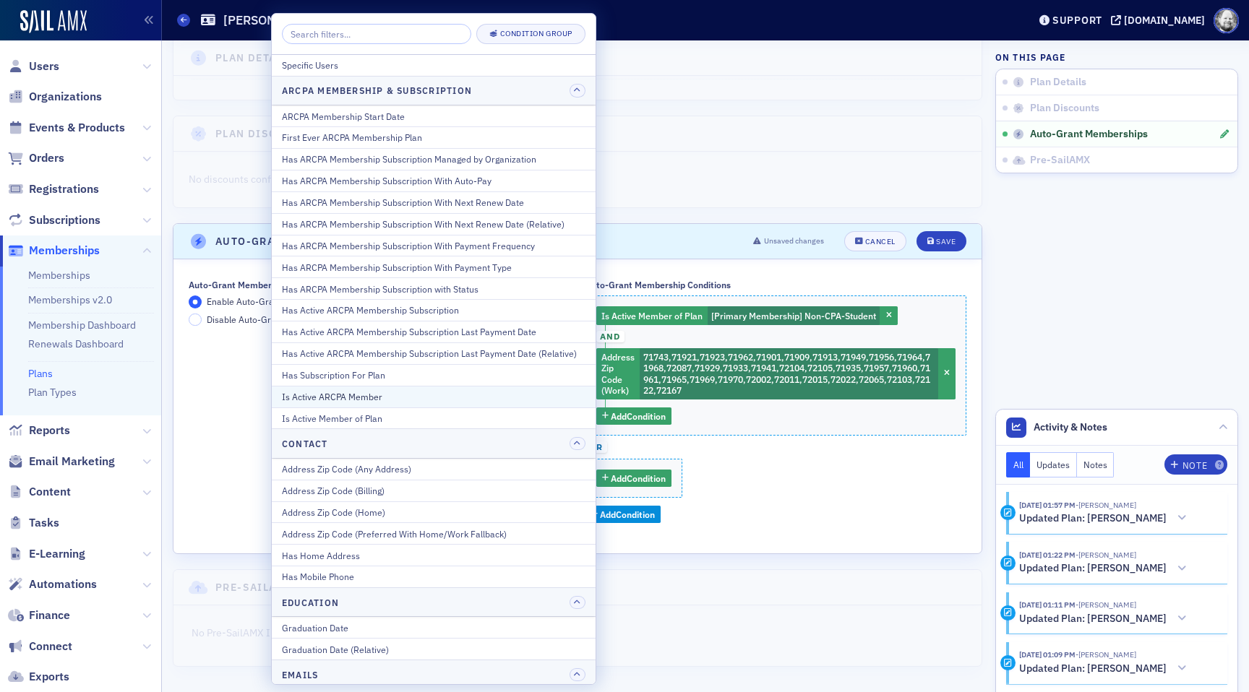
click at [438, 394] on div "Is Active ARCPA Member" at bounding box center [434, 396] width 304 height 13
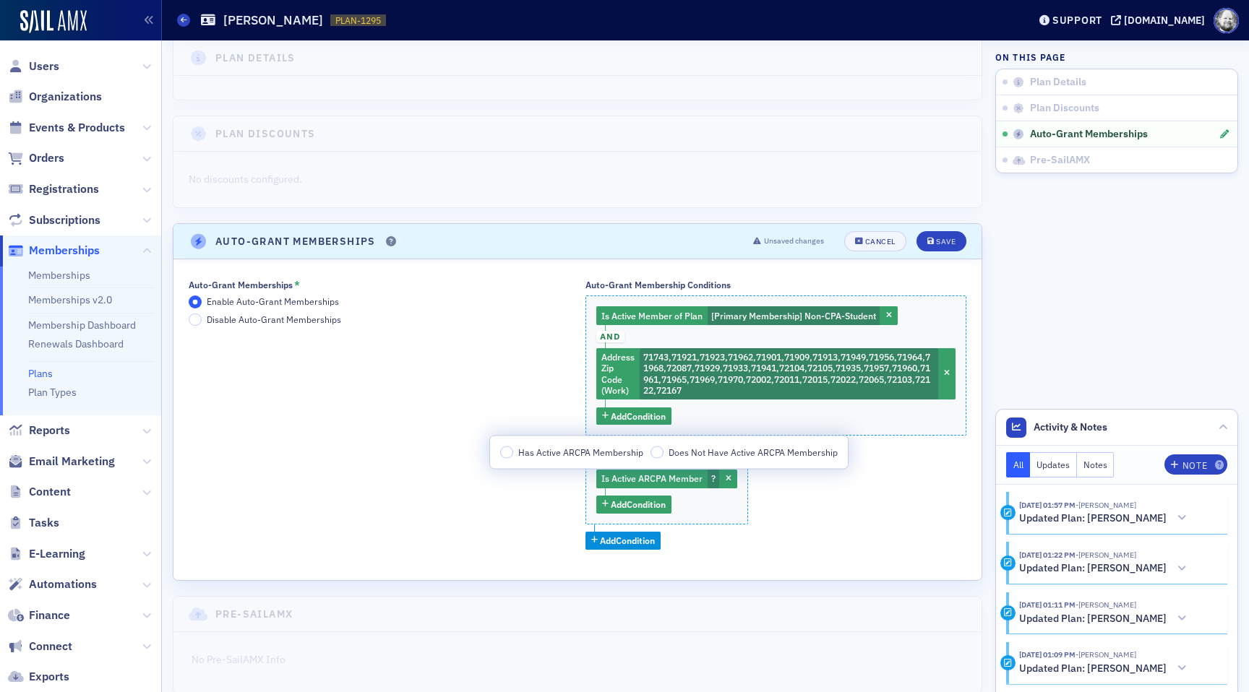
click at [535, 447] on span "Has Active ARCPA Membership" at bounding box center [580, 452] width 125 height 12
click at [513, 447] on input "Has Active ARCPA Membership" at bounding box center [506, 452] width 13 height 13
click at [649, 507] on span "Add Condition" at bounding box center [638, 504] width 55 height 13
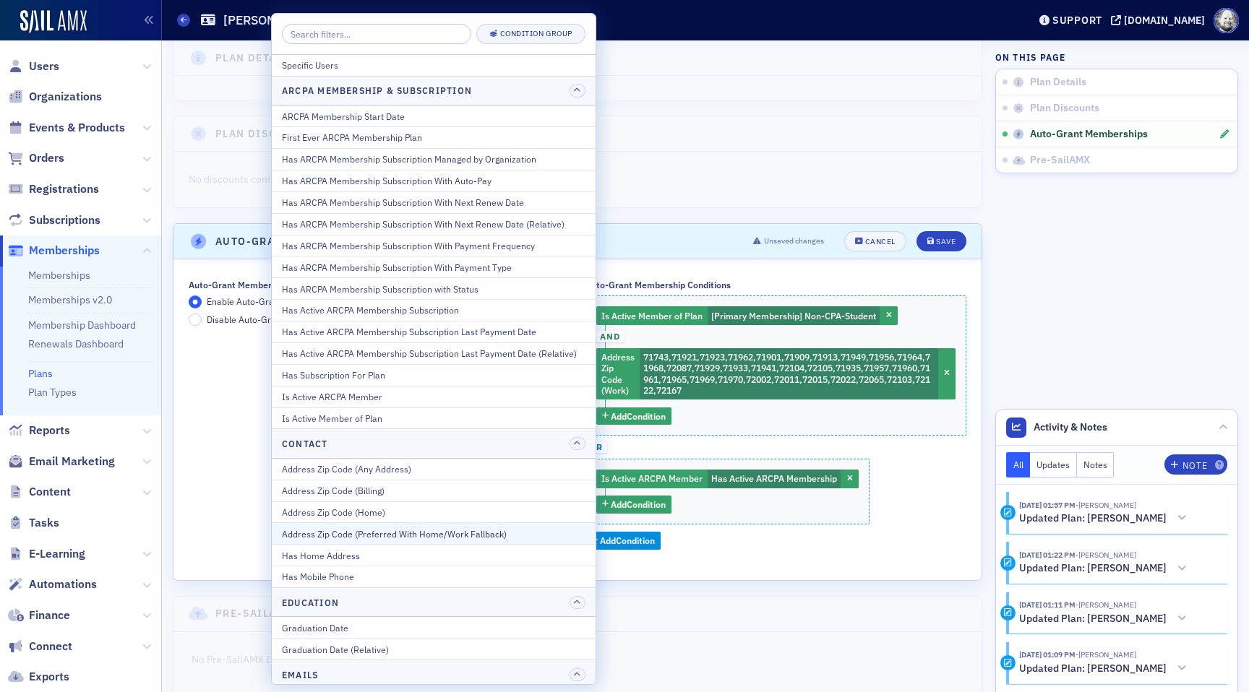
click at [518, 528] on div "Address Zip Code (Preferred With Home/Work Fallback)" at bounding box center [434, 534] width 304 height 13
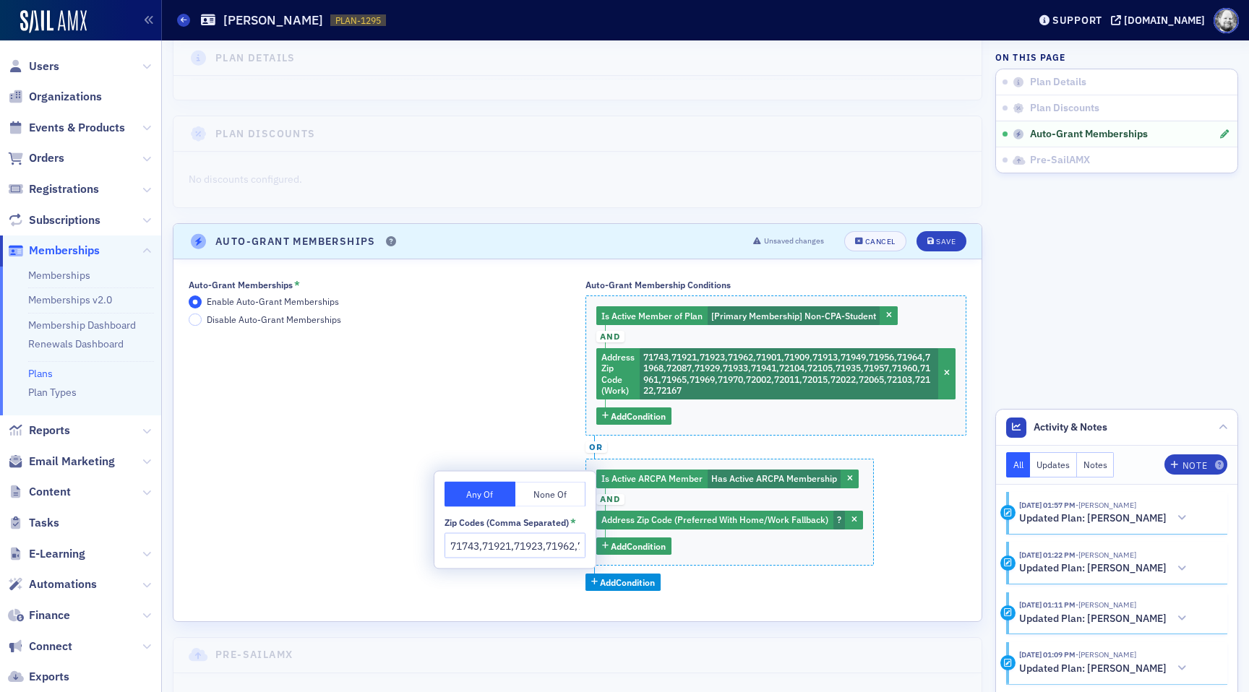
scroll to position [0, 937]
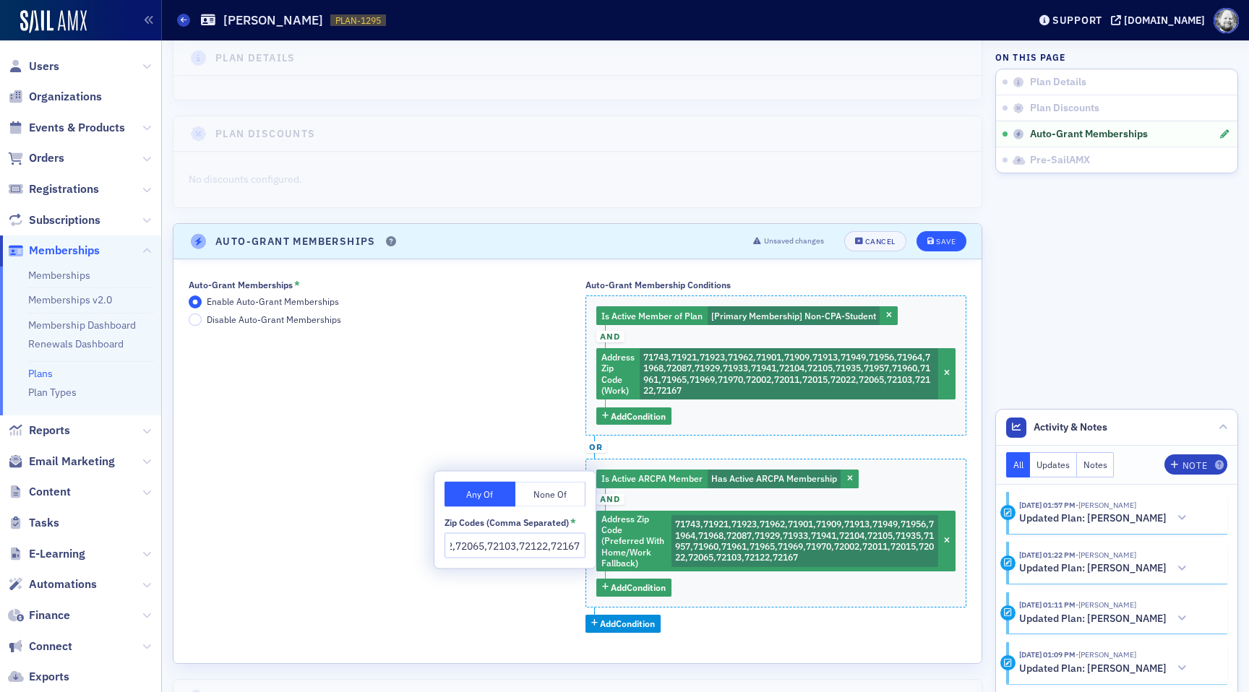
type input "71743,71921,71923,71962,71901,71909,71913,71949,71956,71964,71968,72087,71929,7…"
click at [936, 241] on div "Save" at bounding box center [946, 242] width 20 height 8
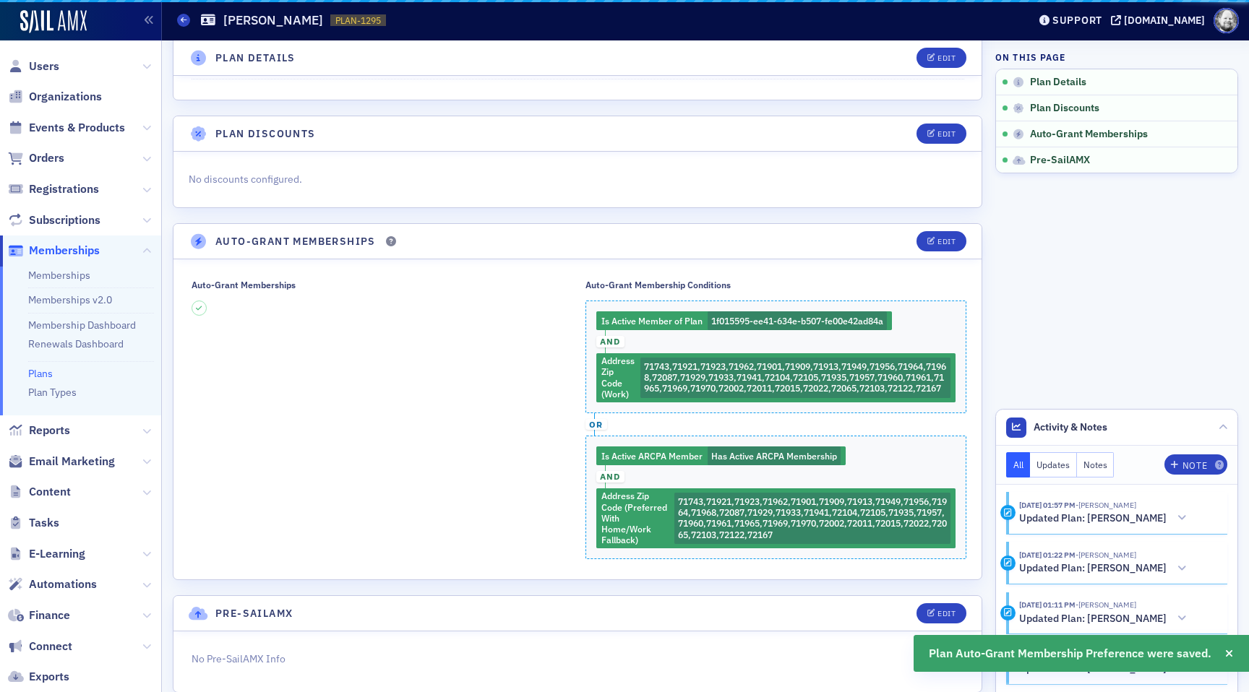
scroll to position [134, 0]
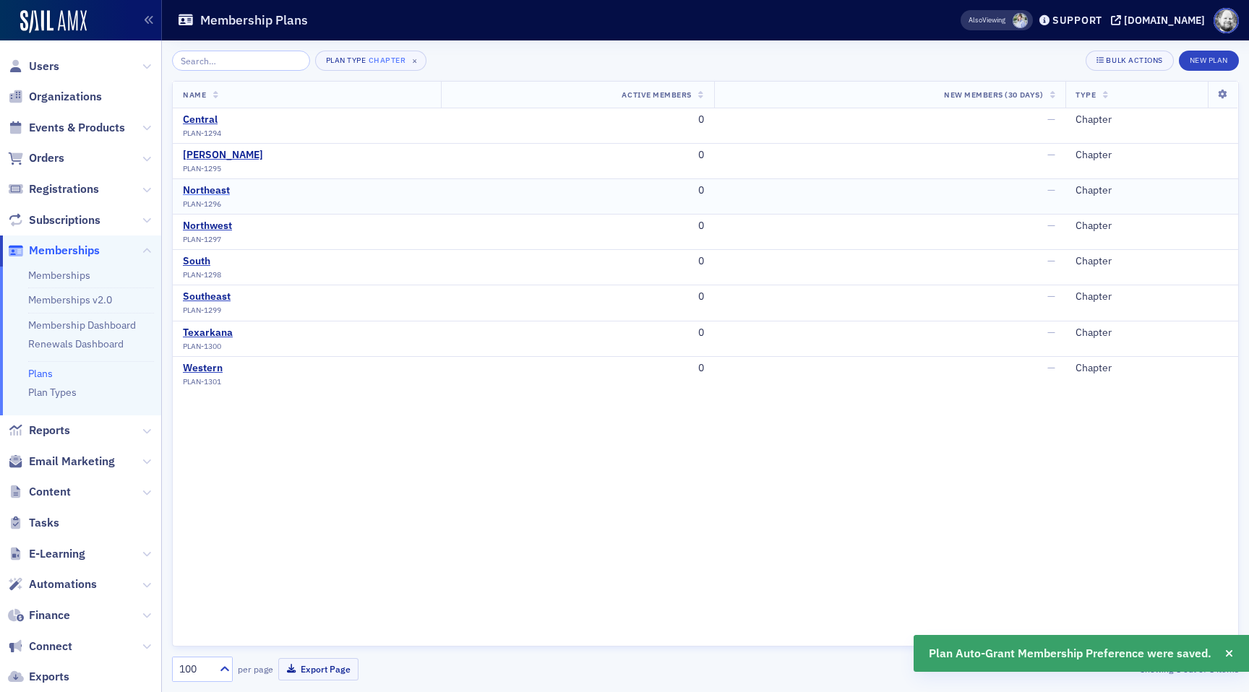
click at [200, 187] on div "Northeast" at bounding box center [206, 190] width 47 height 13
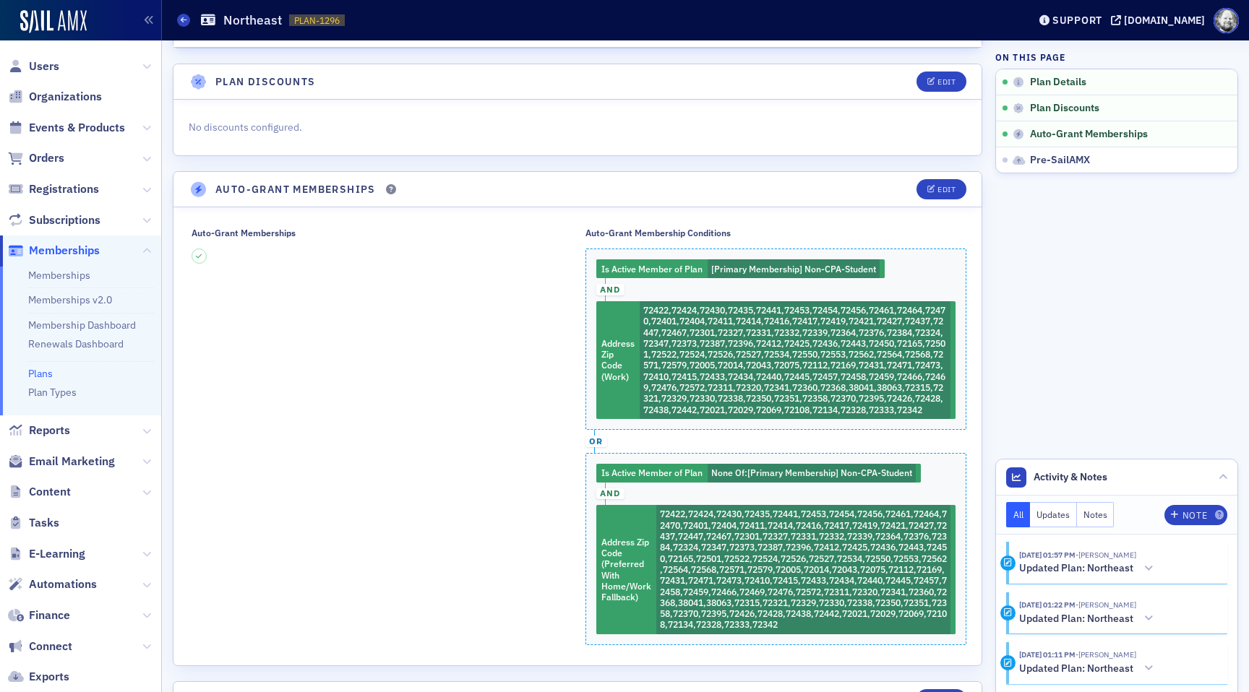
scroll to position [202, 0]
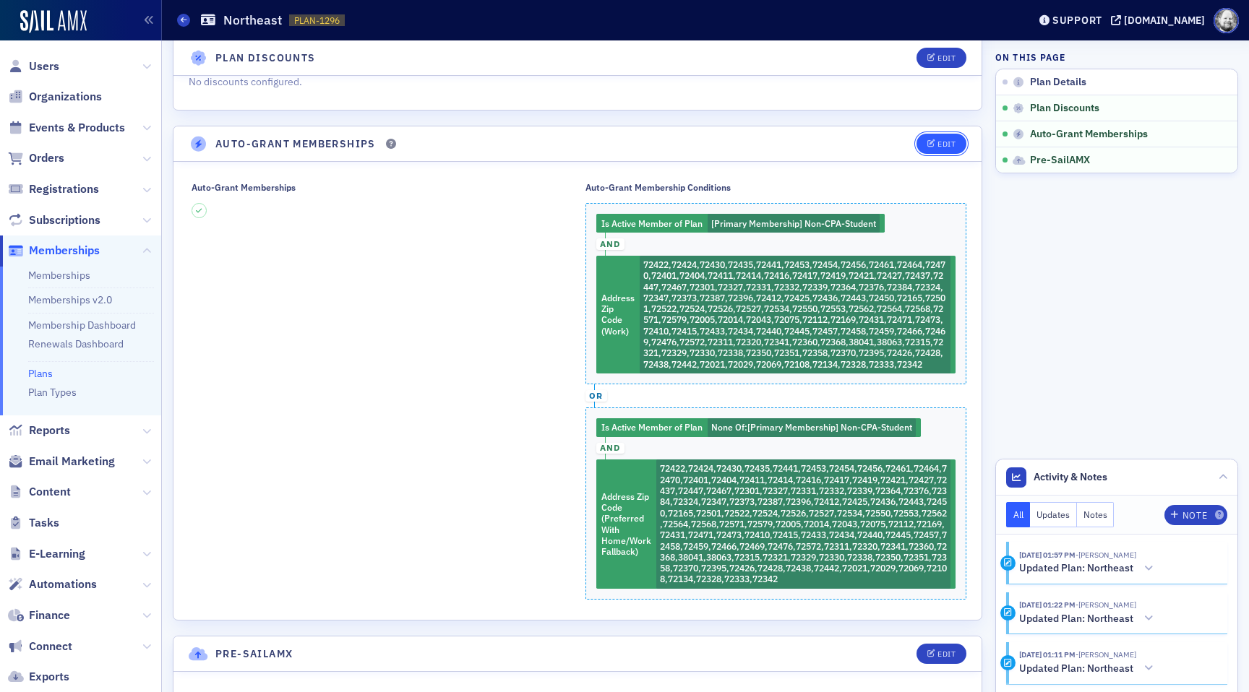
click at [936, 144] on span "Edit" at bounding box center [941, 144] width 28 height 8
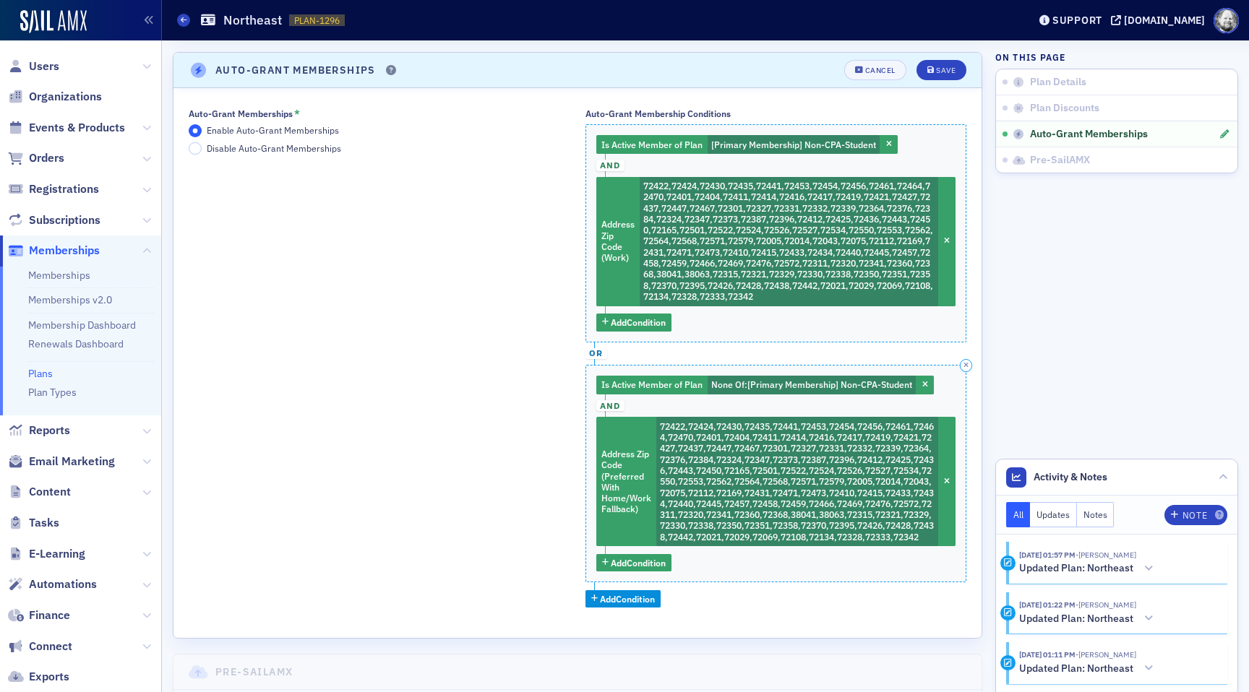
scroll to position [280, 0]
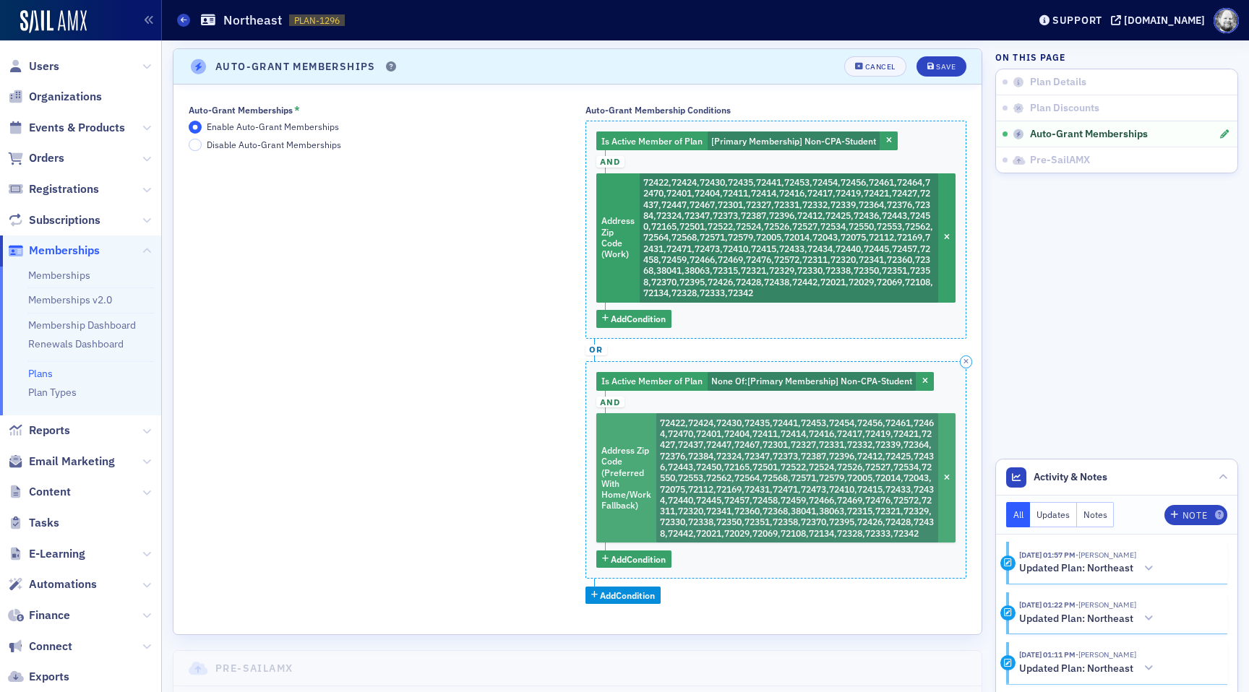
click at [736, 501] on span "72422,72424,72430,72435,72441,72453,72454,72456,72461,72464,72470,72401,72404,7…" at bounding box center [797, 478] width 274 height 122
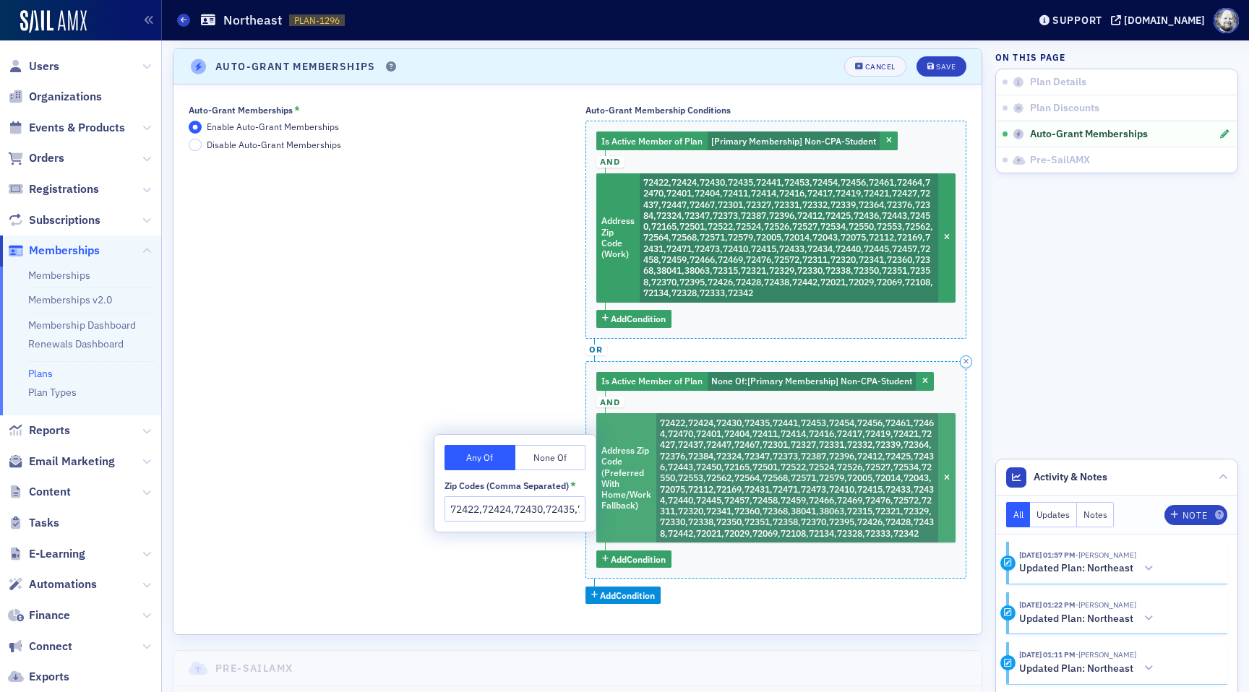
scroll to position [0, 3387]
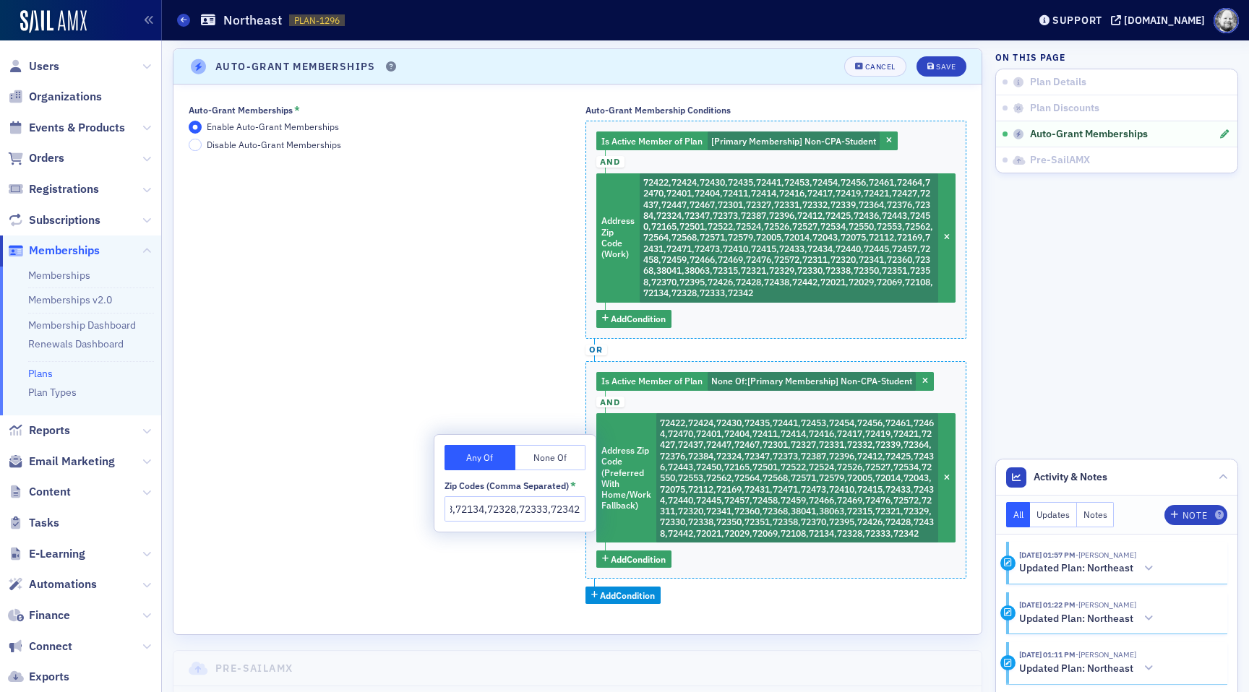
click at [524, 507] on input "72422,72424,72430,72435,72441,72453,72454,72456,72461,72464,72470,72401,72404,7…" at bounding box center [515, 509] width 141 height 25
click at [926, 378] on icon "button" at bounding box center [925, 382] width 6 height 8
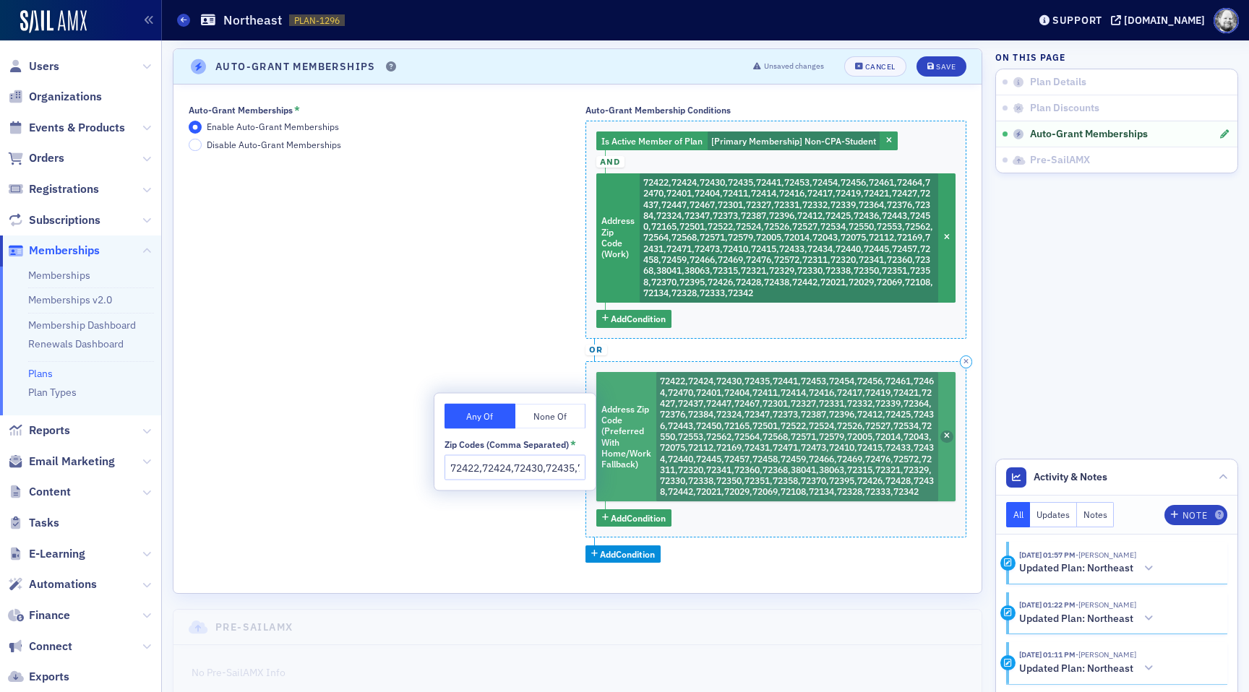
click at [945, 437] on icon "button" at bounding box center [947, 437] width 6 height 8
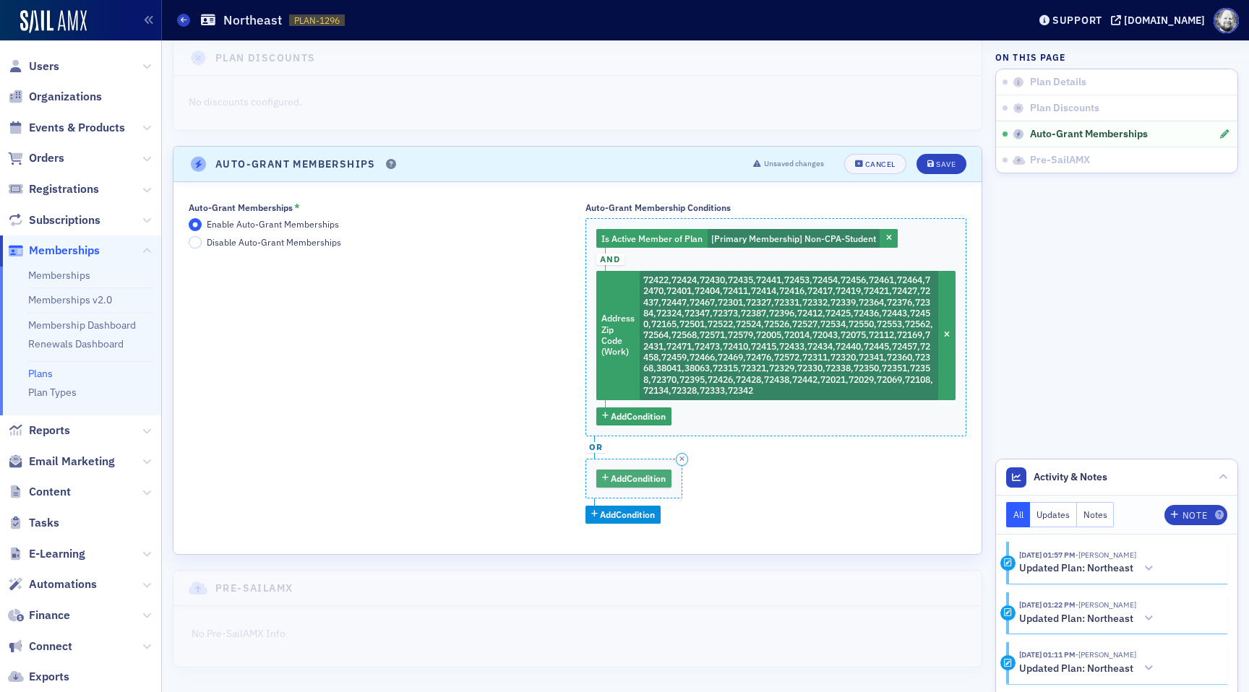
click at [638, 481] on span "Add Condition" at bounding box center [638, 478] width 55 height 13
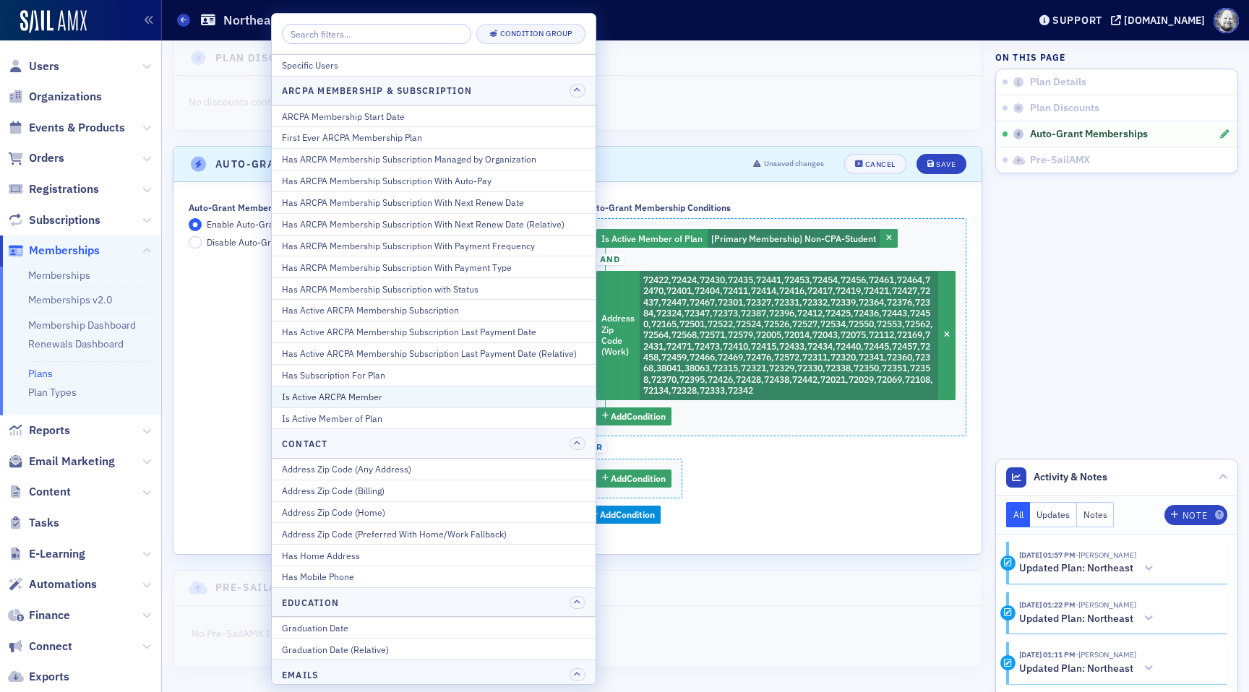
click at [505, 393] on div "Is Active ARCPA Member" at bounding box center [434, 396] width 304 height 13
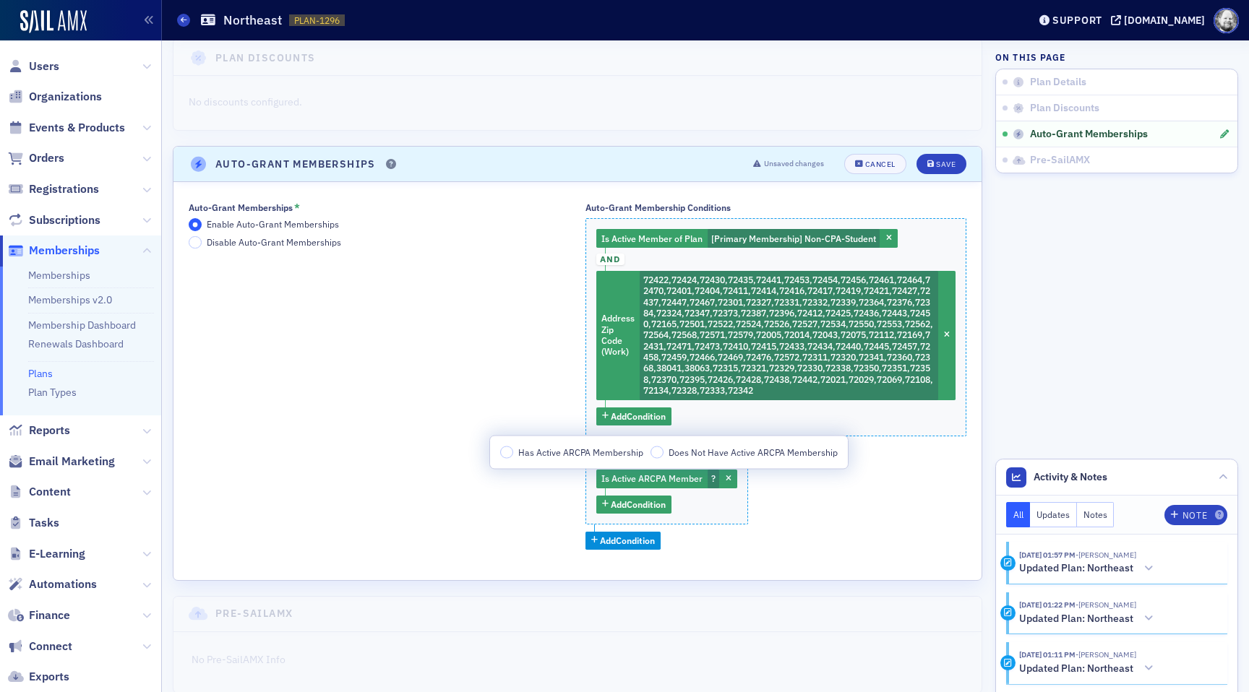
click at [601, 455] on span "Has Active ARCPA Membership" at bounding box center [580, 452] width 125 height 12
click at [513, 455] on input "Has Active ARCPA Membership" at bounding box center [506, 452] width 13 height 13
click at [634, 503] on span "Add Condition" at bounding box center [638, 504] width 55 height 13
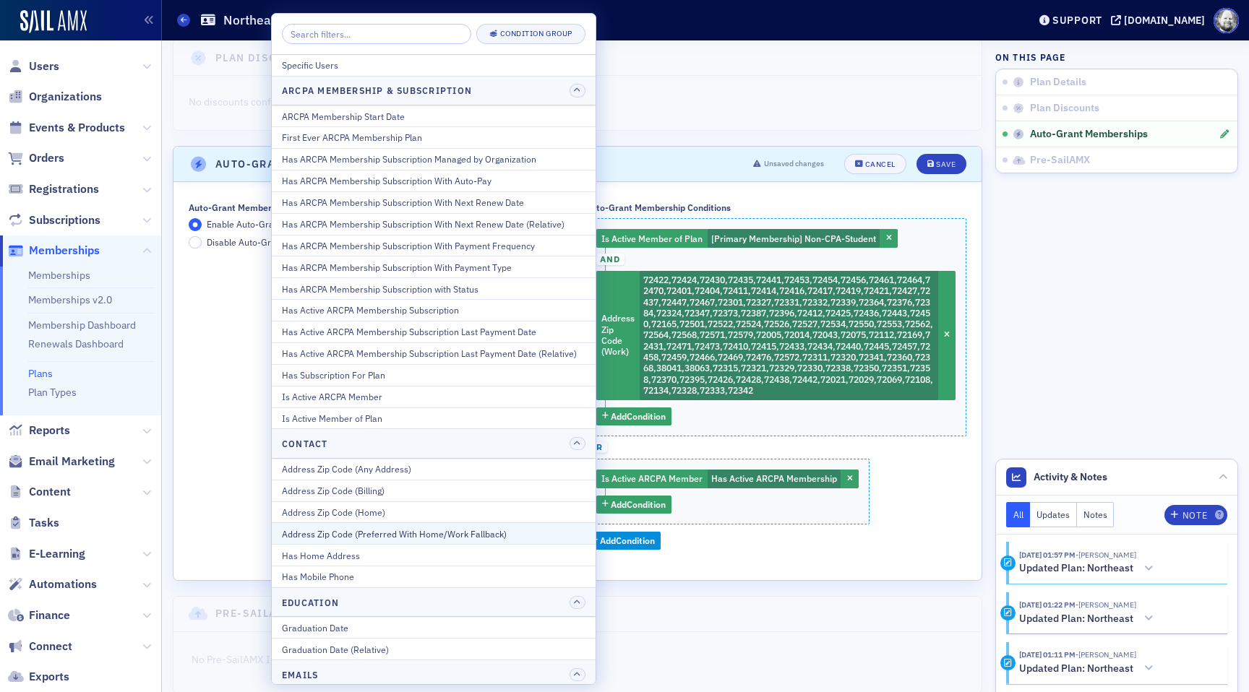
click at [548, 528] on div "Address Zip Code (Preferred With Home/Work Fallback)" at bounding box center [434, 534] width 304 height 13
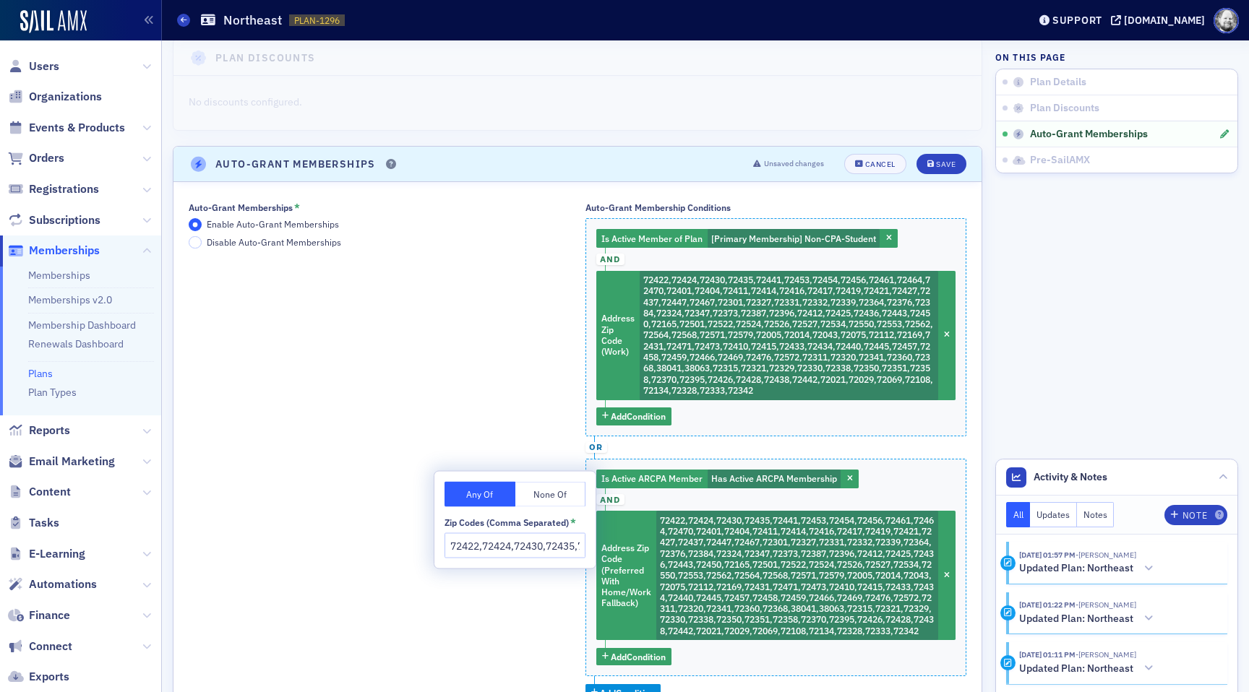
scroll to position [0, 3387]
type input "72422,72424,72430,72435,72441,72453,72454,72456,72461,72464,72470,72401,72404,7…"
click at [935, 166] on span "Save" at bounding box center [941, 164] width 28 height 8
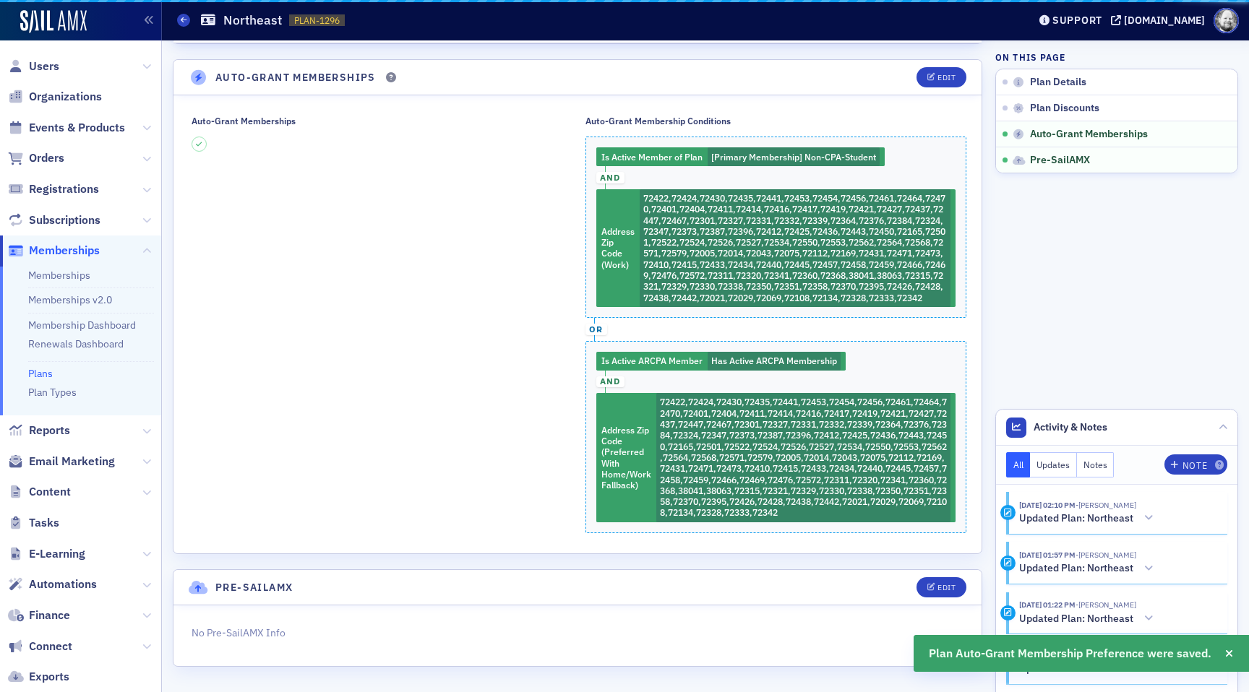
scroll to position [280, 0]
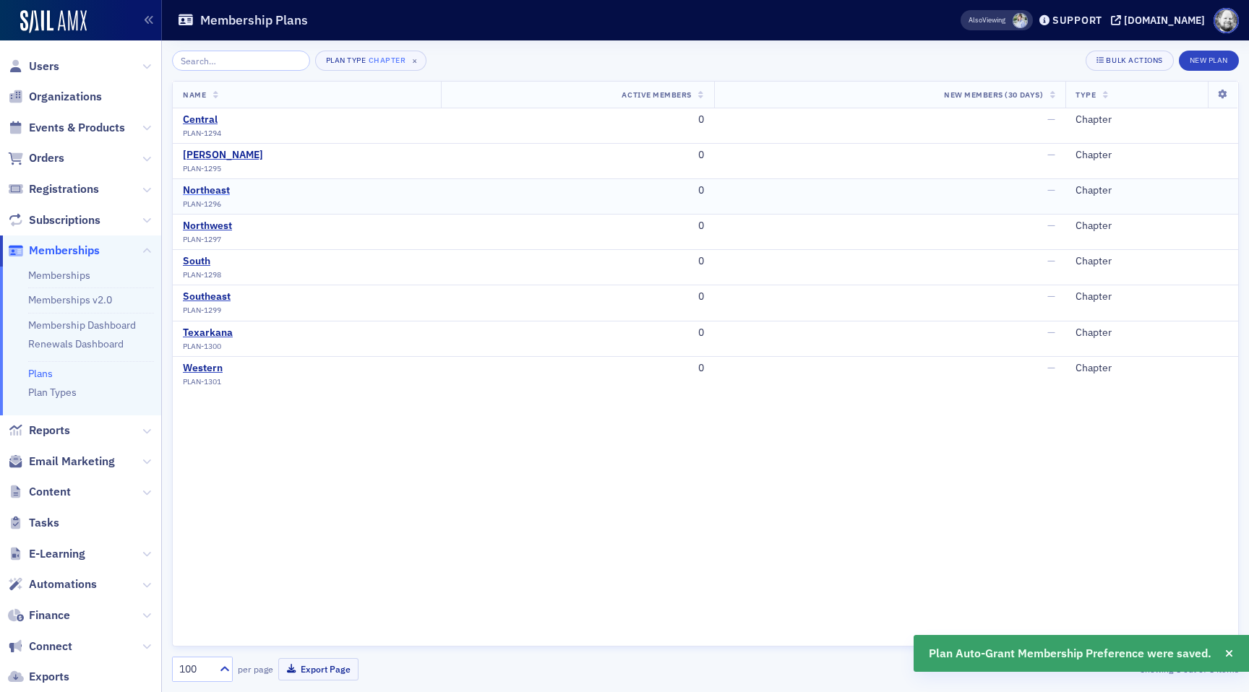
click at [216, 186] on div "Northeast" at bounding box center [206, 190] width 47 height 13
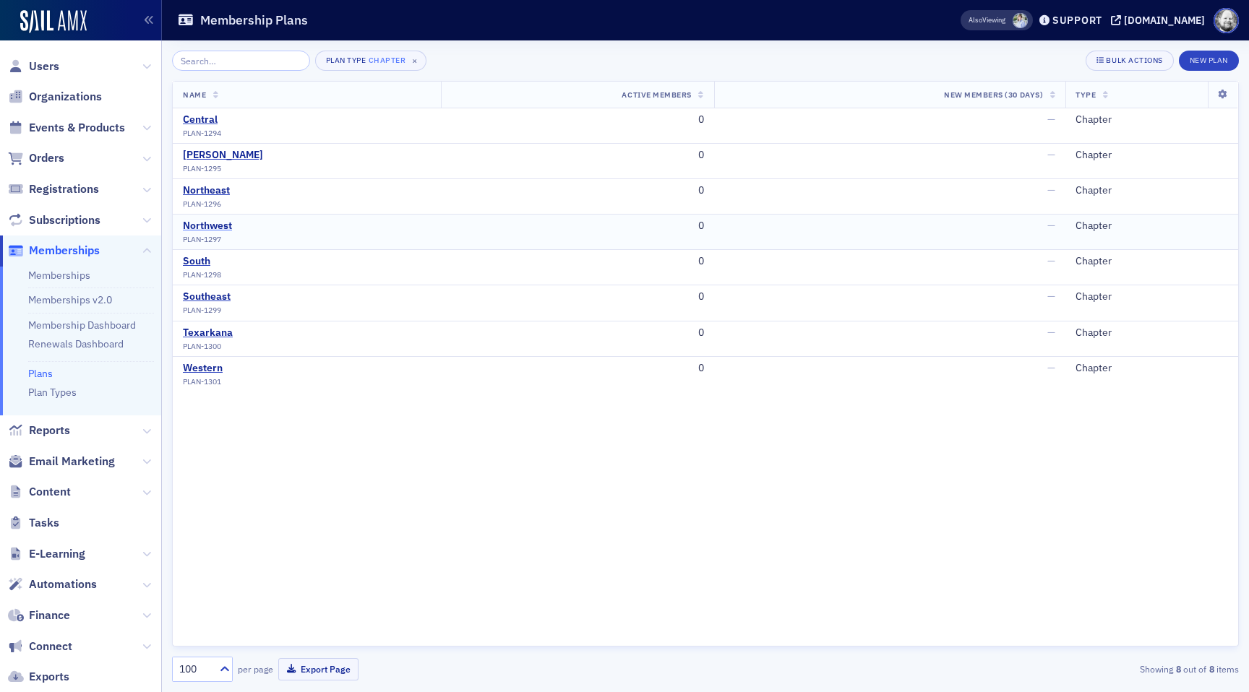
click at [215, 231] on div "Northwest" at bounding box center [207, 226] width 49 height 13
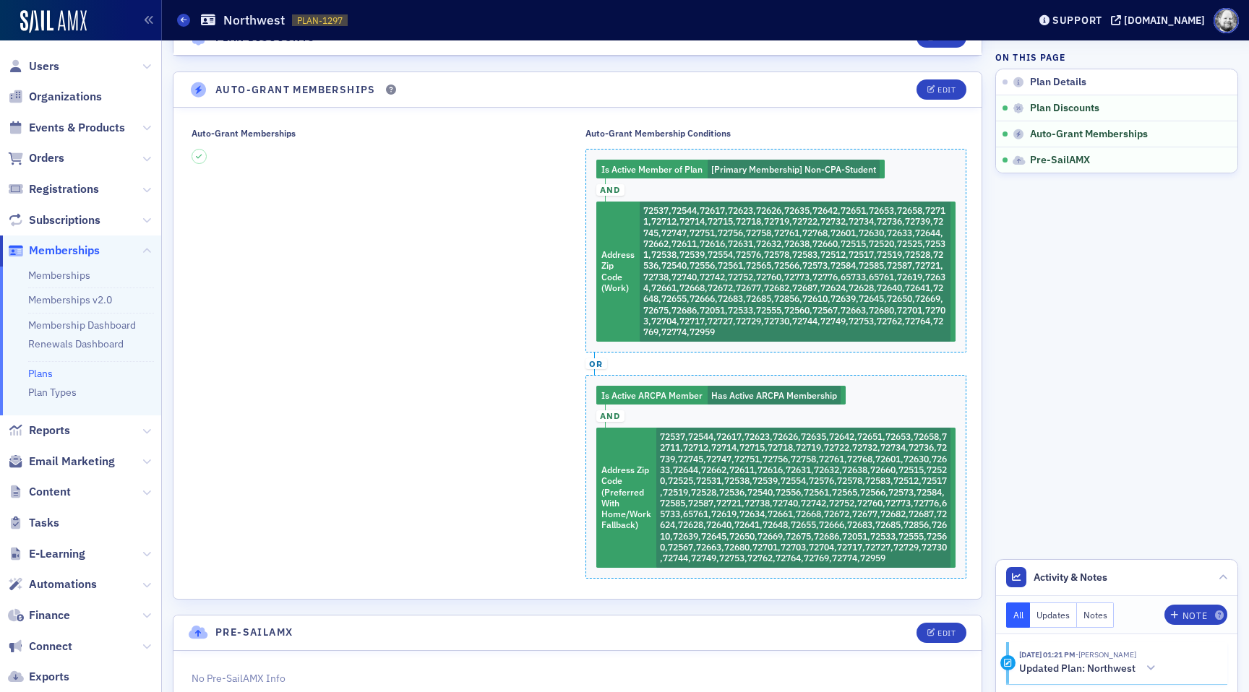
scroll to position [257, 0]
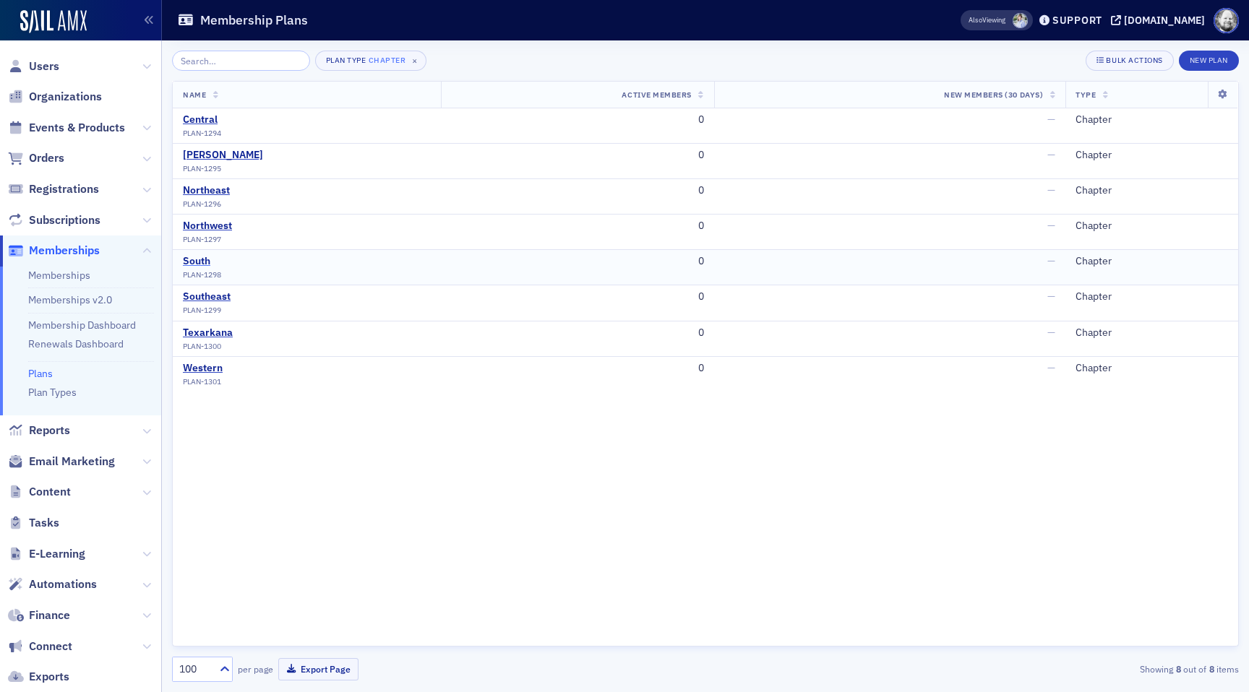
click at [202, 265] on div "South" at bounding box center [202, 261] width 38 height 13
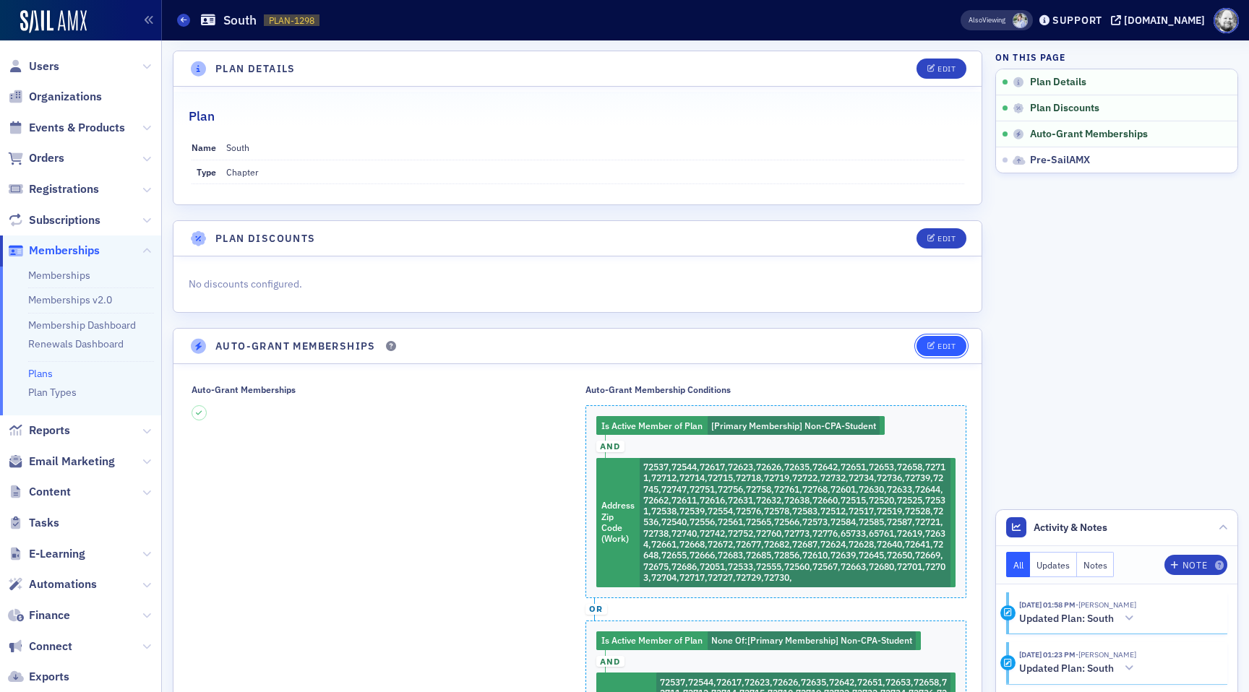
click at [928, 346] on icon "button" at bounding box center [931, 347] width 9 height 8
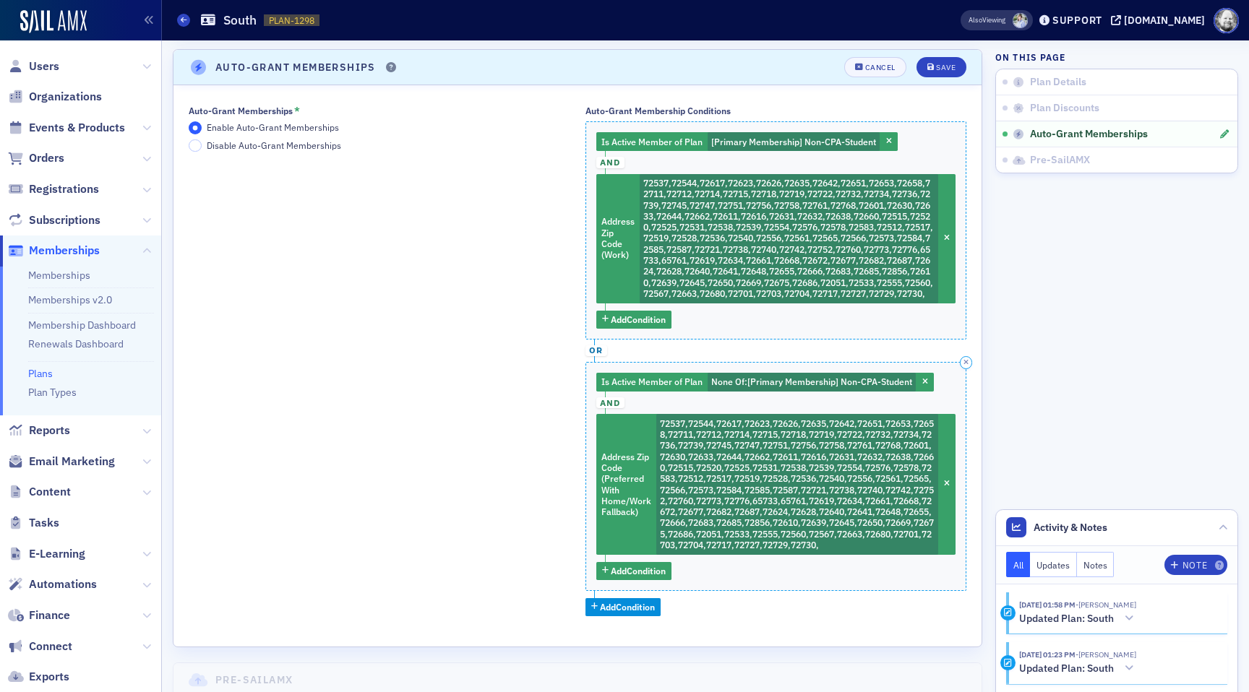
scroll to position [280, 0]
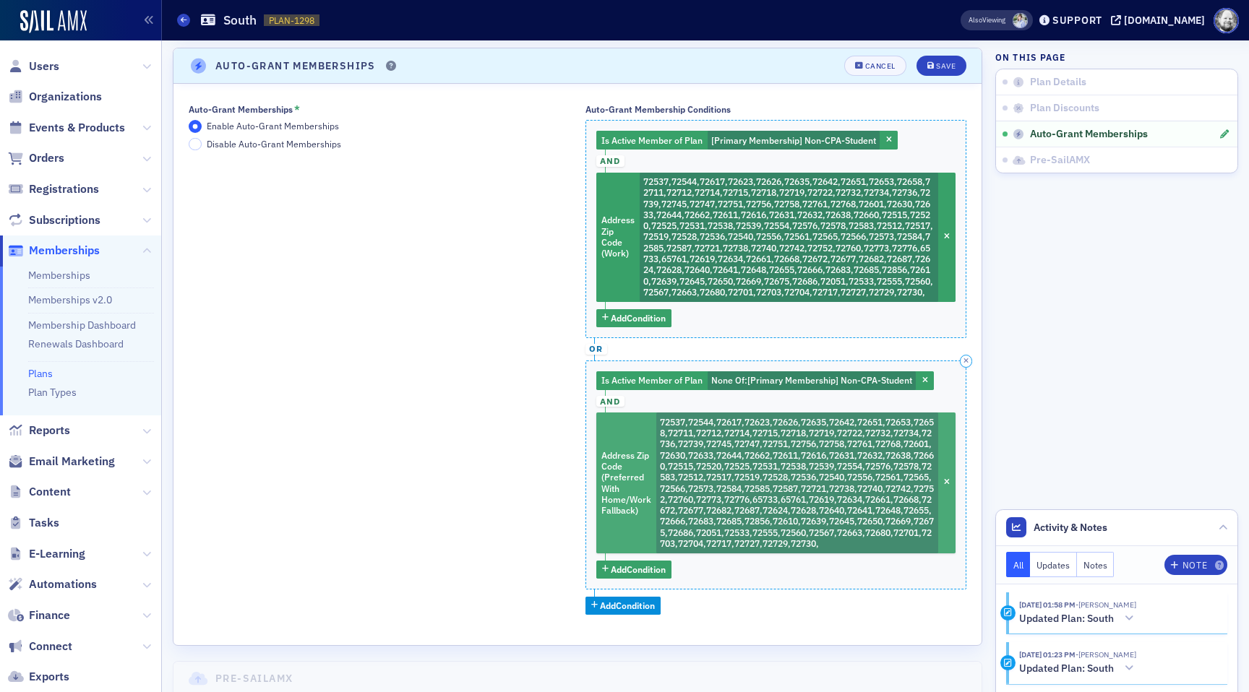
click at [789, 461] on span "72537,72544,72617,72623,72626,72635,72642,72651,72653,72658,72711,72712,72714,7…" at bounding box center [797, 482] width 274 height 133
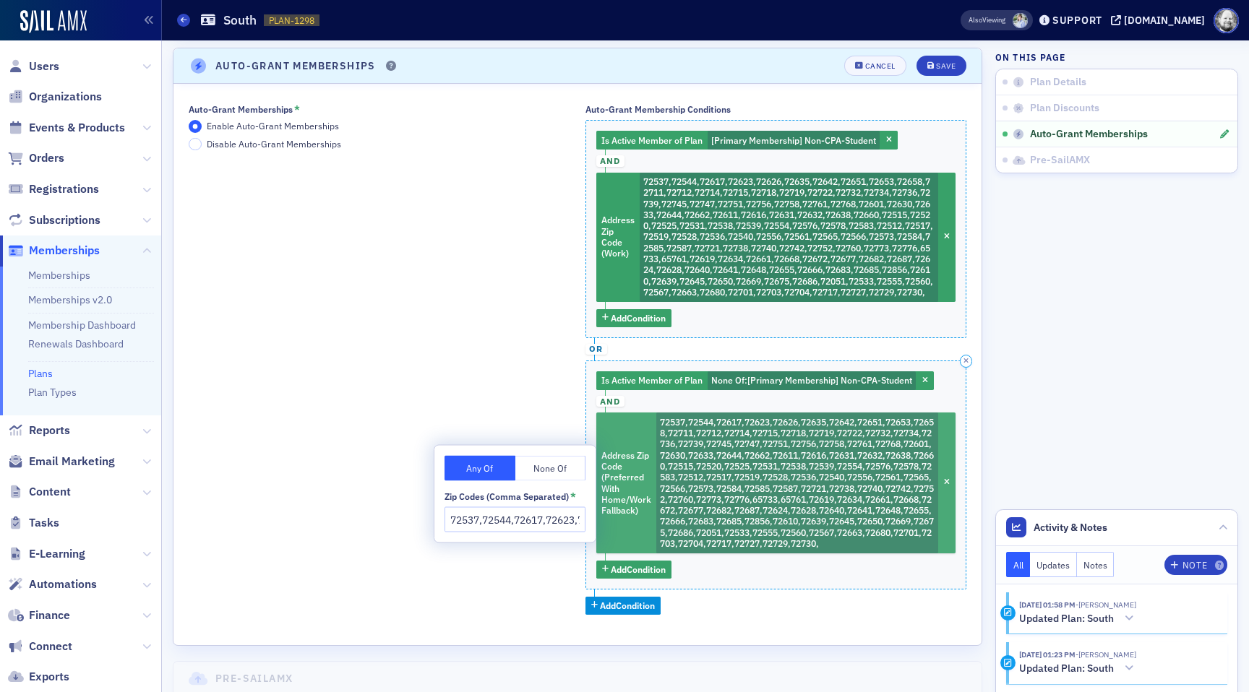
scroll to position [0, 3589]
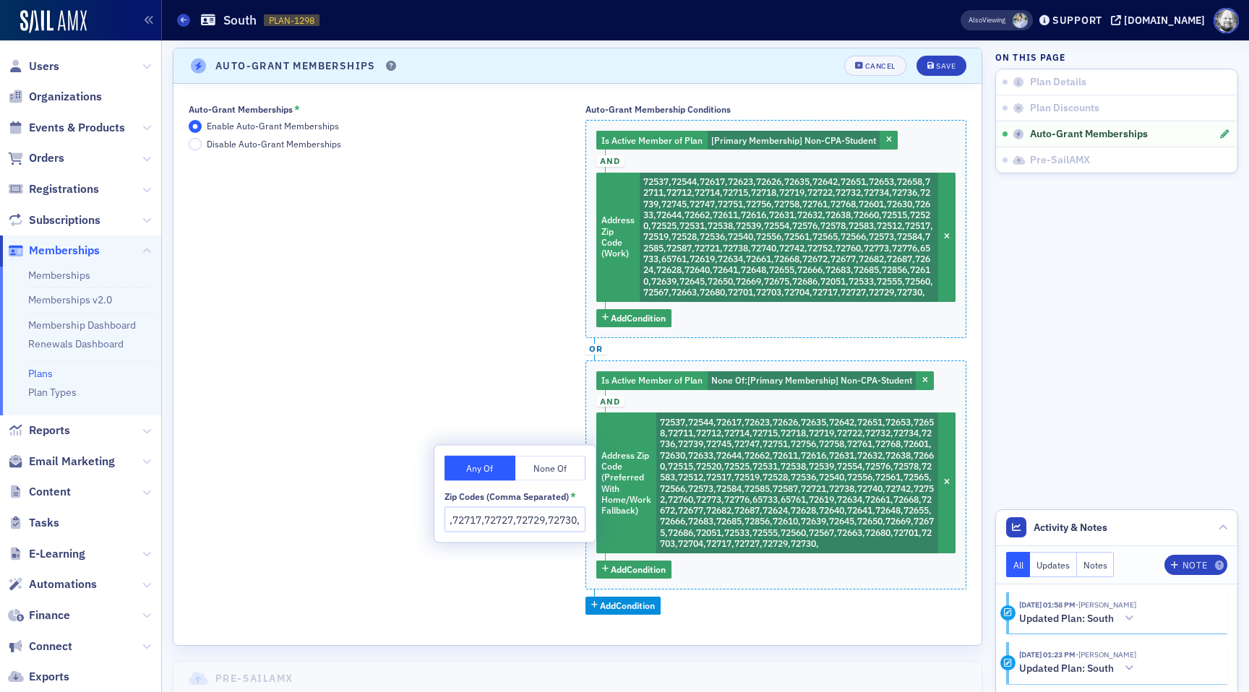
click at [496, 519] on input "72537,72544,72617,72623,72626,72635,72642,72651,72653,72658,72711,72712,72714,7…" at bounding box center [515, 519] width 141 height 25
click at [926, 385] on icon "button" at bounding box center [925, 381] width 6 height 8
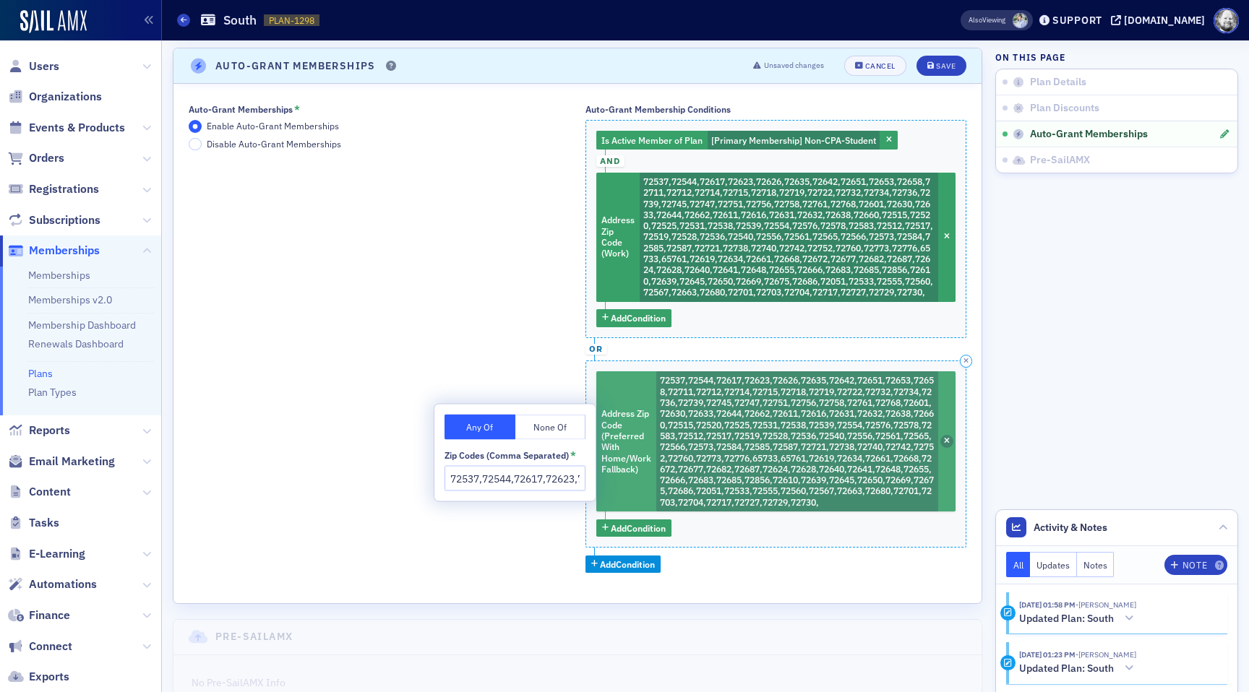
click at [947, 446] on icon "button" at bounding box center [947, 442] width 6 height 8
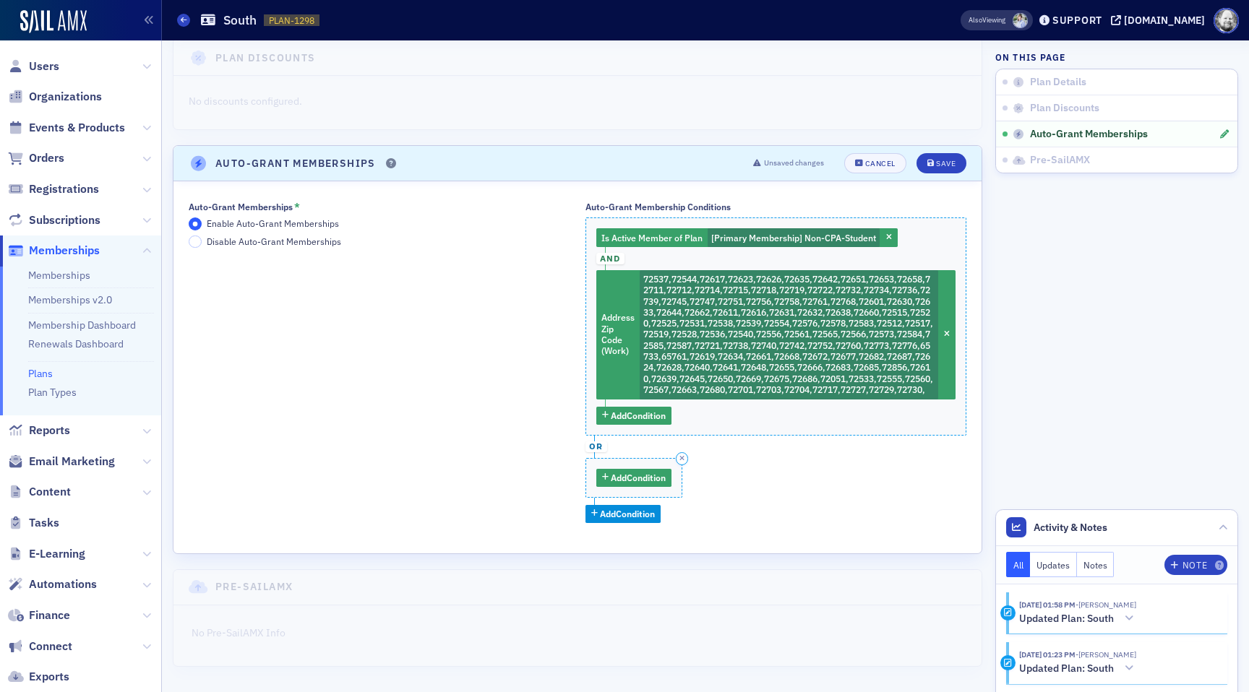
scroll to position [194, 0]
click at [628, 486] on button "Add Condition" at bounding box center [634, 478] width 76 height 18
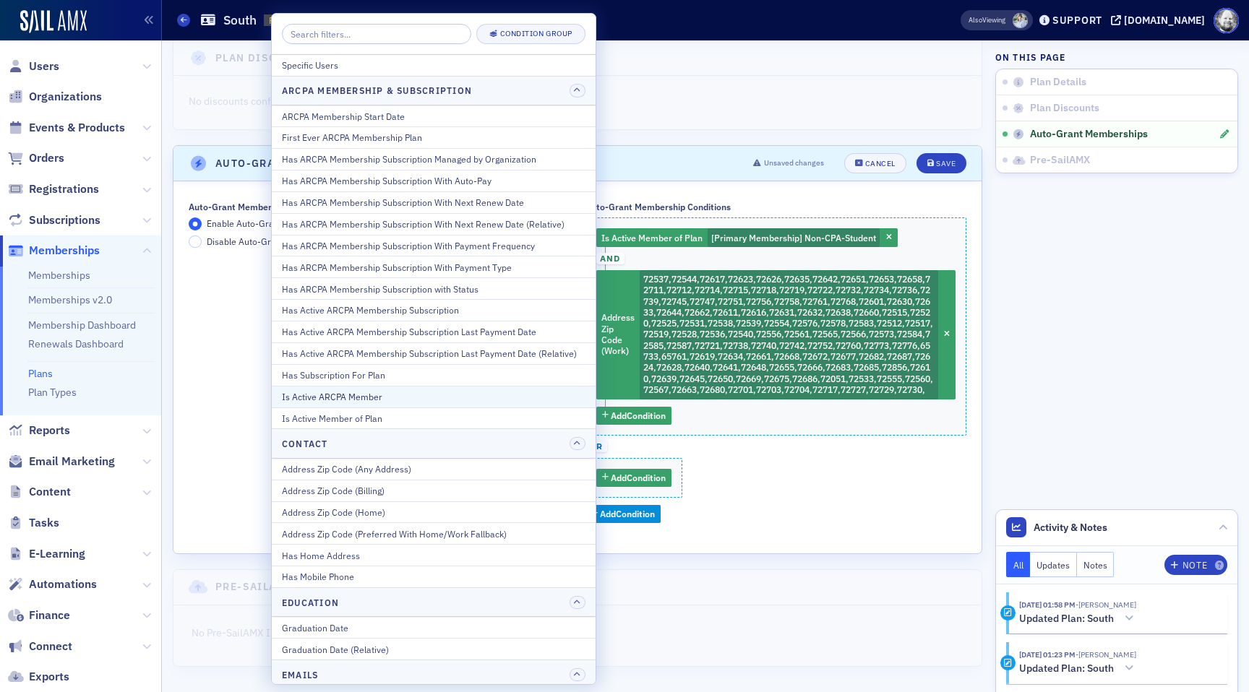
click at [449, 398] on div "Is Active ARCPA Member" at bounding box center [434, 396] width 304 height 13
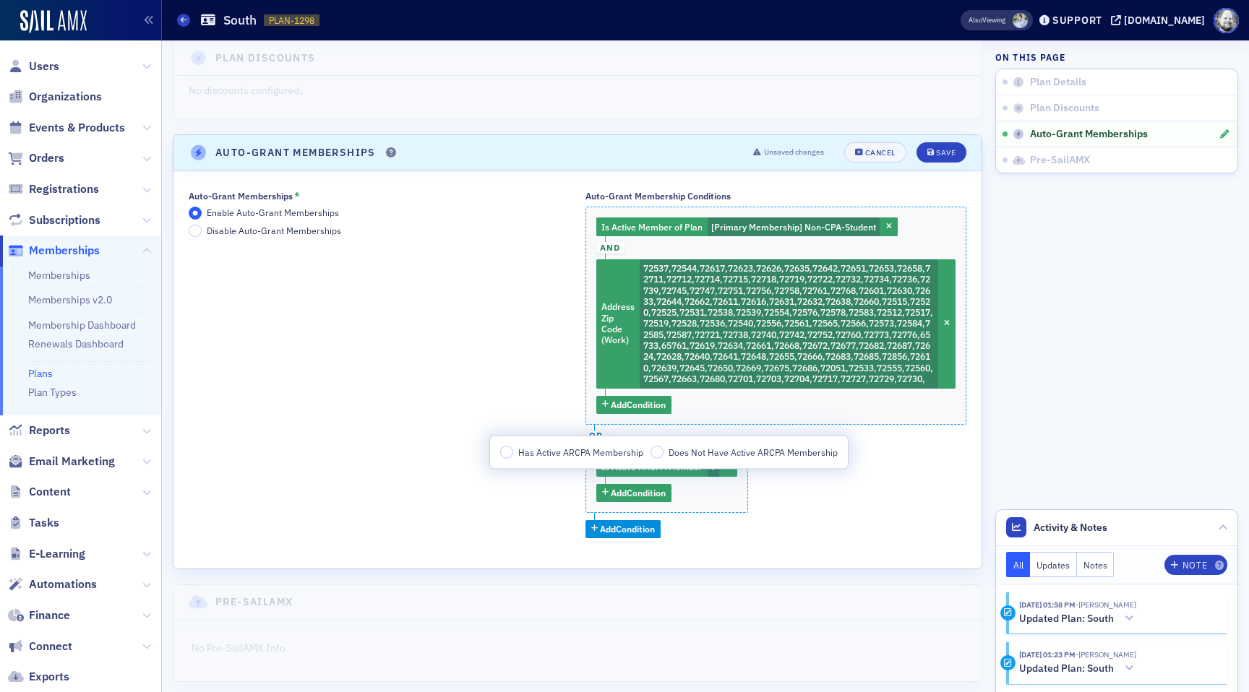
click at [558, 446] on span "Has Active ARCPA Membership" at bounding box center [580, 452] width 125 height 13
click at [513, 446] on input "Has Active ARCPA Membership" at bounding box center [506, 452] width 13 height 13
click at [616, 499] on span "Add Condition" at bounding box center [638, 492] width 55 height 13
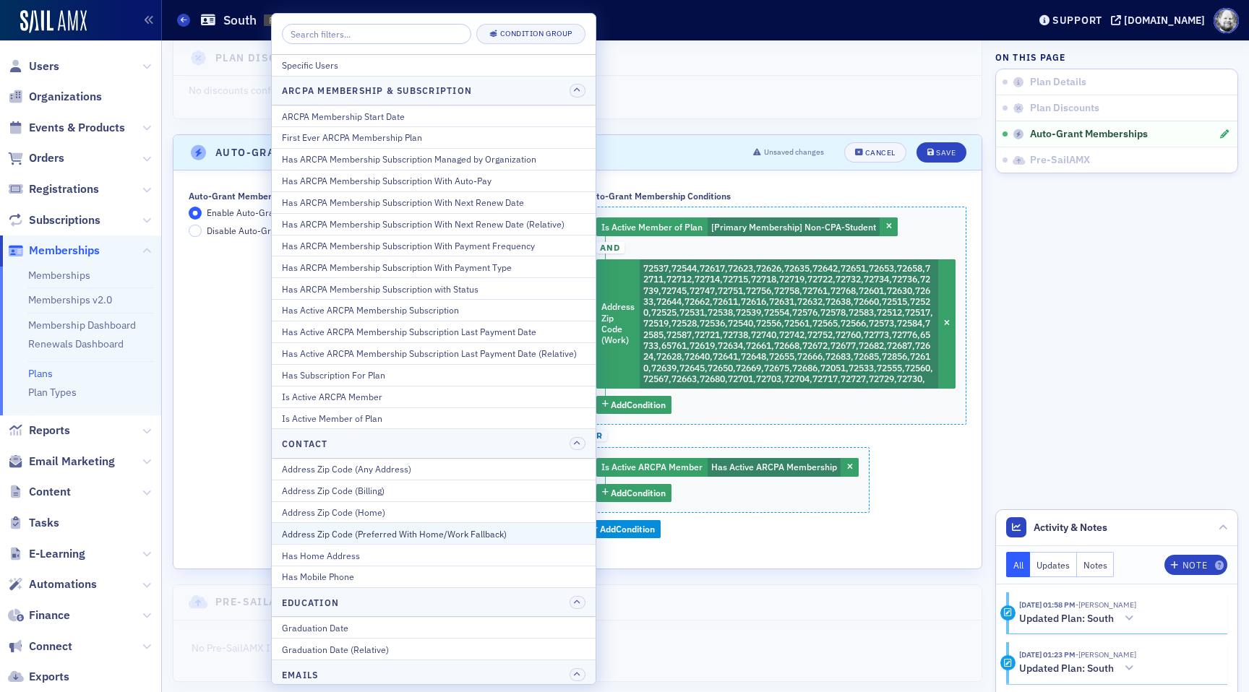
click at [539, 529] on div "Address Zip Code (Preferred With Home/Work Fallback)" at bounding box center [434, 534] width 304 height 13
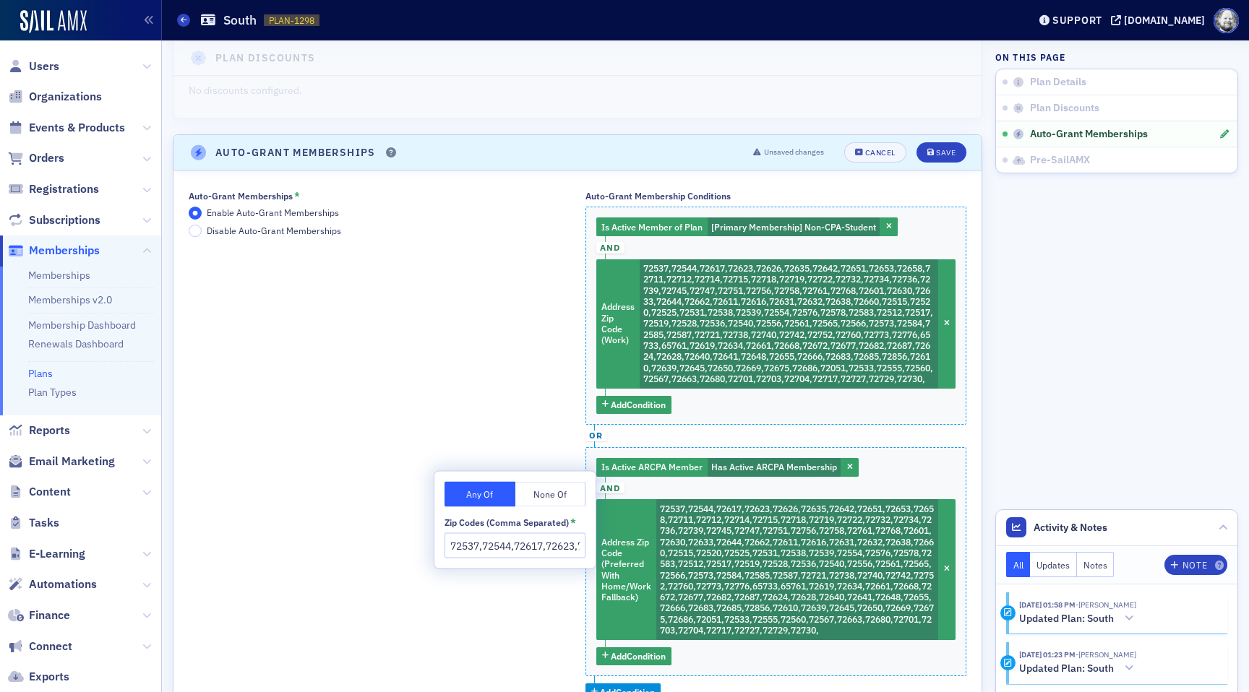
scroll to position [0, 3588]
type input "72537,72544,72617,72623,72626,72635,72642,72651,72653,72658,72711,72712,72714,7…"
click at [939, 164] on header "Auto-Grant Memberships Unsaved changes Cancel Save" at bounding box center [577, 152] width 808 height 35
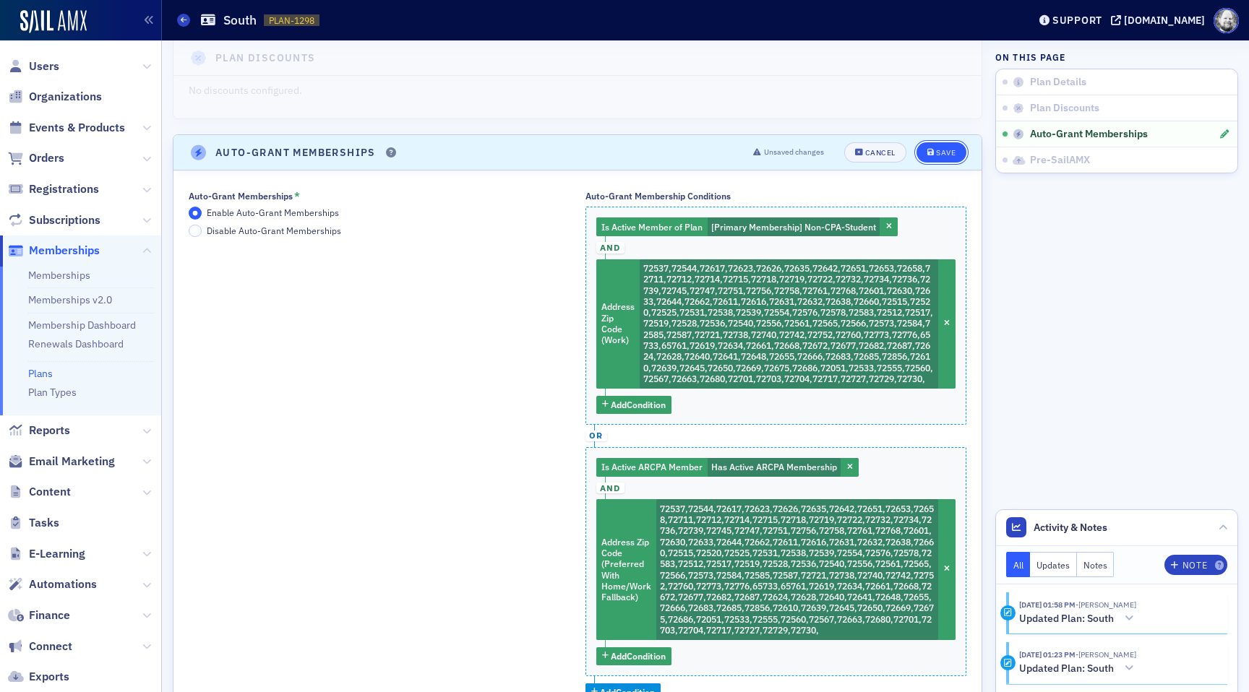
click at [939, 155] on div "Save" at bounding box center [946, 153] width 20 height 8
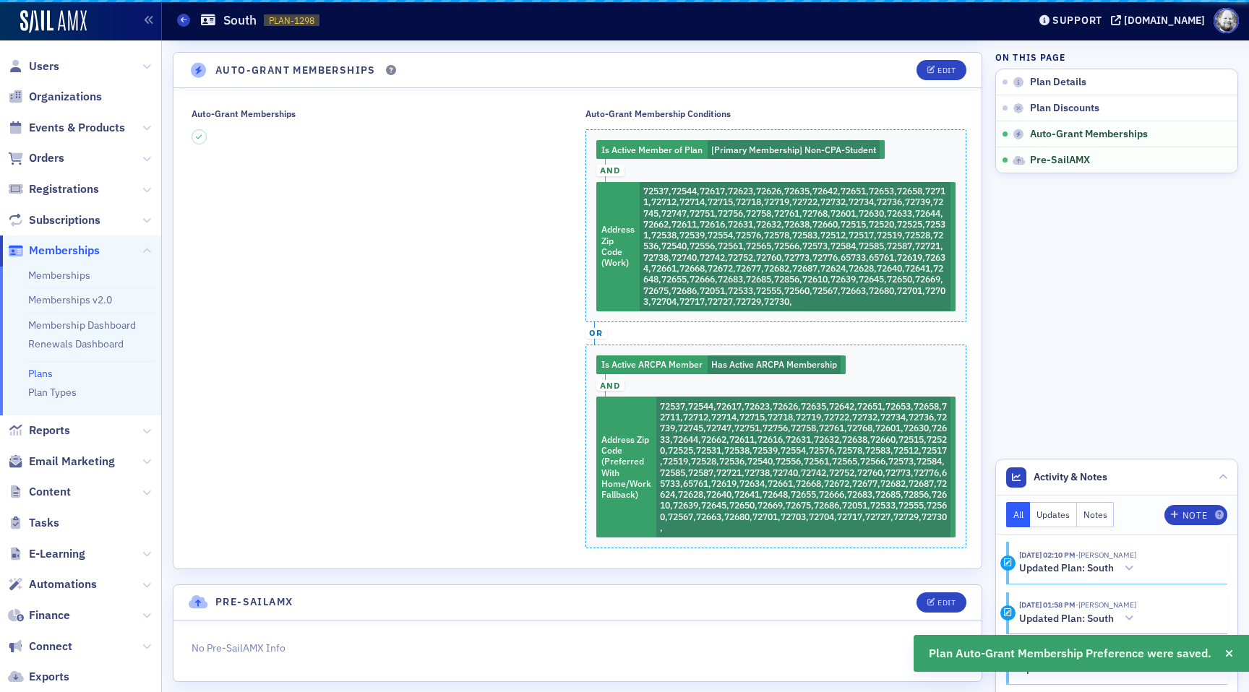
scroll to position [280, 0]
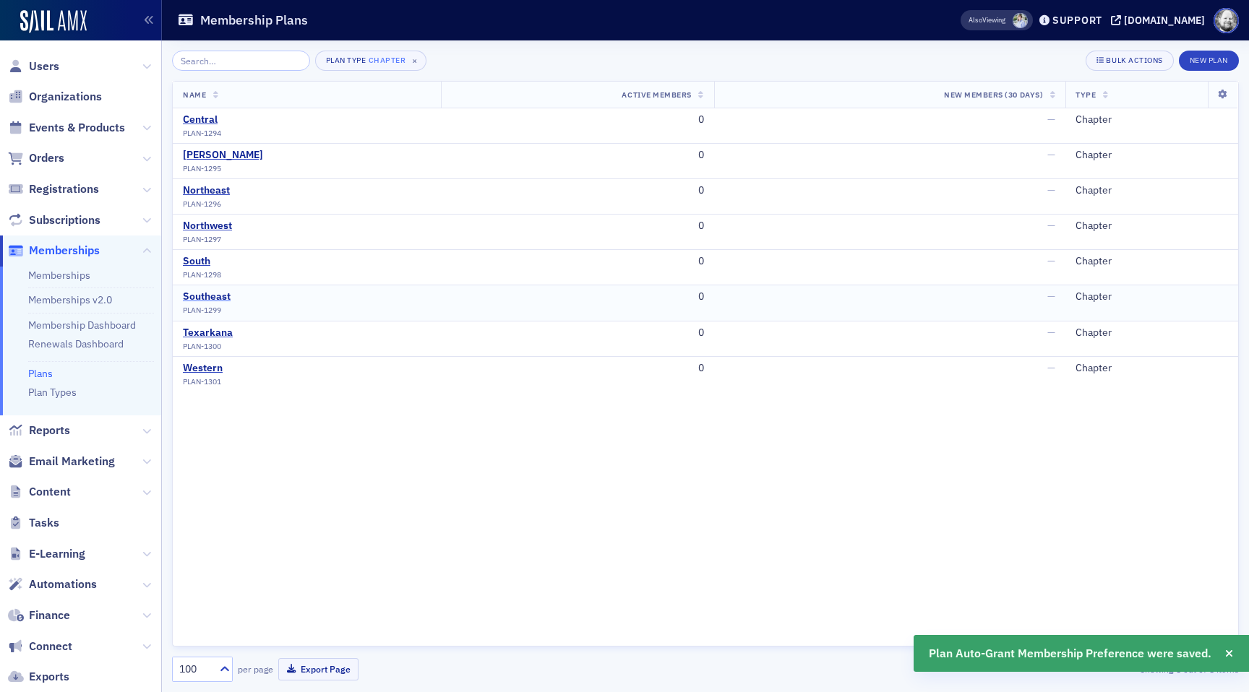
click at [204, 297] on div "Southeast" at bounding box center [207, 297] width 48 height 13
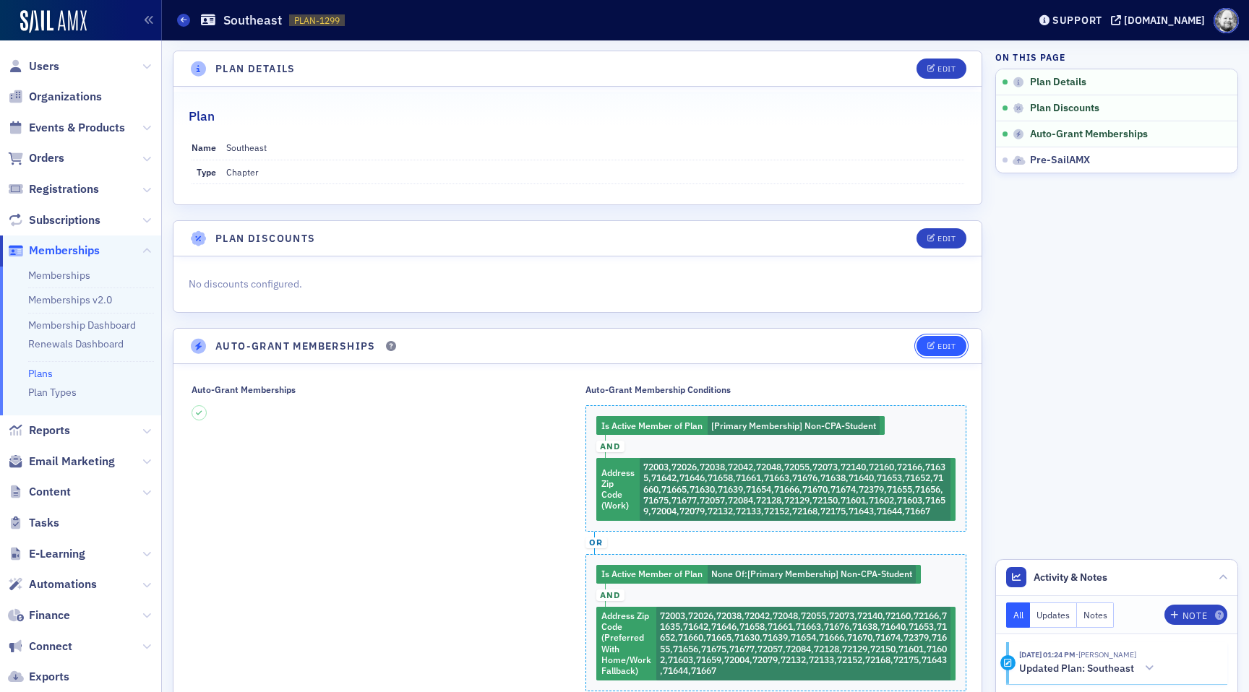
click at [938, 349] on div "Edit" at bounding box center [947, 347] width 18 height 8
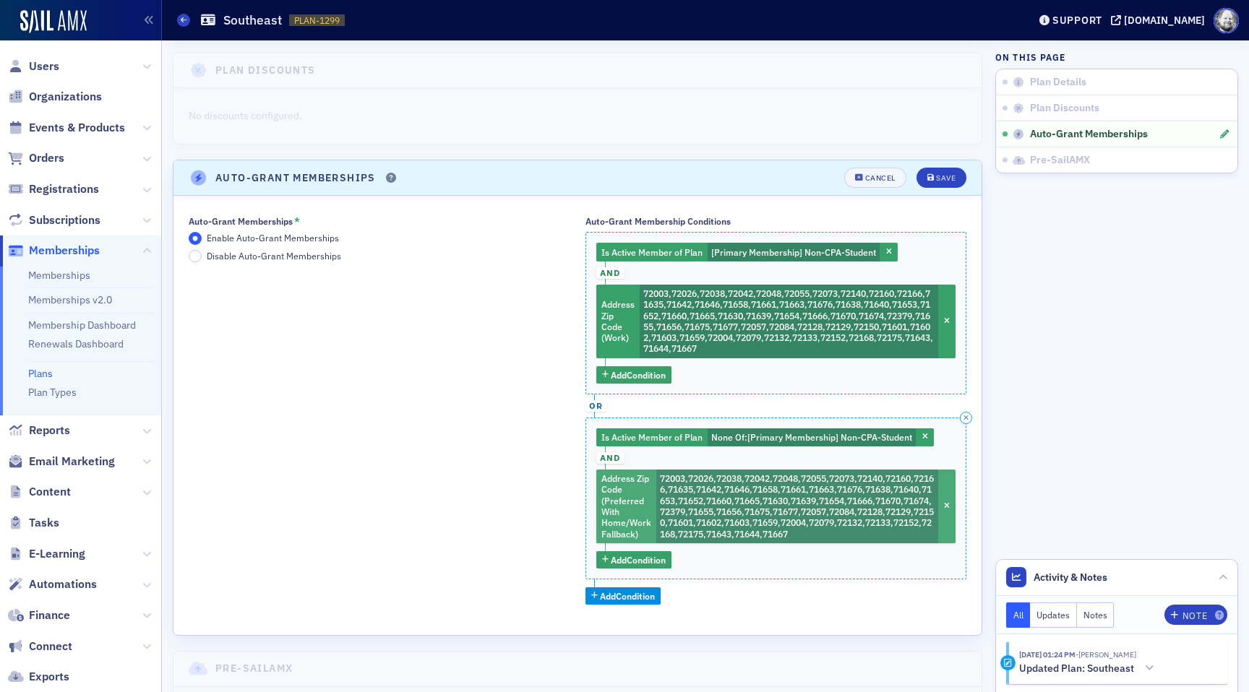
scroll to position [169, 0]
click at [793, 513] on span "72003,72026,72038,72042,72048,72055,72073,72140,72160,72166,71635,71642,71646,7…" at bounding box center [797, 505] width 274 height 67
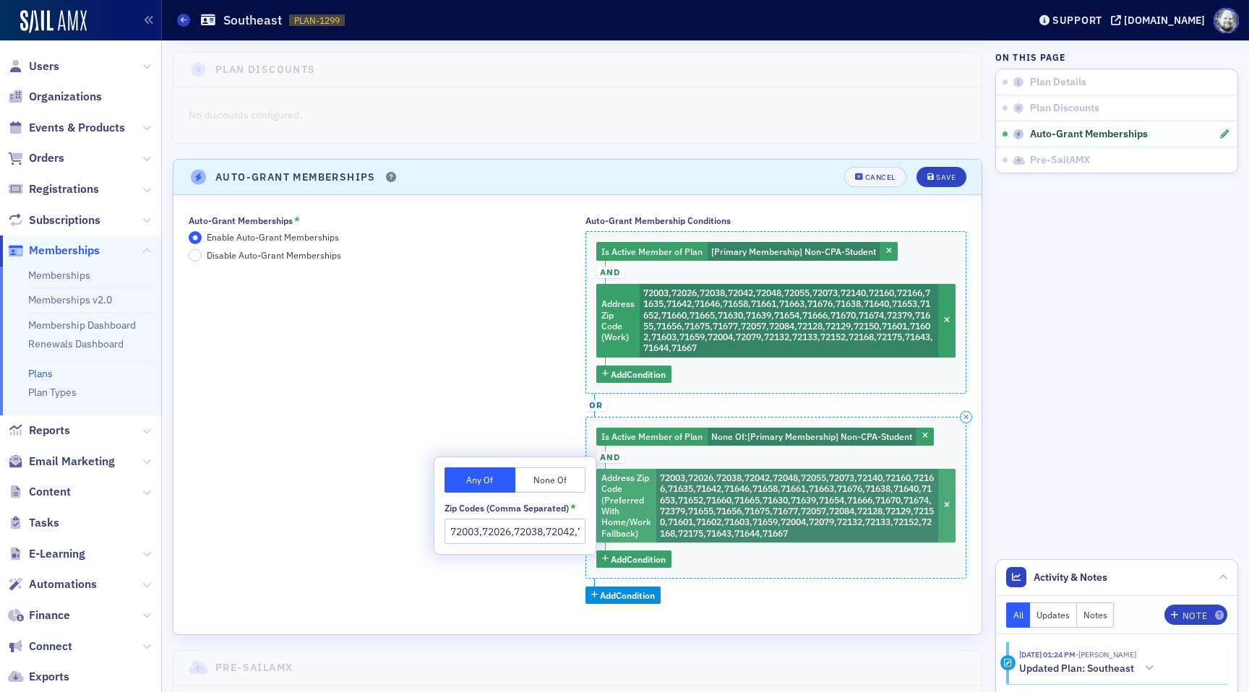
scroll to position [0, 1632]
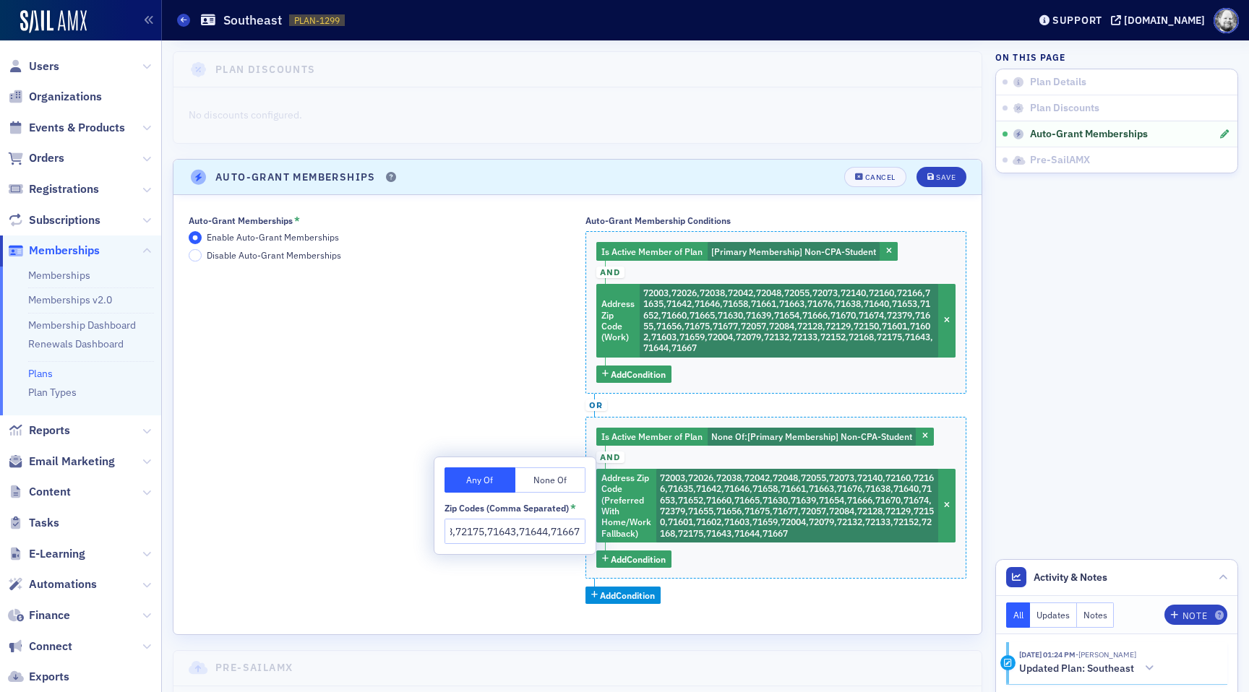
click at [525, 532] on input "72003,72026,72038,72042,72048,72055,72073,72140,72160,72166,71635,71642,71646,7…" at bounding box center [515, 531] width 141 height 25
click at [919, 437] on span "button" at bounding box center [925, 437] width 13 height 13
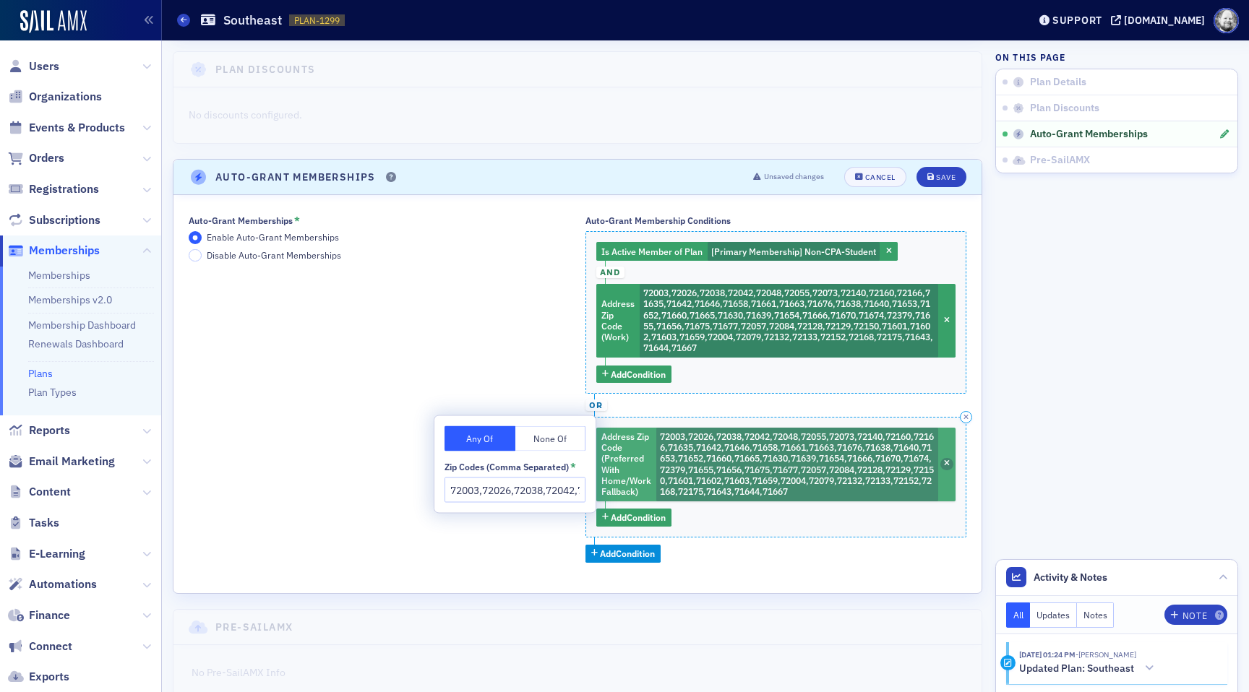
click at [944, 463] on icon "button" at bounding box center [947, 464] width 6 height 8
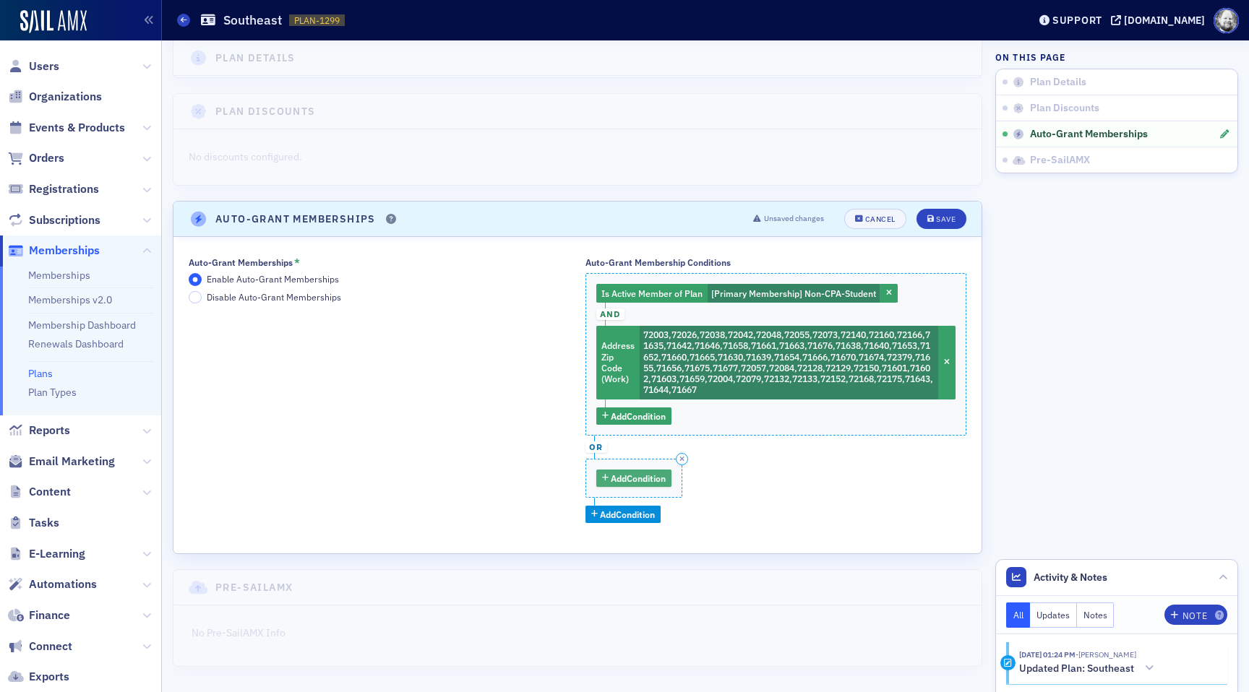
click at [621, 486] on button "Add Condition" at bounding box center [634, 479] width 76 height 18
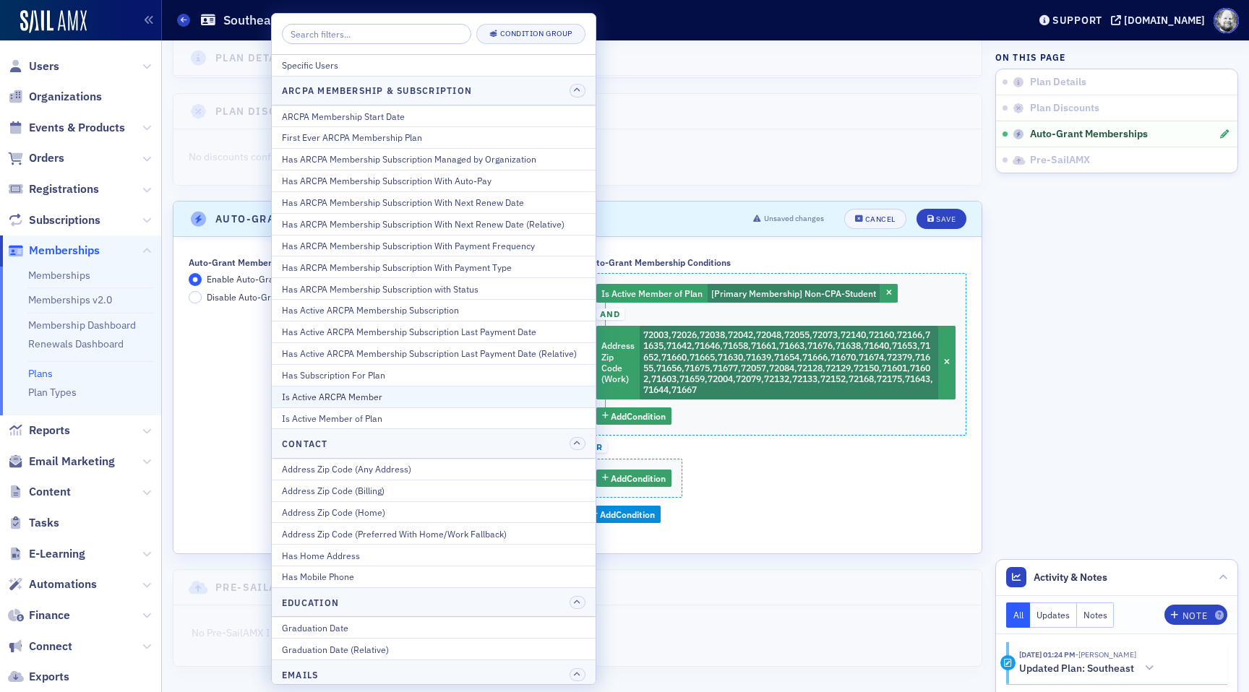
click at [437, 390] on div "Is Active ARCPA Member" at bounding box center [434, 396] width 304 height 13
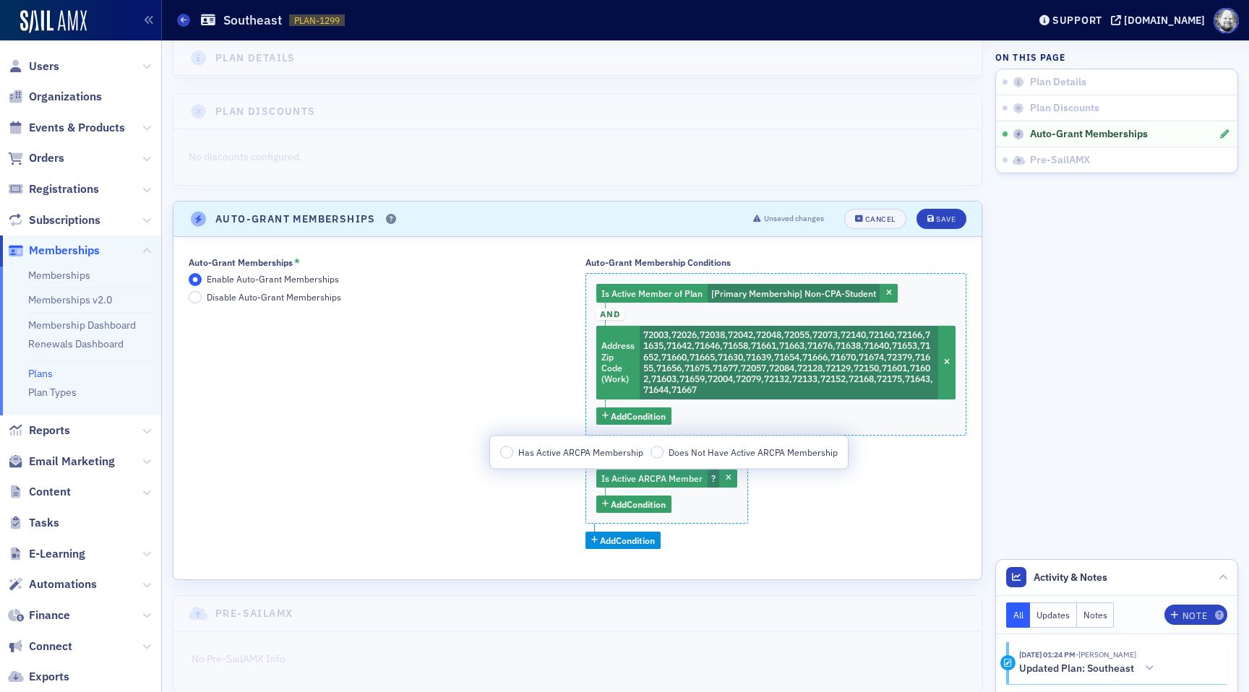
click at [541, 450] on span "Has Active ARCPA Membership" at bounding box center [580, 452] width 125 height 12
click at [513, 450] on input "Has Active ARCPA Membership" at bounding box center [506, 452] width 13 height 13
click at [646, 505] on span "Add Condition" at bounding box center [638, 504] width 55 height 13
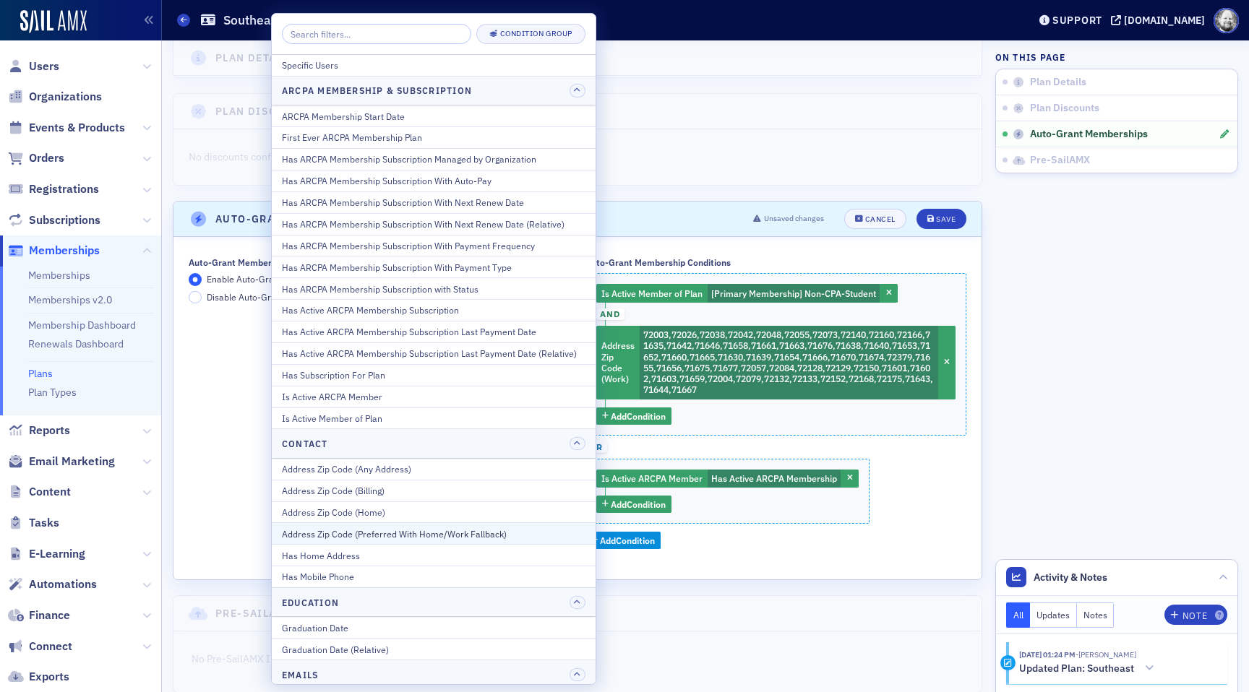
click at [533, 533] on div "Address Zip Code (Preferred With Home/Work Fallback)" at bounding box center [434, 534] width 304 height 13
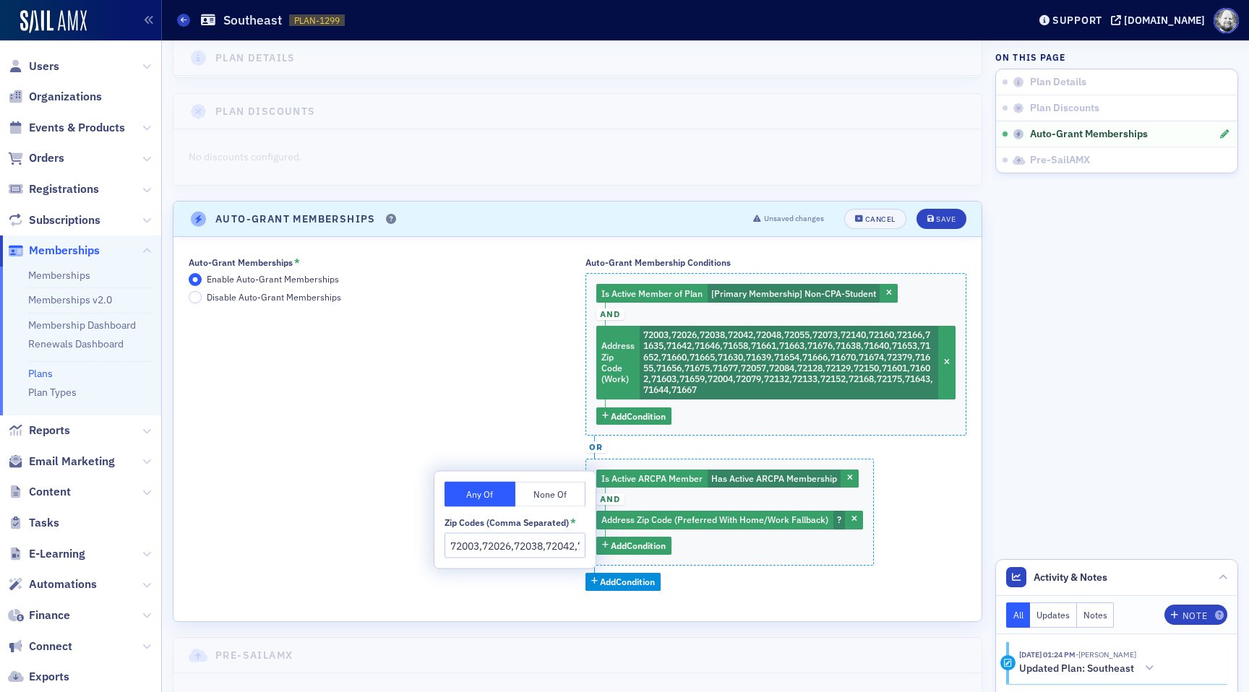
scroll to position [0, 1632]
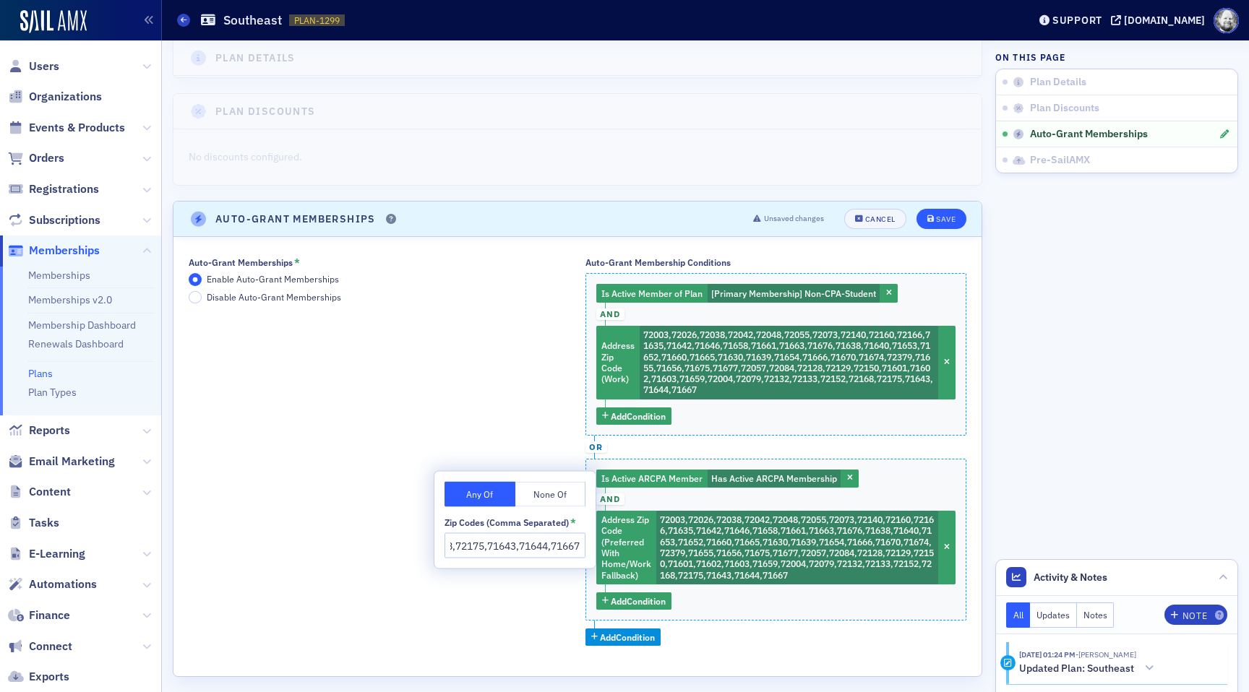
type input "72003,72026,72038,72042,72048,72055,72073,72140,72160,72166,71635,71642,71646,7…"
click at [944, 215] on div "Save" at bounding box center [946, 219] width 20 height 8
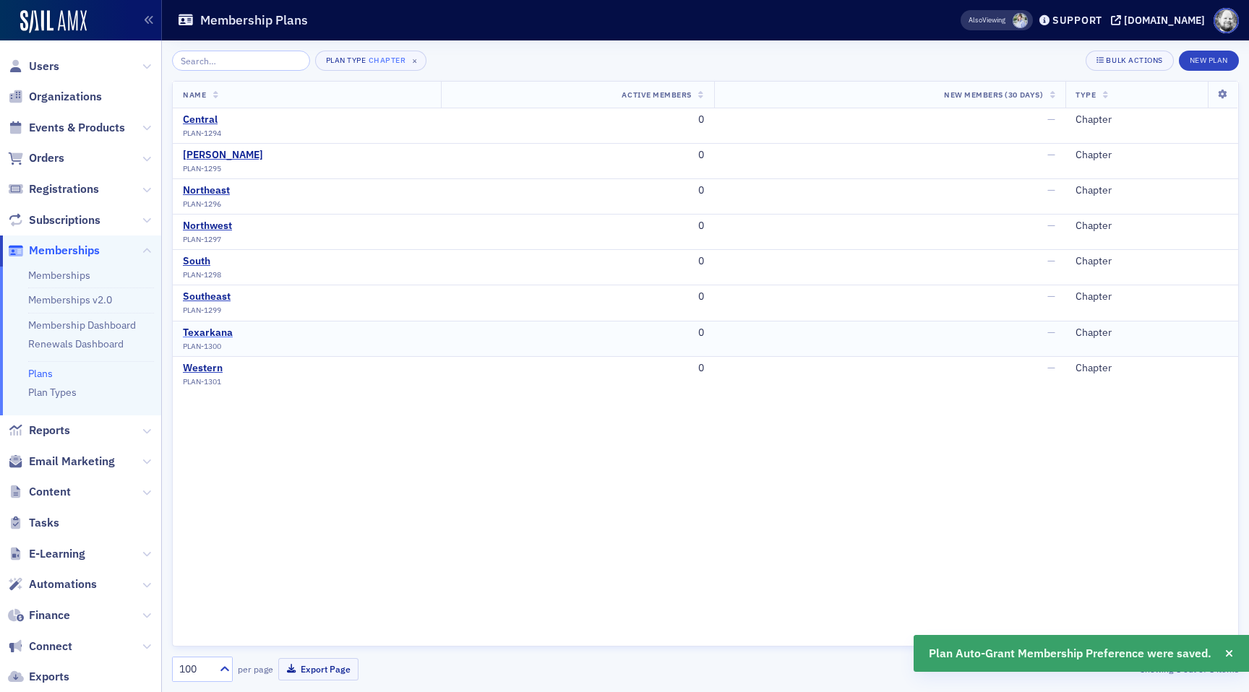
click at [214, 332] on div "Texarkana" at bounding box center [208, 333] width 50 height 13
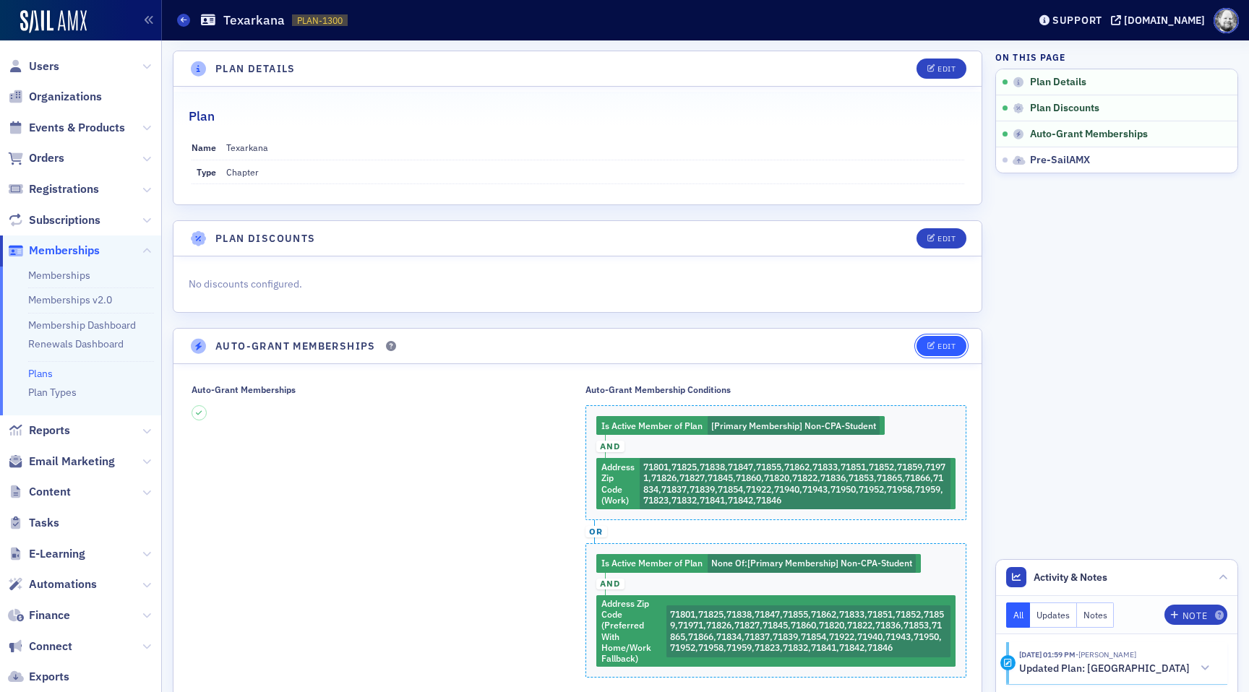
click at [953, 343] on div "Edit" at bounding box center [947, 347] width 18 height 8
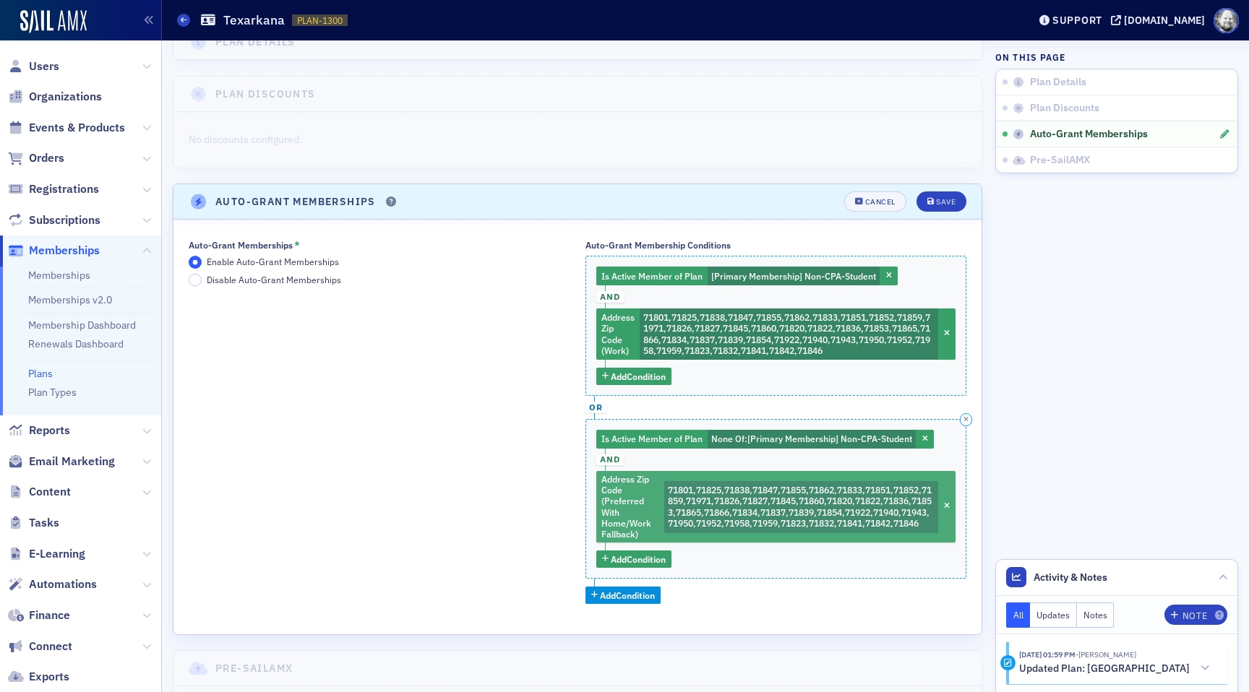
click at [755, 493] on span "71801,71825,71838,71847,71855,71862,71833,71851,71852,71859,71971,71826,71827,7…" at bounding box center [800, 506] width 264 height 45
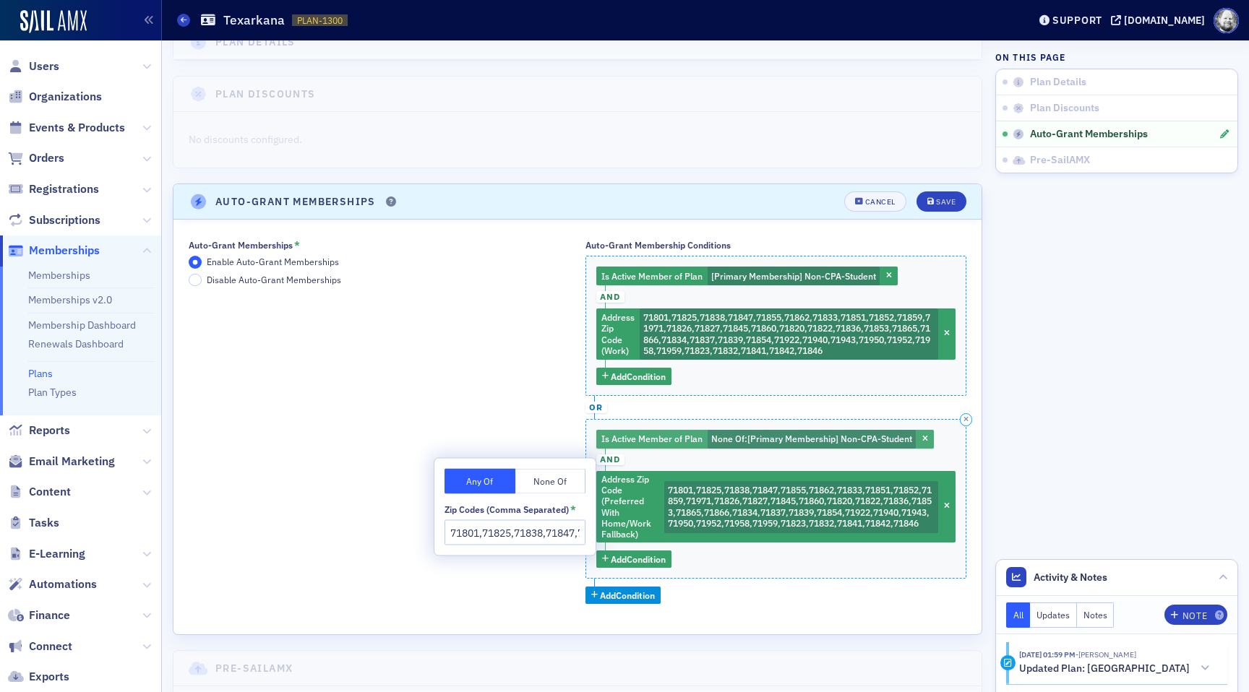
click at [919, 434] on button "button" at bounding box center [925, 439] width 13 height 13
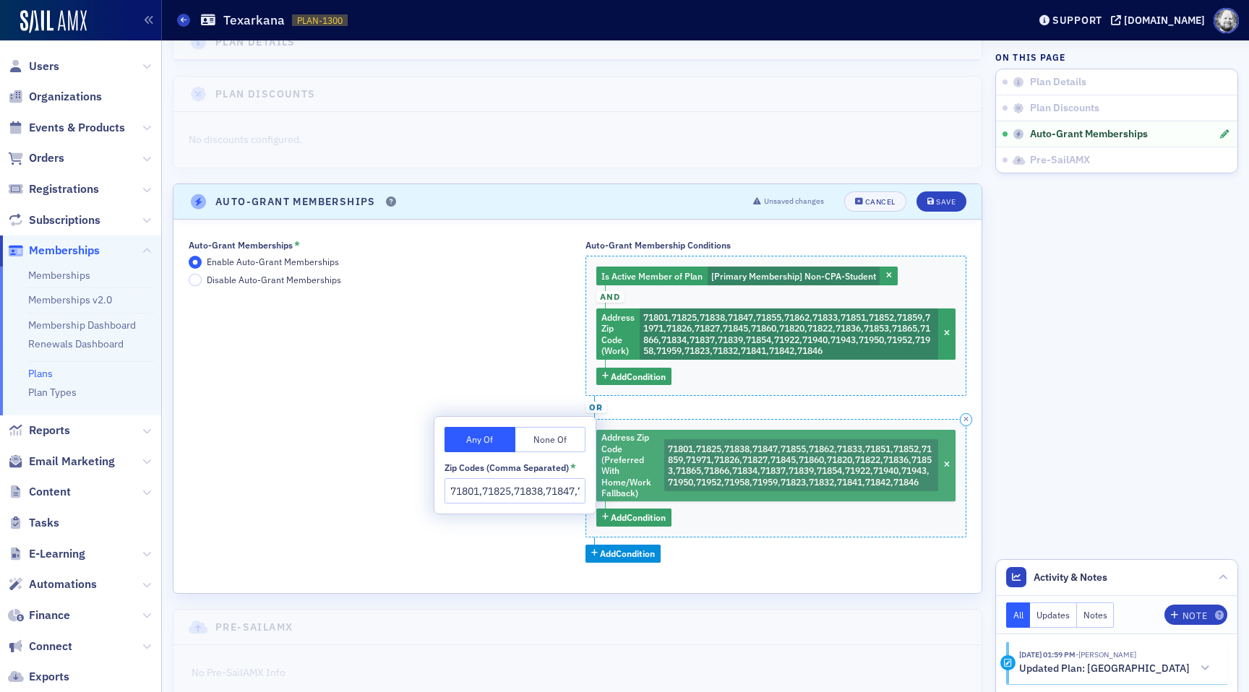
scroll to position [0, 1102]
click at [944, 462] on icon "button" at bounding box center [947, 466] width 6 height 8
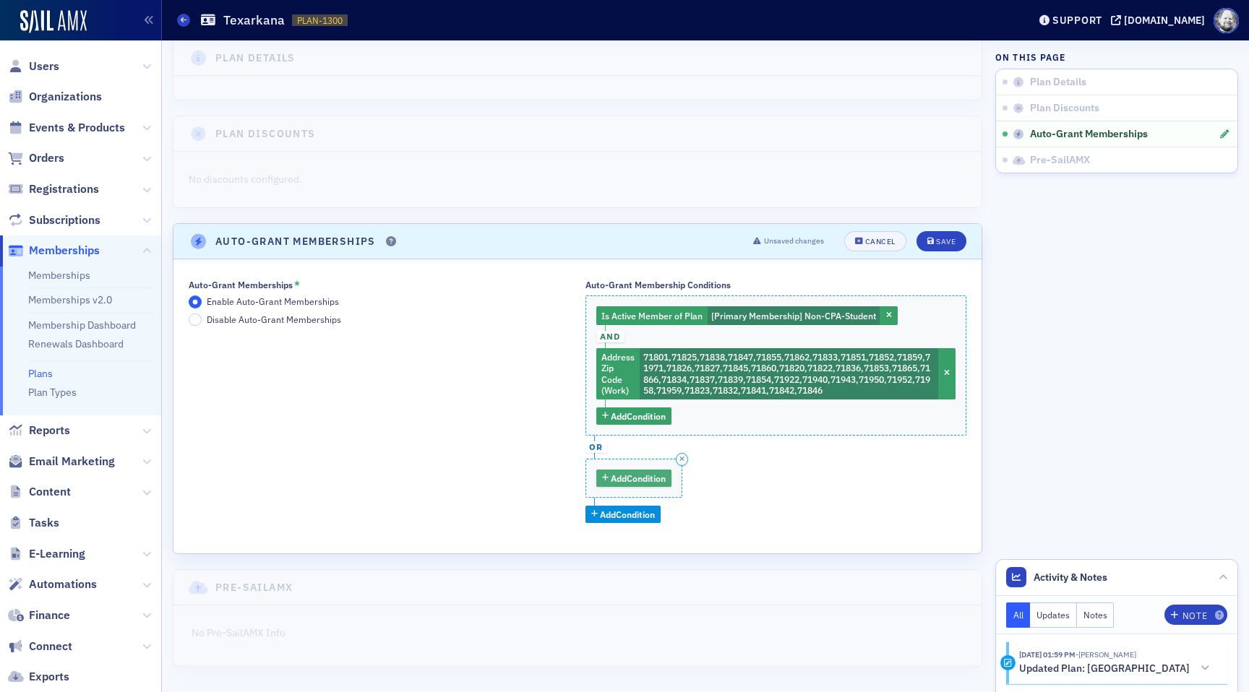
click at [632, 472] on span "Add Condition" at bounding box center [638, 478] width 55 height 13
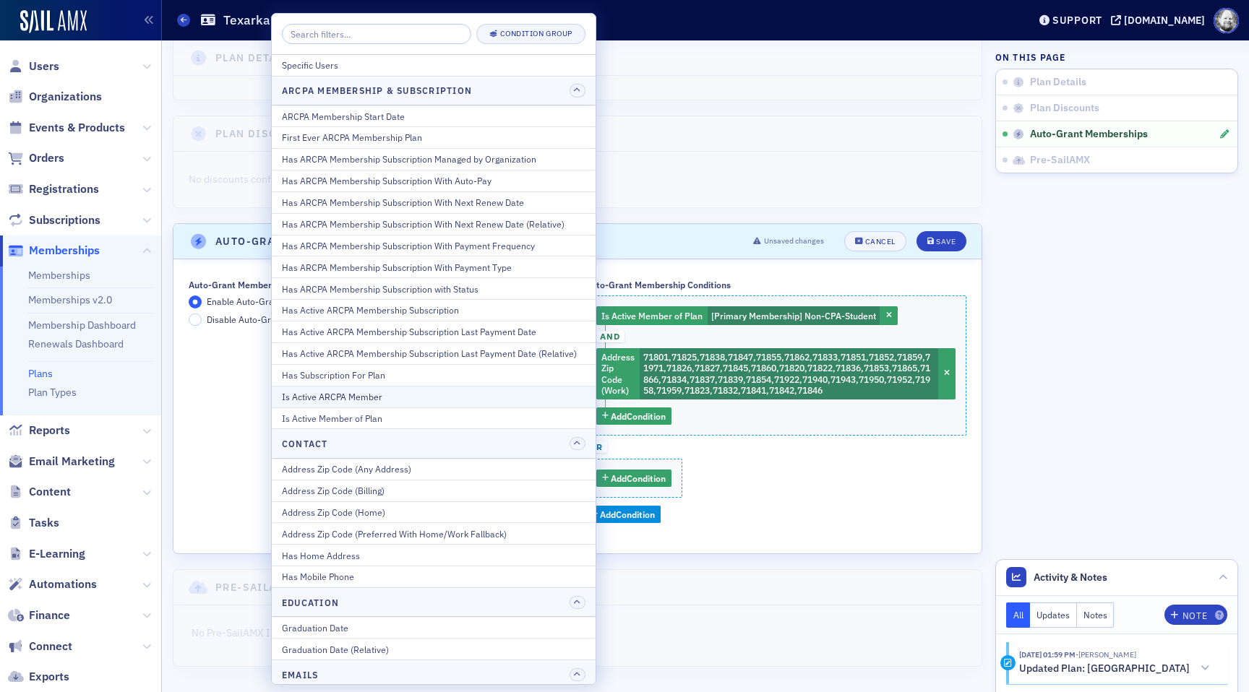
click at [492, 398] on div "Is Active ARCPA Member" at bounding box center [434, 396] width 304 height 13
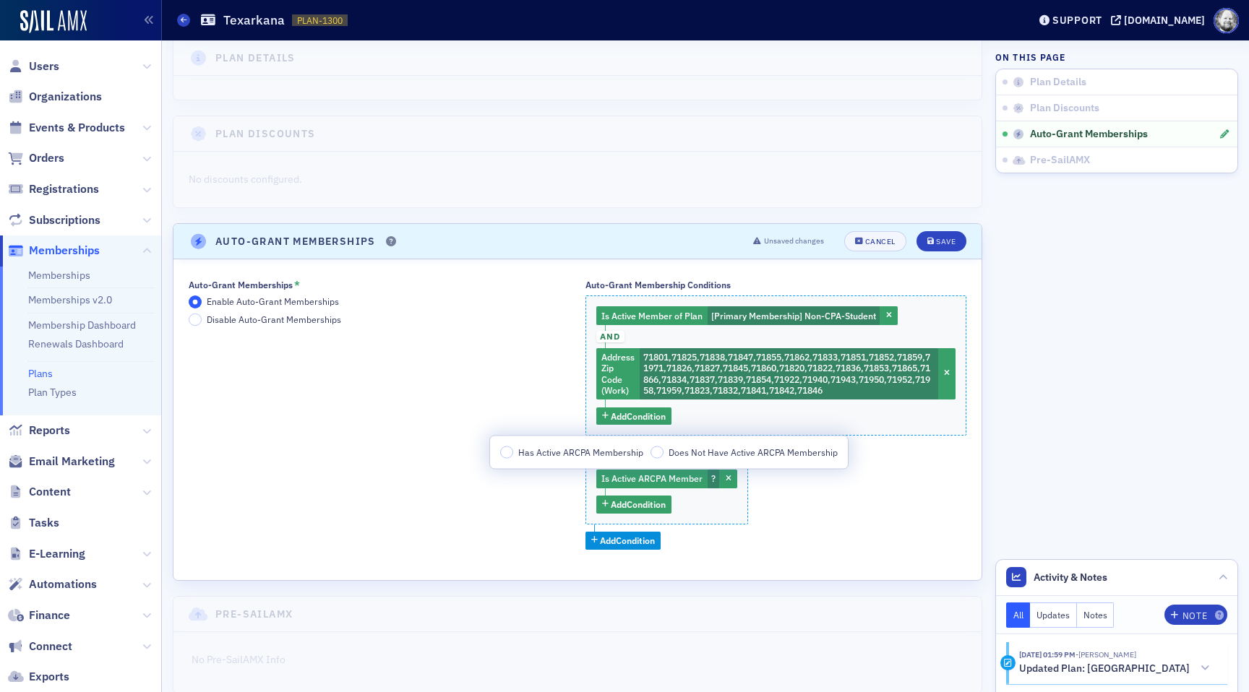
click at [584, 450] on span "Has Active ARCPA Membership" at bounding box center [580, 452] width 125 height 12
click at [513, 450] on input "Has Active ARCPA Membership" at bounding box center [506, 452] width 13 height 13
click at [638, 508] on span "Add Condition" at bounding box center [638, 504] width 55 height 13
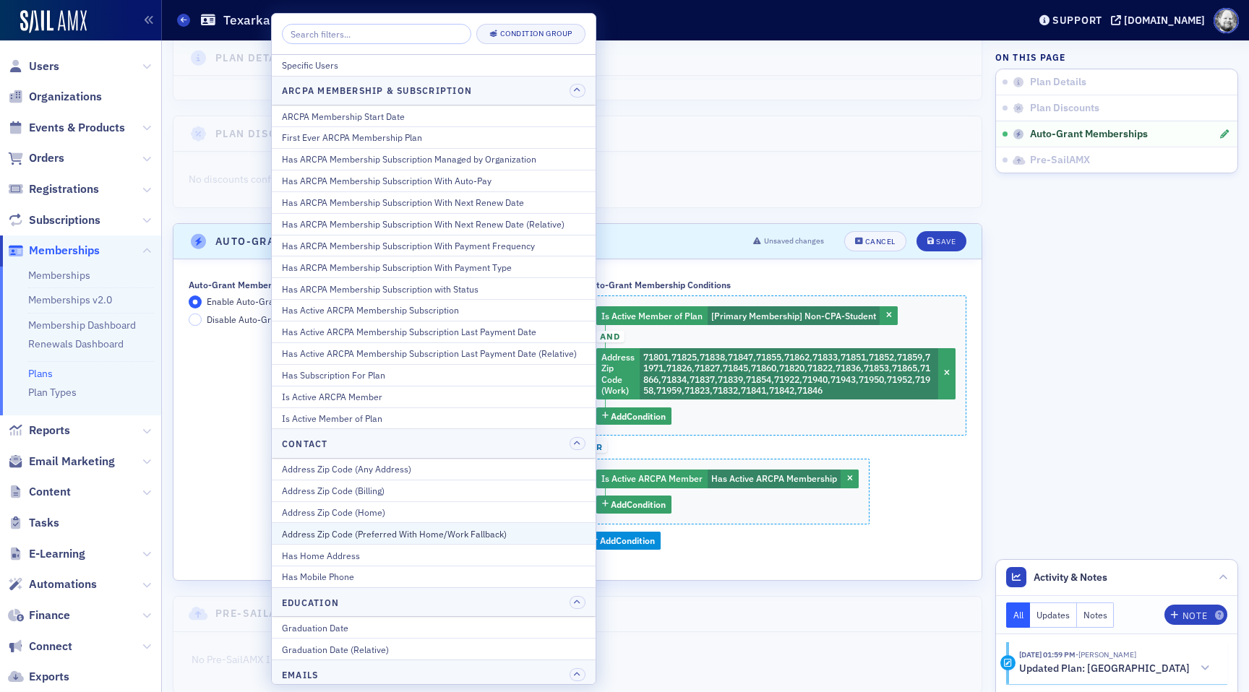
click at [533, 533] on div "Address Zip Code (Preferred With Home/Work Fallback)" at bounding box center [434, 534] width 304 height 13
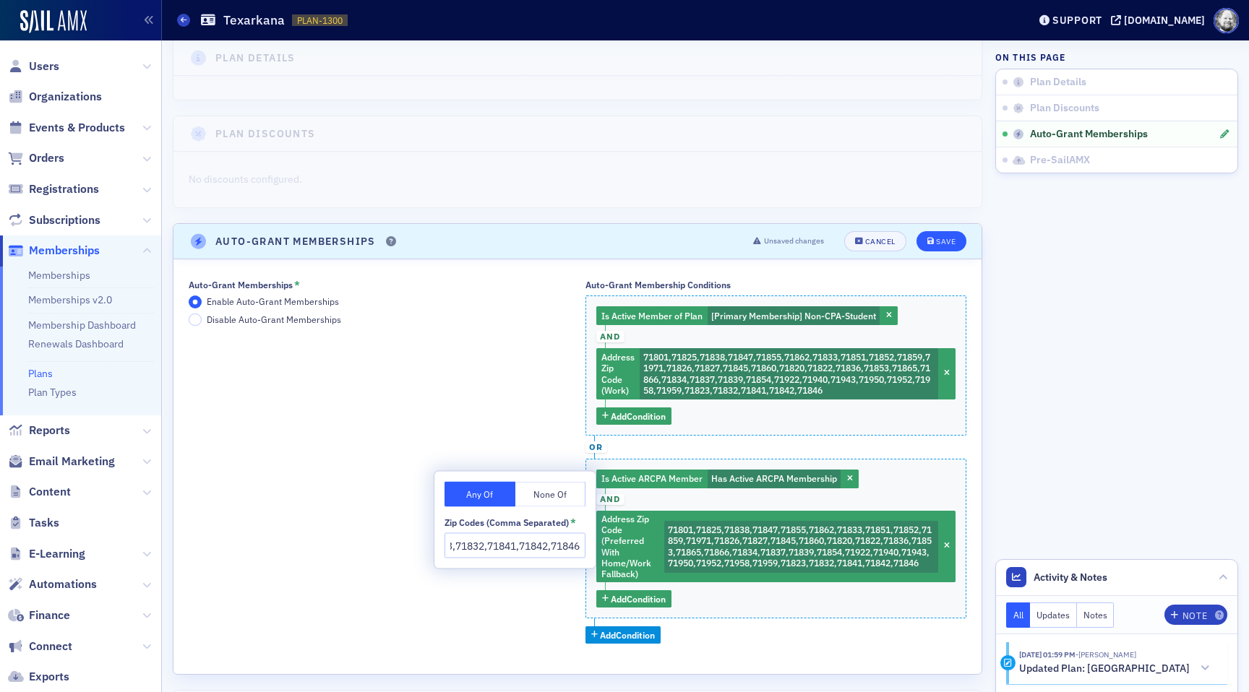
type input "71801,71825,71838,71847,71855,71862,71833,71851,71852,71859,71971,71826,71827,7…"
click at [931, 241] on icon "submit" at bounding box center [930, 242] width 7 height 8
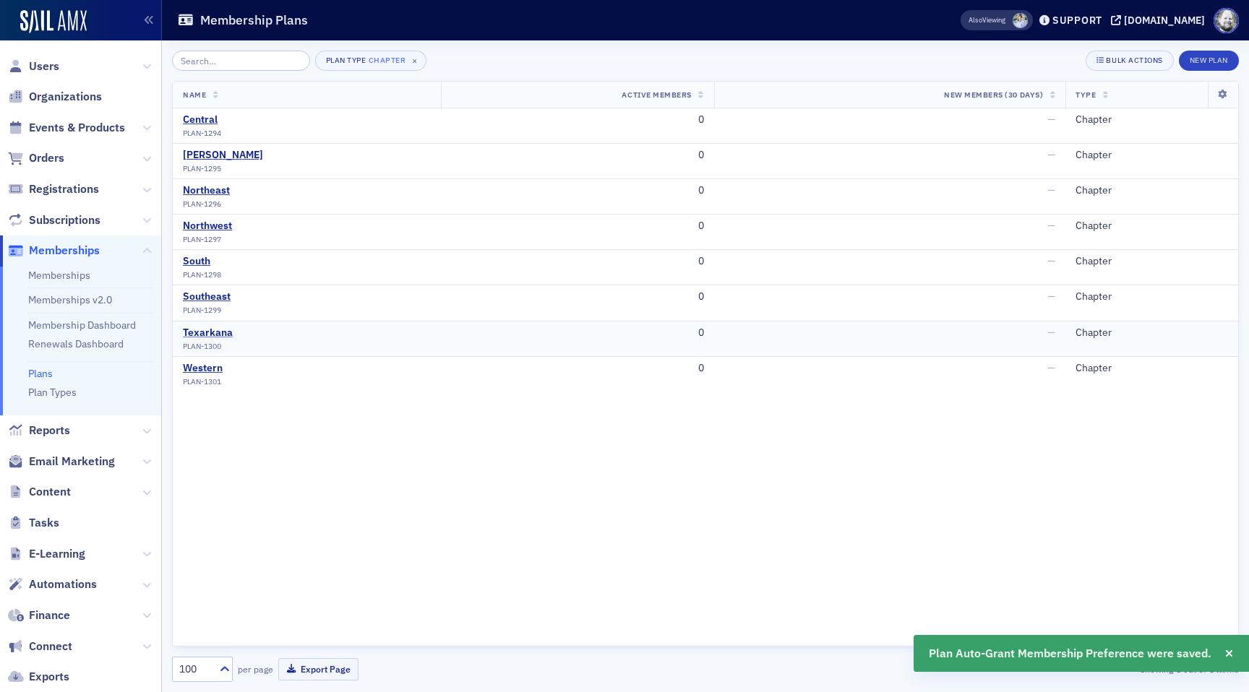
click at [211, 337] on div "Texarkana" at bounding box center [208, 333] width 50 height 13
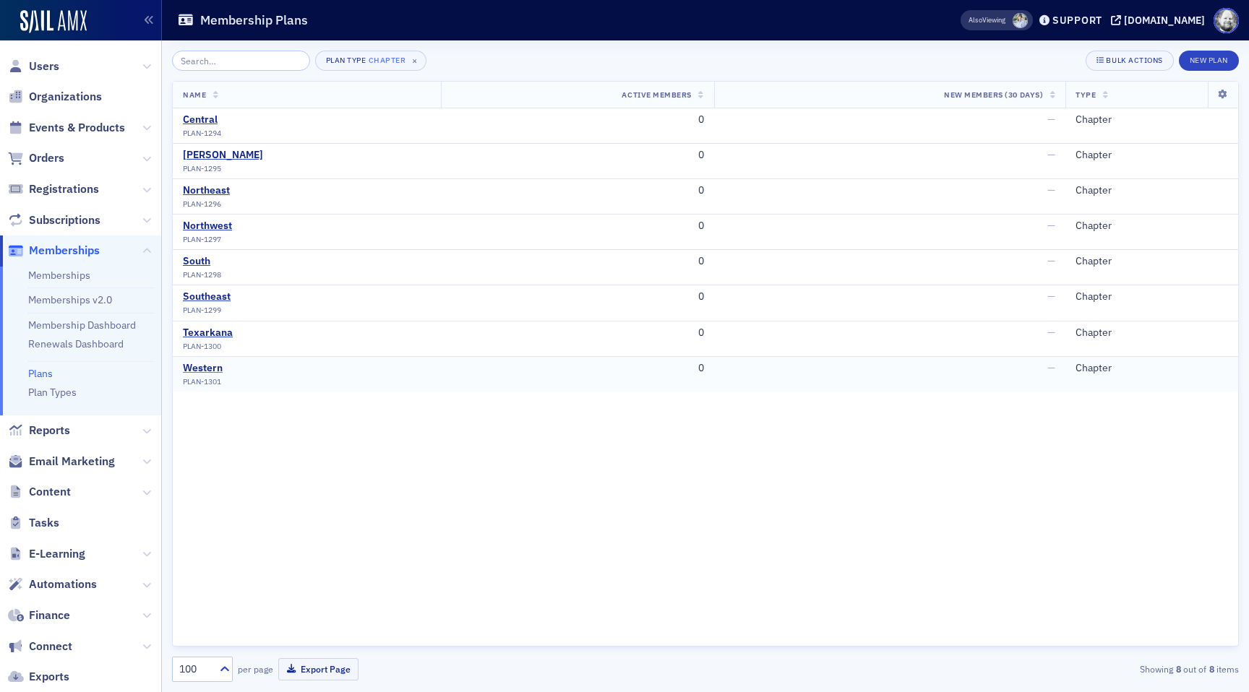
click at [210, 369] on div "Western" at bounding box center [203, 368] width 40 height 13
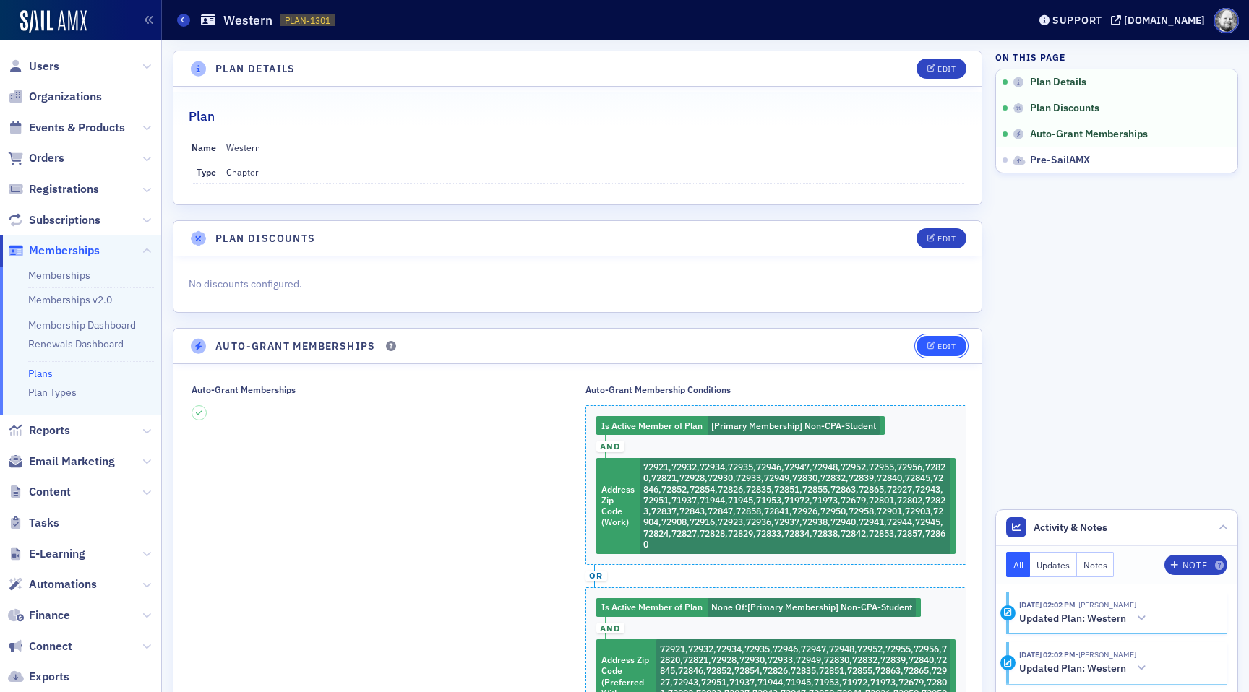
click at [943, 352] on button "Edit" at bounding box center [942, 346] width 50 height 20
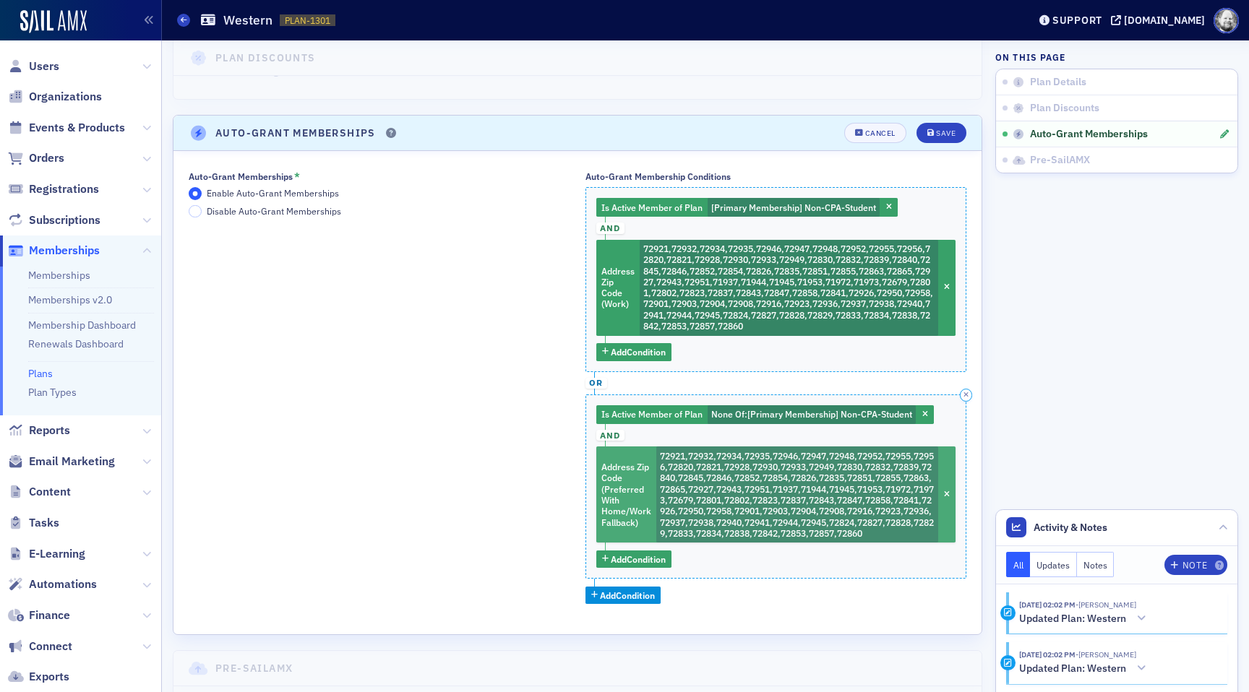
click at [713, 500] on span "72921,72932,72934,72935,72946,72947,72948,72952,72955,72956,72820,72821,72928,7…" at bounding box center [797, 494] width 274 height 89
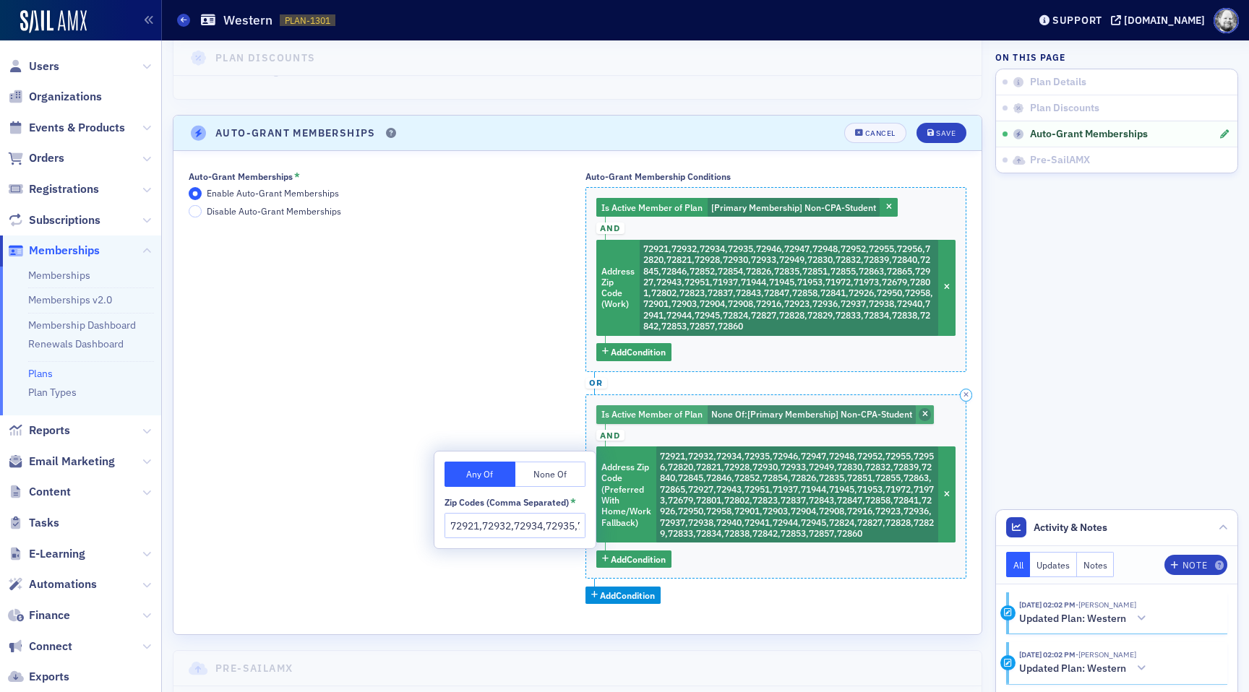
click at [930, 415] on span "button" at bounding box center [925, 414] width 13 height 13
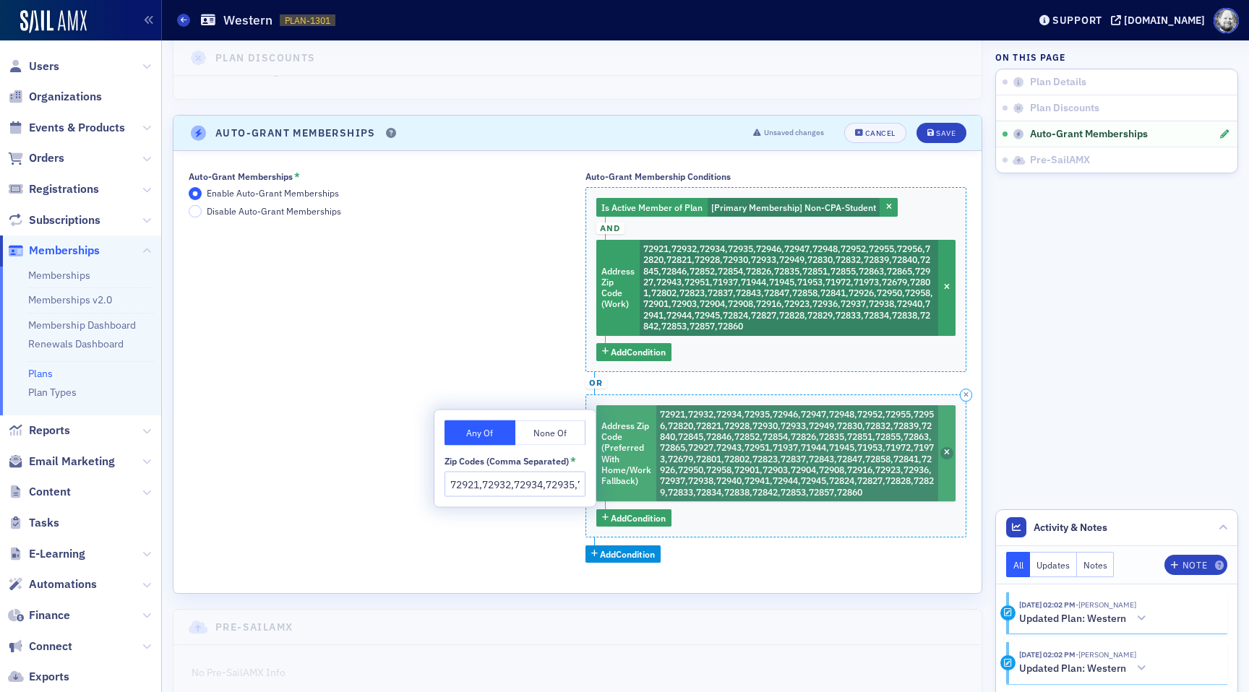
click at [943, 453] on span "button" at bounding box center [946, 453] width 13 height 13
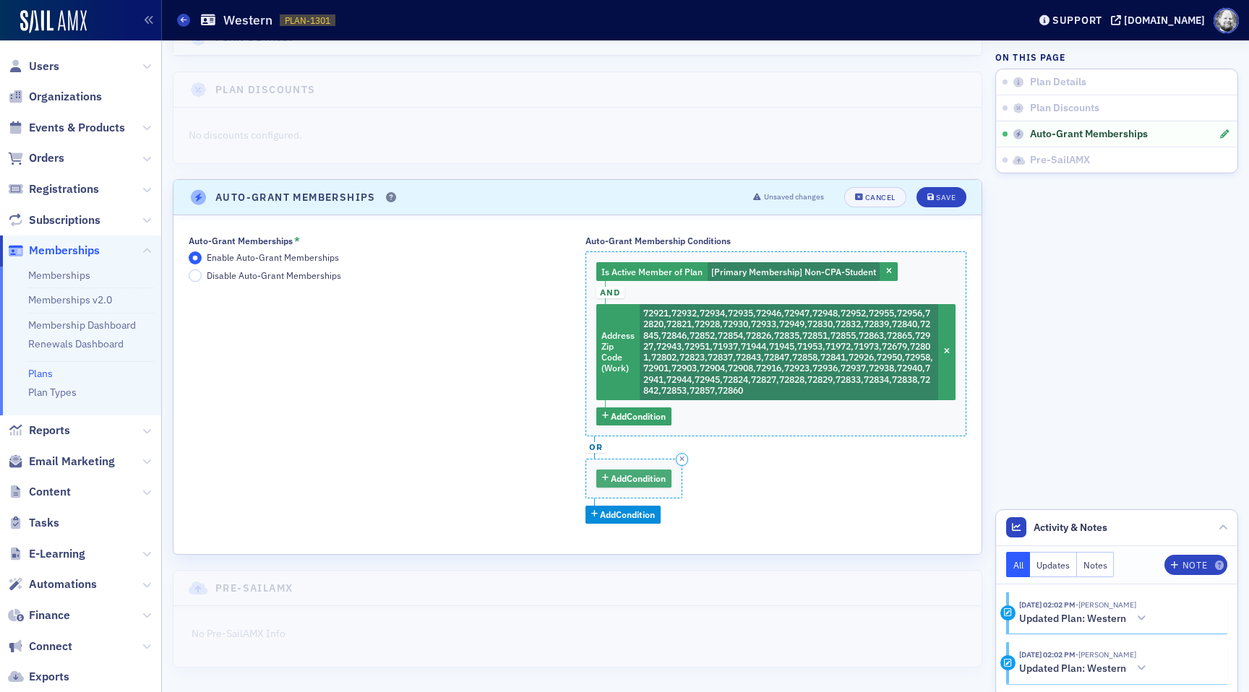
click at [656, 476] on span "Add Condition" at bounding box center [638, 478] width 55 height 13
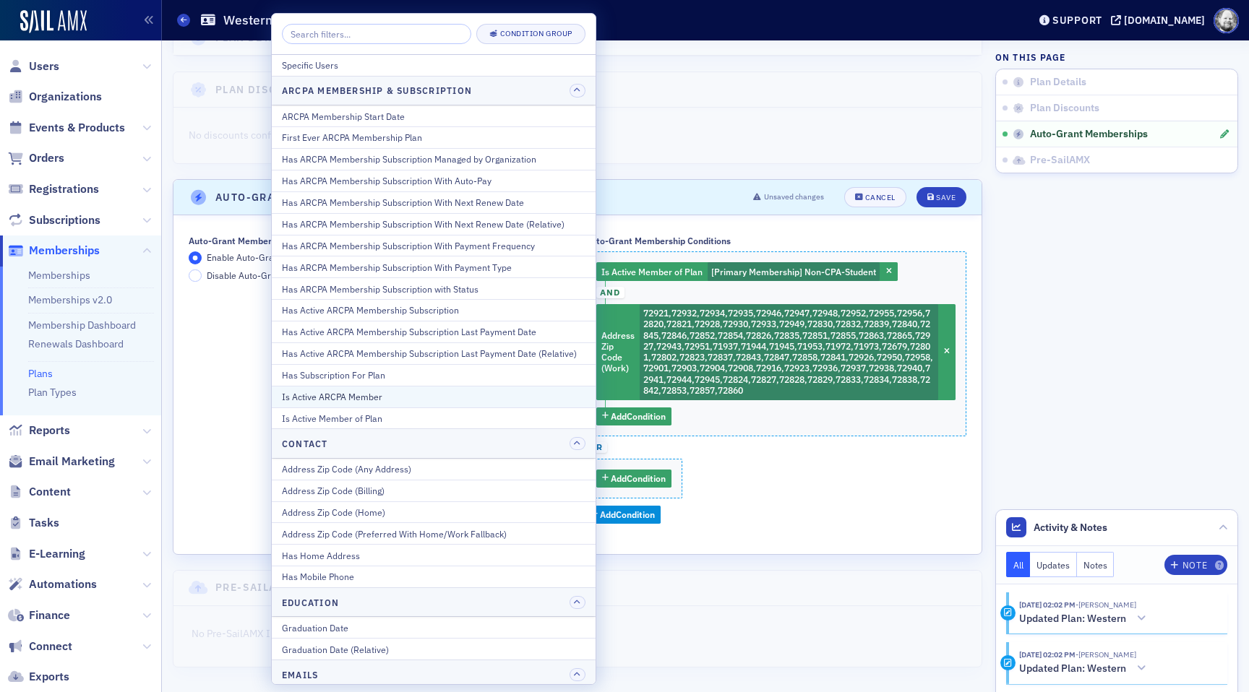
click at [437, 398] on div "Is Active ARCPA Member" at bounding box center [434, 396] width 304 height 13
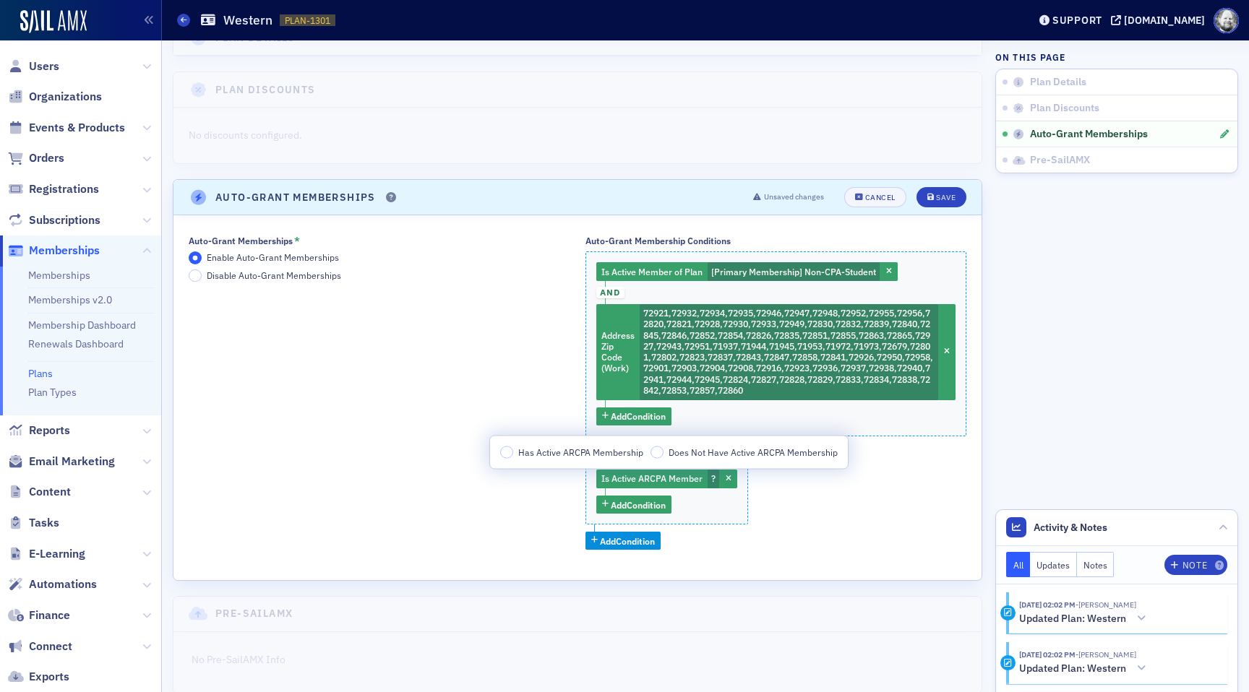
click at [578, 458] on span "Has Active ARCPA Membership" at bounding box center [580, 452] width 125 height 12
click at [513, 458] on input "Has Active ARCPA Membership" at bounding box center [506, 452] width 13 height 13
click at [640, 502] on span "Add Condition" at bounding box center [638, 505] width 55 height 13
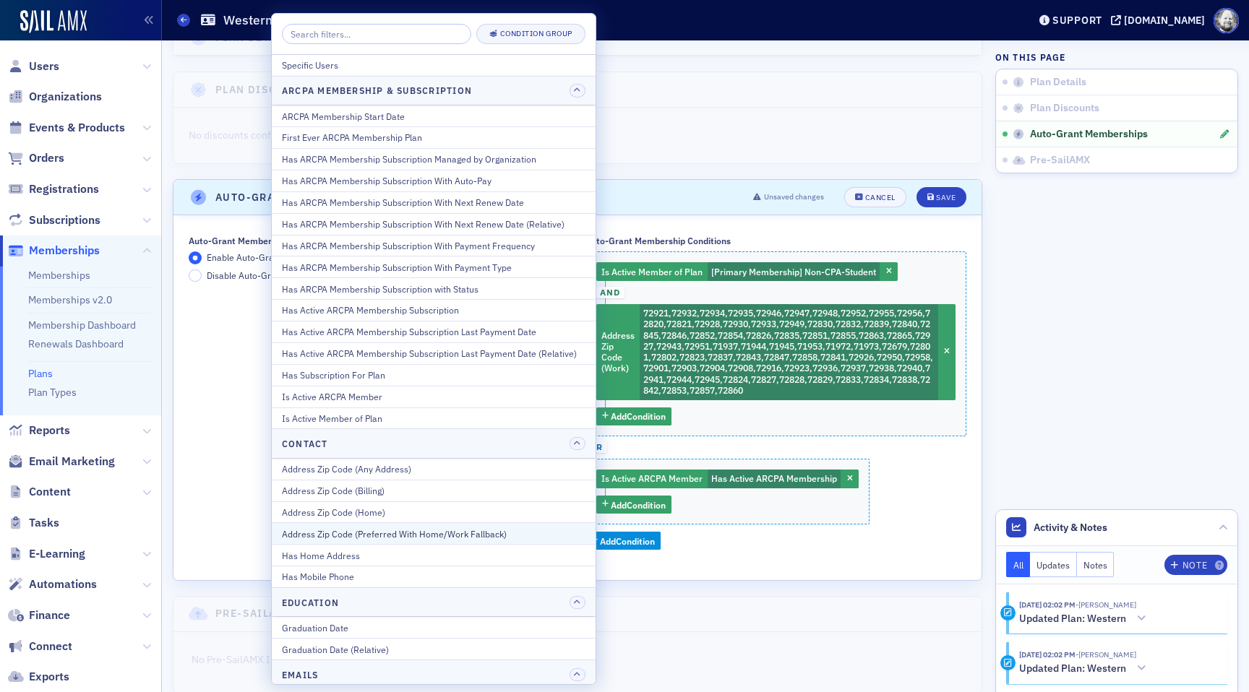
click at [511, 533] on div "Address Zip Code (Preferred With Home/Work Fallback)" at bounding box center [434, 534] width 304 height 13
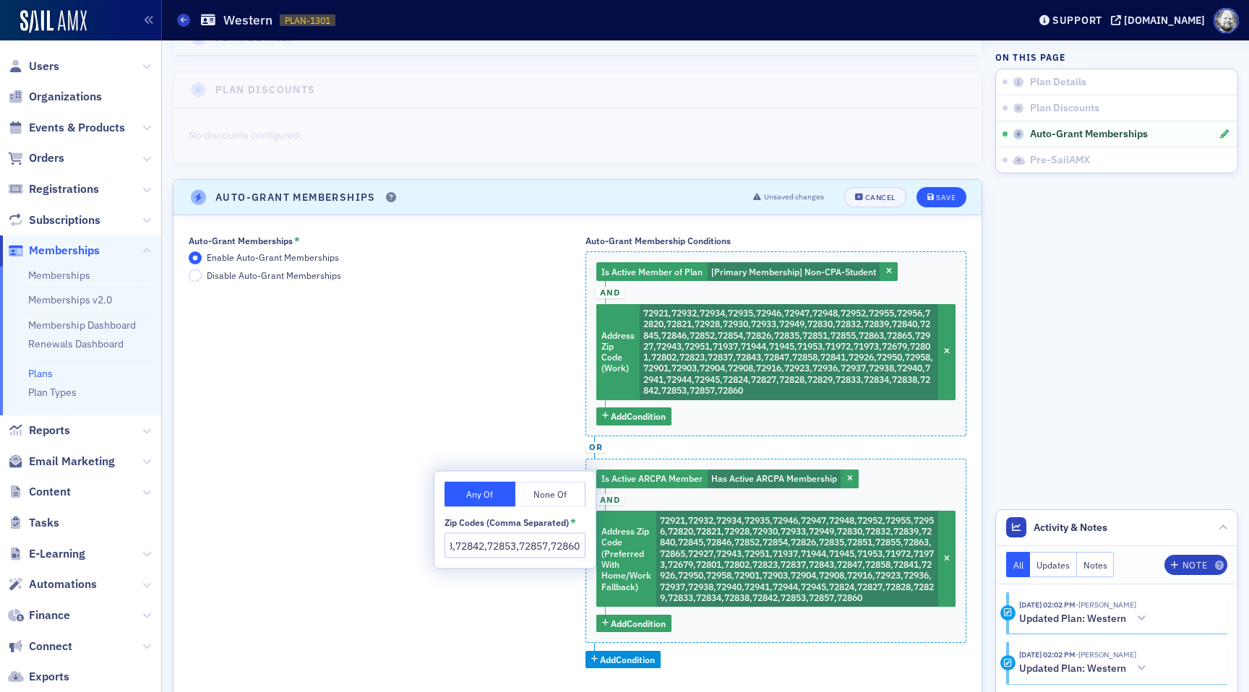
type input "72921,72932,72934,72935,72946,72947,72948,72952,72955,72956,72820,72821,72928,7…"
click at [942, 194] on div "Save" at bounding box center [946, 198] width 20 height 8
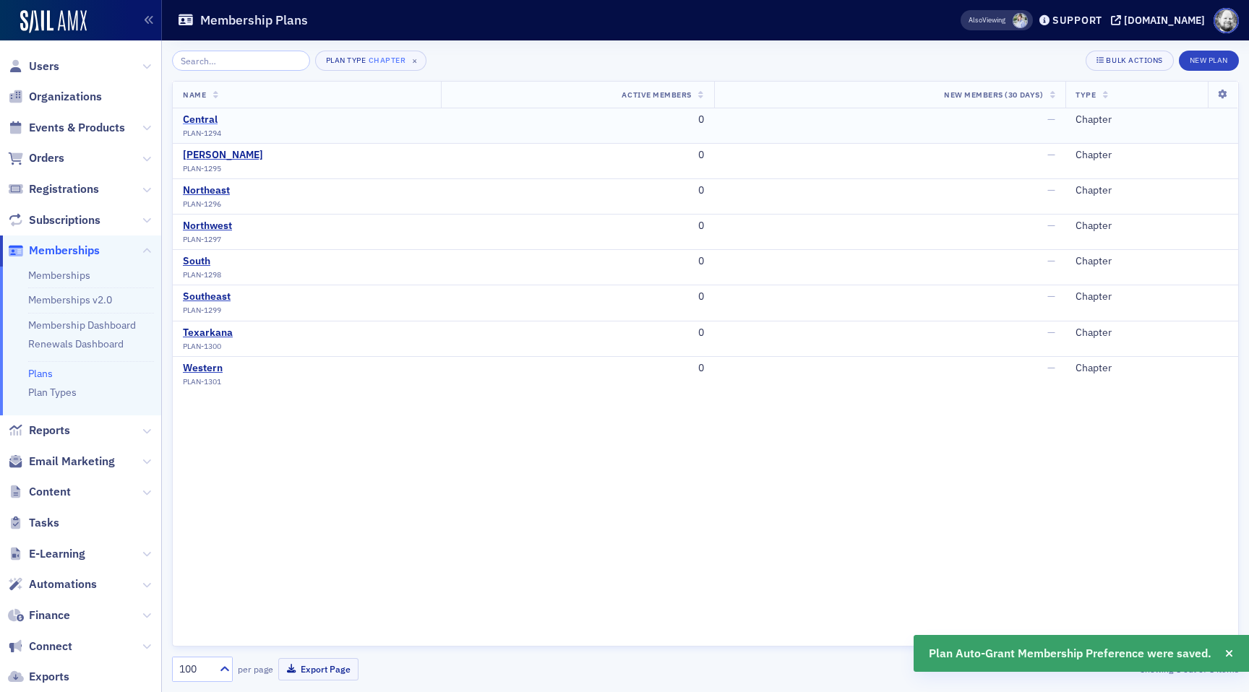
click at [207, 120] on div "Central" at bounding box center [202, 119] width 38 height 13
click at [202, 157] on div "DeGray" at bounding box center [223, 155] width 80 height 13
click at [204, 186] on div "Northeast" at bounding box center [206, 190] width 47 height 13
click at [202, 222] on div "Northwest" at bounding box center [207, 226] width 49 height 13
click at [197, 257] on div "South" at bounding box center [202, 261] width 38 height 13
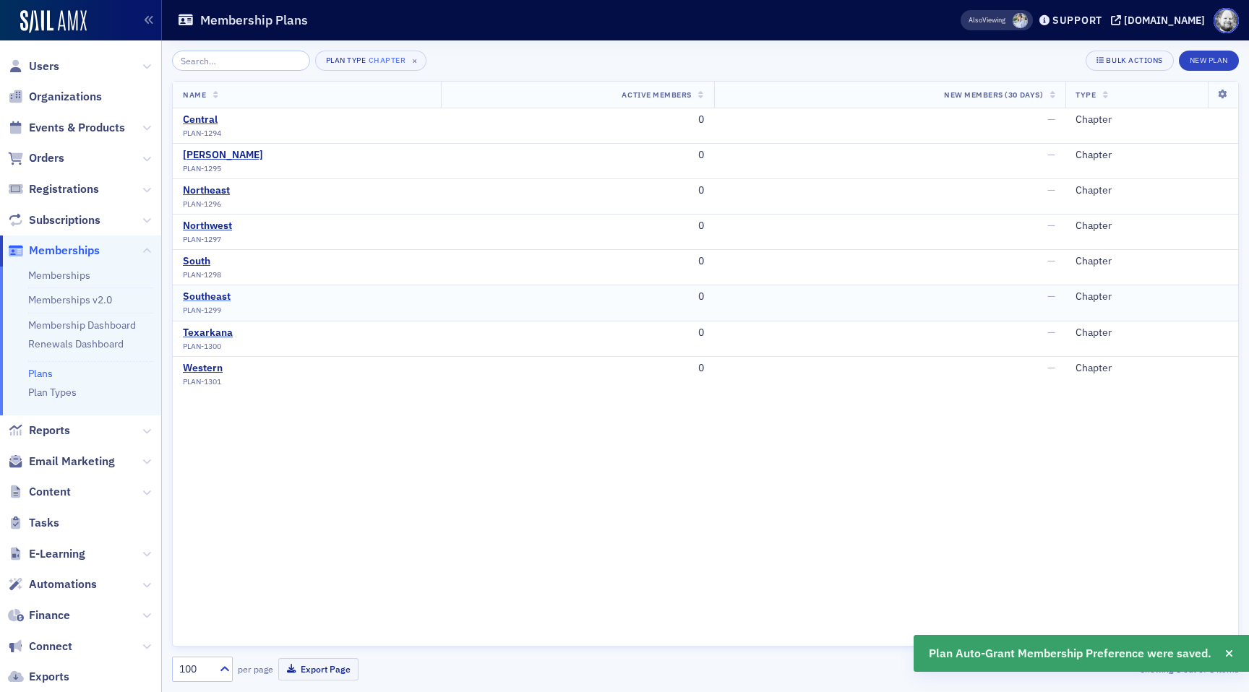
click at [202, 293] on div "Southeast" at bounding box center [207, 297] width 48 height 13
click at [202, 330] on div "Texarkana" at bounding box center [208, 333] width 50 height 13
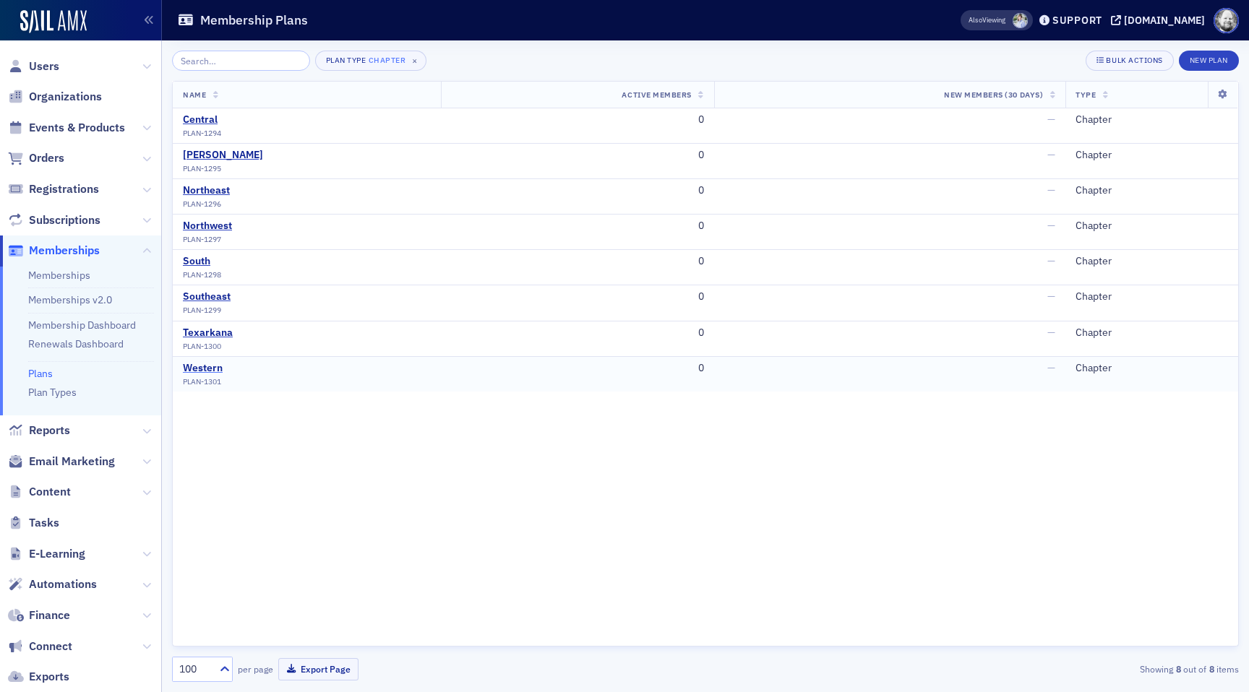
click at [206, 367] on div "Western" at bounding box center [203, 368] width 40 height 13
click at [211, 124] on div "Central" at bounding box center [202, 119] width 38 height 13
click at [203, 155] on div "DeGray" at bounding box center [223, 155] width 80 height 13
click at [204, 191] on div "Northeast" at bounding box center [206, 190] width 47 height 13
click at [205, 229] on div "Northwest" at bounding box center [207, 226] width 49 height 13
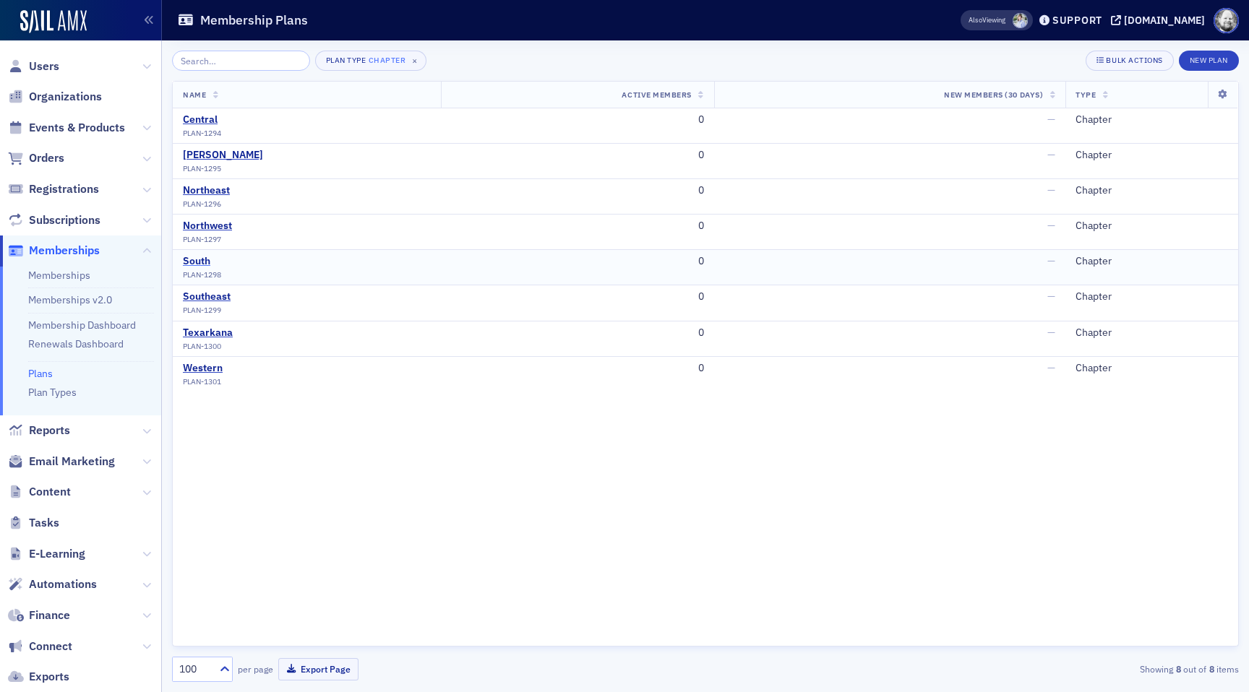
click at [199, 260] on div "South" at bounding box center [202, 261] width 38 height 13
click at [205, 299] on div "Southeast" at bounding box center [207, 297] width 48 height 13
click at [205, 342] on span "PLAN-1300" at bounding box center [202, 346] width 38 height 9
click at [205, 330] on div "Texarkana" at bounding box center [208, 333] width 50 height 13
click at [202, 362] on div "Western" at bounding box center [203, 368] width 40 height 13
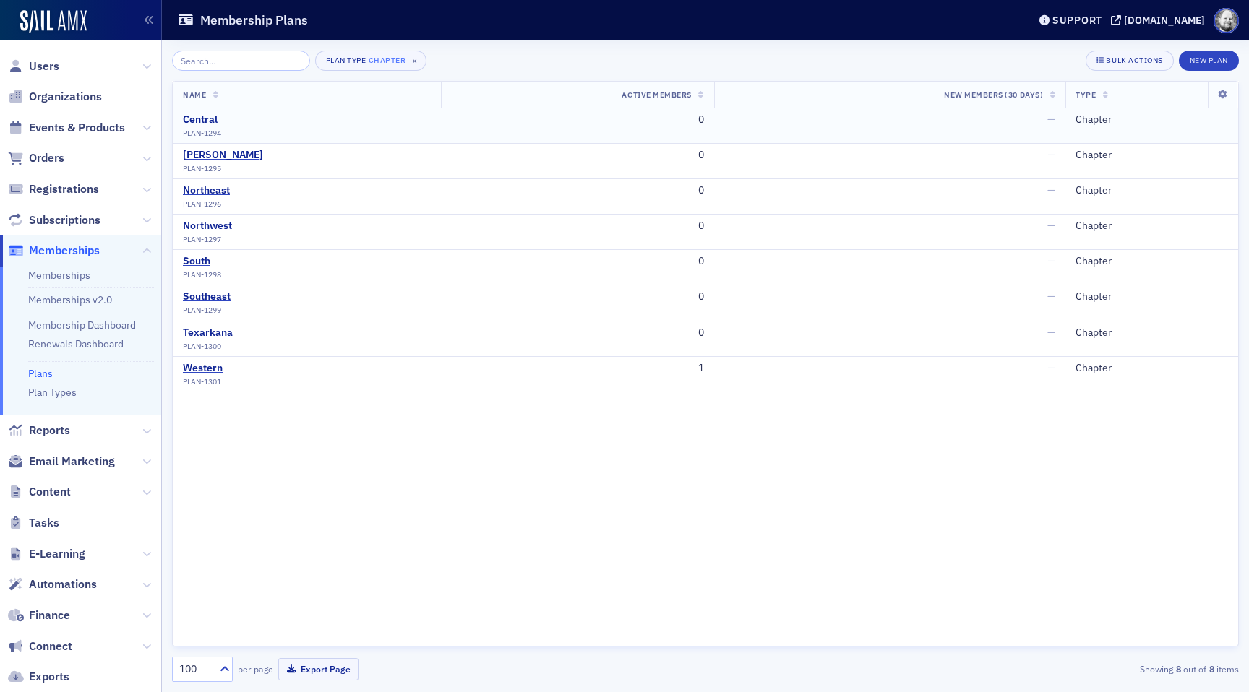
click at [196, 121] on div "Central" at bounding box center [202, 119] width 38 height 13
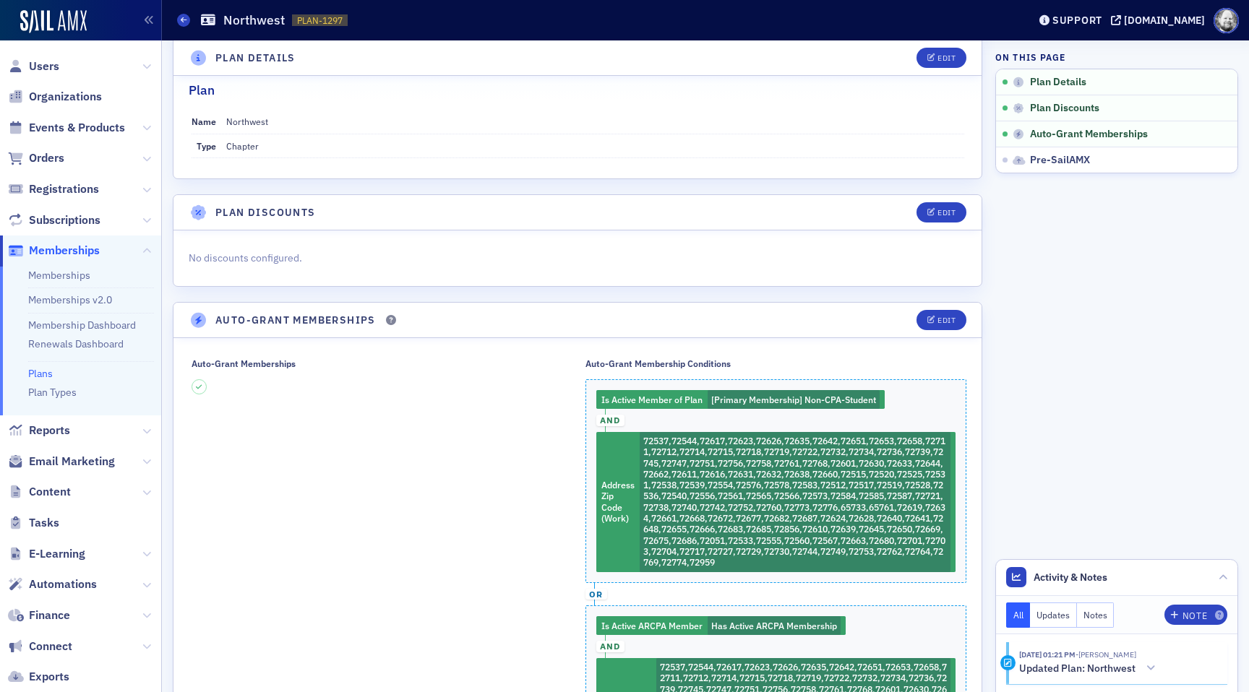
scroll to position [30, 0]
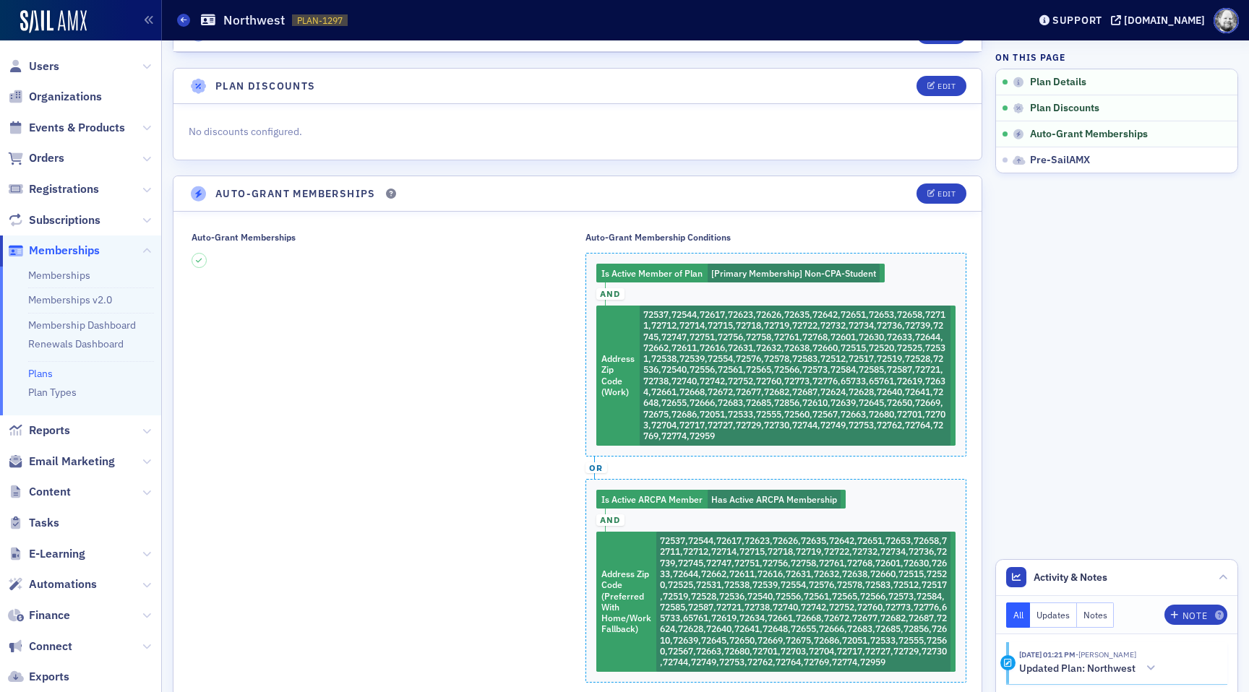
scroll to position [151, 0]
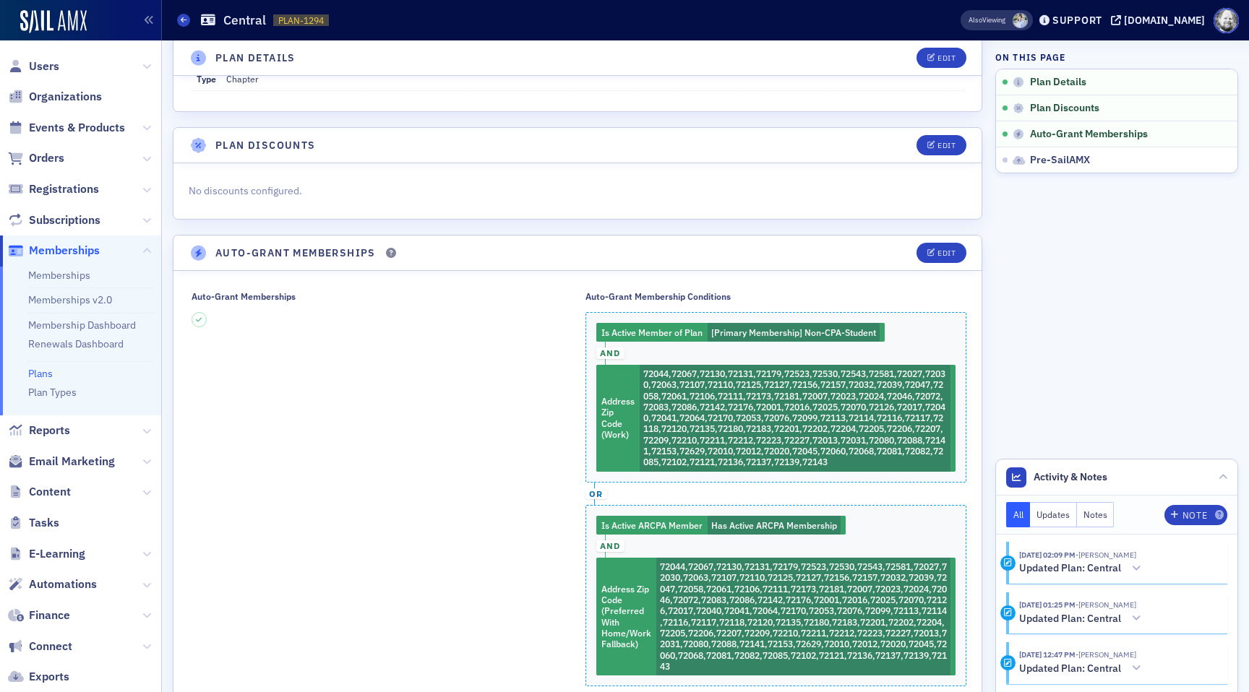
scroll to position [100, 0]
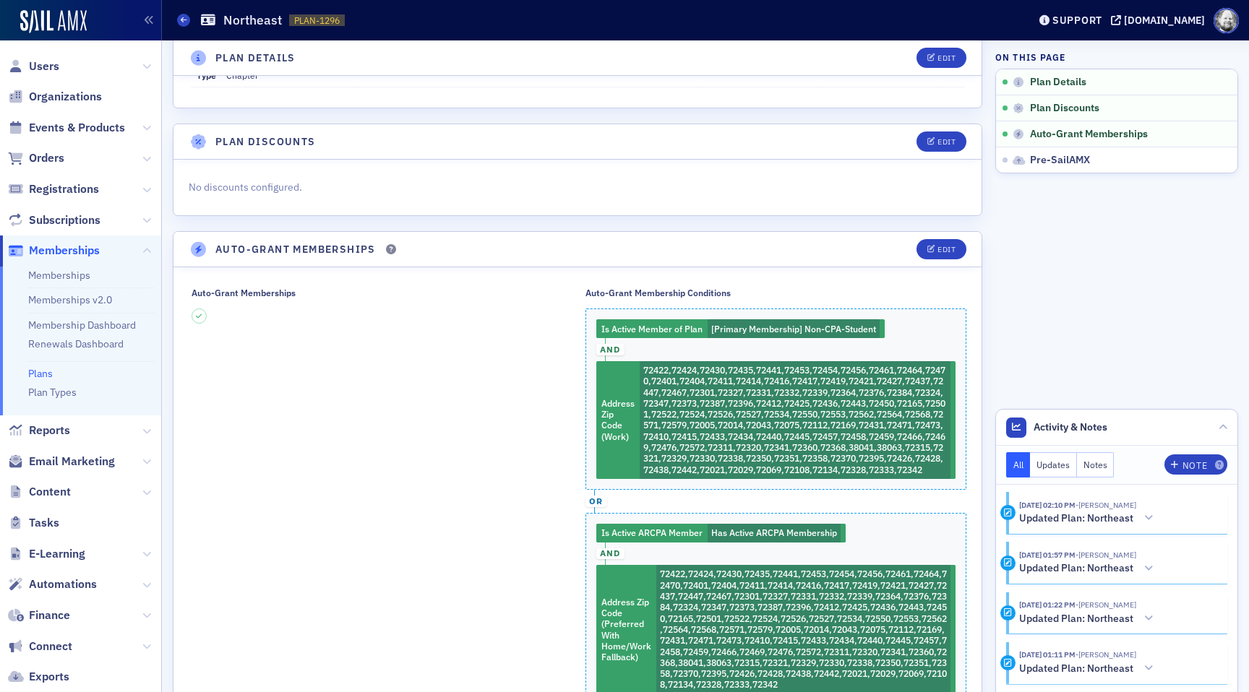
scroll to position [132, 0]
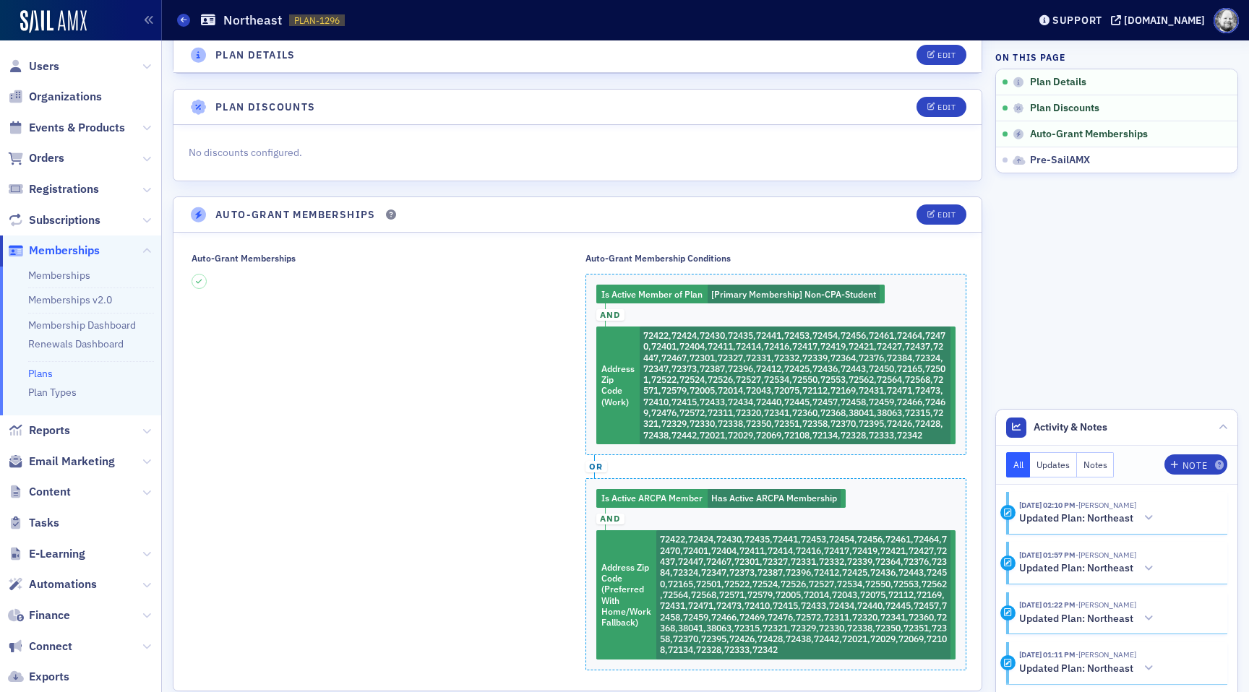
click at [902, 380] on div "Auto-Grant Membership Conditions Is Active Member of Plan [Primary Membership] …" at bounding box center [777, 462] width 382 height 418
click at [926, 220] on button "Edit" at bounding box center [942, 215] width 50 height 20
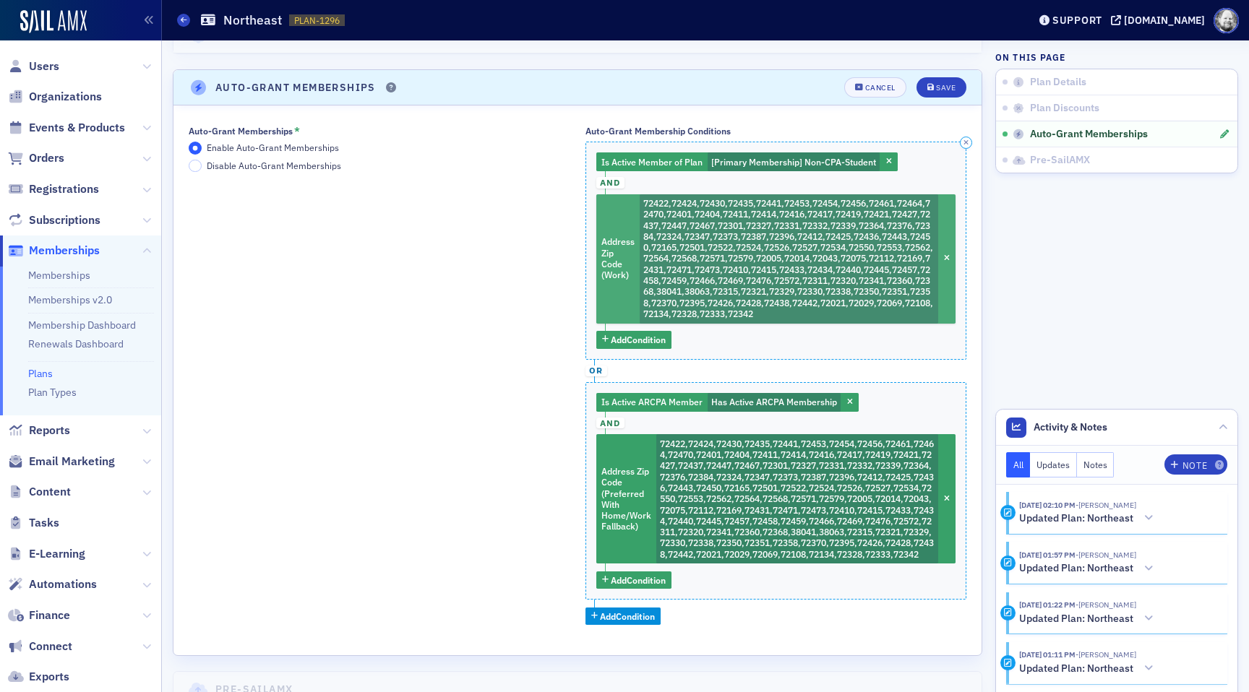
scroll to position [280, 0]
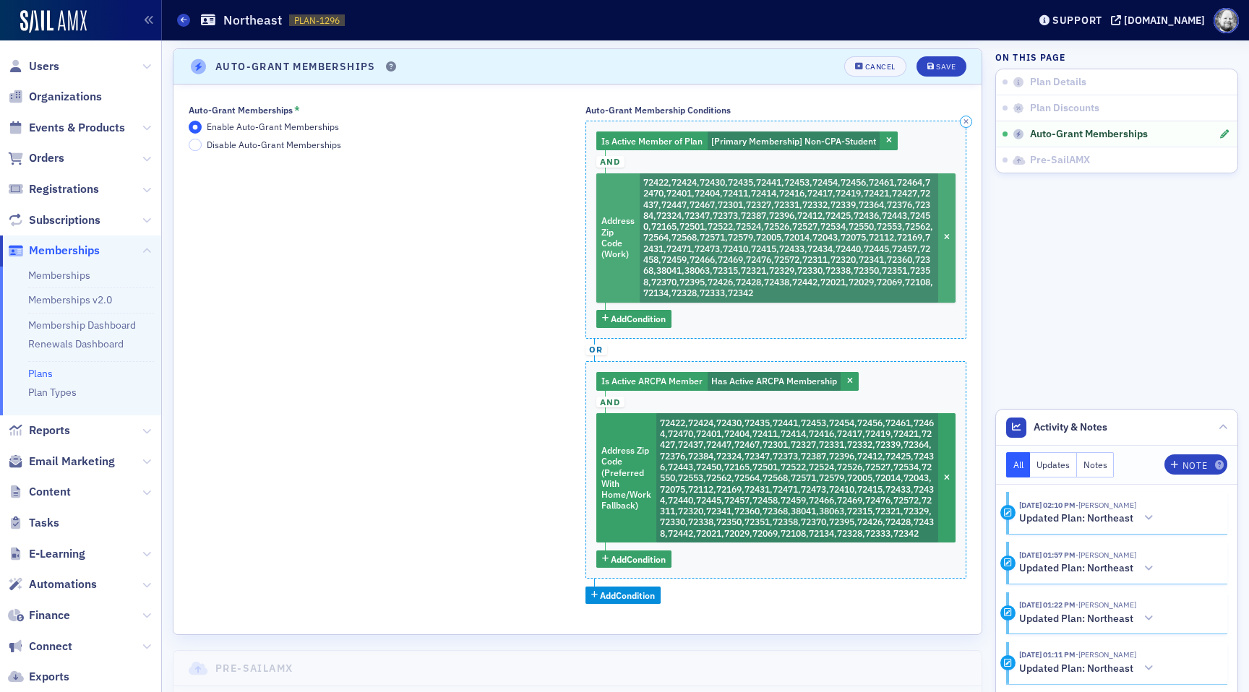
click at [790, 272] on span "72422,72424,72430,72435,72441,72453,72454,72456,72461,72464,72470,72401,72404,7…" at bounding box center [788, 237] width 290 height 122
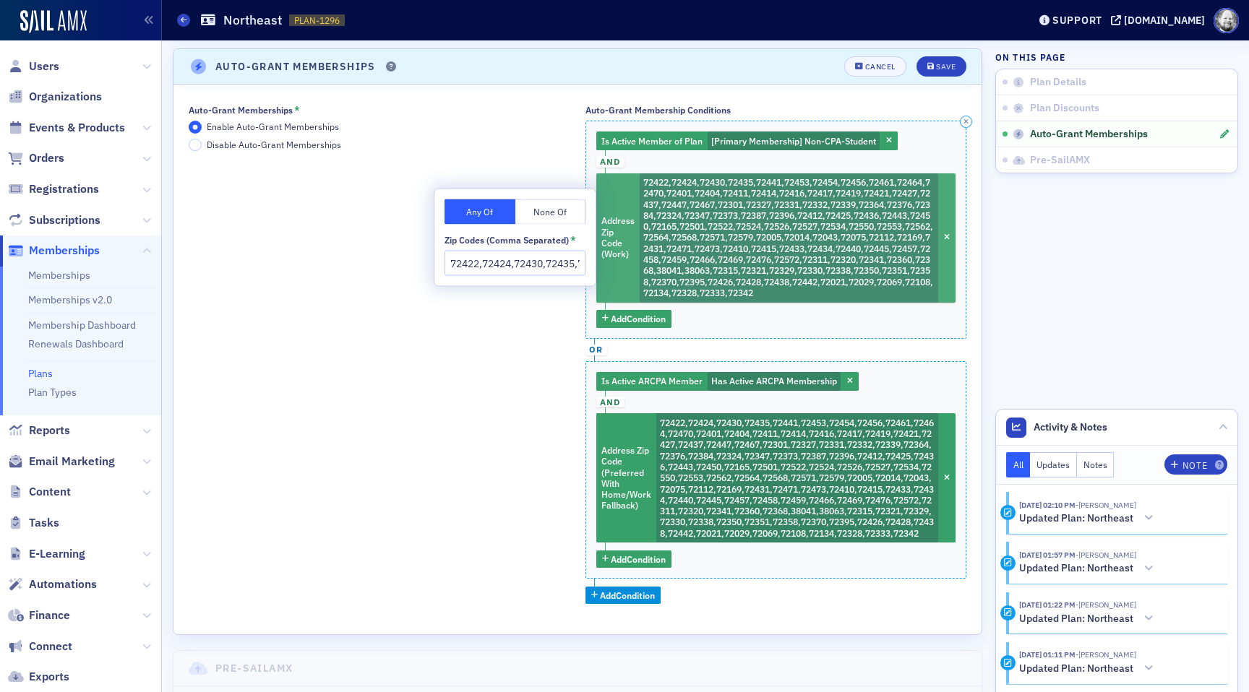
scroll to position [0, 3387]
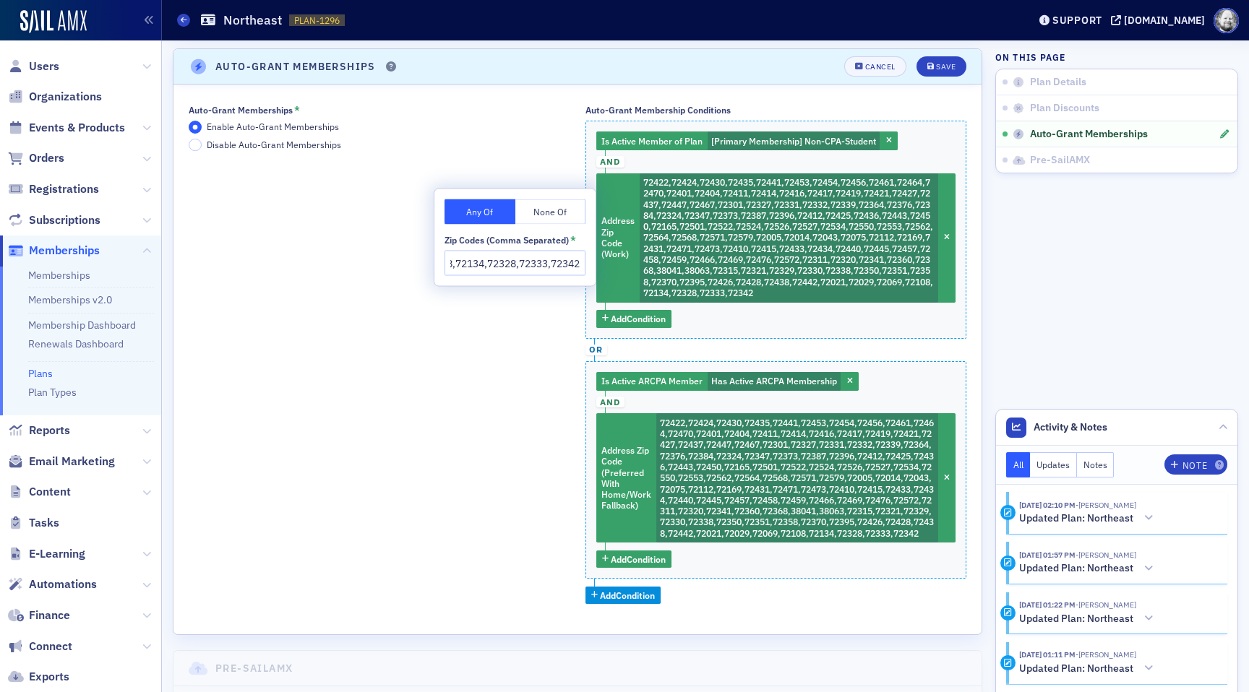
click at [502, 268] on input "72422,72424,72430,72435,72441,72453,72454,72456,72461,72464,72470,72401,72404,7…" at bounding box center [515, 263] width 141 height 25
click at [522, 261] on input "72422,72424,72430,72435,72441,72453,72454,72456,72461,72464,72470,72401,72404,7…" at bounding box center [515, 263] width 141 height 25
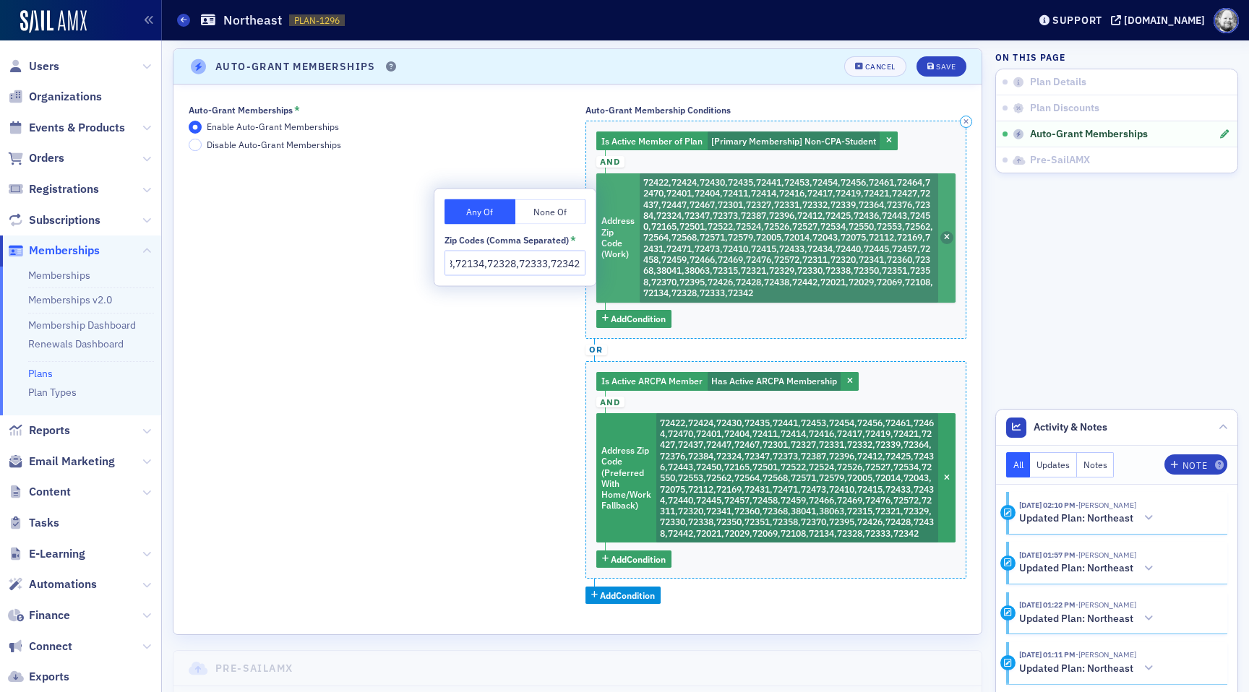
scroll to position [0, 0]
click at [940, 236] on span "button" at bounding box center [946, 237] width 13 height 13
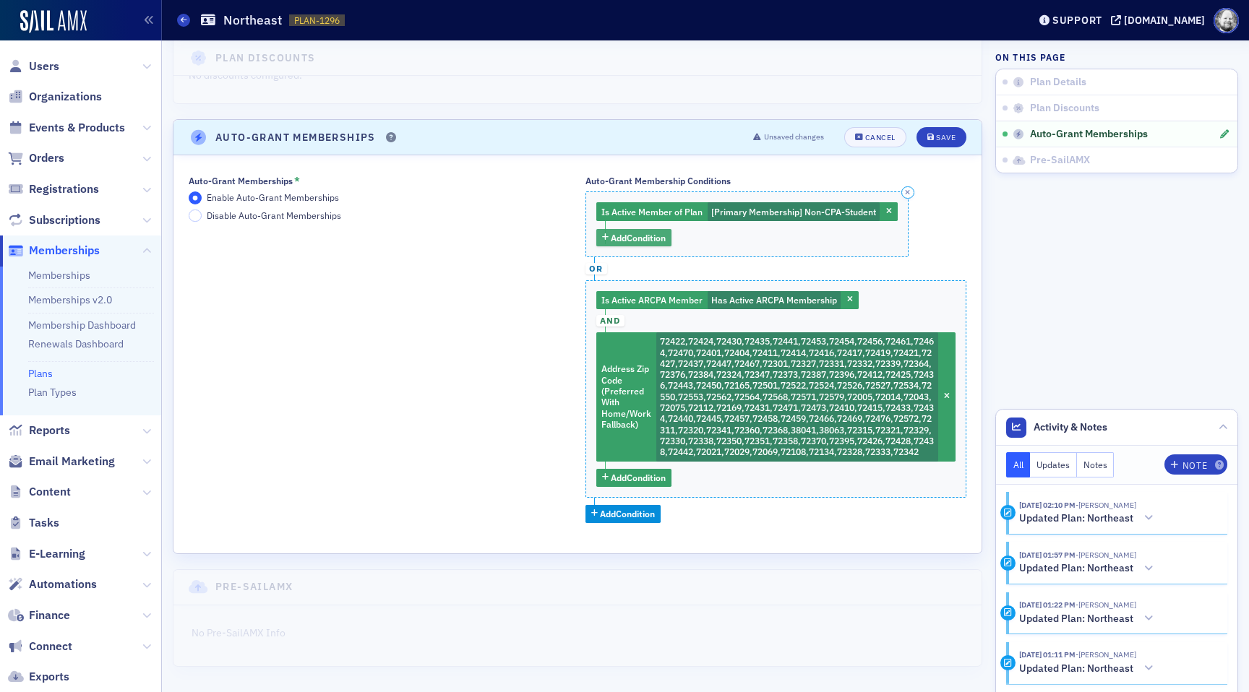
click at [647, 231] on span "Add Condition" at bounding box center [638, 237] width 55 height 13
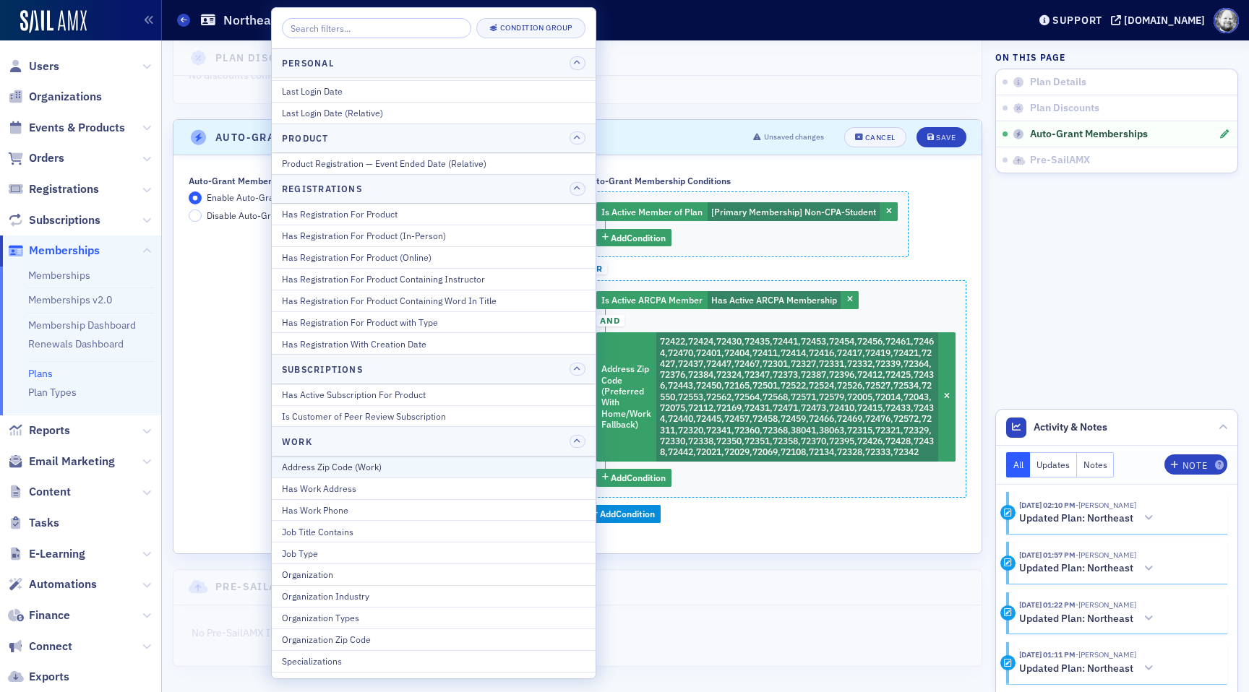
scroll to position [1657, 0]
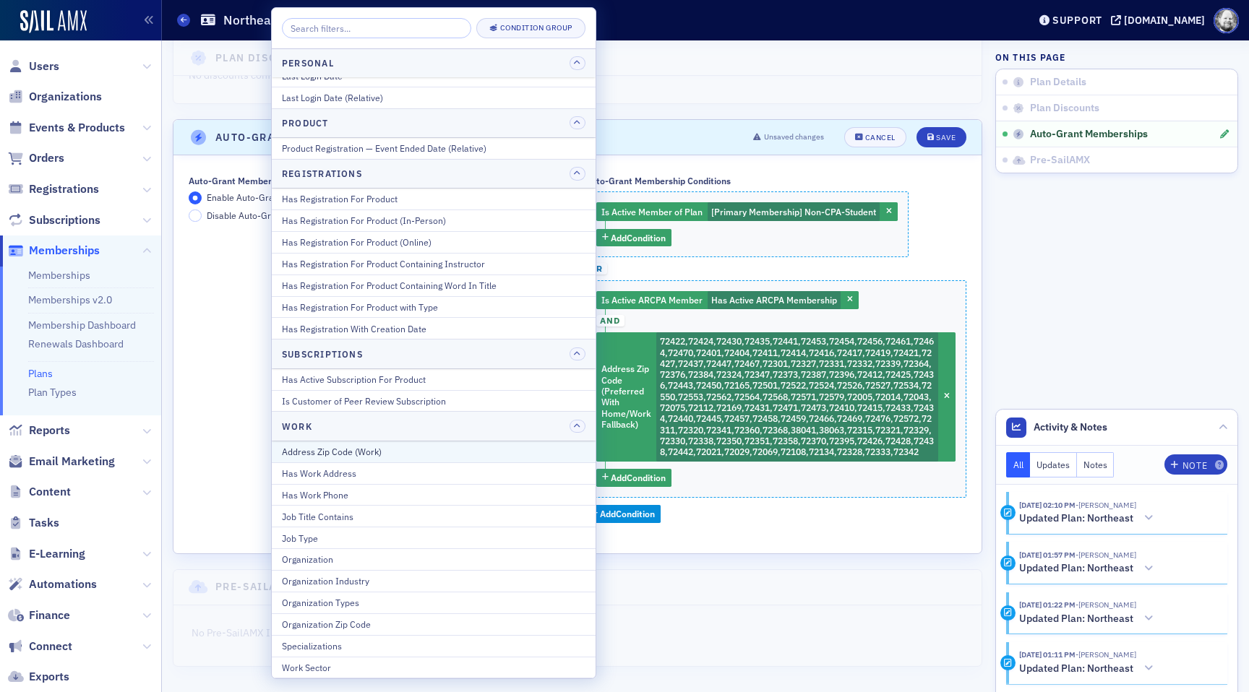
click at [421, 455] on div "Address Zip Code (Work)" at bounding box center [434, 451] width 304 height 13
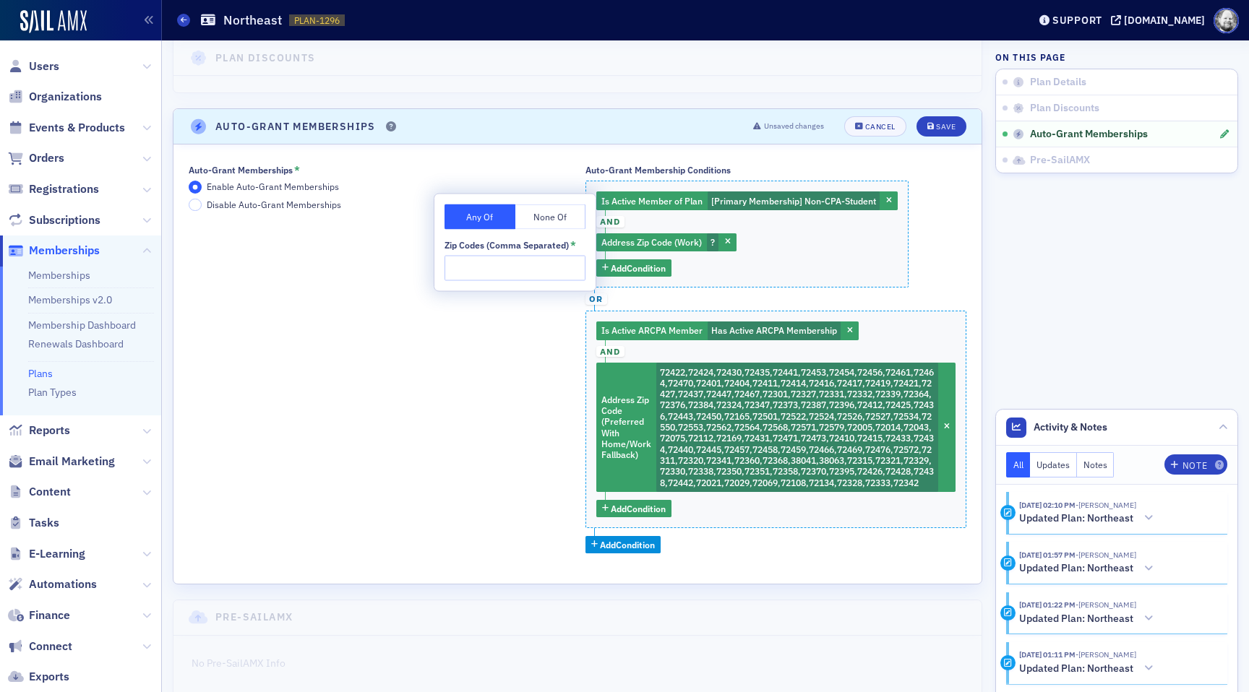
click at [499, 264] on input "Zip Codes (Comma Separated) *" at bounding box center [515, 268] width 141 height 25
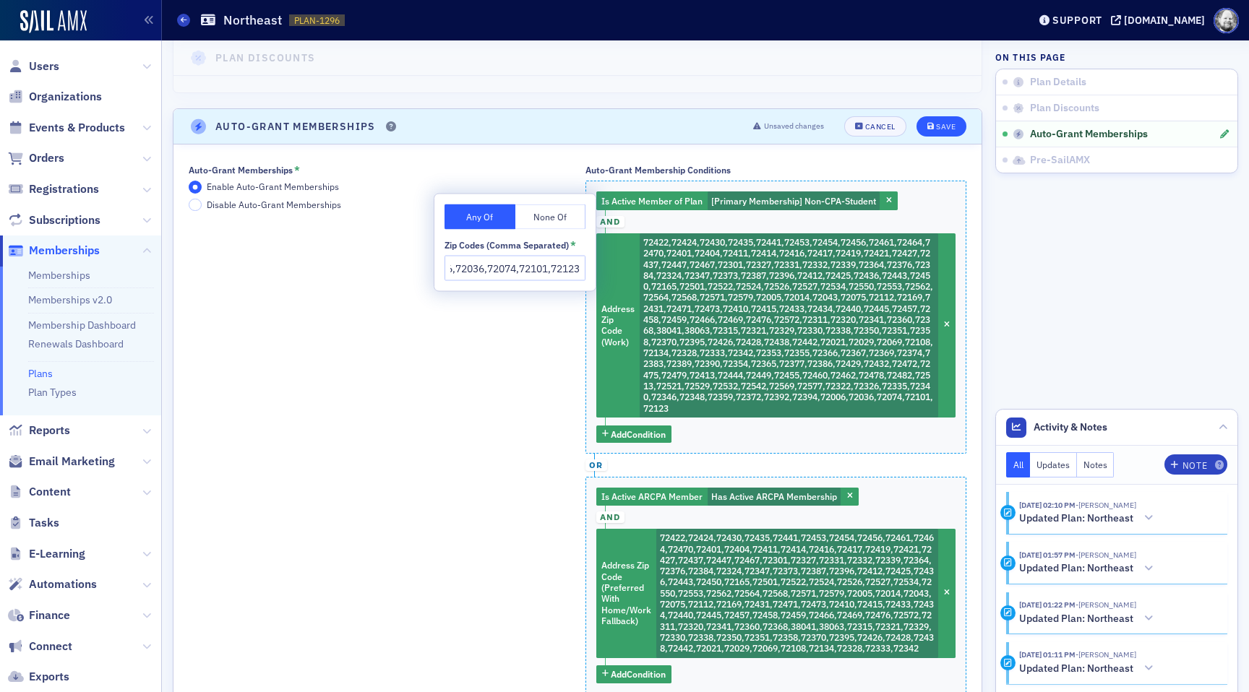
type input "72422,72424,72430,72435,72441,72453,72454,72456,72461,72464,72470,72401,72404,7…"
click at [936, 124] on div "Save" at bounding box center [946, 127] width 20 height 8
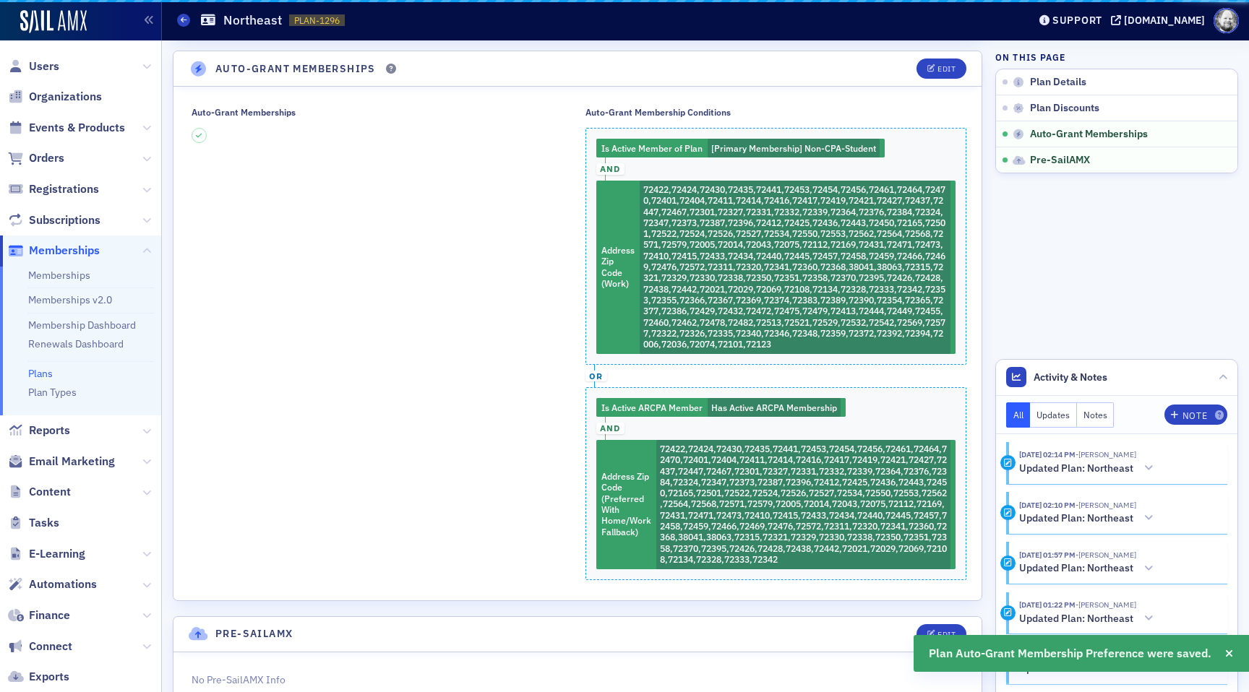
scroll to position [280, 0]
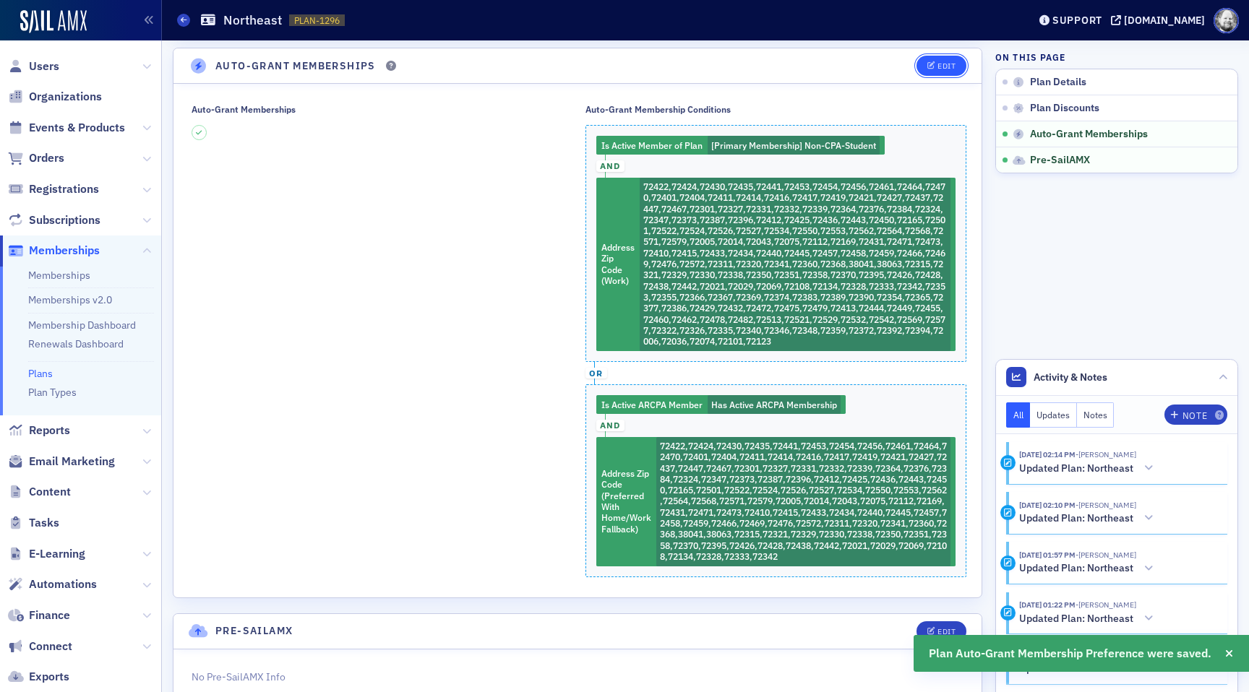
click at [935, 64] on icon "button" at bounding box center [931, 66] width 9 height 8
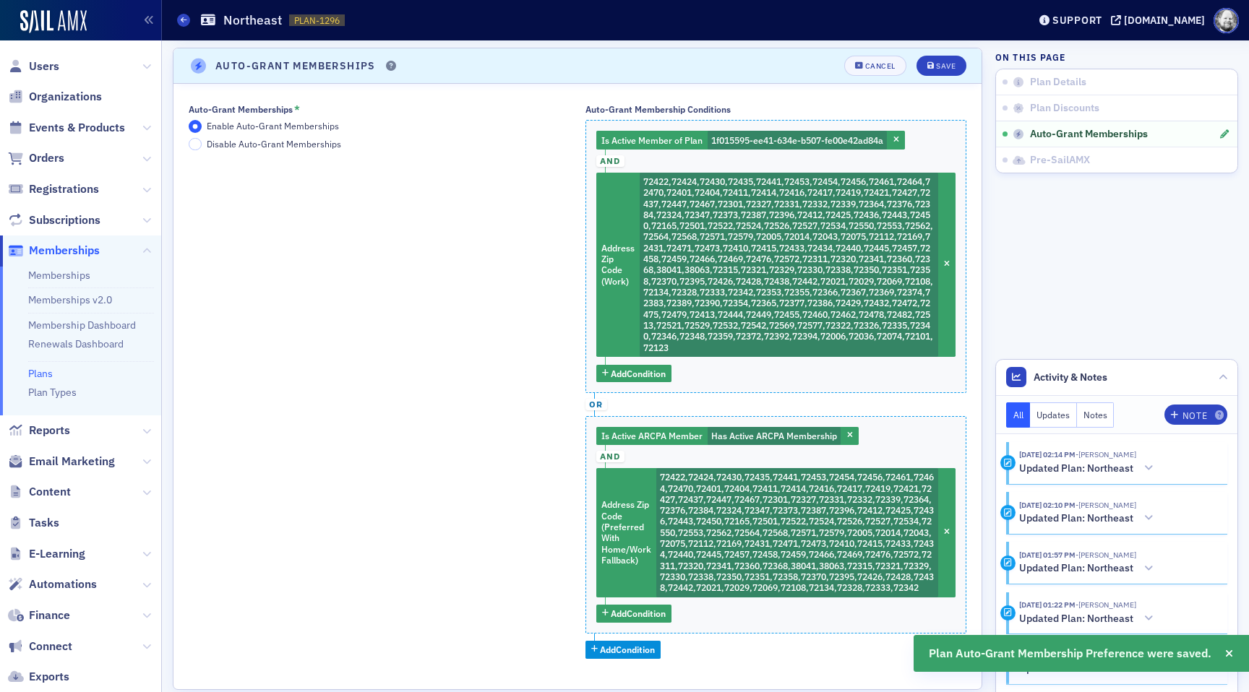
scroll to position [383, 0]
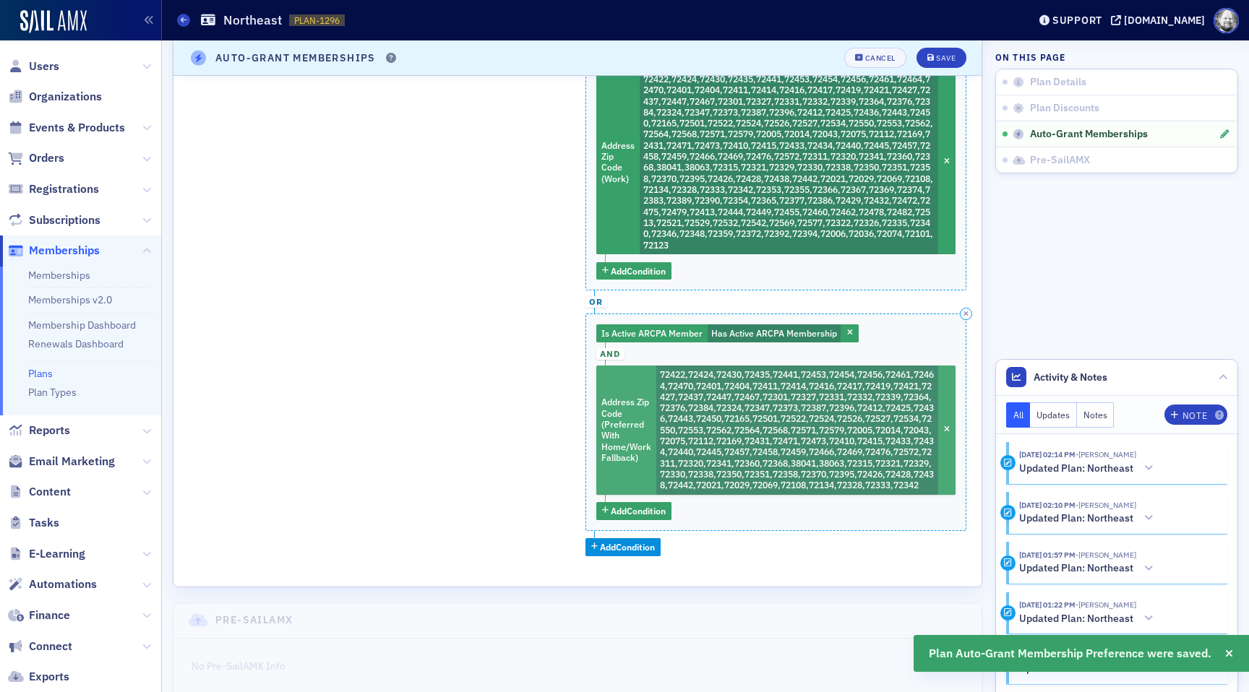
click at [738, 407] on span "72422,72424,72430,72435,72441,72453,72454,72456,72461,72464,72470,72401,72404,7…" at bounding box center [797, 430] width 274 height 122
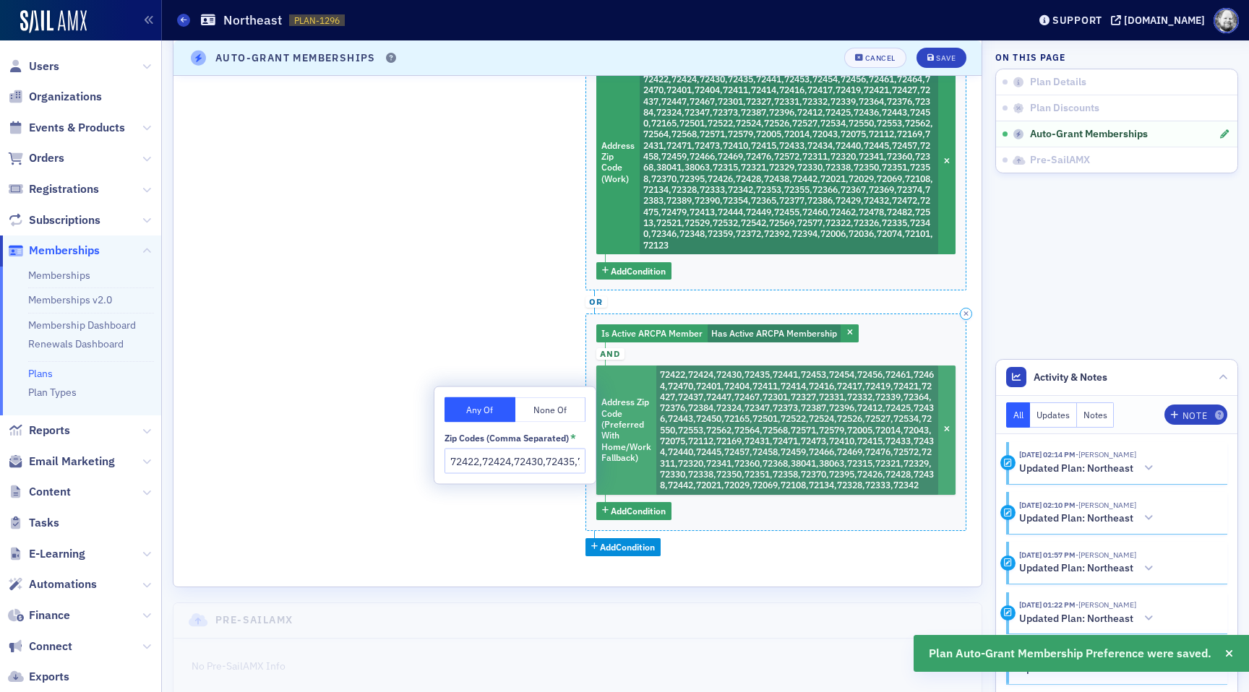
scroll to position [0, 3387]
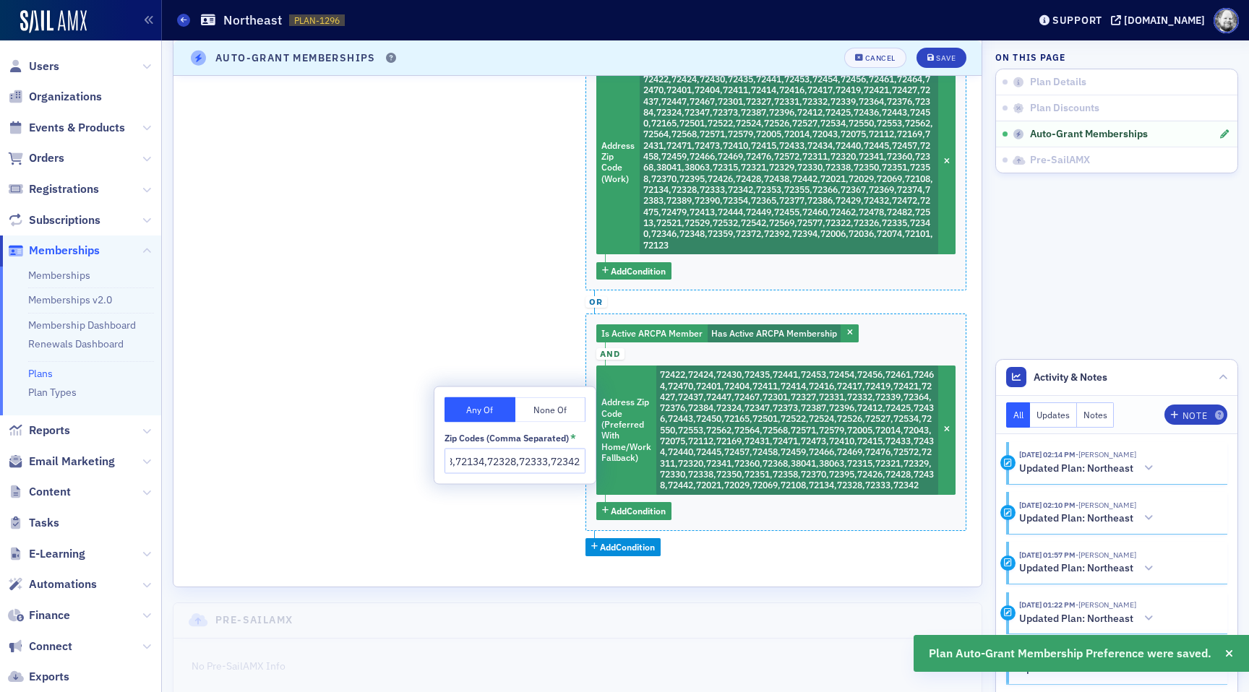
click at [510, 463] on input "72422,72424,72430,72435,72441,72453,72454,72456,72461,72464,72470,72401,72404,7…" at bounding box center [515, 461] width 141 height 25
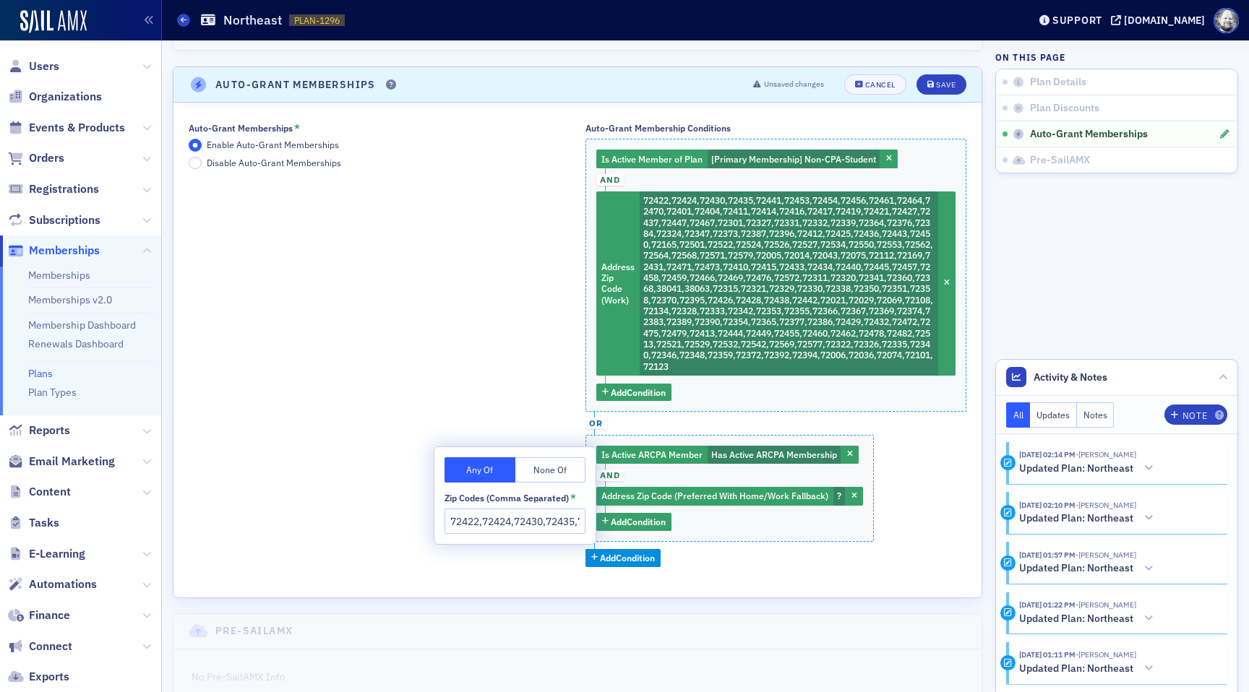
scroll to position [439, 0]
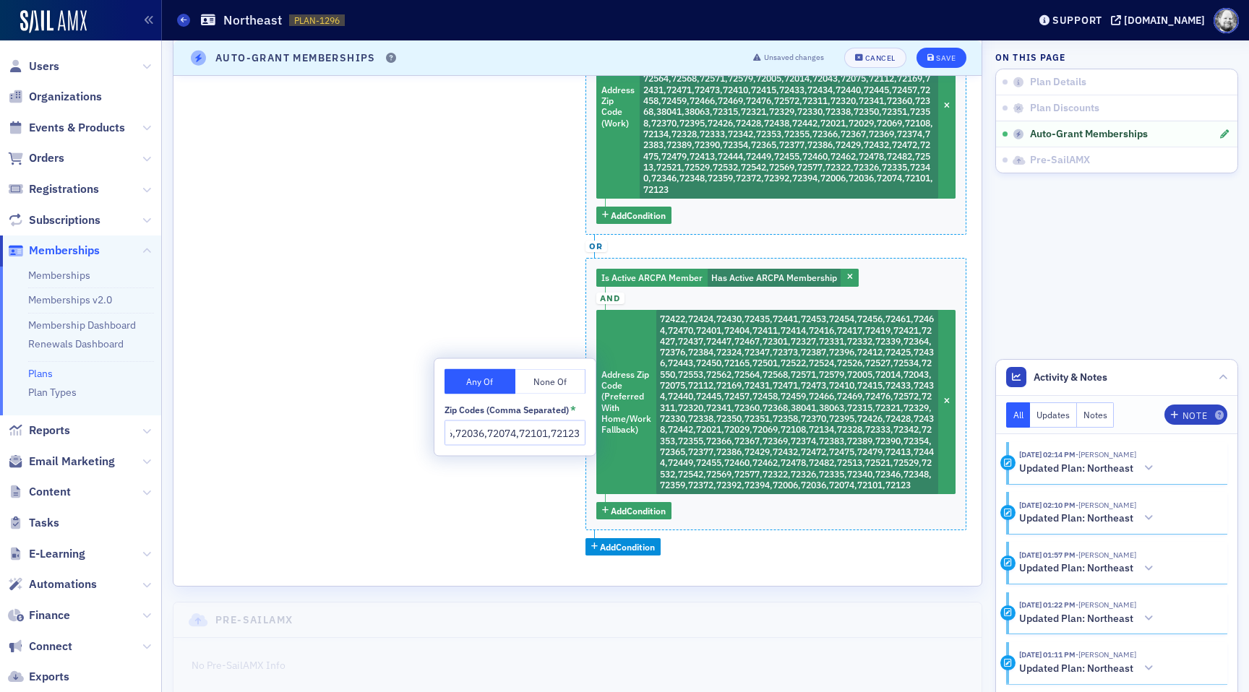
type input "72422,72424,72430,72435,72441,72453,72454,72456,72461,72464,72470,72401,72404,7…"
click at [950, 63] on button "Save" at bounding box center [942, 58] width 50 height 20
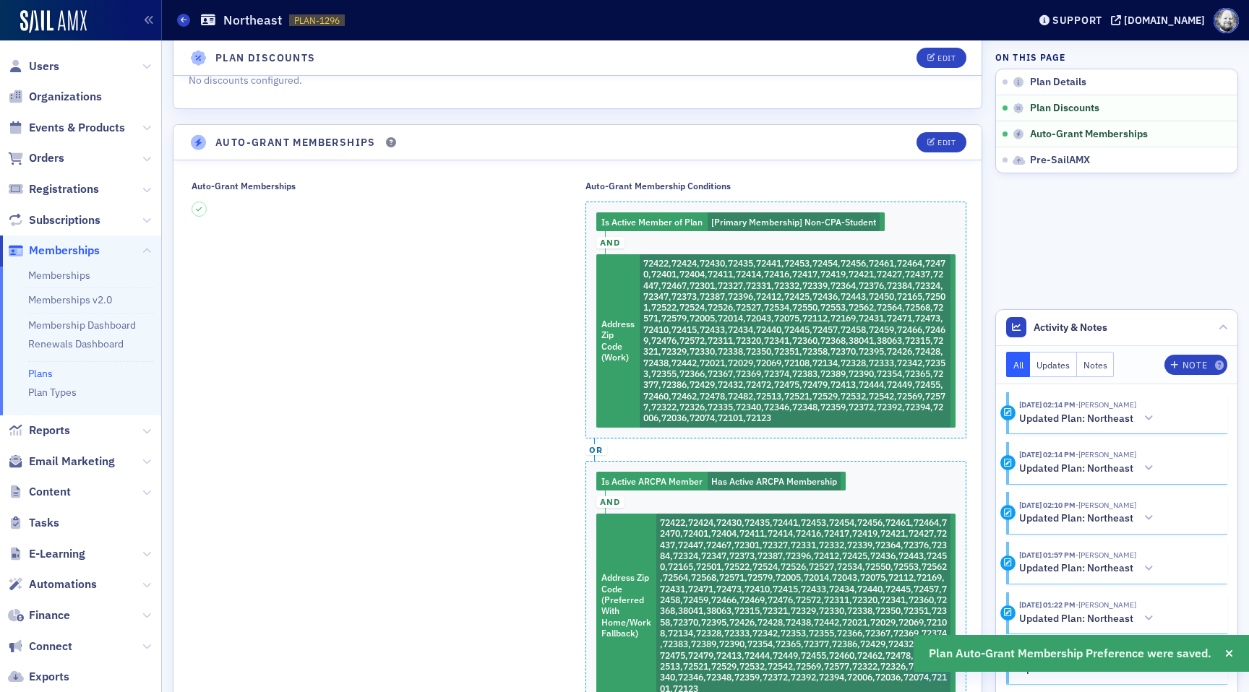
scroll to position [205, 0]
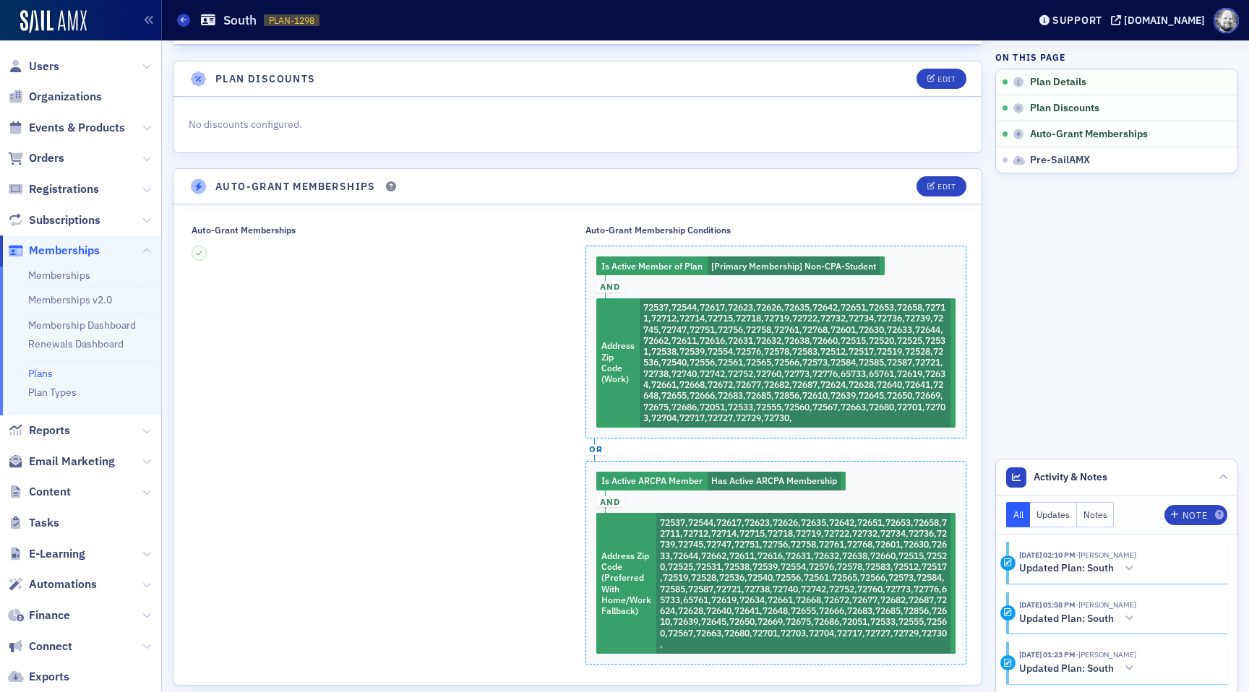
scroll to position [161, 0]
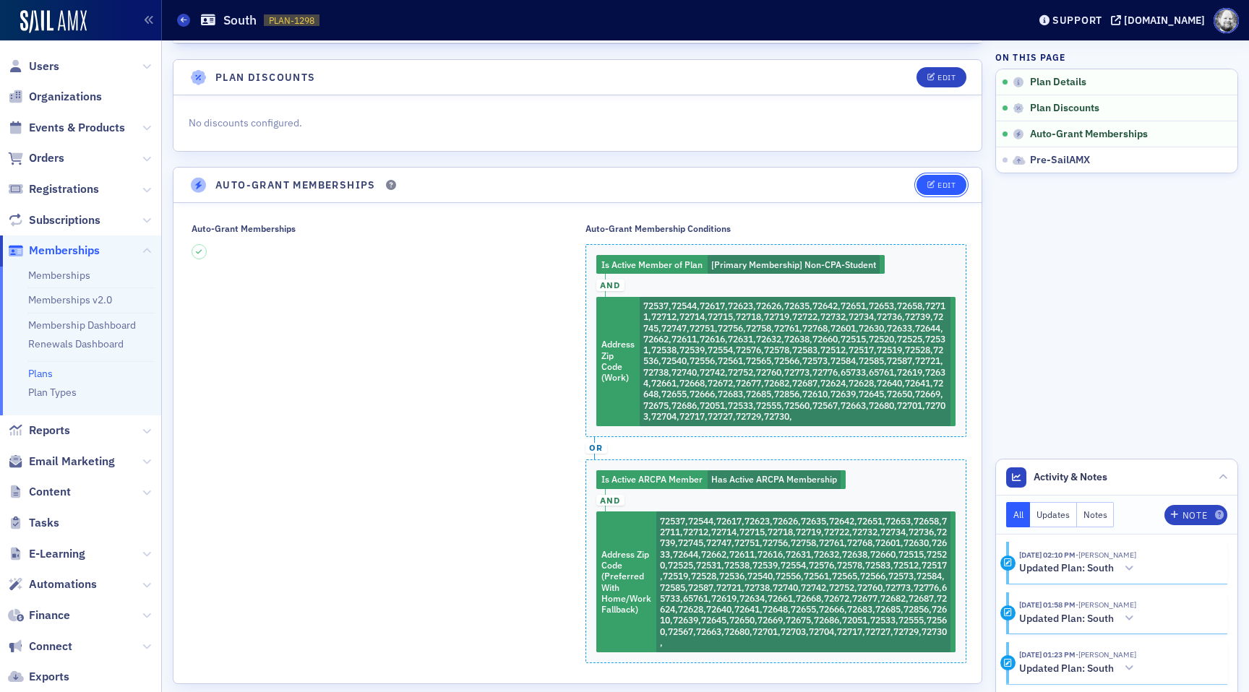
click at [932, 182] on icon "button" at bounding box center [931, 185] width 9 height 8
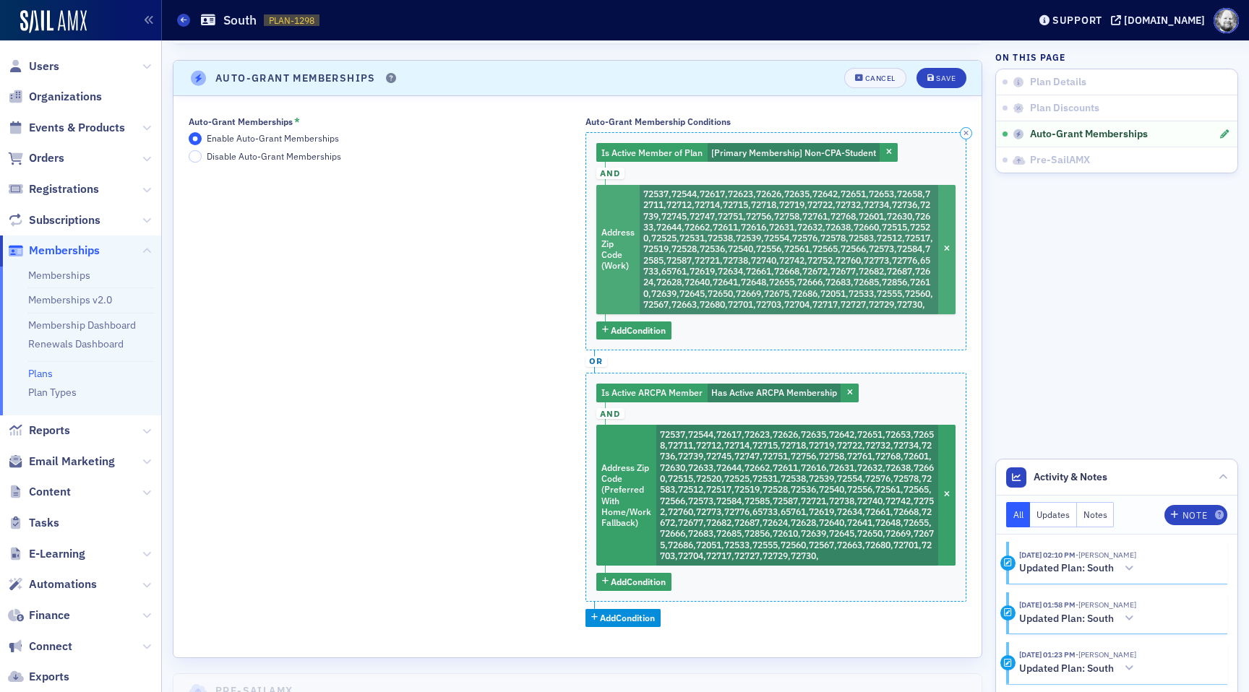
scroll to position [280, 0]
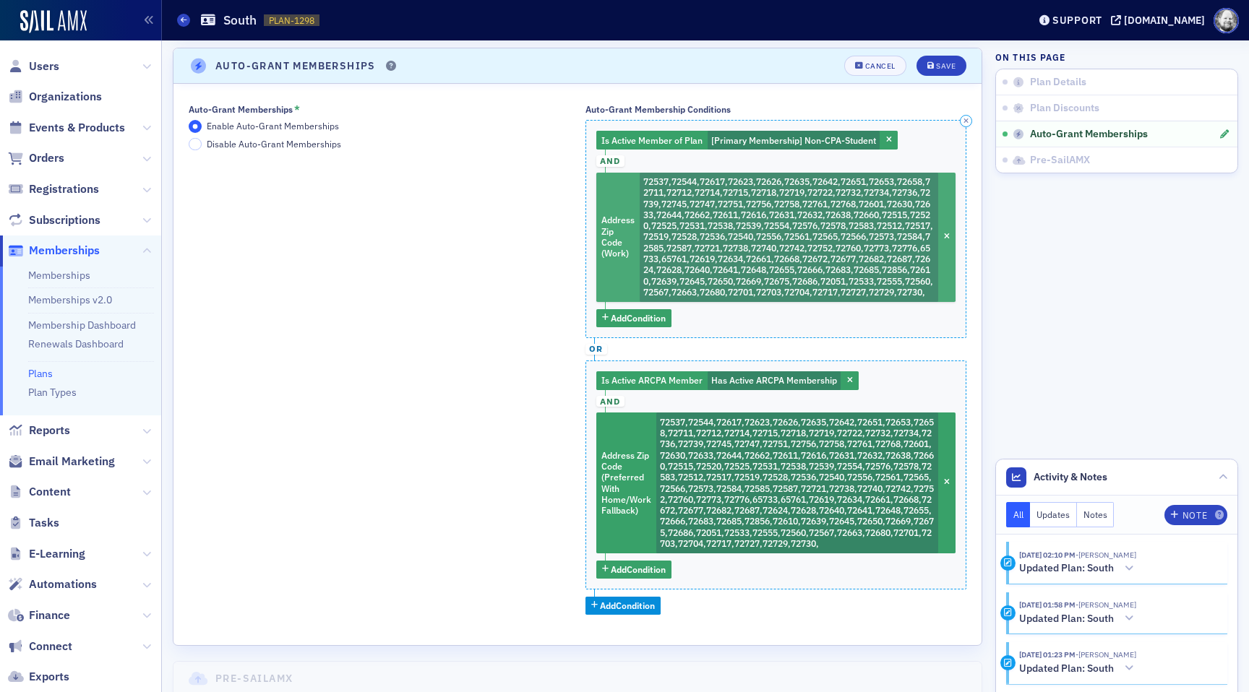
click at [809, 244] on span "72537,72544,72617,72623,72626,72635,72642,72651,72653,72658,72711,72712,72714,7…" at bounding box center [788, 237] width 290 height 122
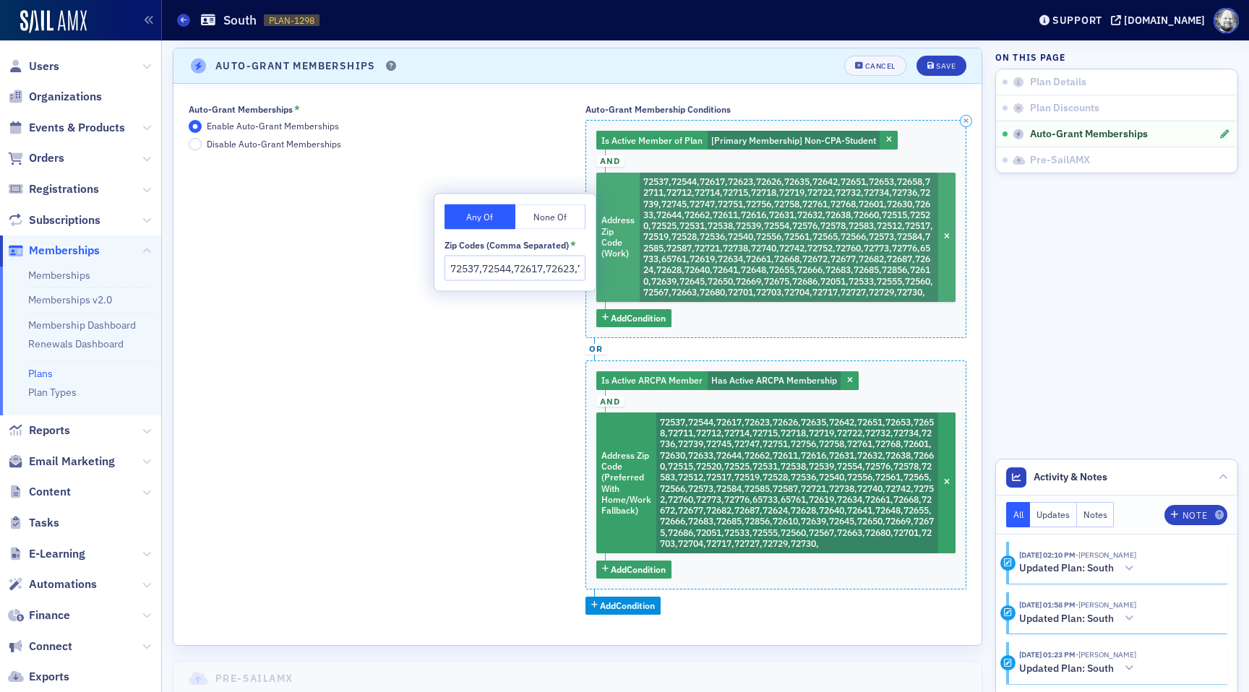
scroll to position [0, 3589]
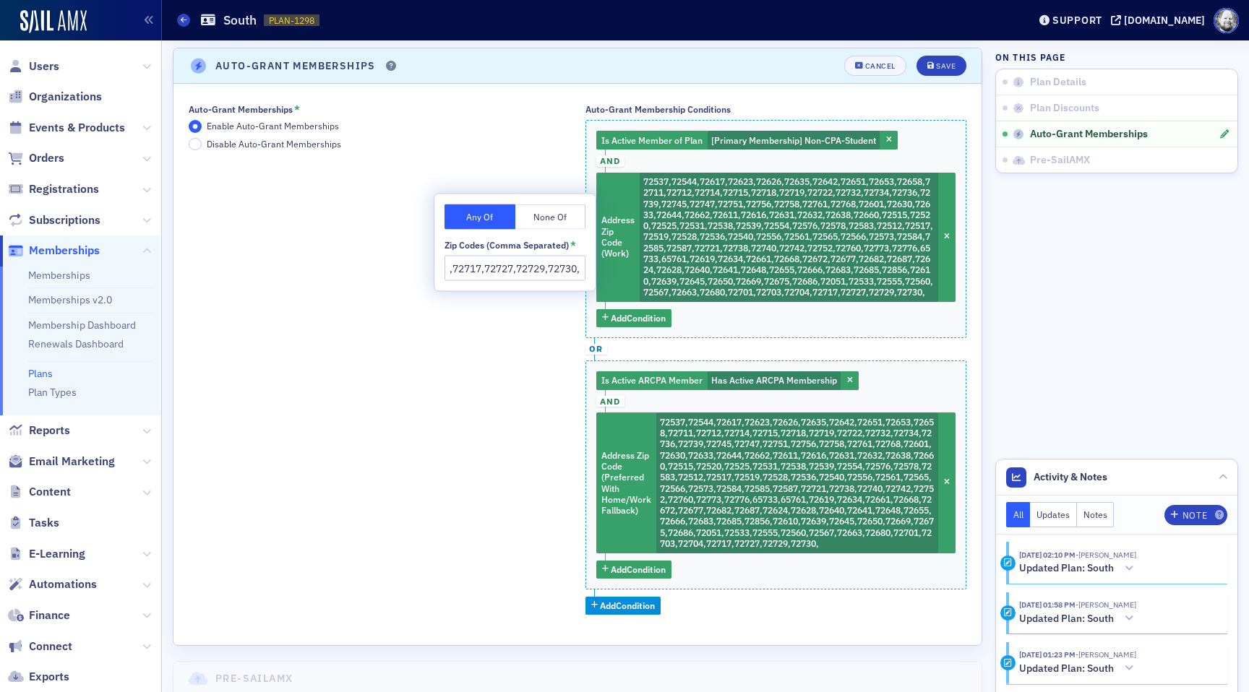
click at [520, 273] on input "72537,72544,72617,72623,72626,72635,72642,72651,72653,72658,72711,72712,72714,7…" at bounding box center [515, 268] width 141 height 25
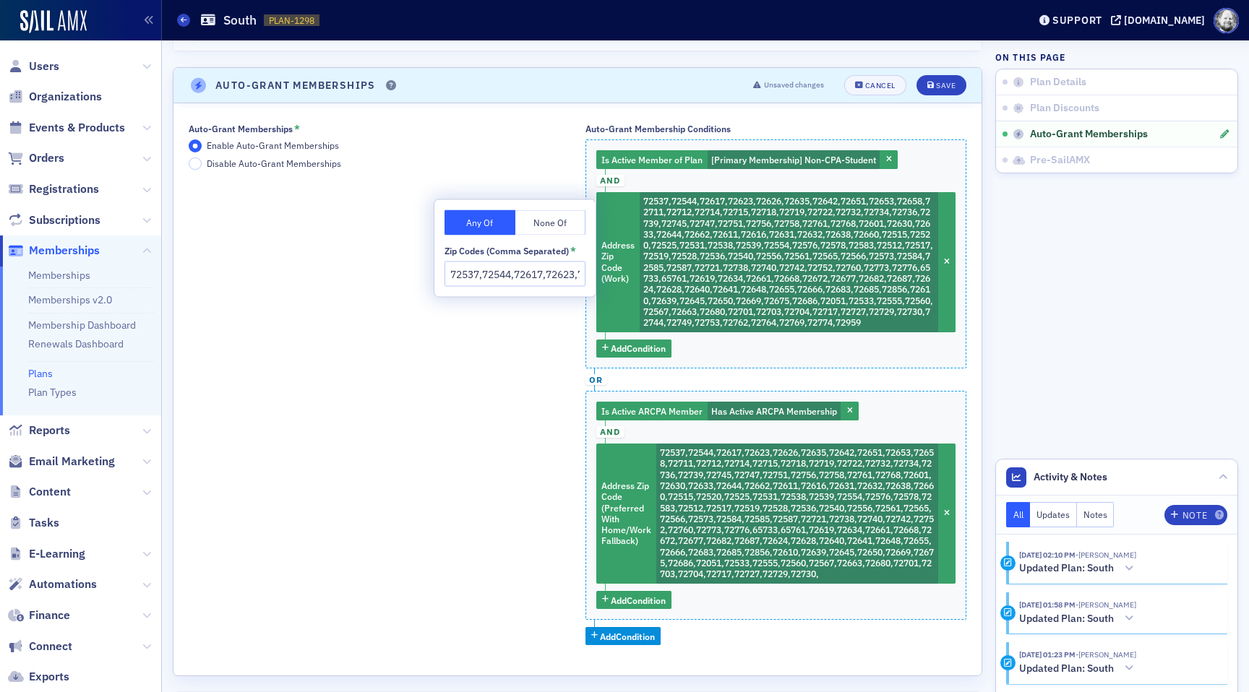
scroll to position [280, 0]
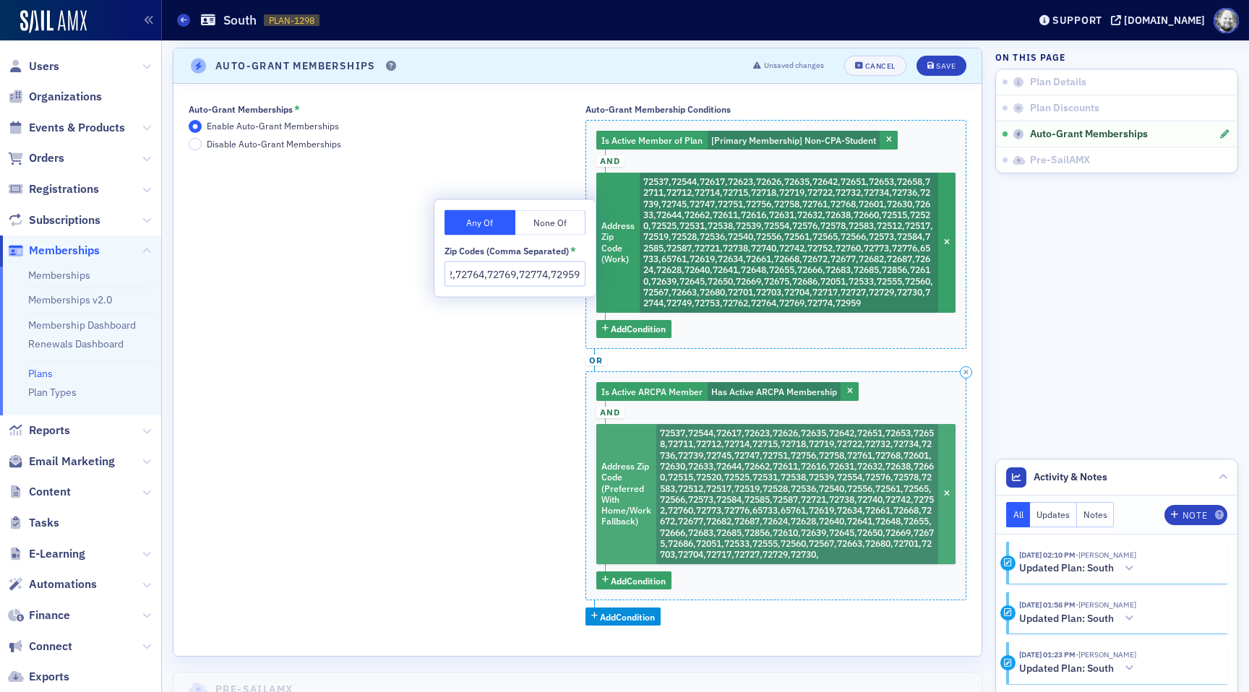
type input "72537,72544,72617,72623,72626,72635,72642,72651,72653,72658,72711,72712,72714,7…"
click at [776, 476] on span "72537,72544,72617,72623,72626,72635,72642,72651,72653,72658,72711,72712,72714,7…" at bounding box center [797, 493] width 274 height 133
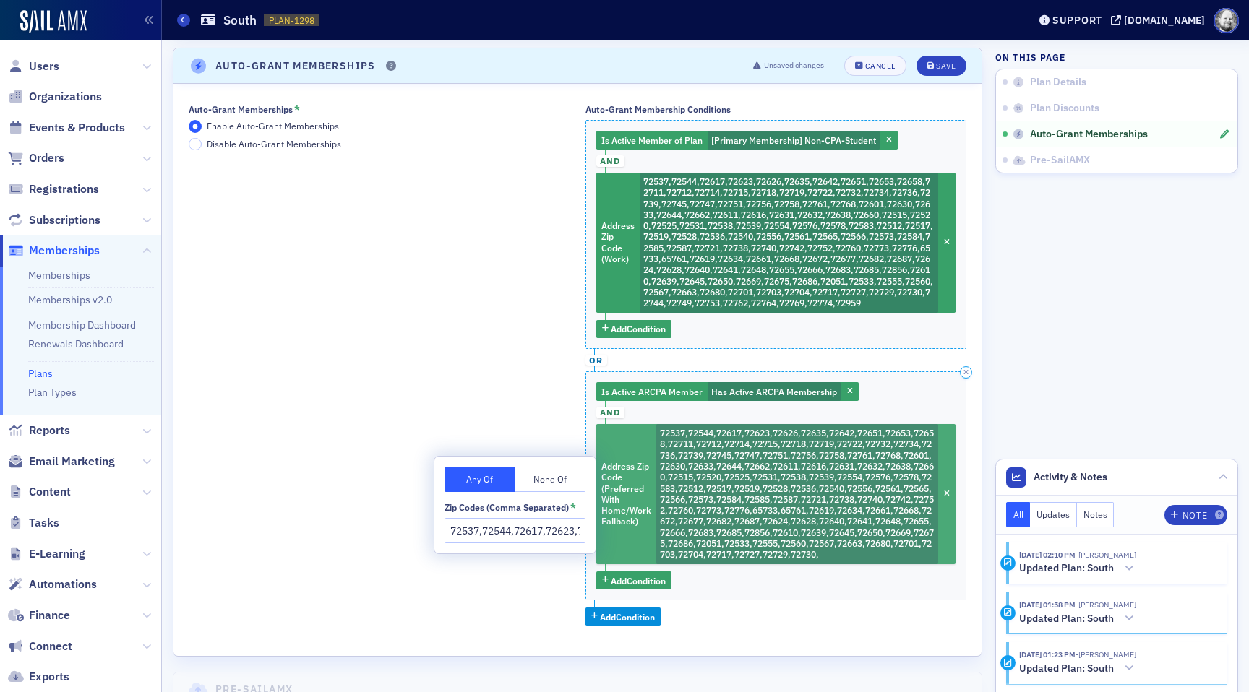
scroll to position [0, 3589]
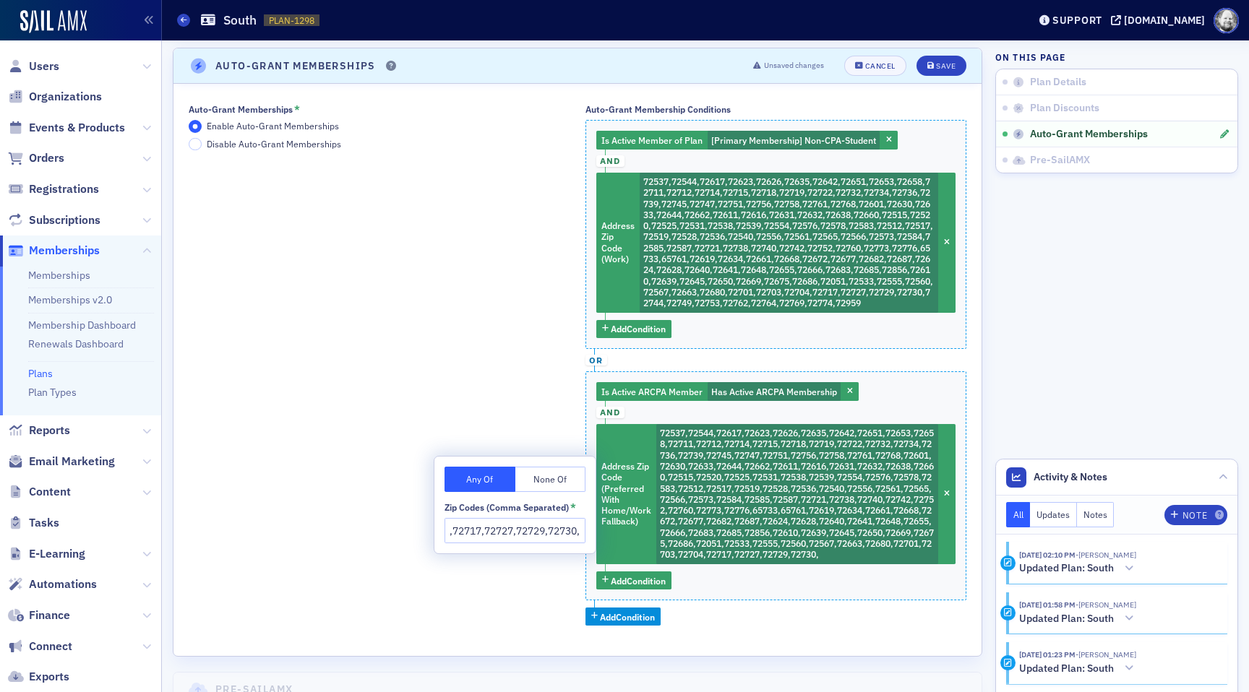
click at [541, 533] on input "72537,72544,72617,72623,72626,72635,72642,72651,72653,72658,72711,72712,72714,7…" at bounding box center [515, 530] width 141 height 25
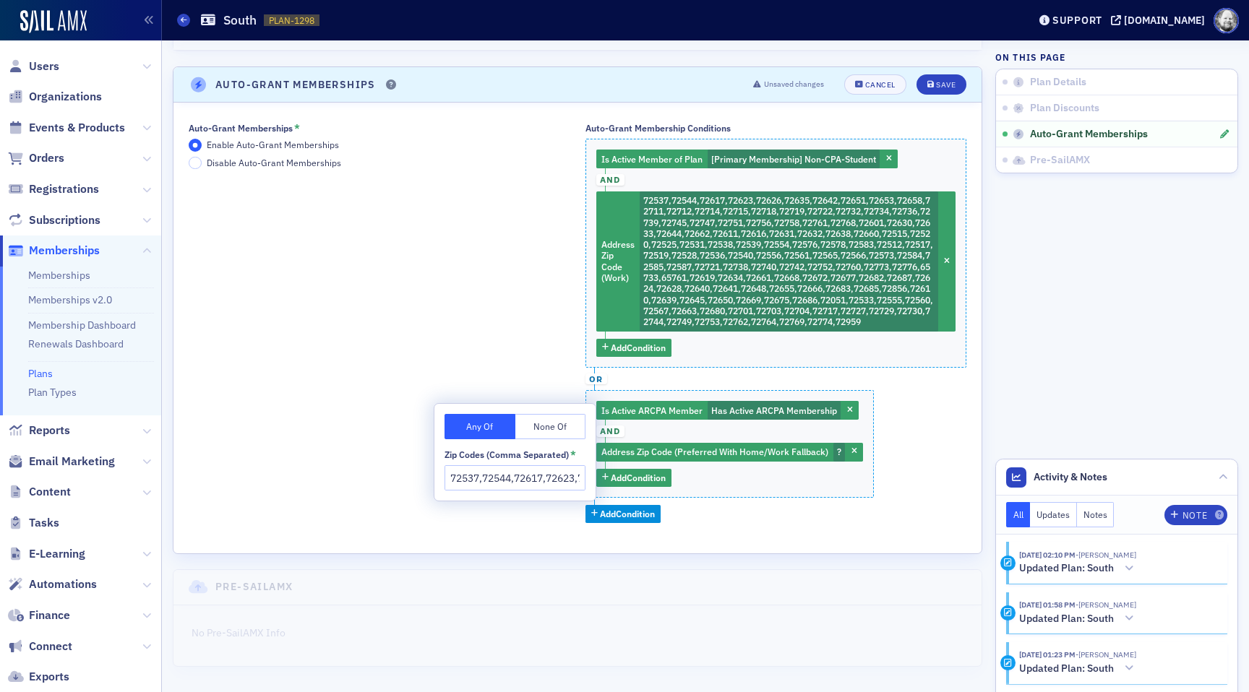
scroll to position [280, 0]
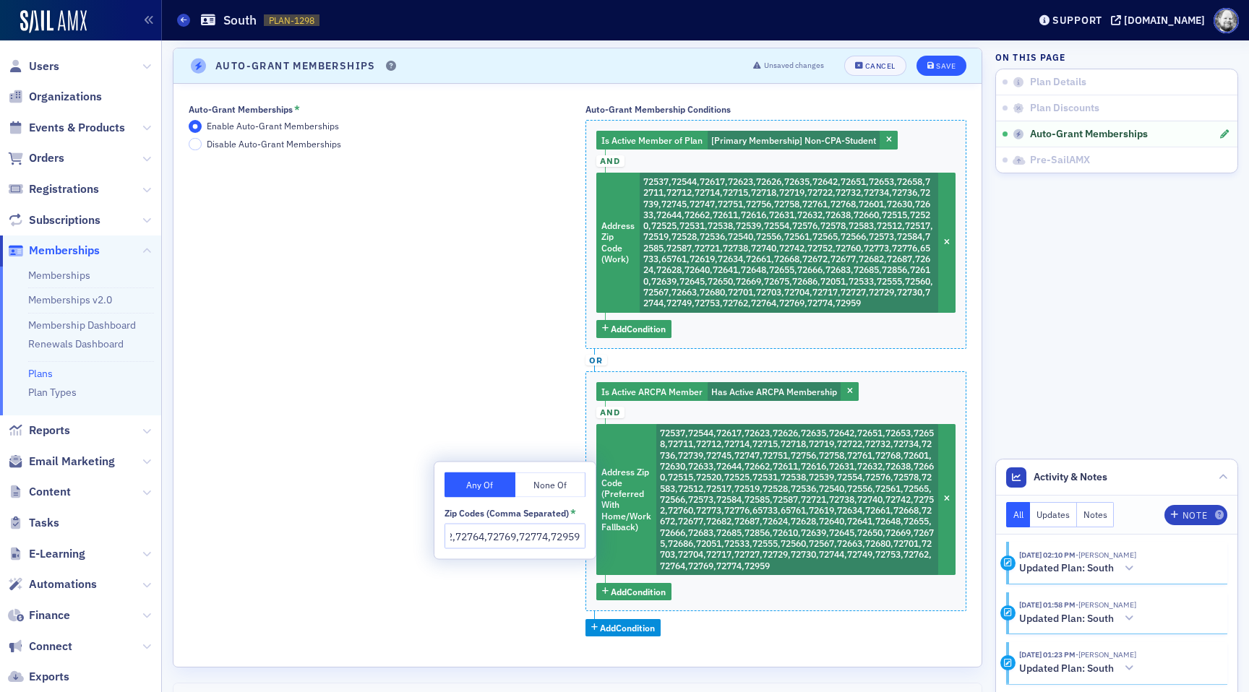
type input "72537,72544,72617,72623,72626,72635,72642,72651,72653,72658,72711,72712,72714,7…"
click at [931, 61] on button "Save" at bounding box center [942, 66] width 50 height 20
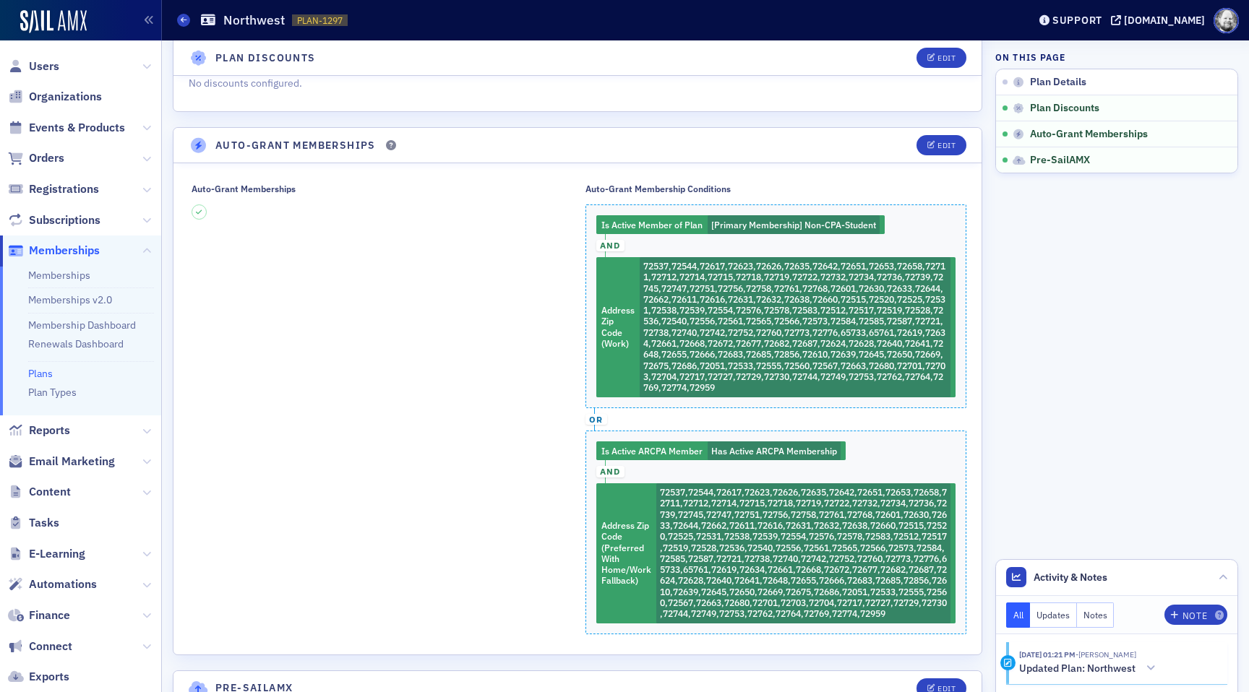
scroll to position [219, 0]
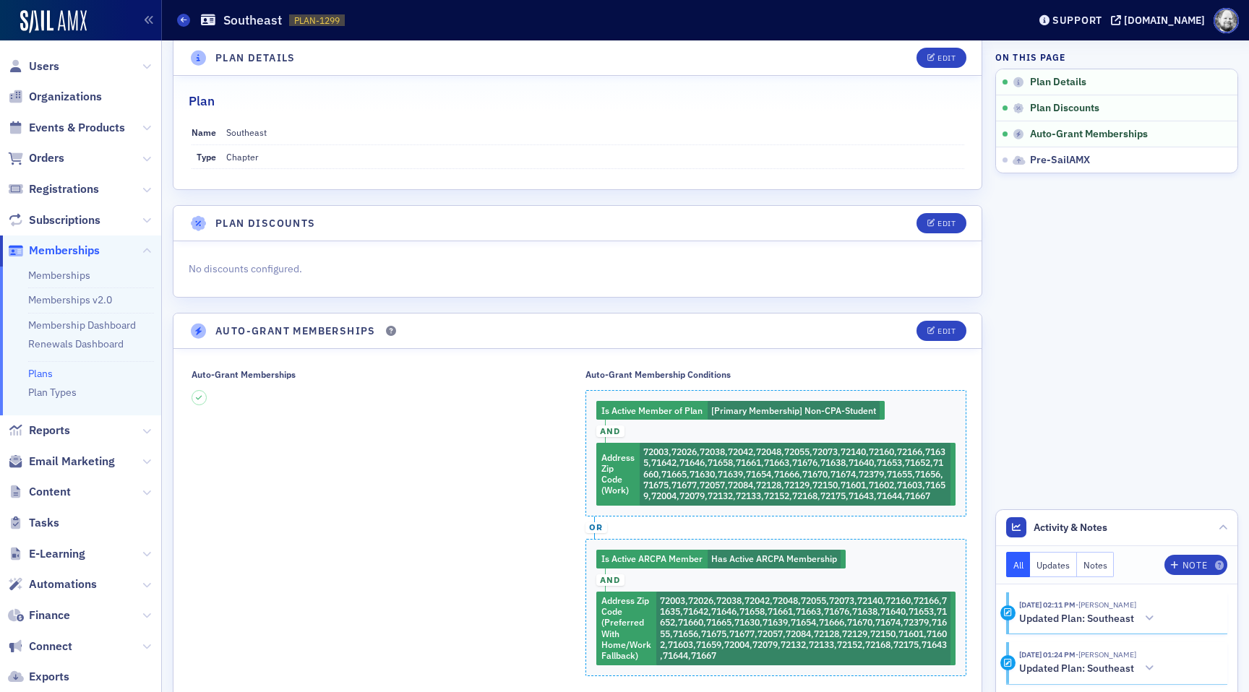
scroll to position [21, 0]
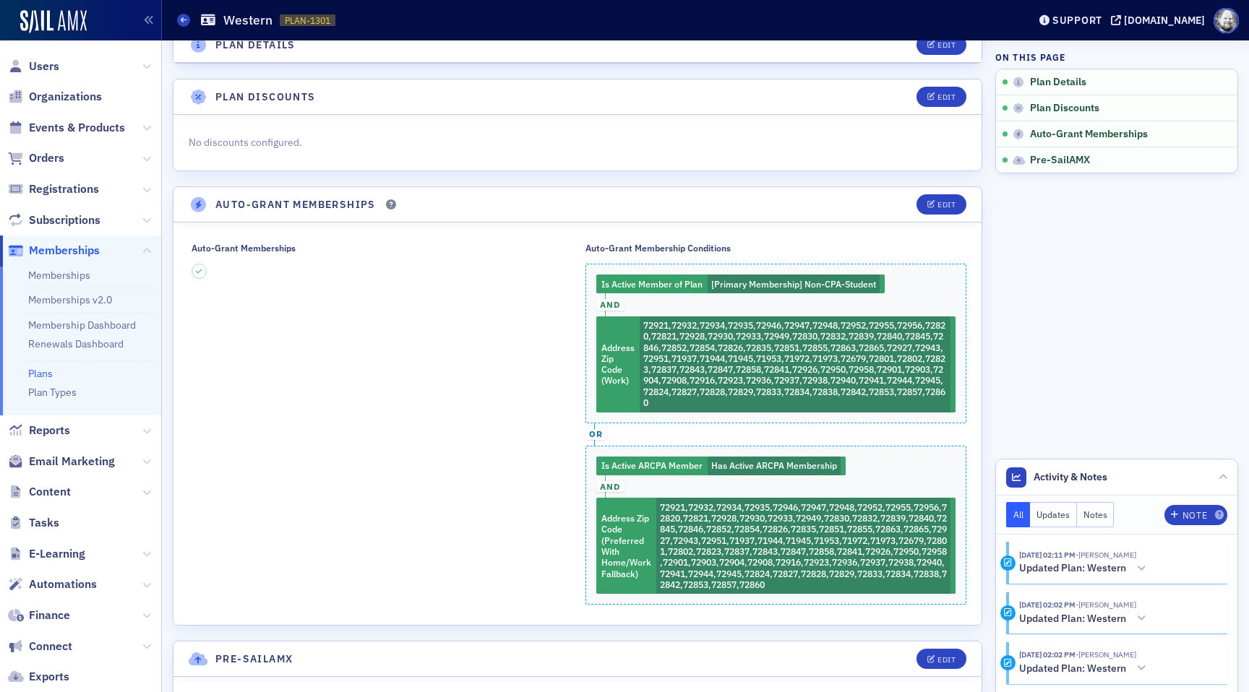
scroll to position [145, 0]
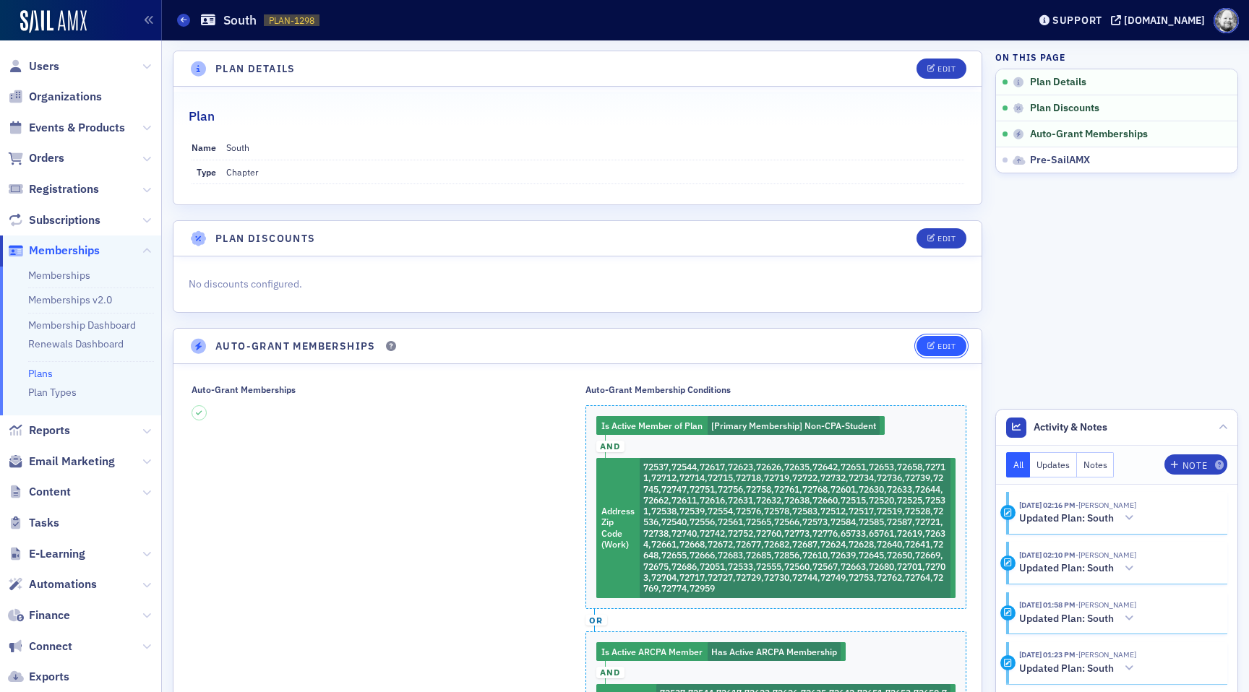
click at [938, 348] on div "Edit" at bounding box center [947, 347] width 18 height 8
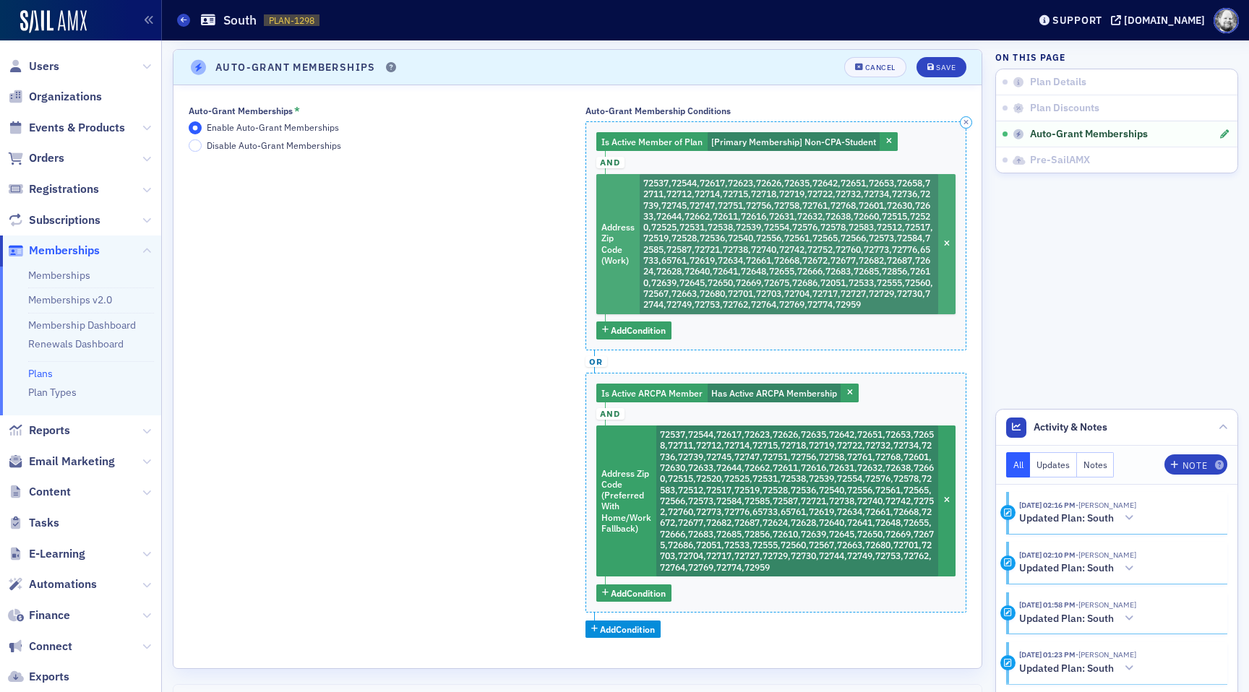
scroll to position [280, 0]
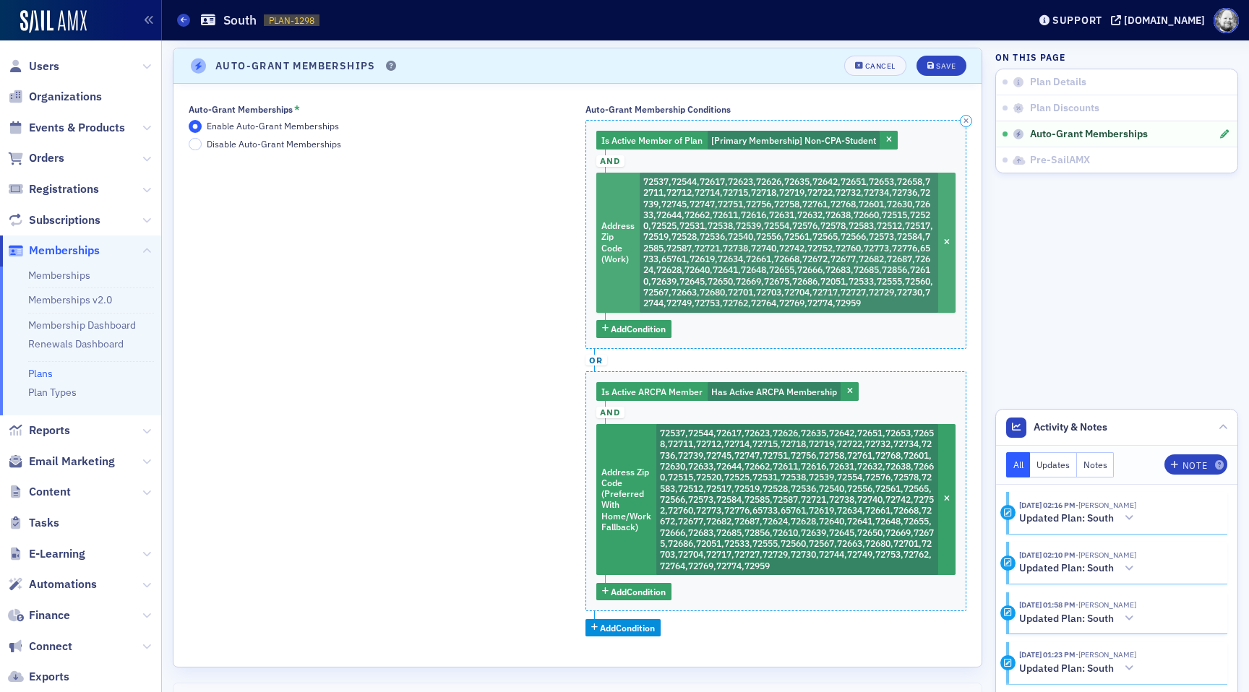
click at [791, 280] on span "72537,72544,72617,72623,72626,72635,72642,72651,72653,72658,72711,72712,72714,7…" at bounding box center [788, 242] width 290 height 133
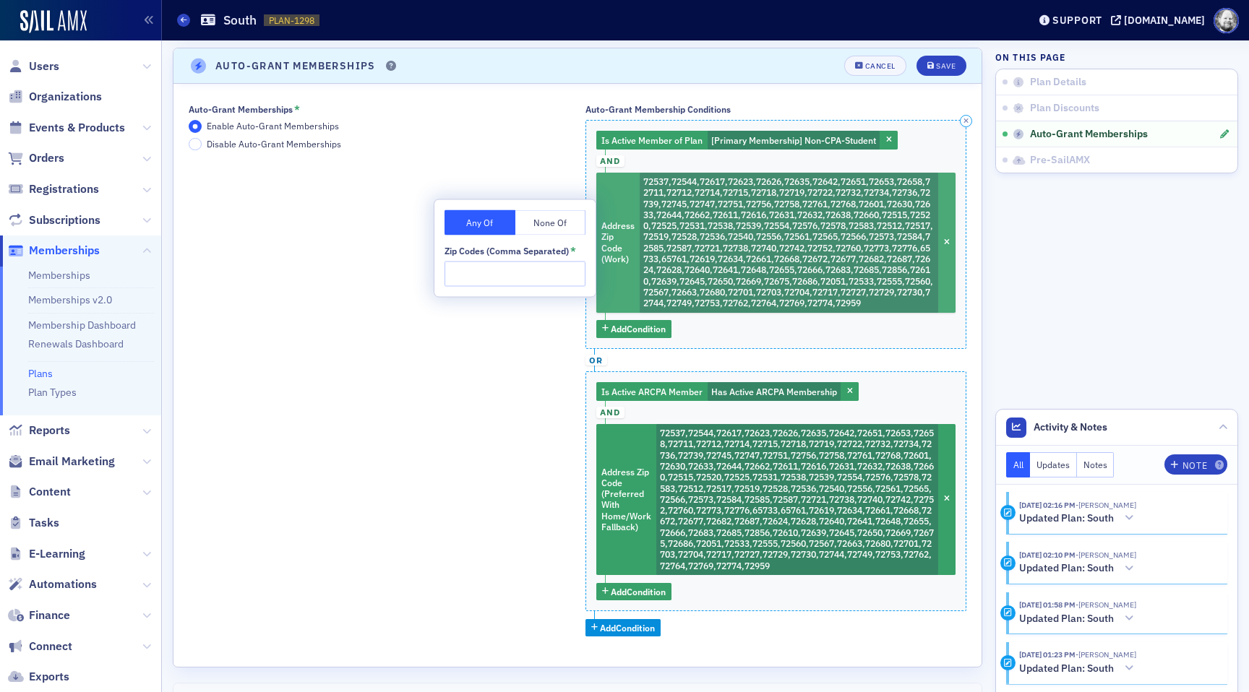
scroll to position [273, 0]
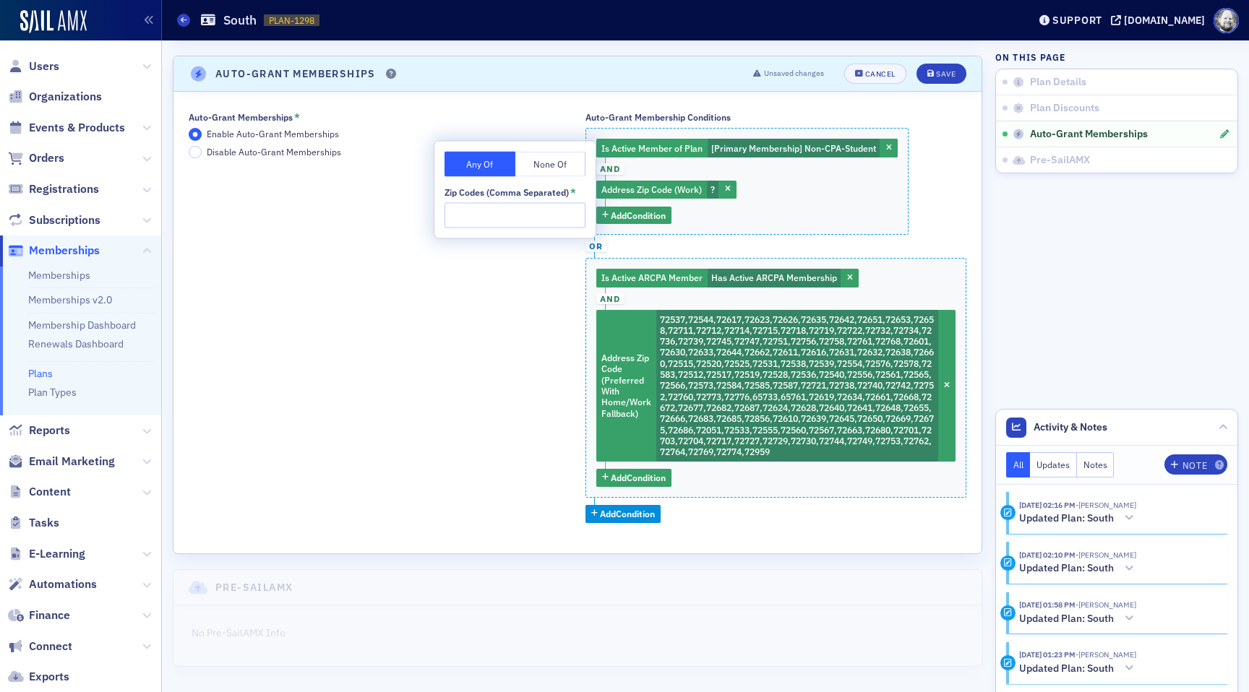
click at [469, 206] on input "Zip Codes (Comma Separated) *" at bounding box center [515, 215] width 141 height 25
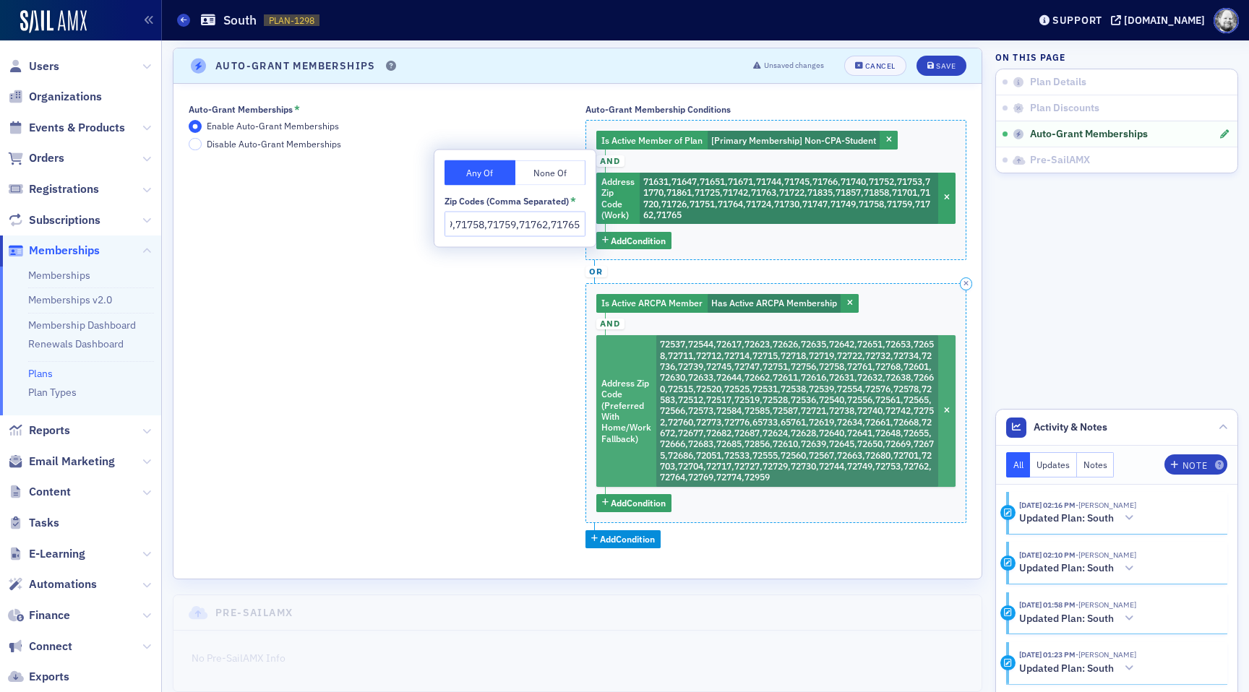
type input "71631,71647,71651,71671,71744,71745,71766,71740,71752,71753,71770,71861,71725,7…"
click at [726, 419] on span "72537,72544,72617,72623,72626,72635,72642,72651,72653,72658,72711,72712,72714,7…" at bounding box center [797, 410] width 274 height 145
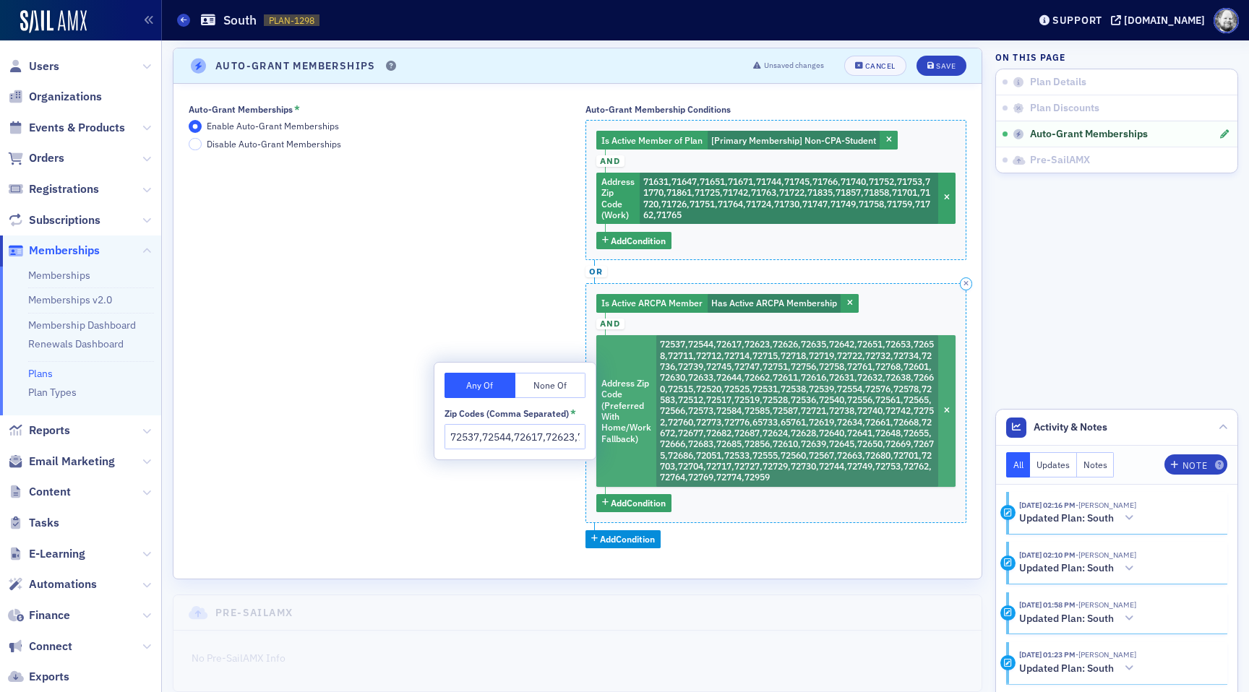
scroll to position [0, 3851]
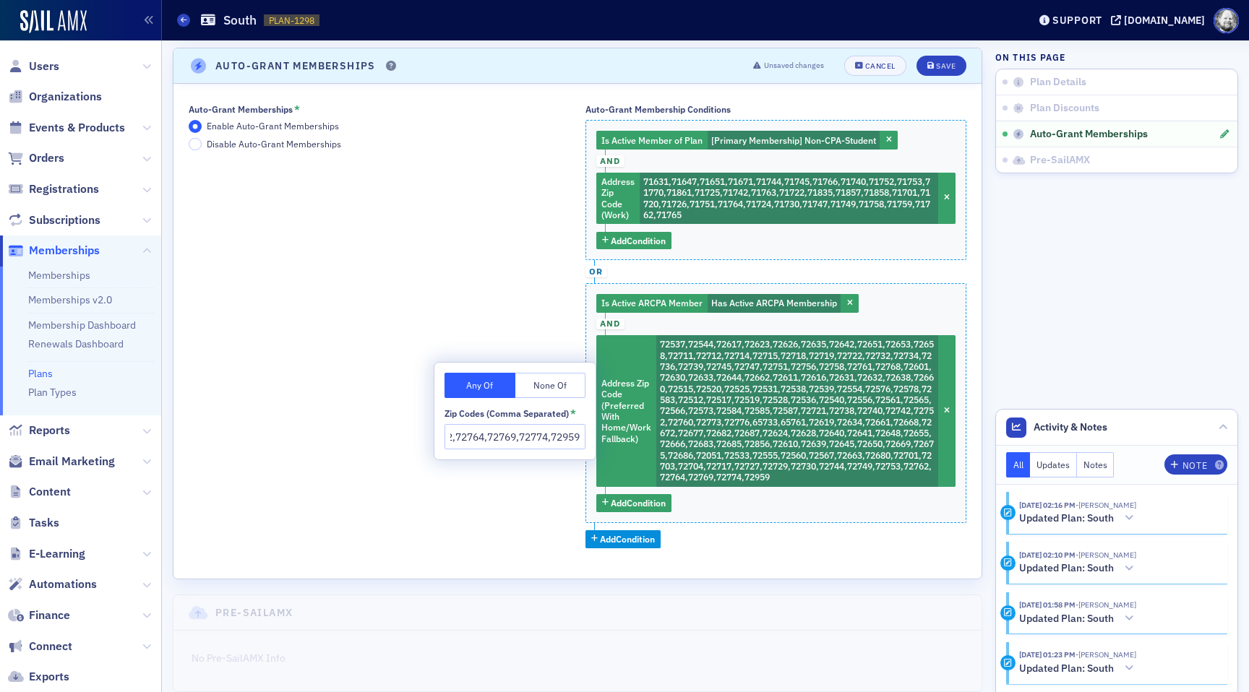
click at [515, 428] on input "72537,72544,72617,72623,72626,72635,72642,72651,72653,72658,72711,72712,72714,7…" at bounding box center [515, 436] width 141 height 25
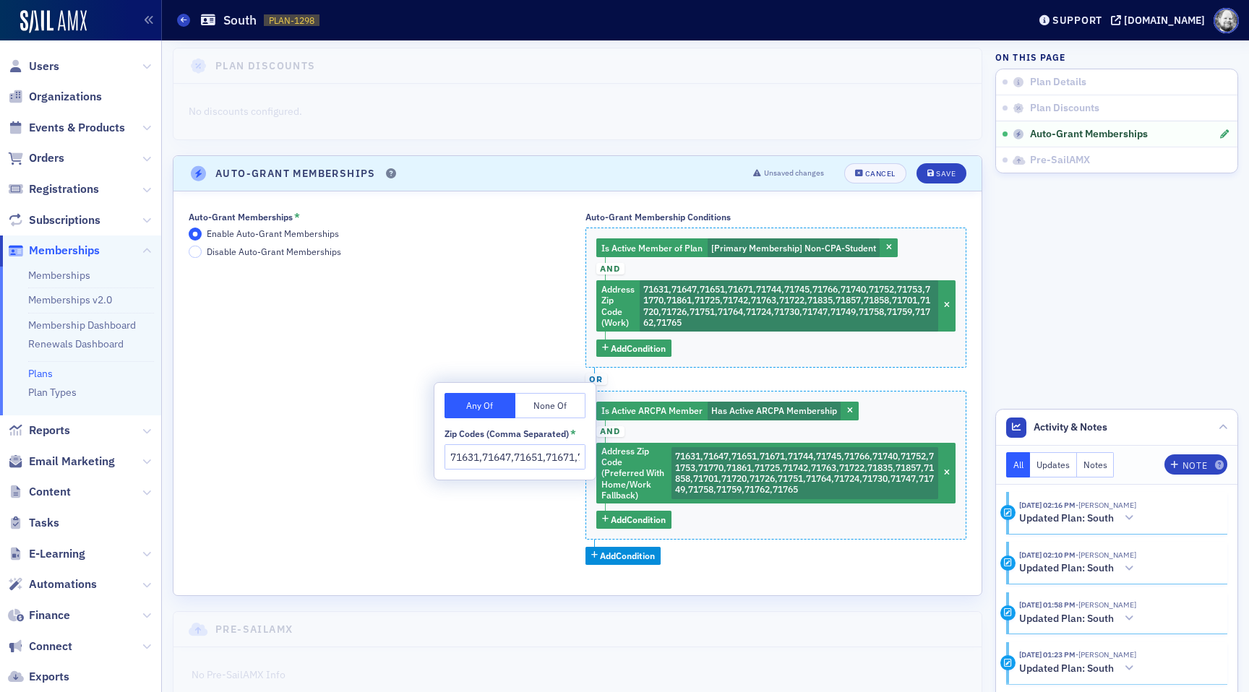
scroll to position [215, 0]
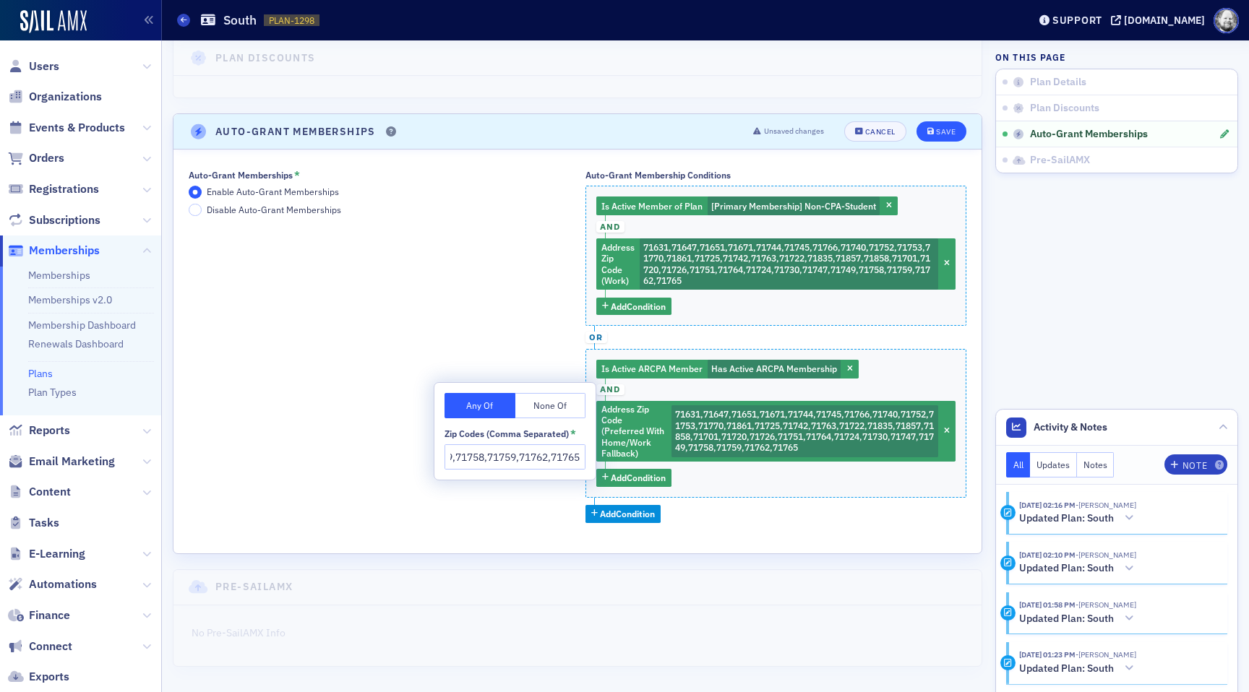
type input "71631,71647,71651,71671,71744,71745,71766,71740,71752,71753,71770,71861,71725,7…"
click at [955, 130] on div "Save" at bounding box center [946, 132] width 20 height 8
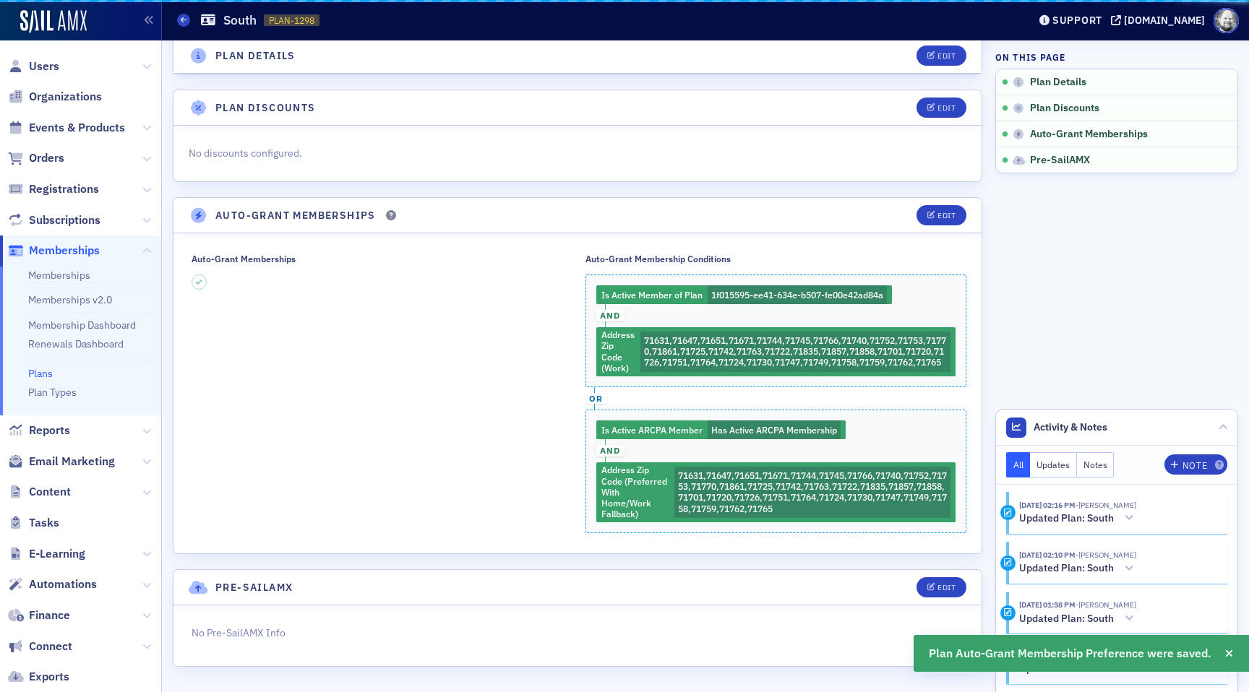
scroll to position [134, 0]
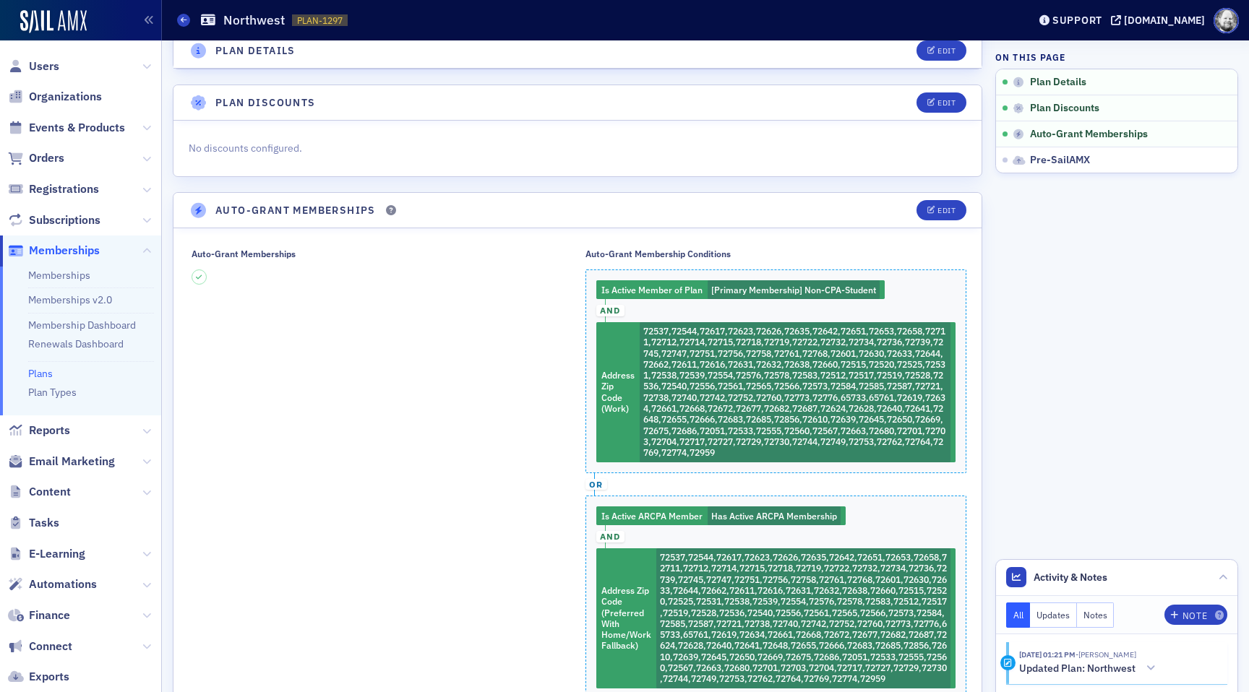
scroll to position [145, 0]
